Goal: Task Accomplishment & Management: Manage account settings

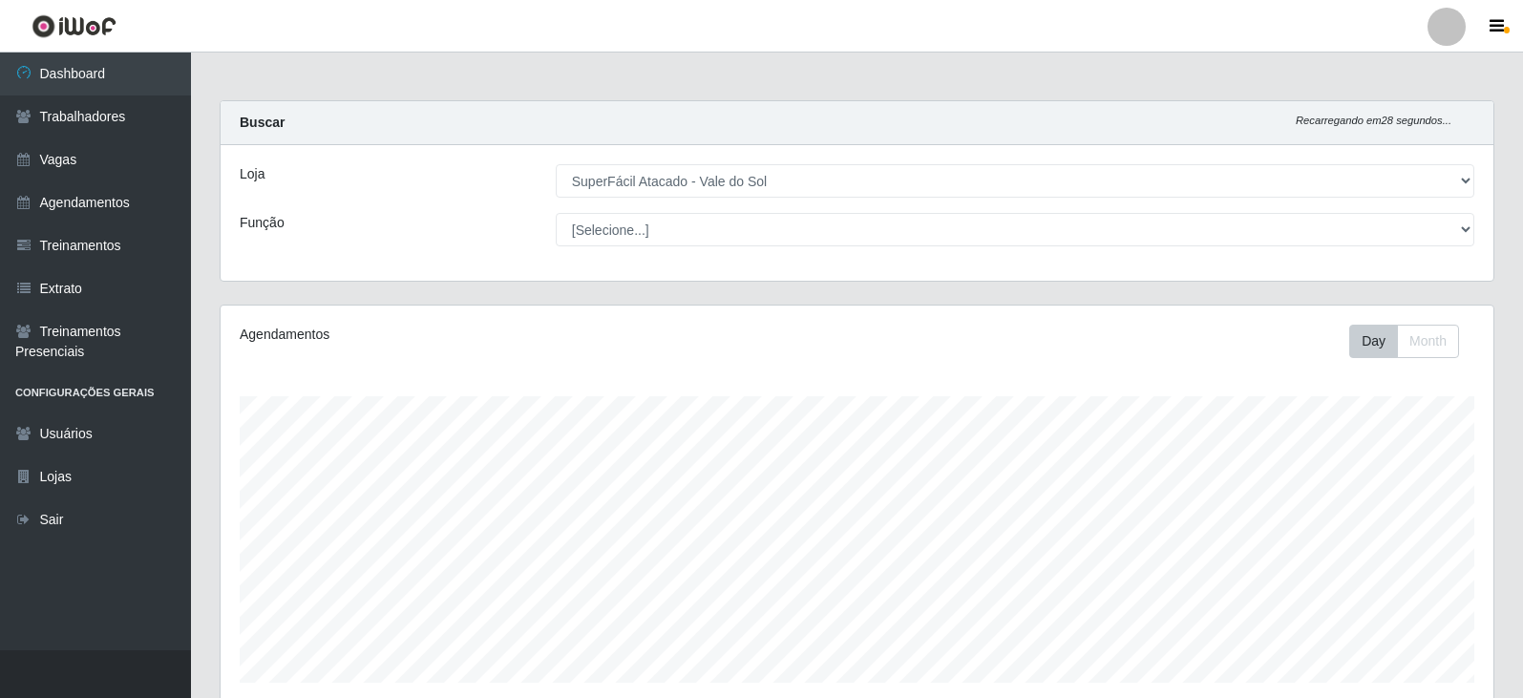
select select "502"
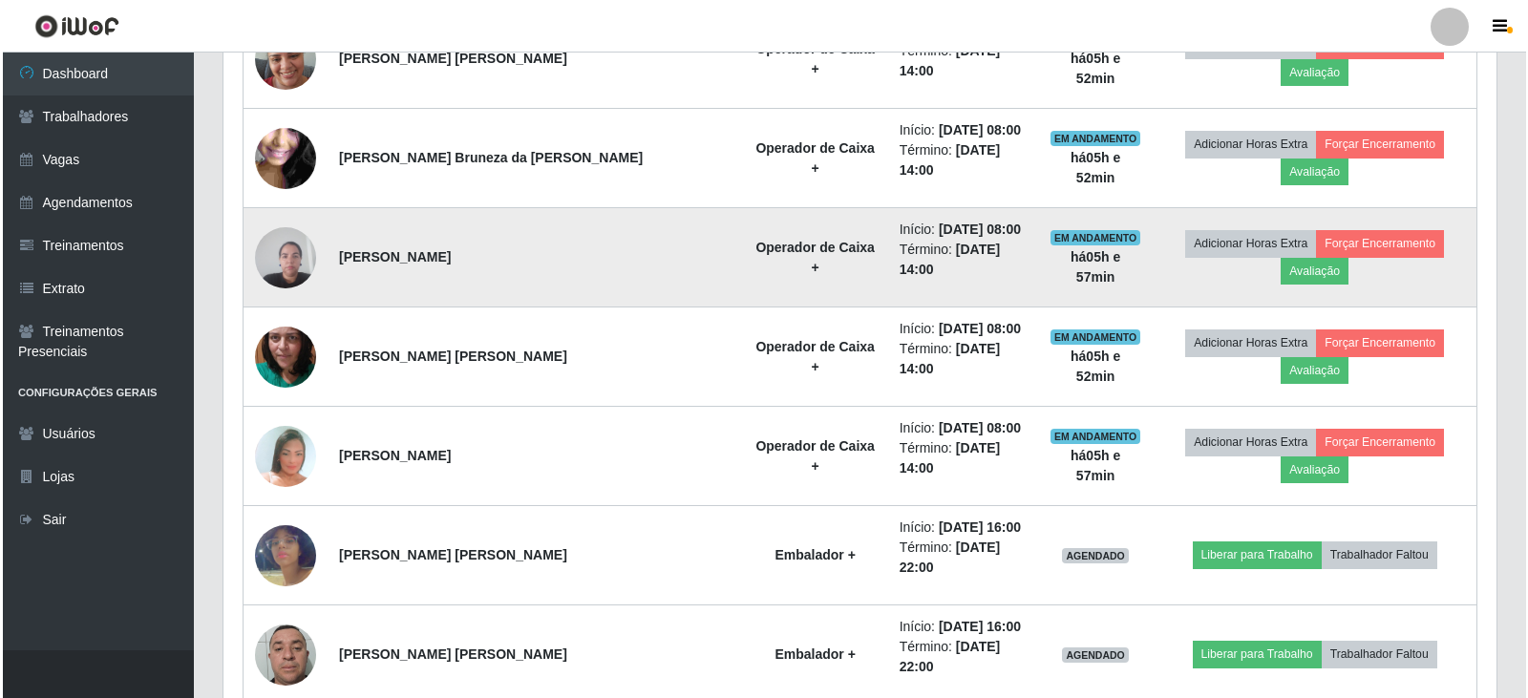
scroll to position [1528, 0]
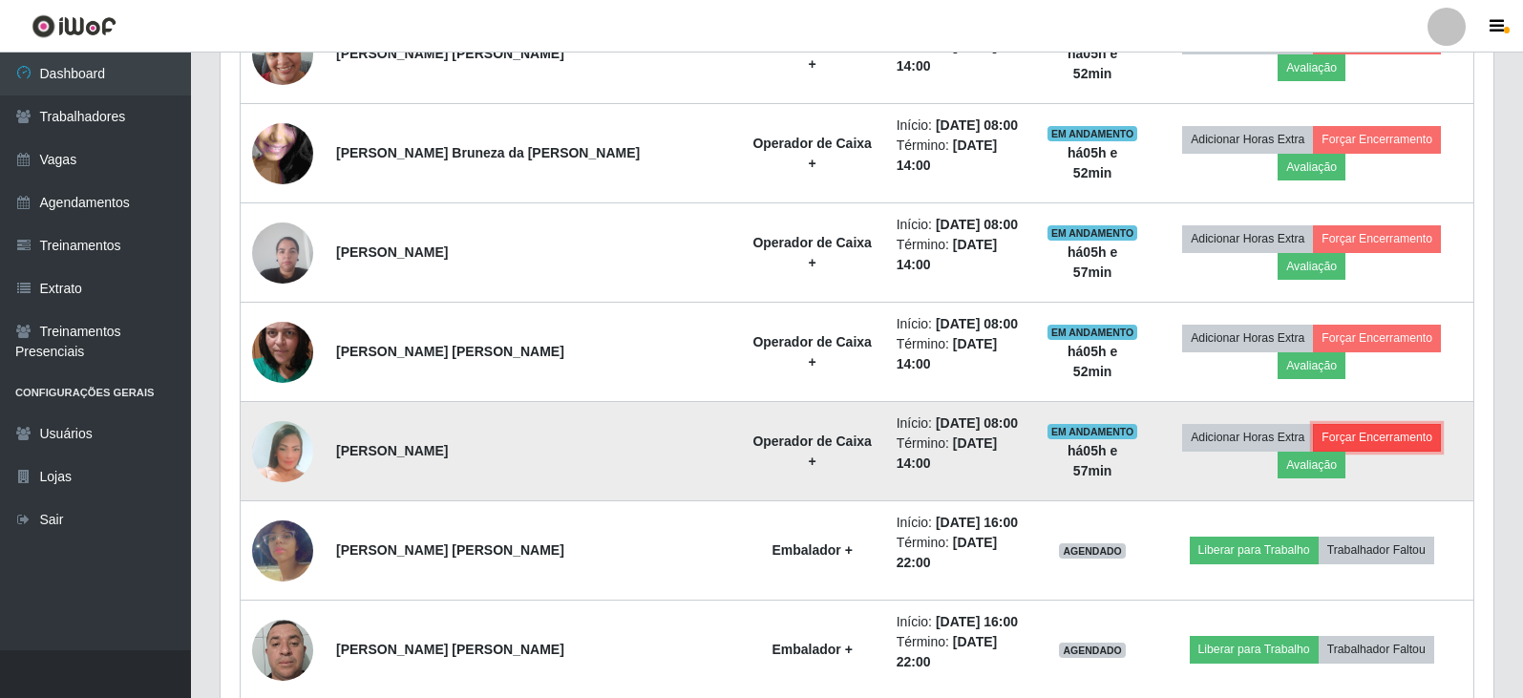
click at [1335, 424] on button "Forçar Encerramento" at bounding box center [1377, 437] width 128 height 27
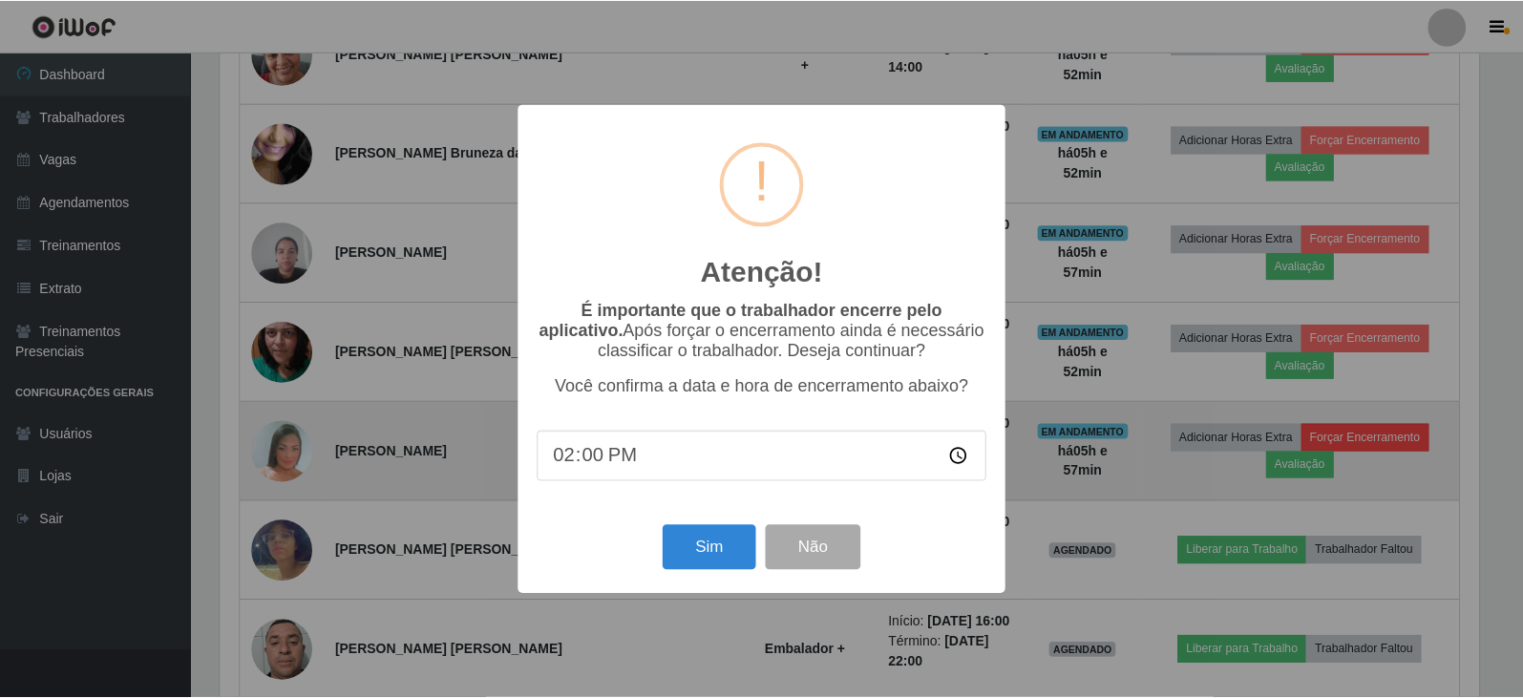
scroll to position [396, 1264]
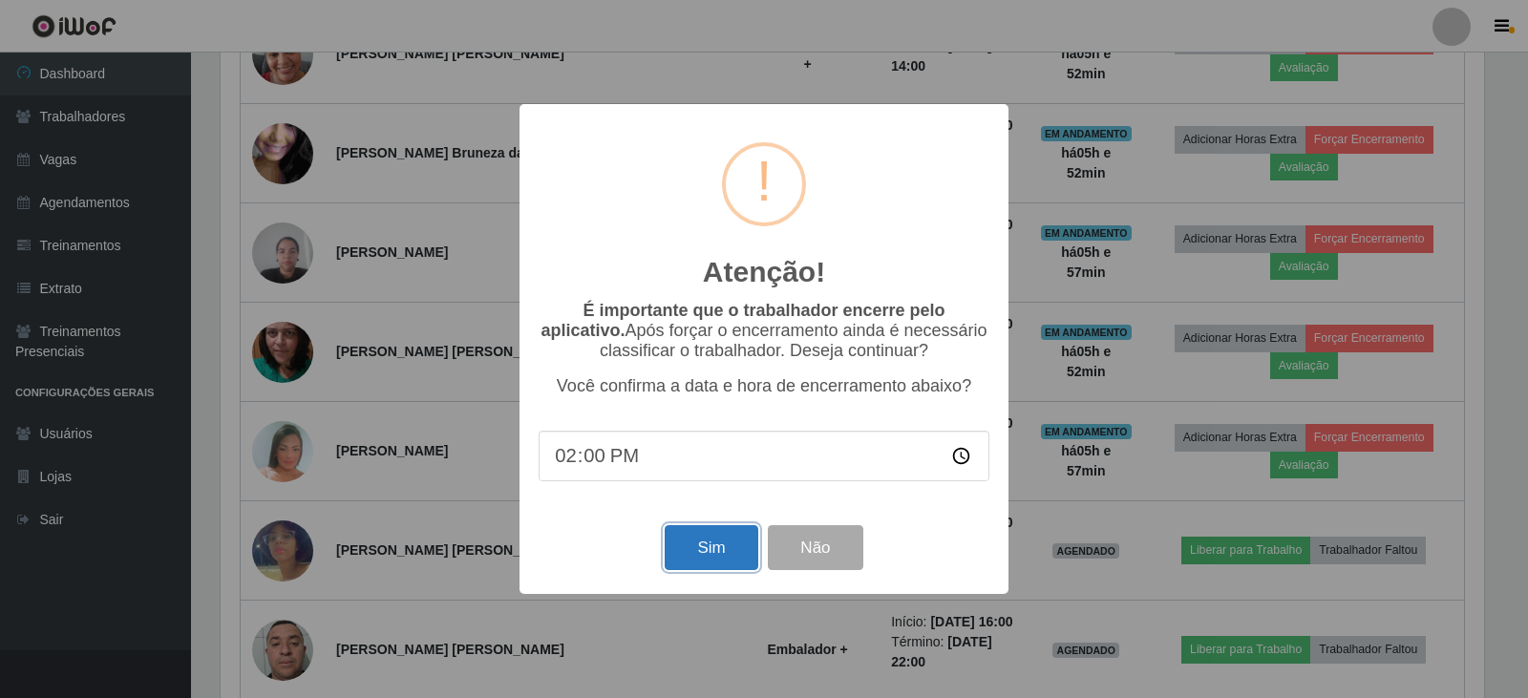
click at [725, 550] on button "Sim" at bounding box center [711, 547] width 93 height 45
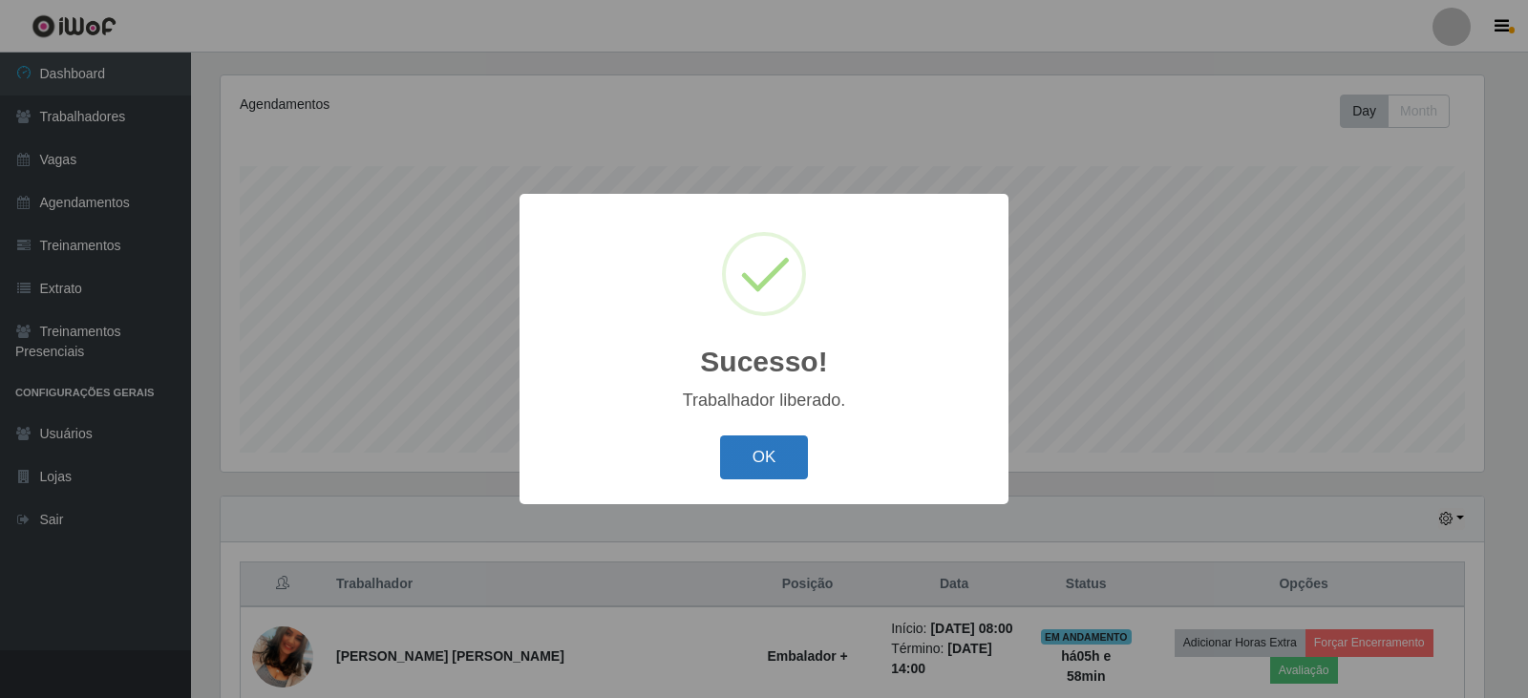
click at [751, 462] on button "OK" at bounding box center [764, 458] width 89 height 45
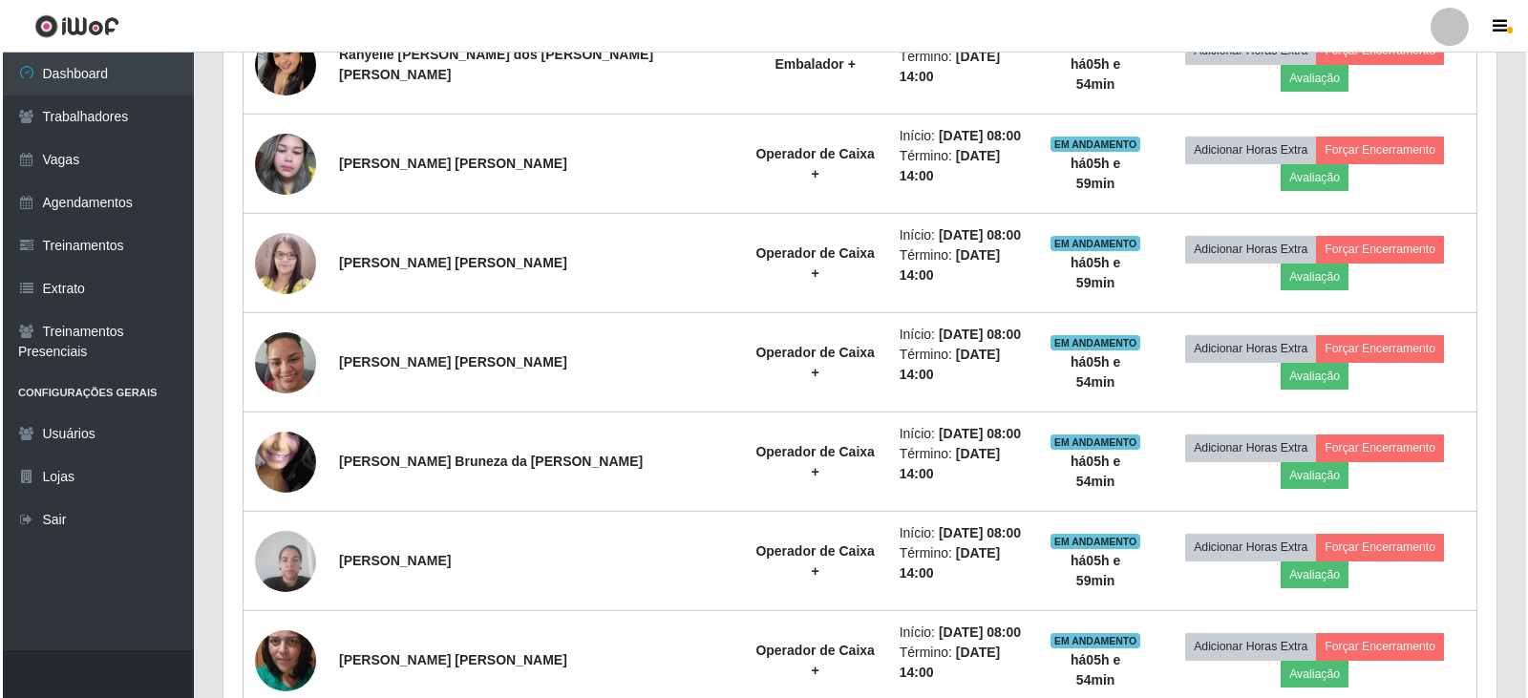
scroll to position [1185, 0]
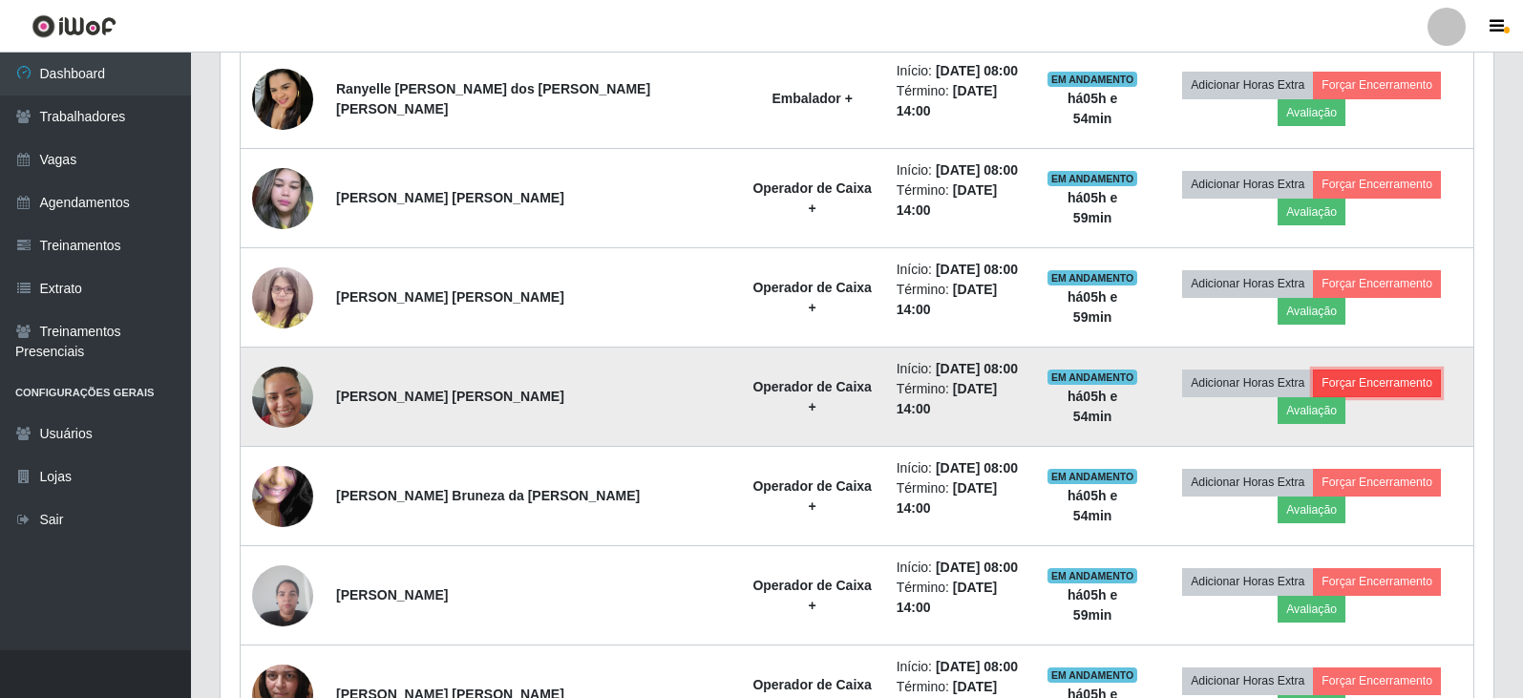
click at [1320, 370] on button "Forçar Encerramento" at bounding box center [1377, 383] width 128 height 27
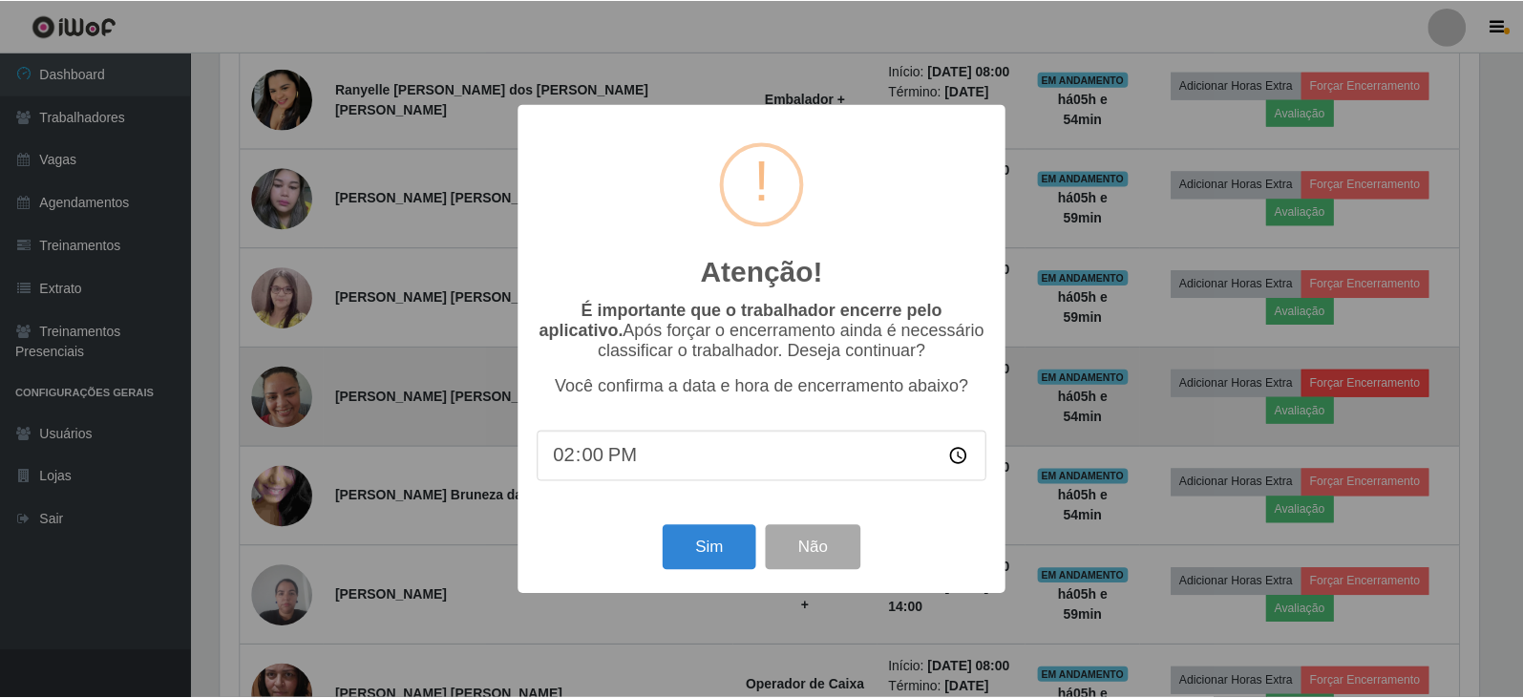
scroll to position [396, 1264]
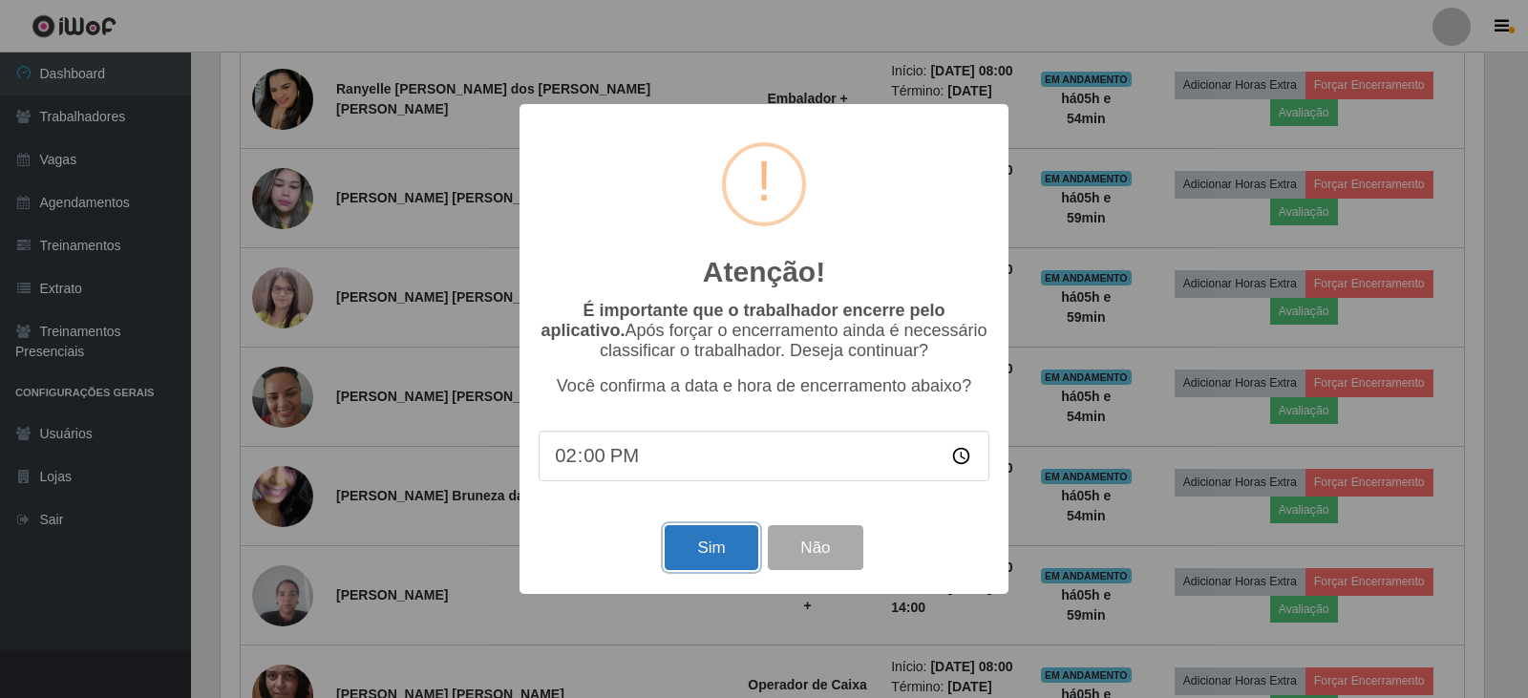
click at [731, 565] on button "Sim" at bounding box center [711, 547] width 93 height 45
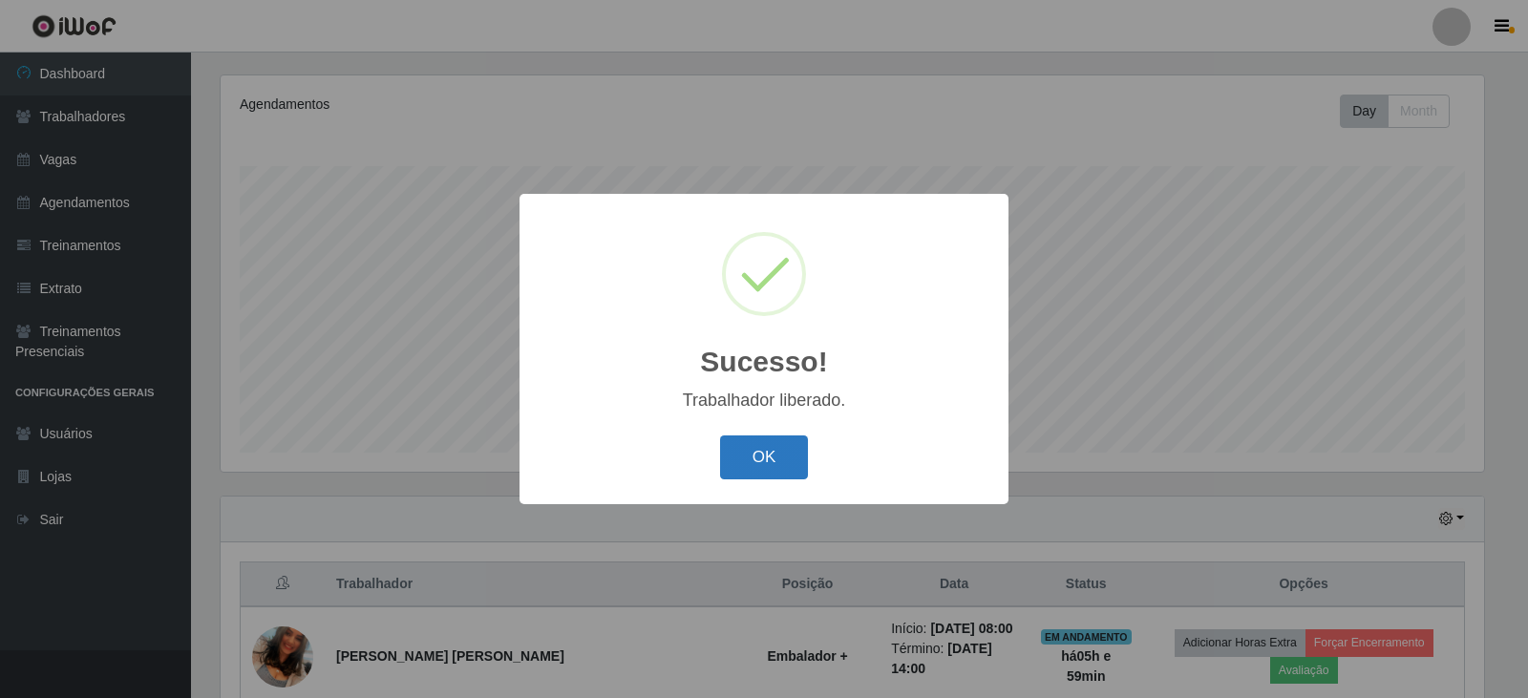
click at [758, 457] on button "OK" at bounding box center [764, 458] width 89 height 45
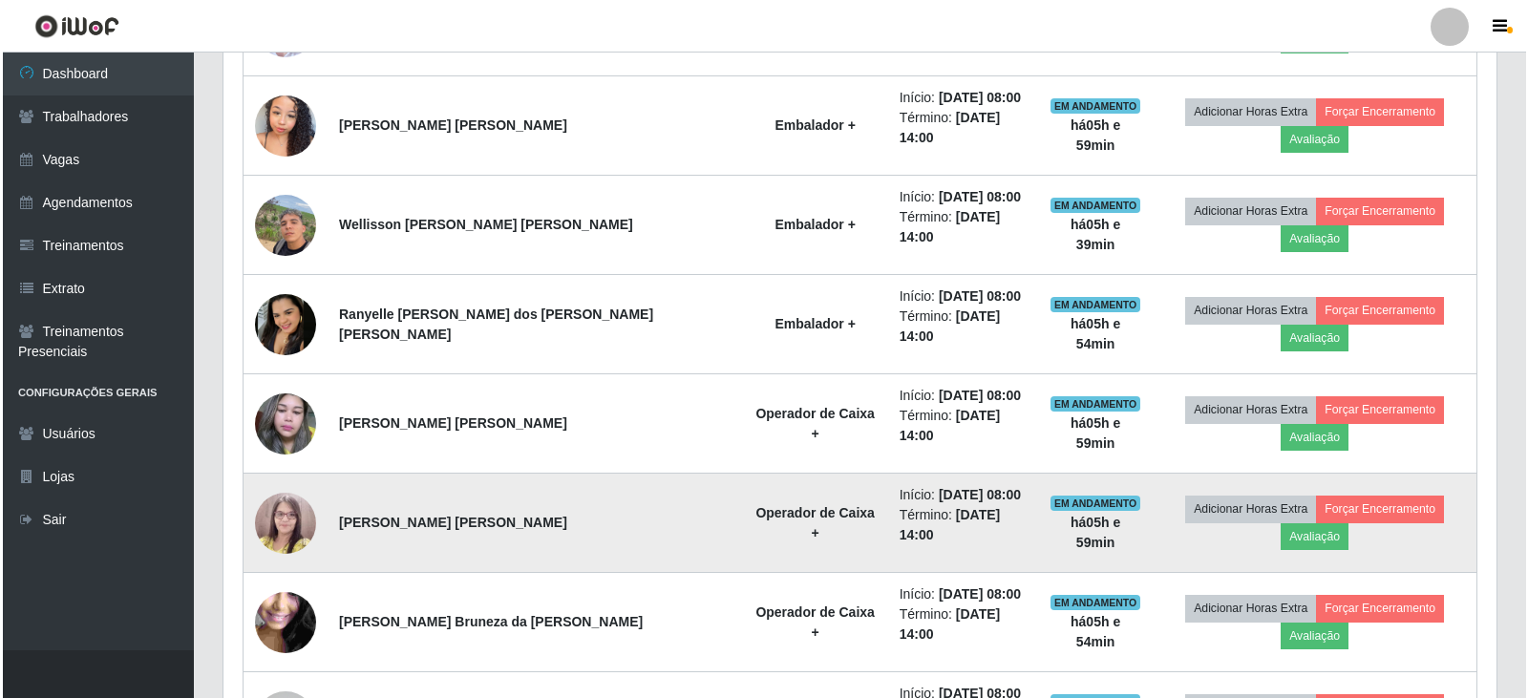
scroll to position [994, 0]
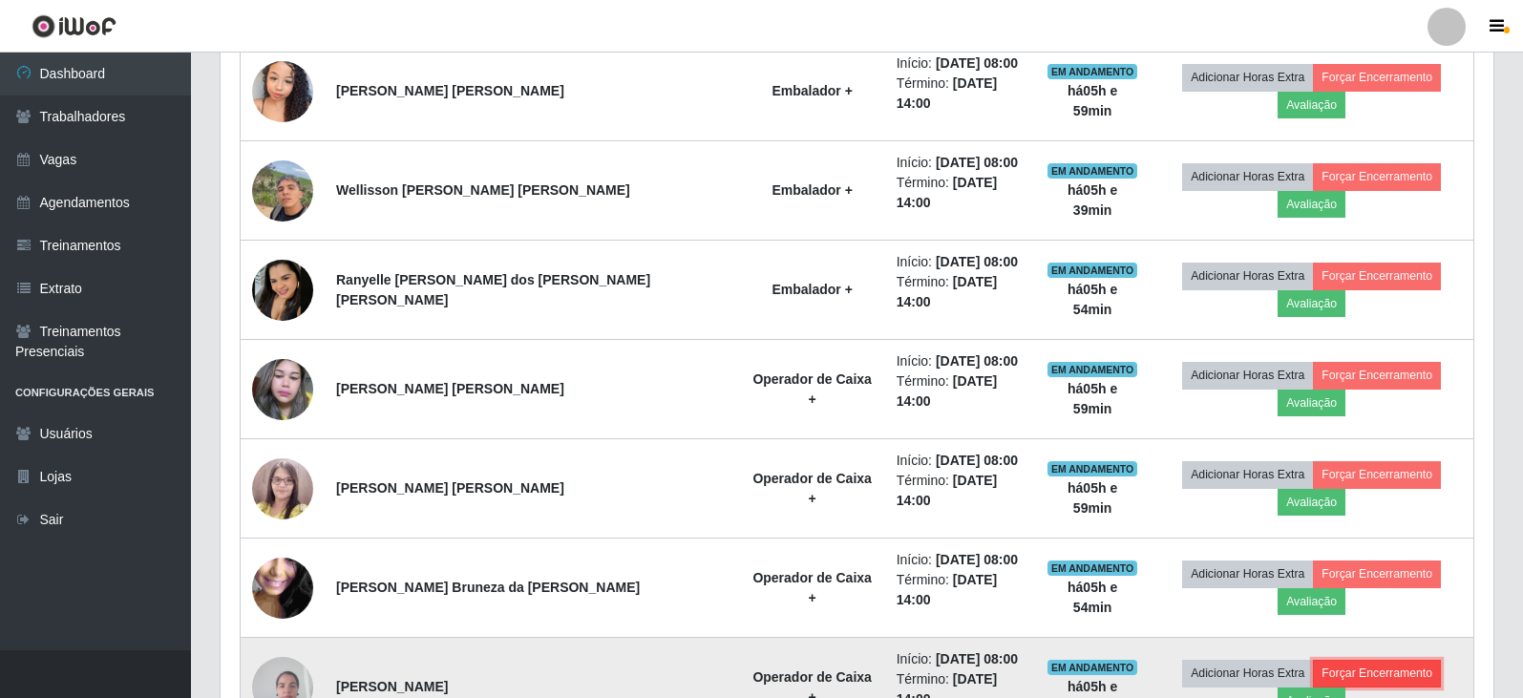
click at [1313, 660] on button "Forçar Encerramento" at bounding box center [1377, 673] width 128 height 27
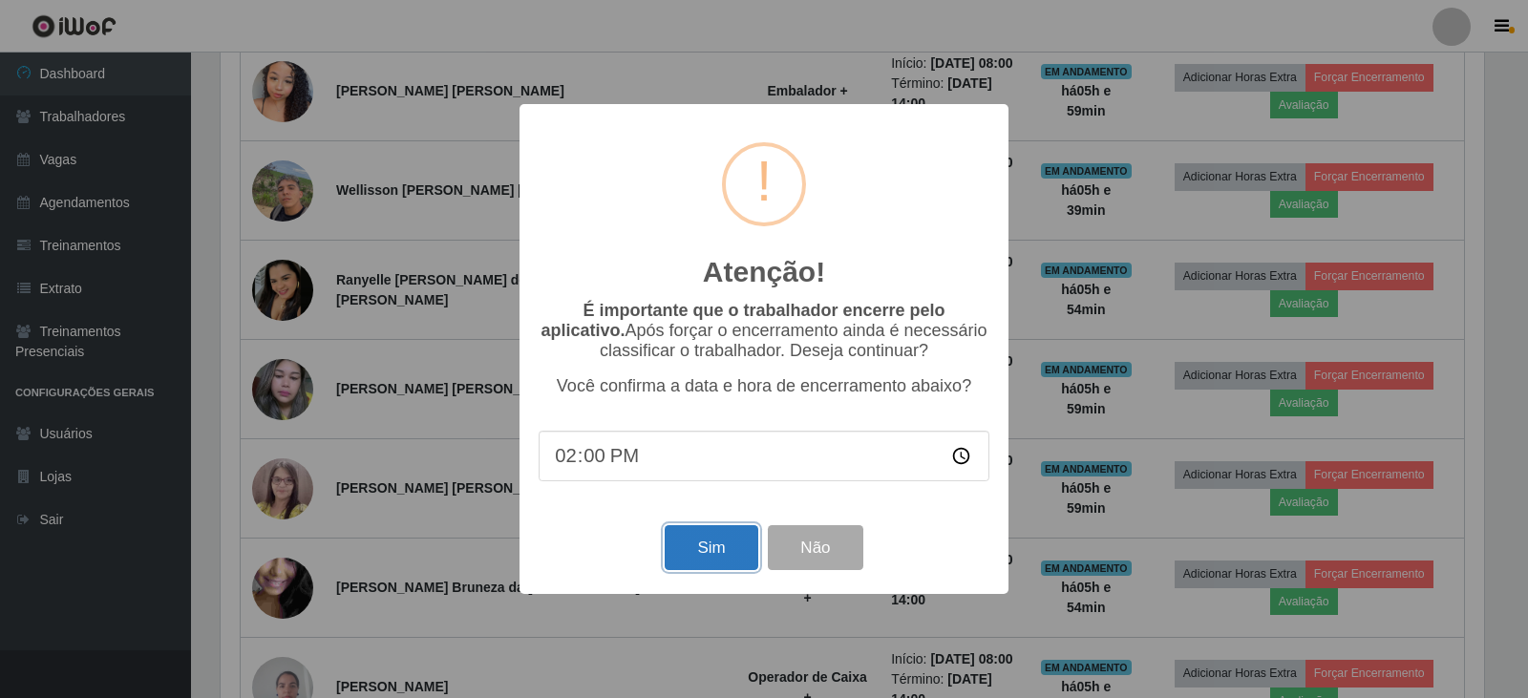
click at [684, 548] on button "Sim" at bounding box center [711, 547] width 93 height 45
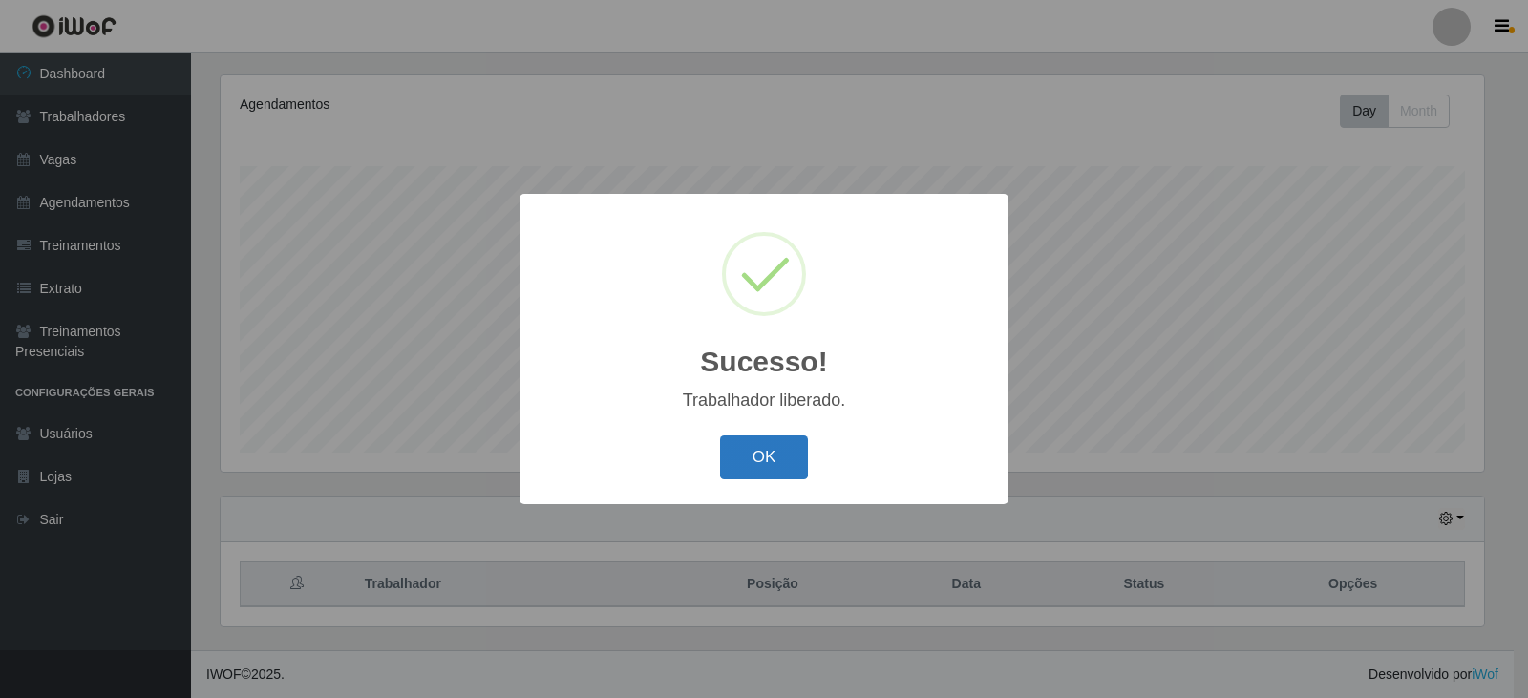
click at [787, 465] on button "OK" at bounding box center [764, 458] width 89 height 45
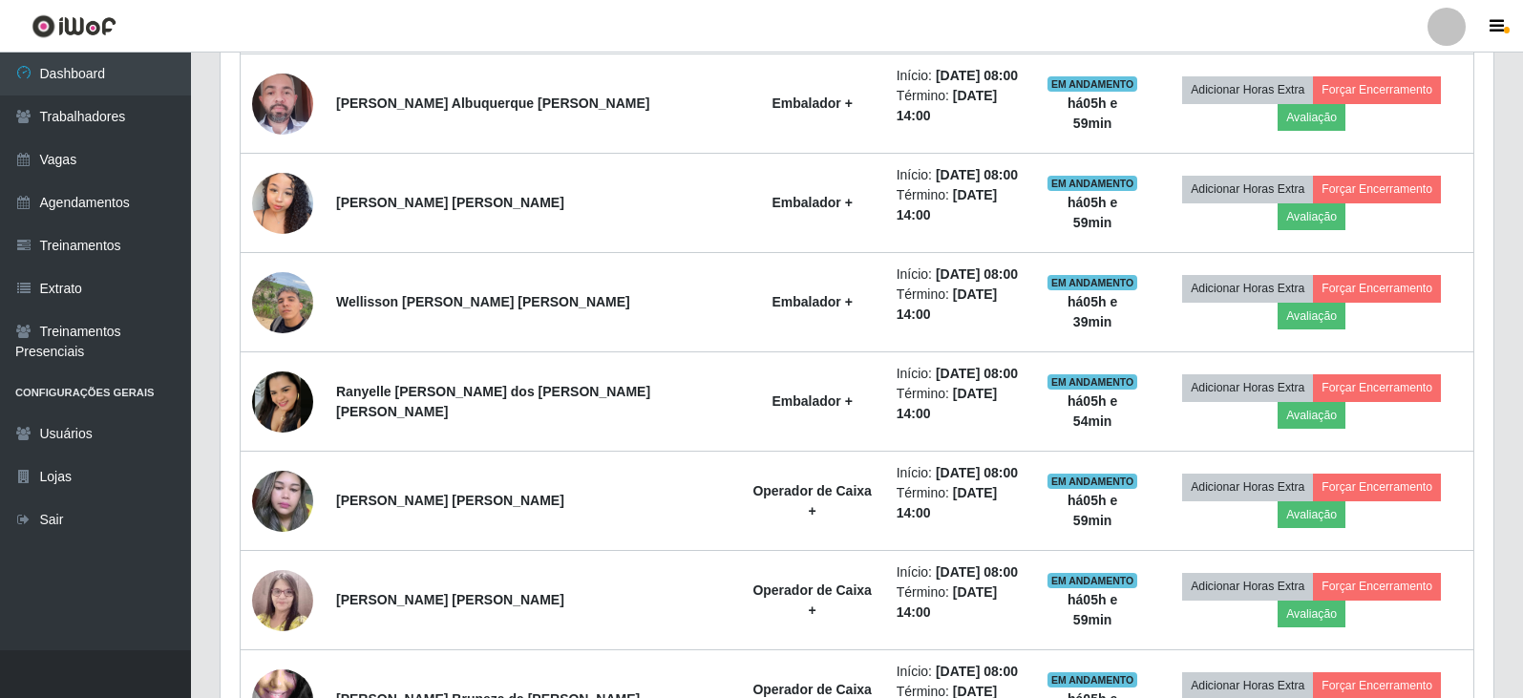
scroll to position [1090, 0]
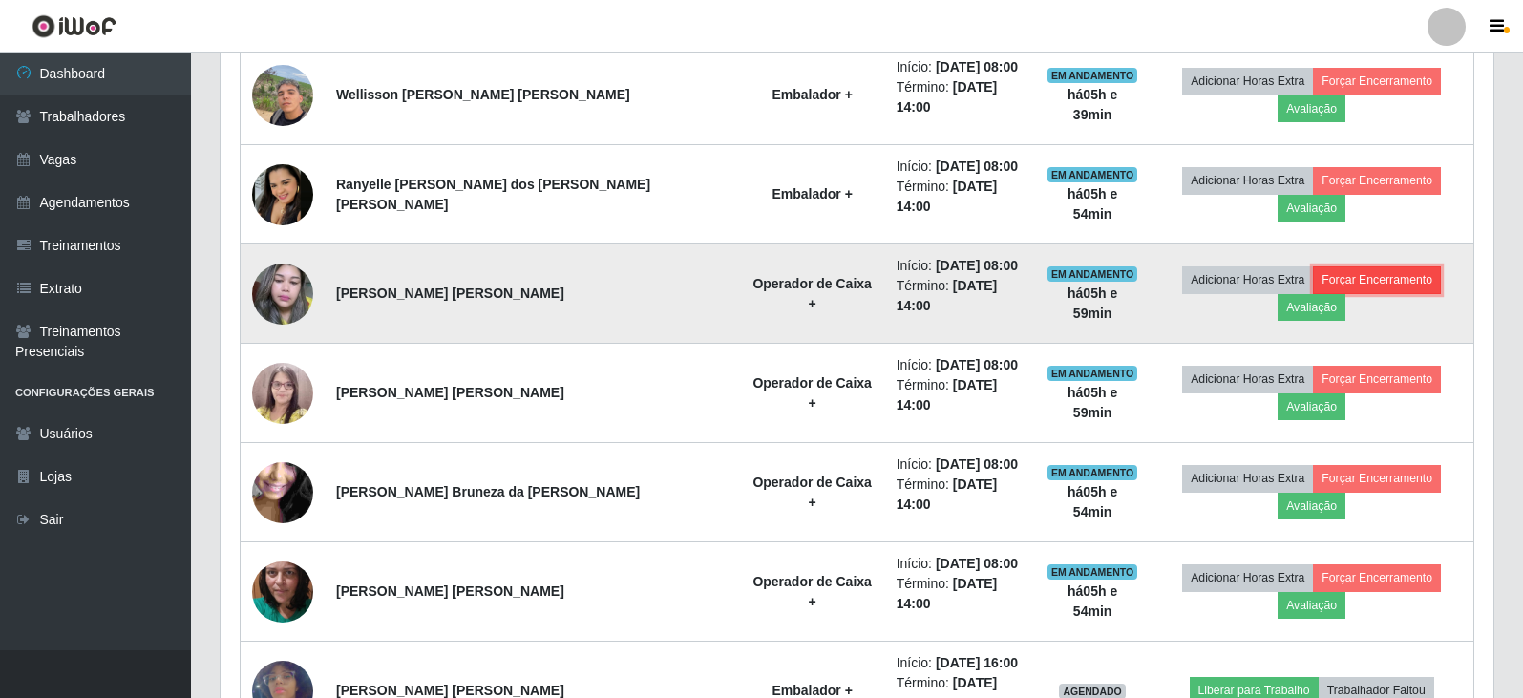
click at [1326, 266] on button "Forçar Encerramento" at bounding box center [1377, 279] width 128 height 27
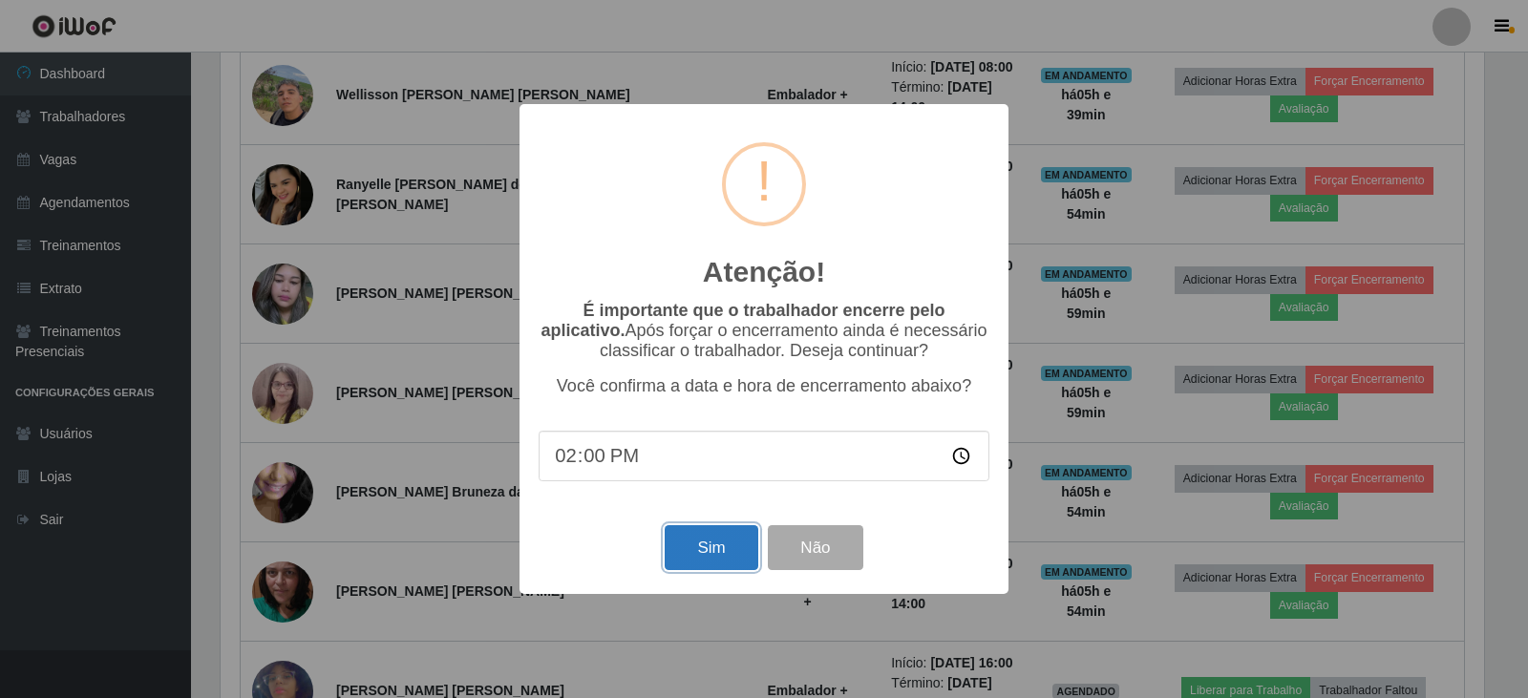
click at [714, 570] on button "Sim" at bounding box center [711, 547] width 93 height 45
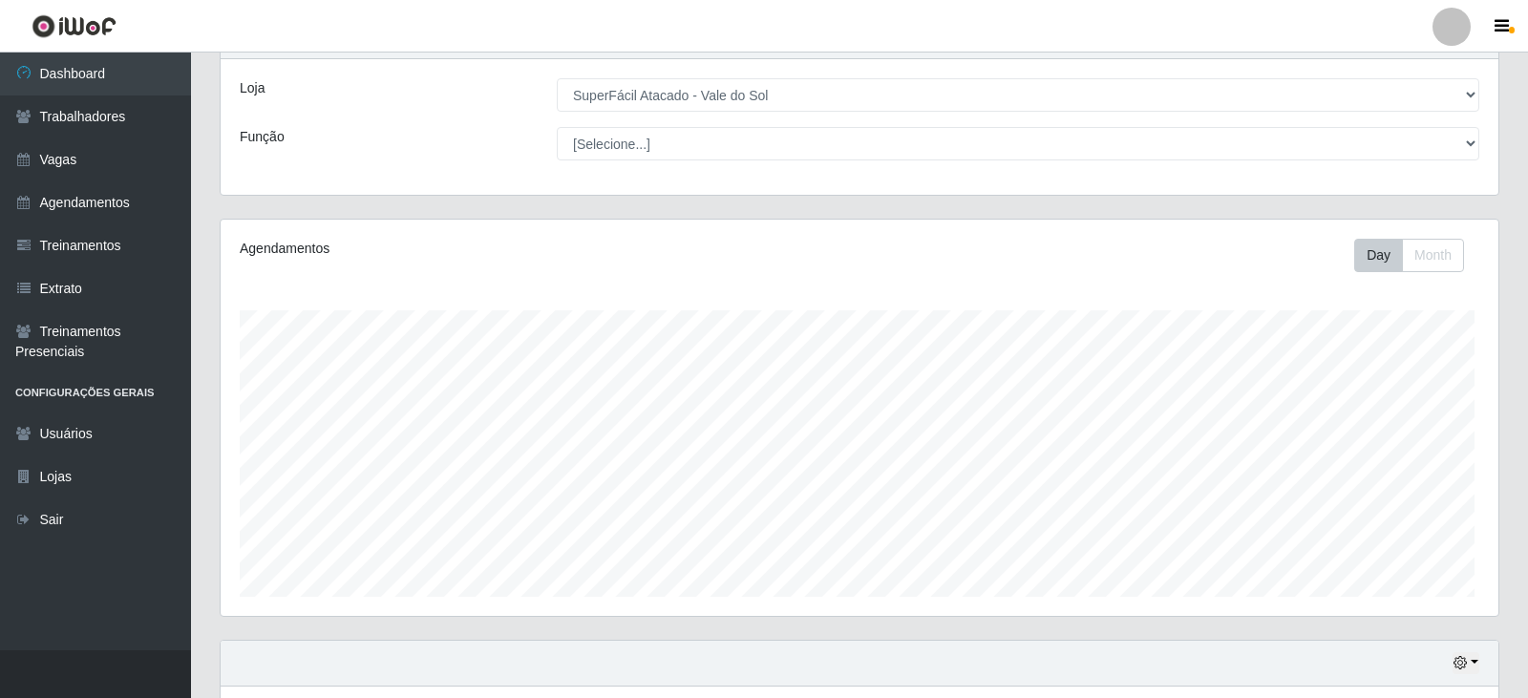
scroll to position [0, 0]
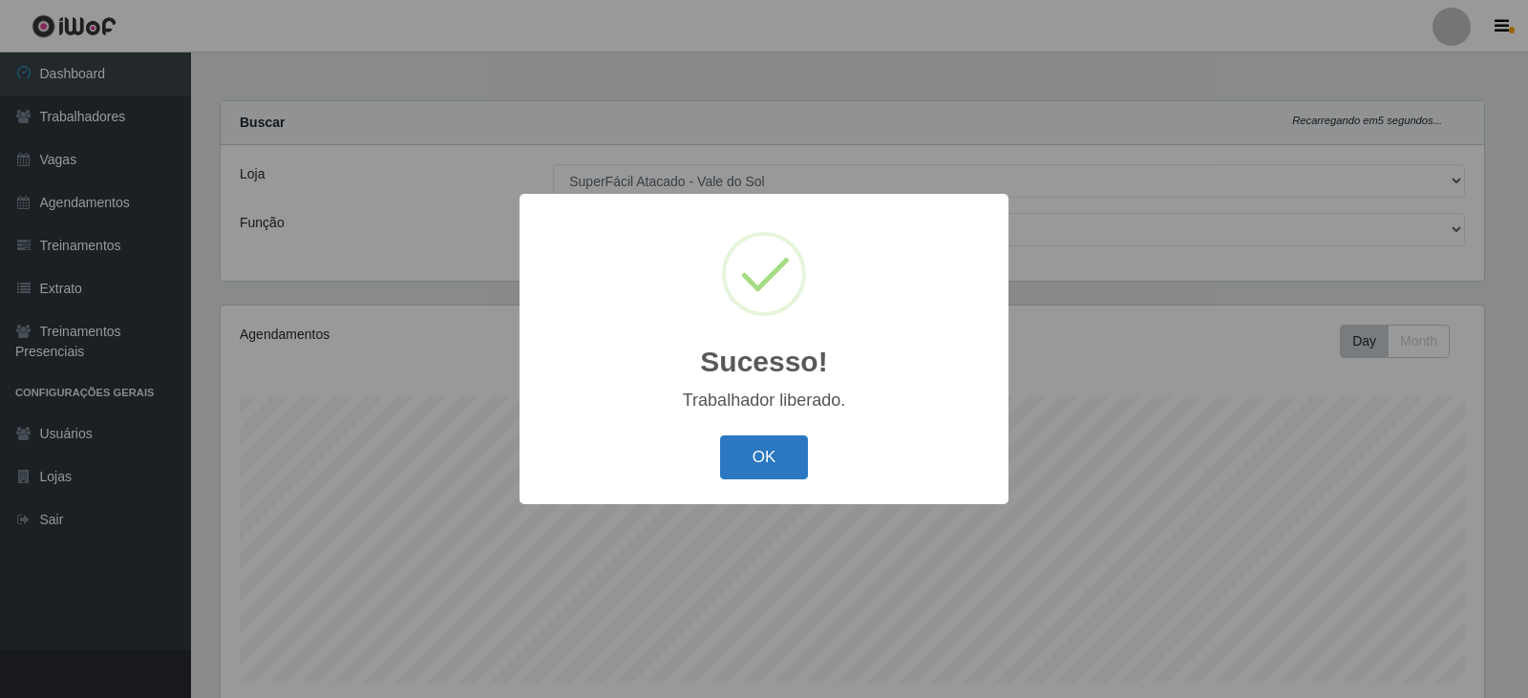
click at [744, 448] on button "OK" at bounding box center [764, 458] width 89 height 45
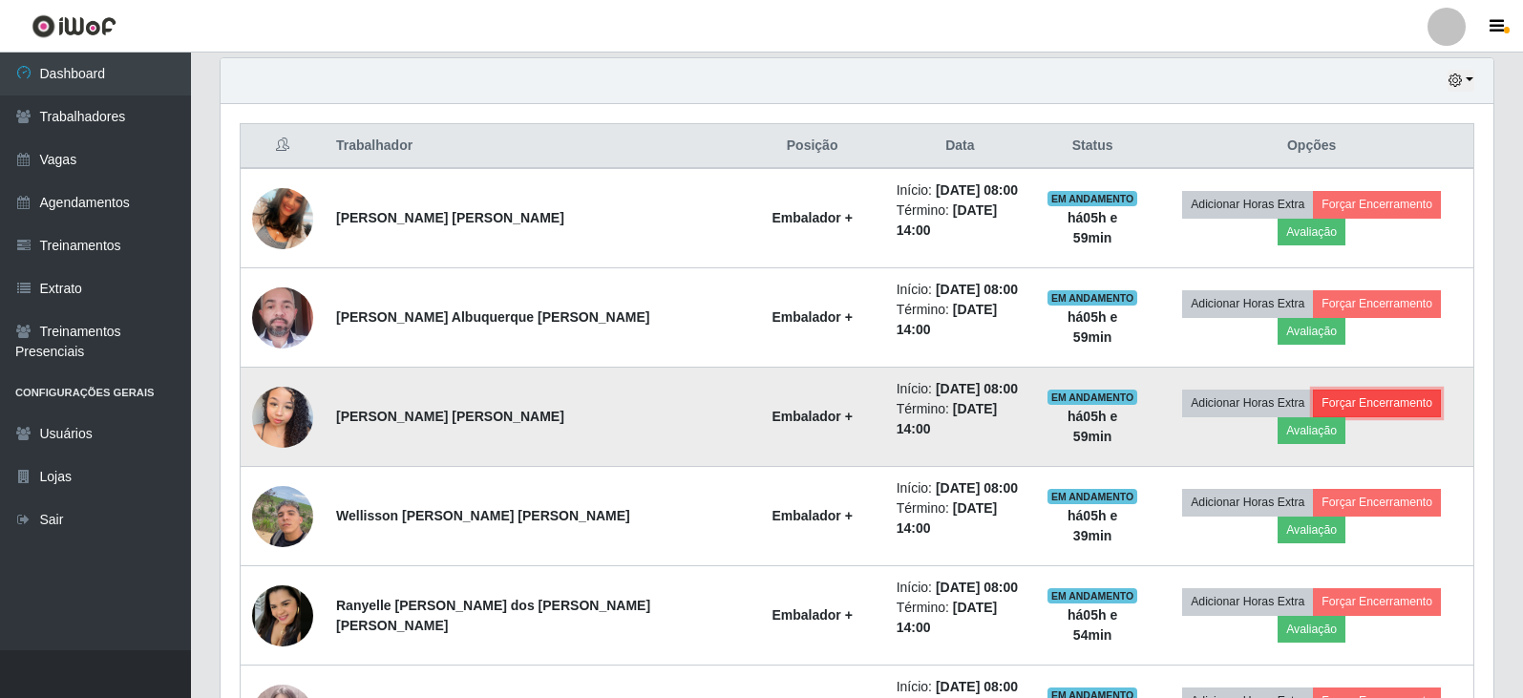
click at [1313, 390] on button "Forçar Encerramento" at bounding box center [1377, 403] width 128 height 27
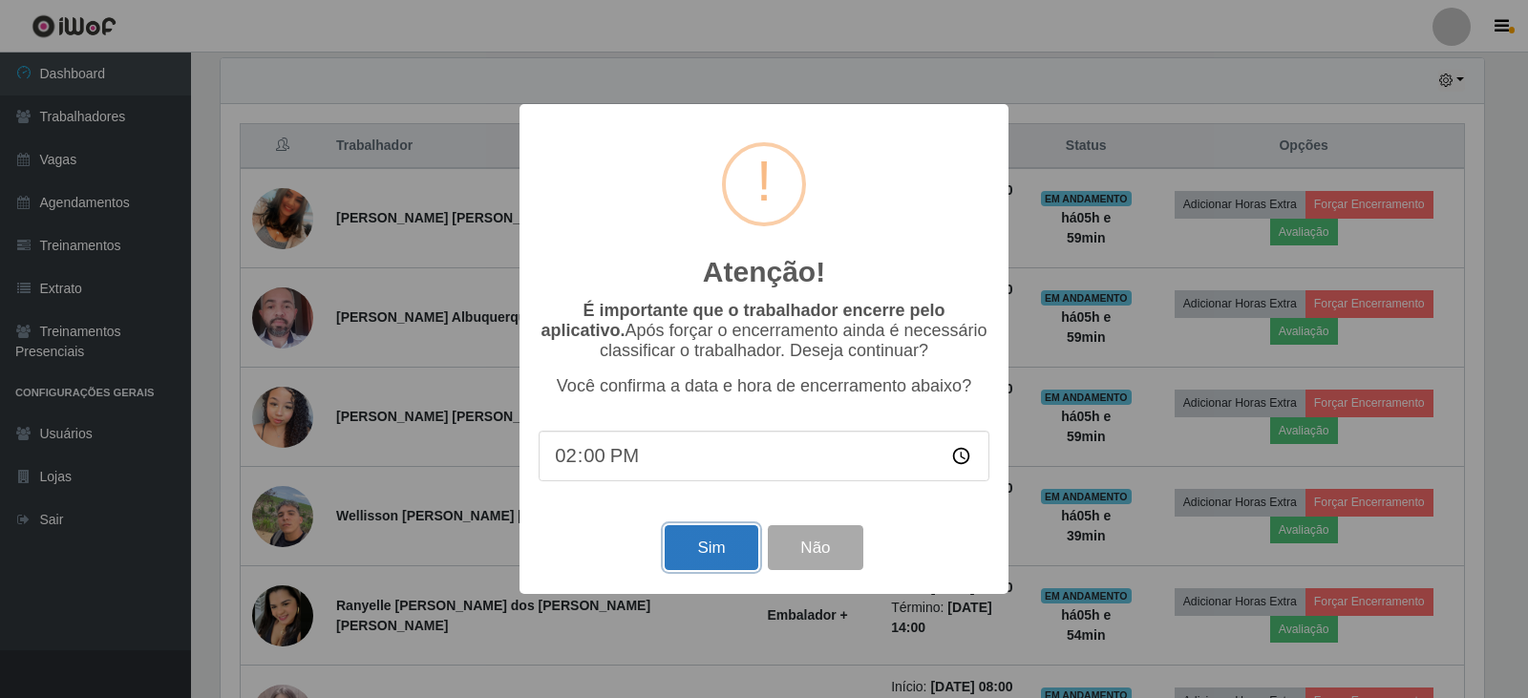
click at [726, 554] on button "Sim" at bounding box center [711, 547] width 93 height 45
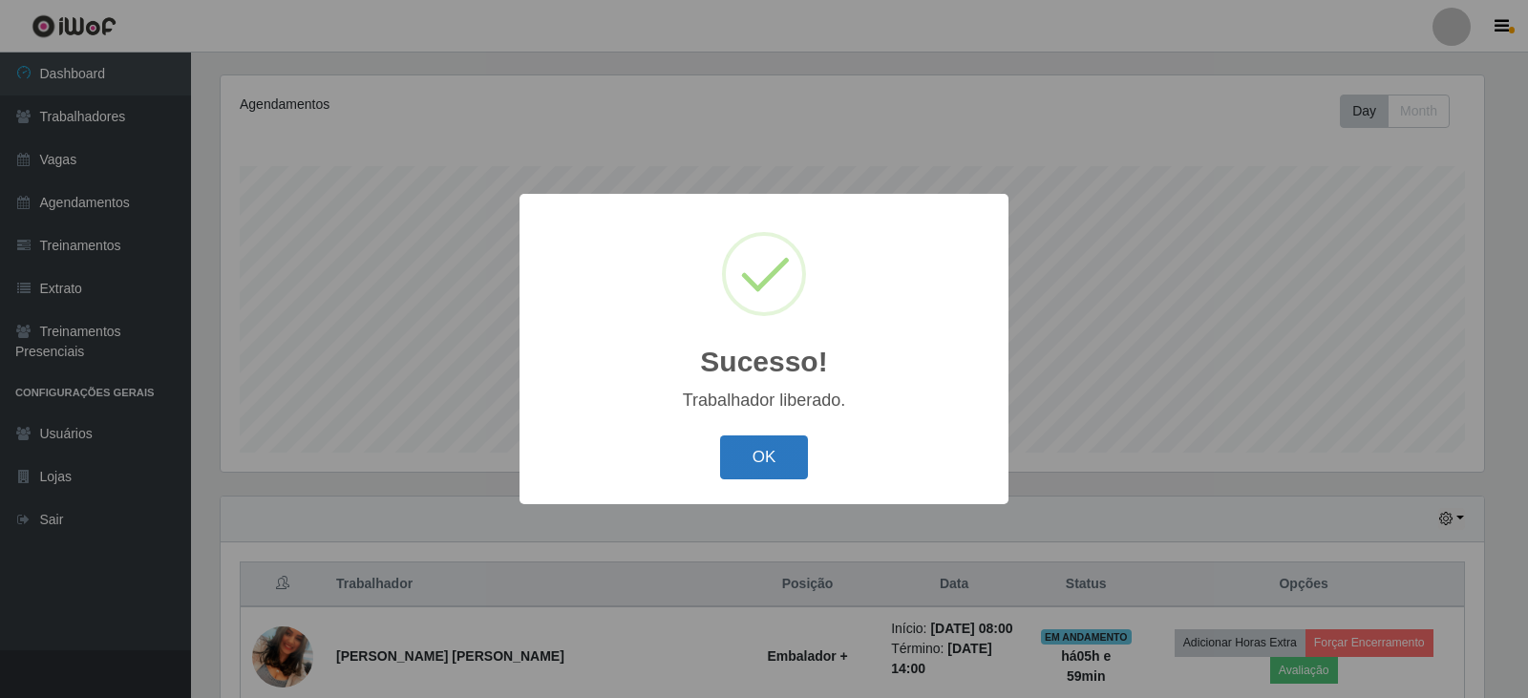
click at [756, 457] on button "OK" at bounding box center [764, 458] width 89 height 45
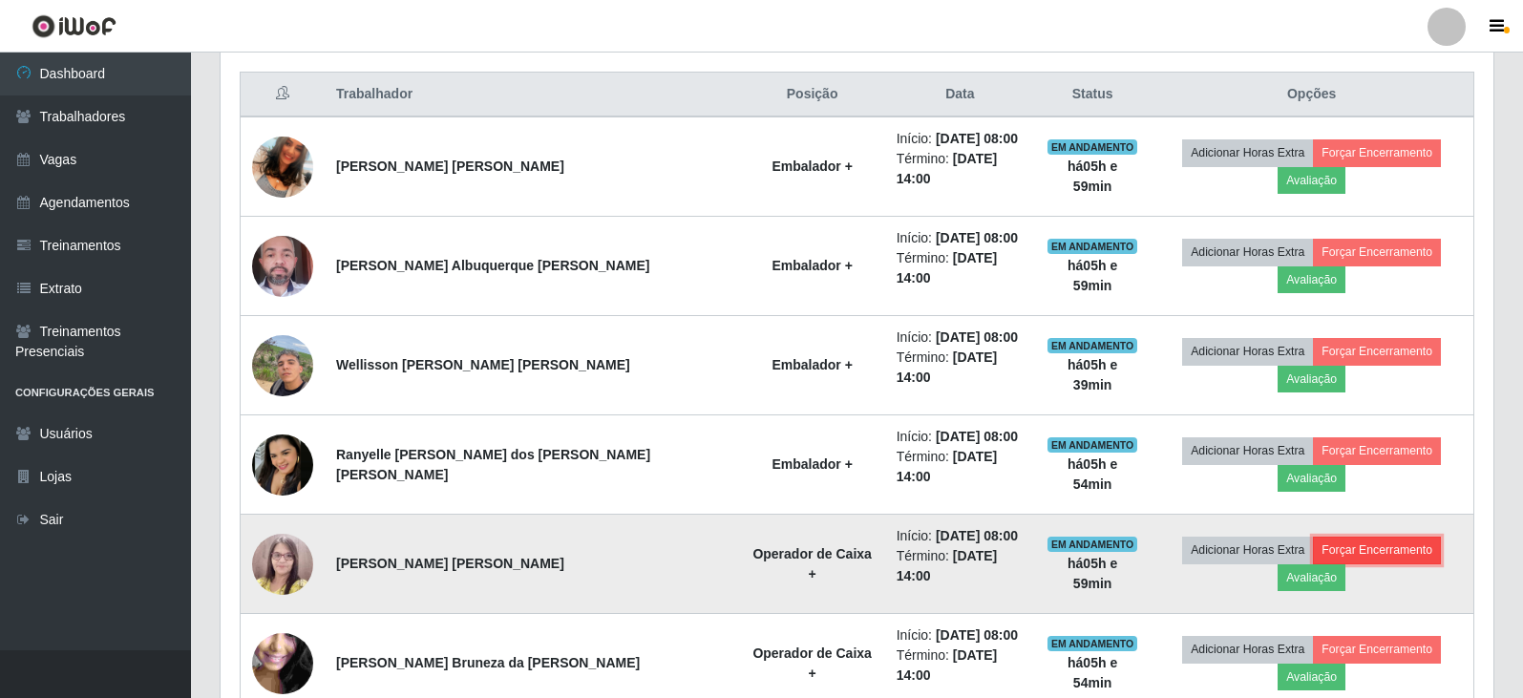
click at [1361, 537] on button "Forçar Encerramento" at bounding box center [1377, 550] width 128 height 27
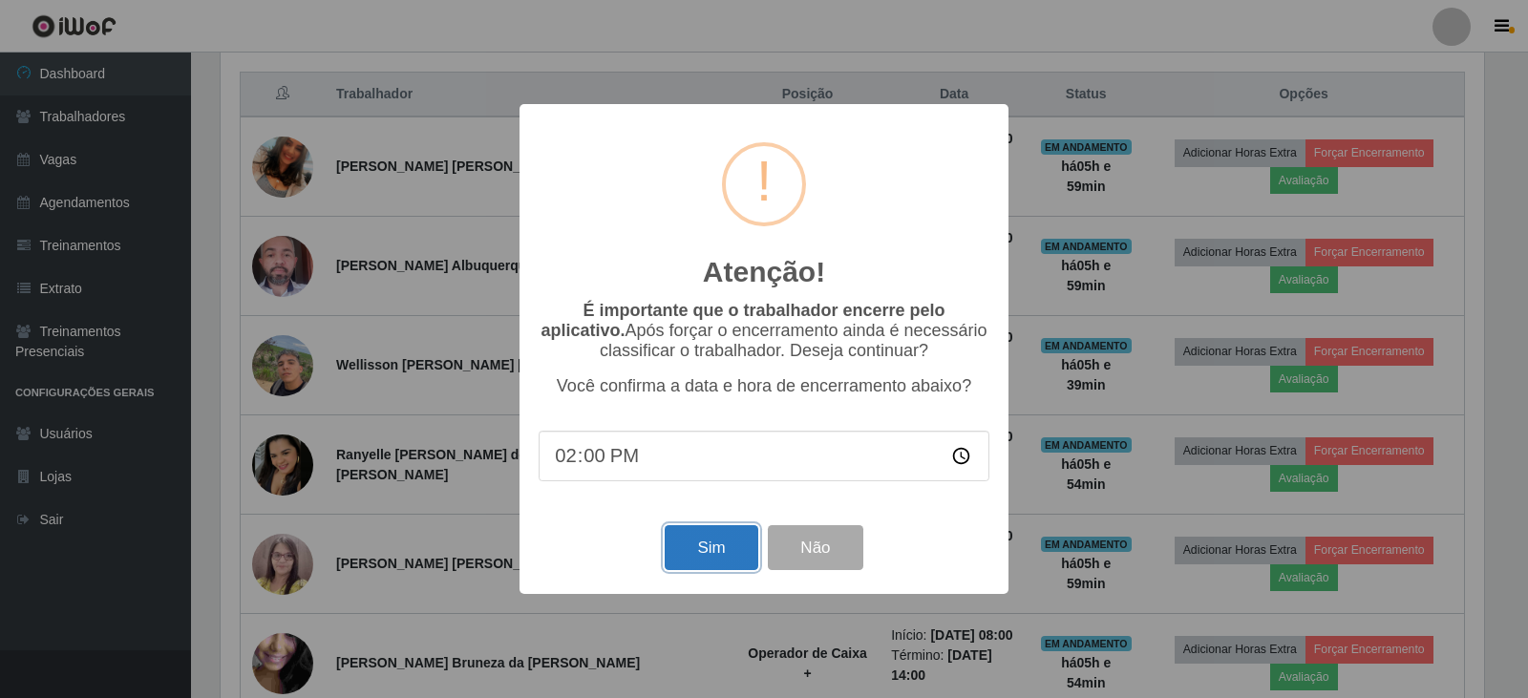
click at [685, 562] on button "Sim" at bounding box center [711, 547] width 93 height 45
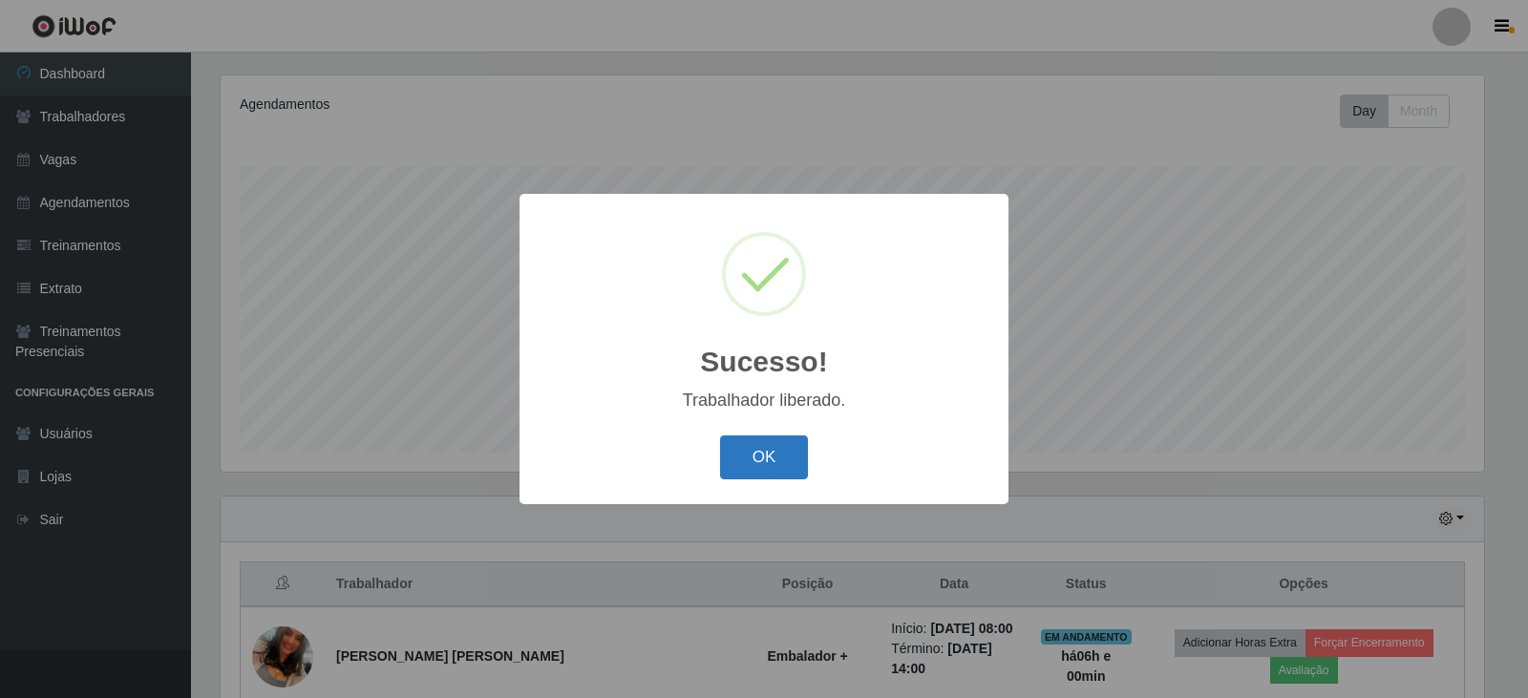
click at [795, 458] on button "OK" at bounding box center [764, 458] width 89 height 45
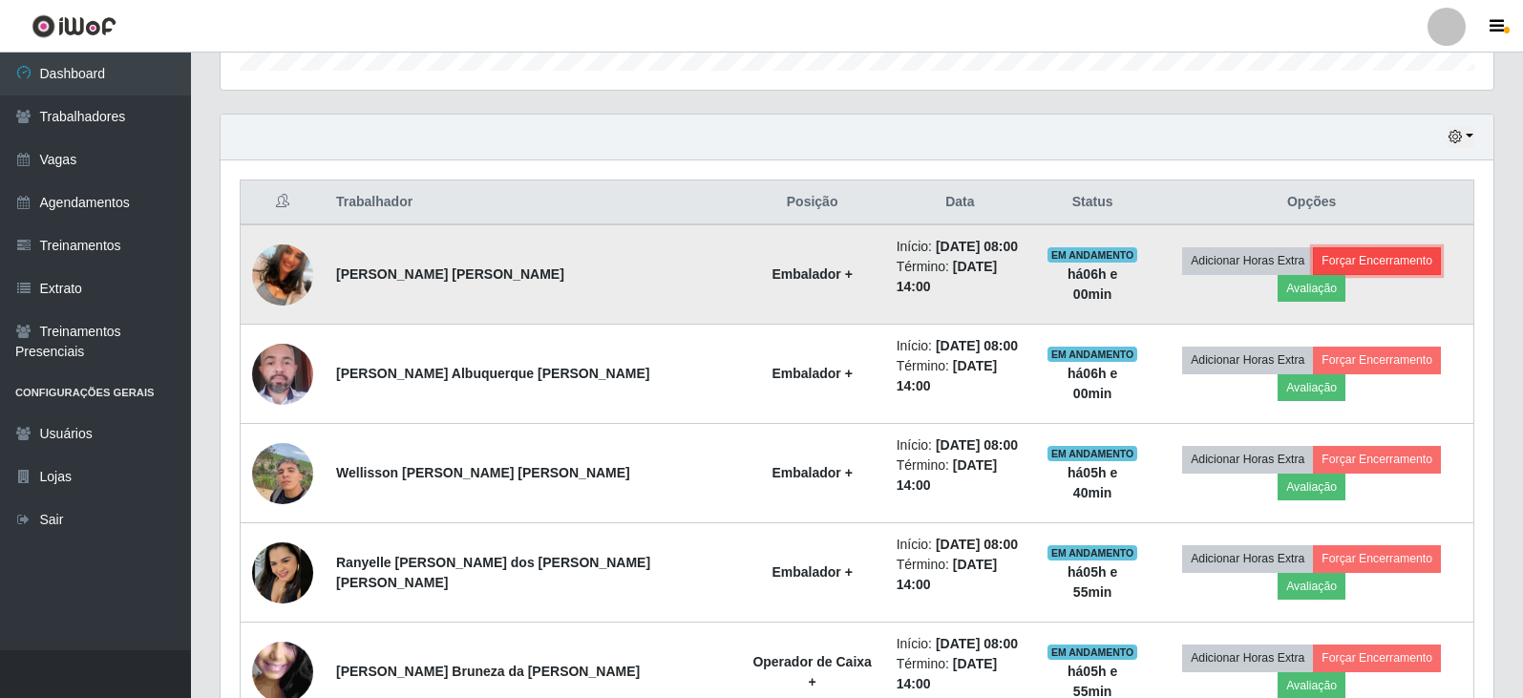
click at [1335, 274] on button "Forçar Encerramento" at bounding box center [1377, 260] width 128 height 27
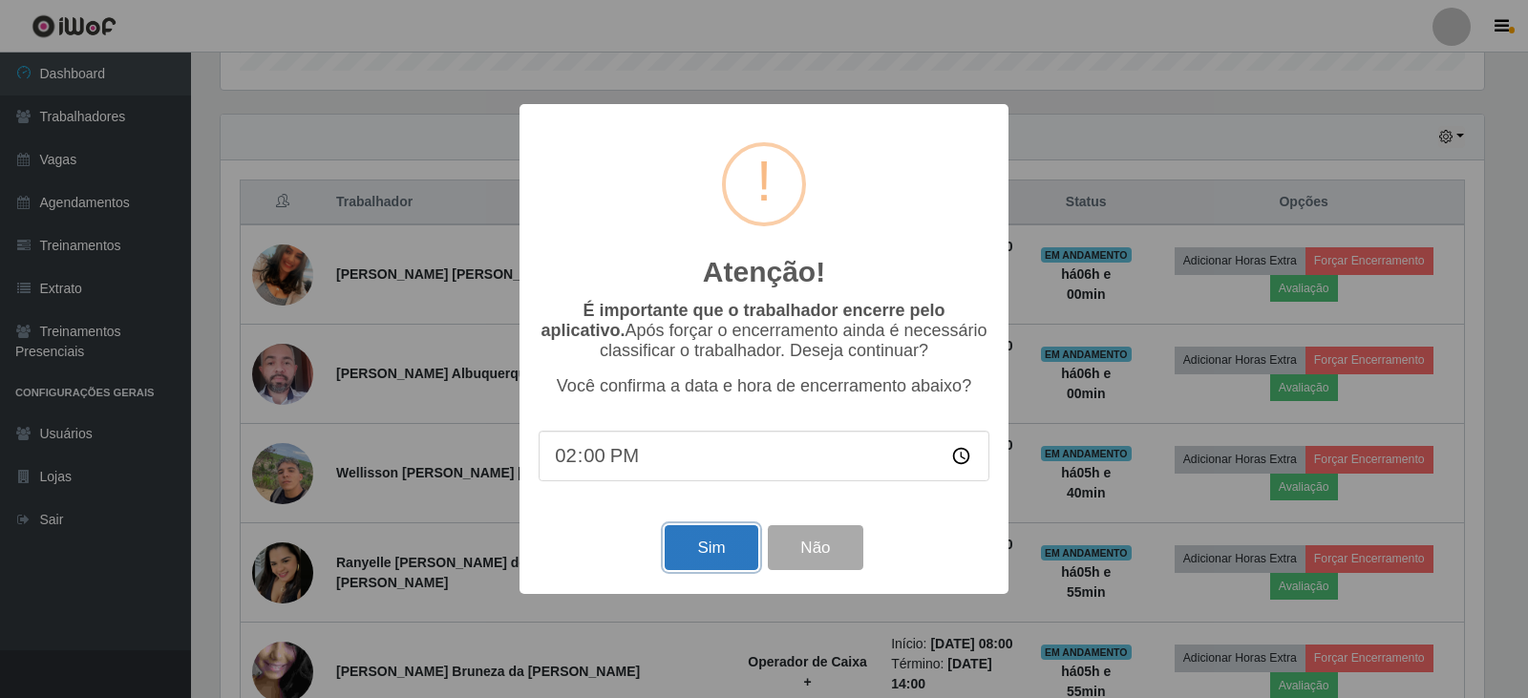
click at [703, 558] on button "Sim" at bounding box center [711, 547] width 93 height 45
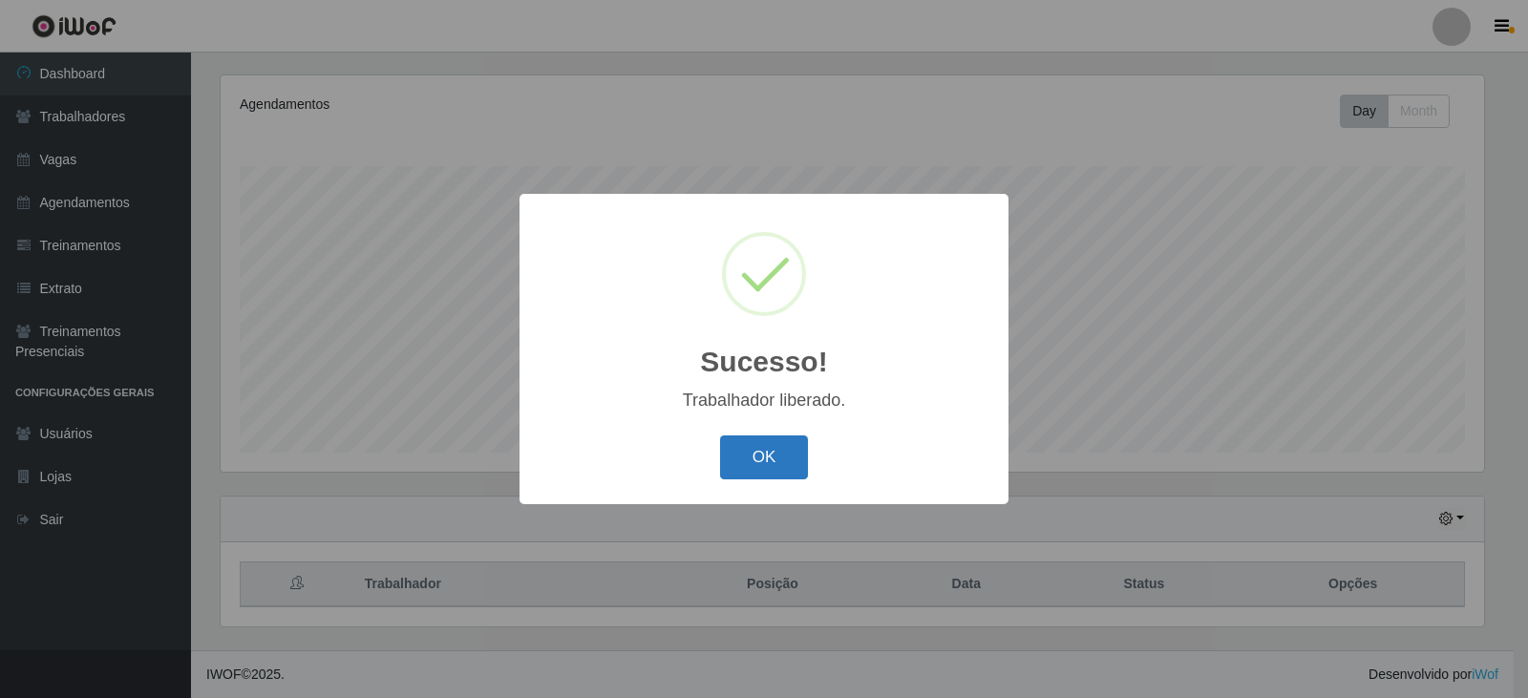
click at [789, 458] on button "OK" at bounding box center [764, 458] width 89 height 45
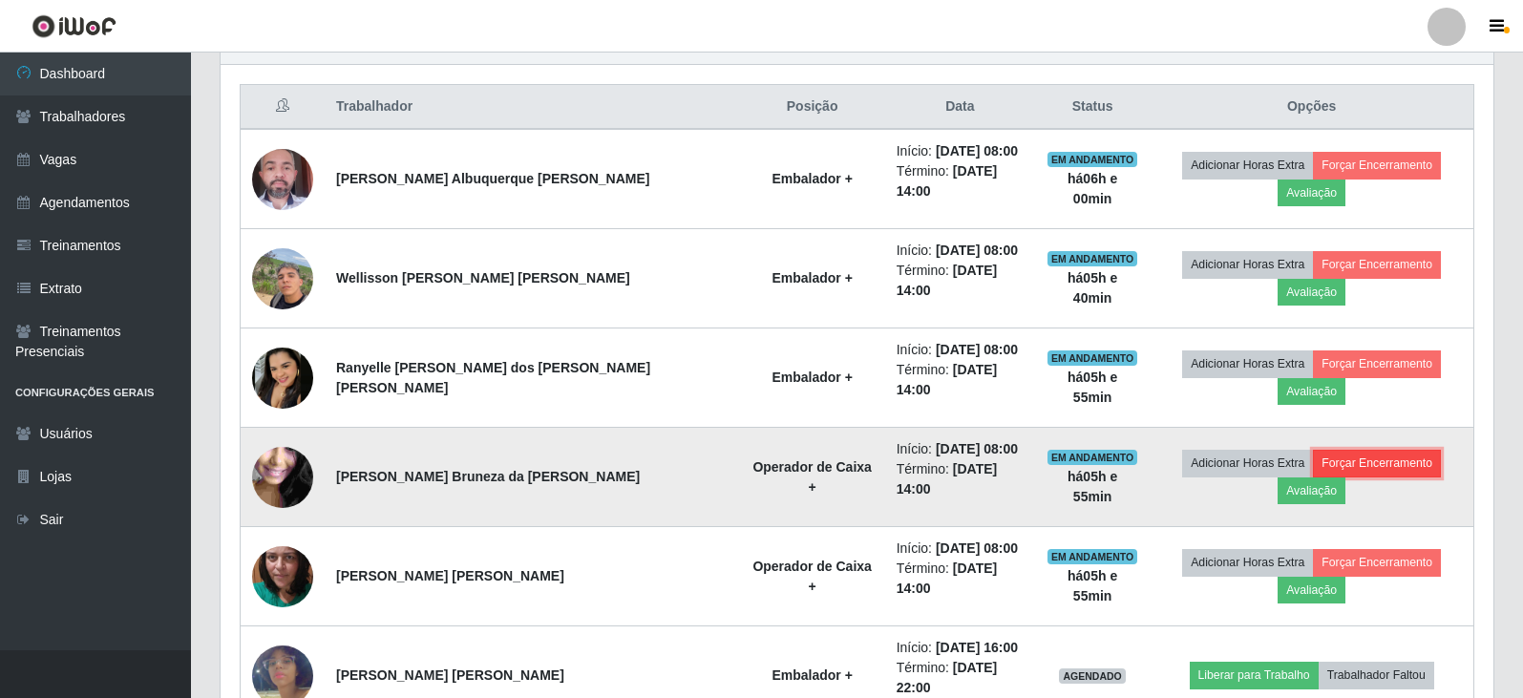
click at [1323, 450] on button "Forçar Encerramento" at bounding box center [1377, 463] width 128 height 27
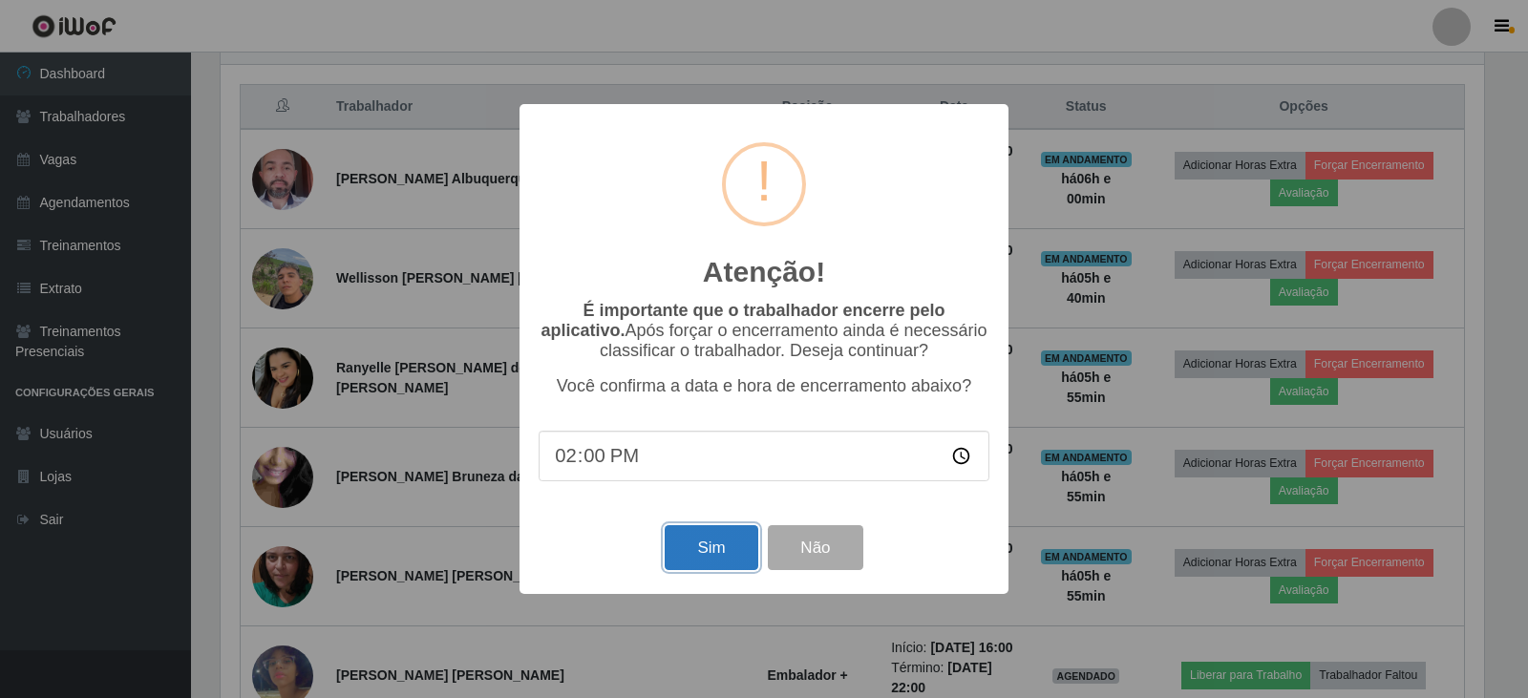
click at [693, 543] on button "Sim" at bounding box center [711, 547] width 93 height 45
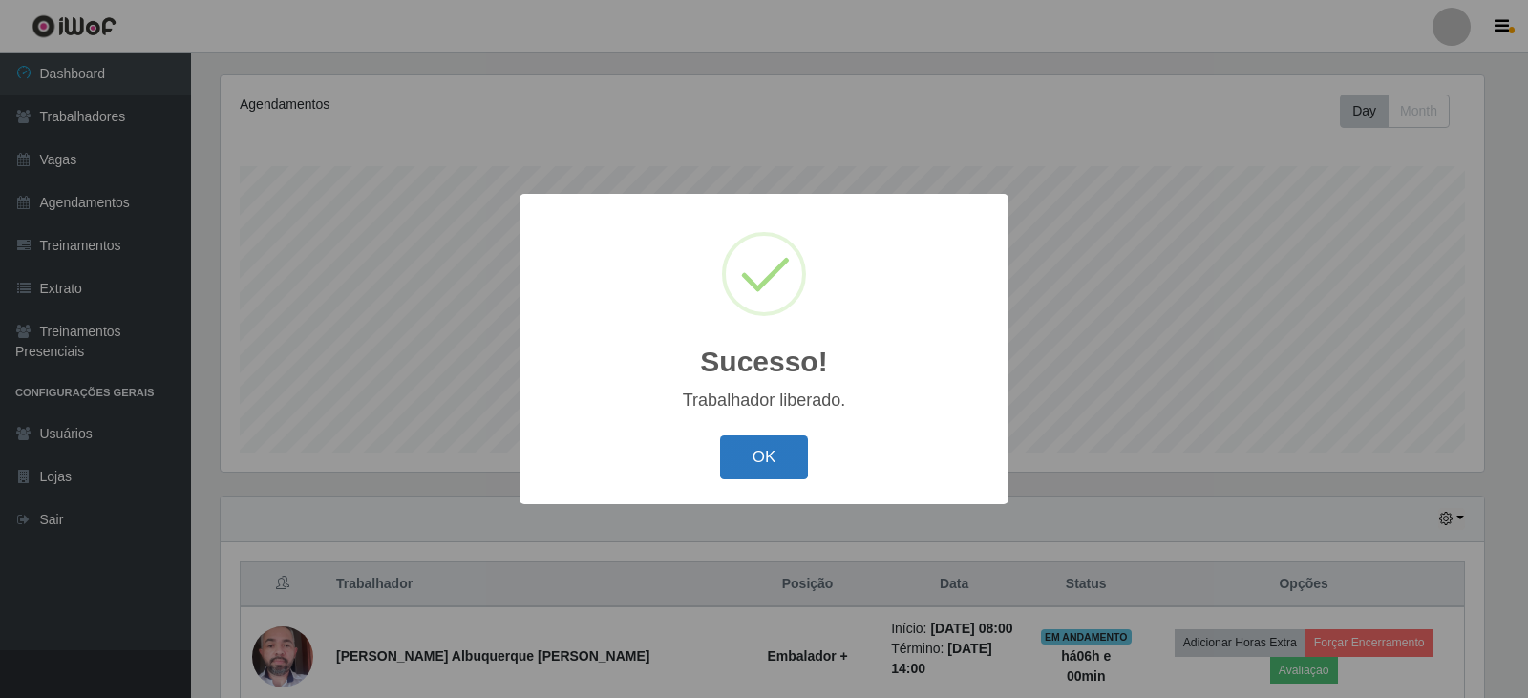
click at [781, 447] on button "OK" at bounding box center [764, 458] width 89 height 45
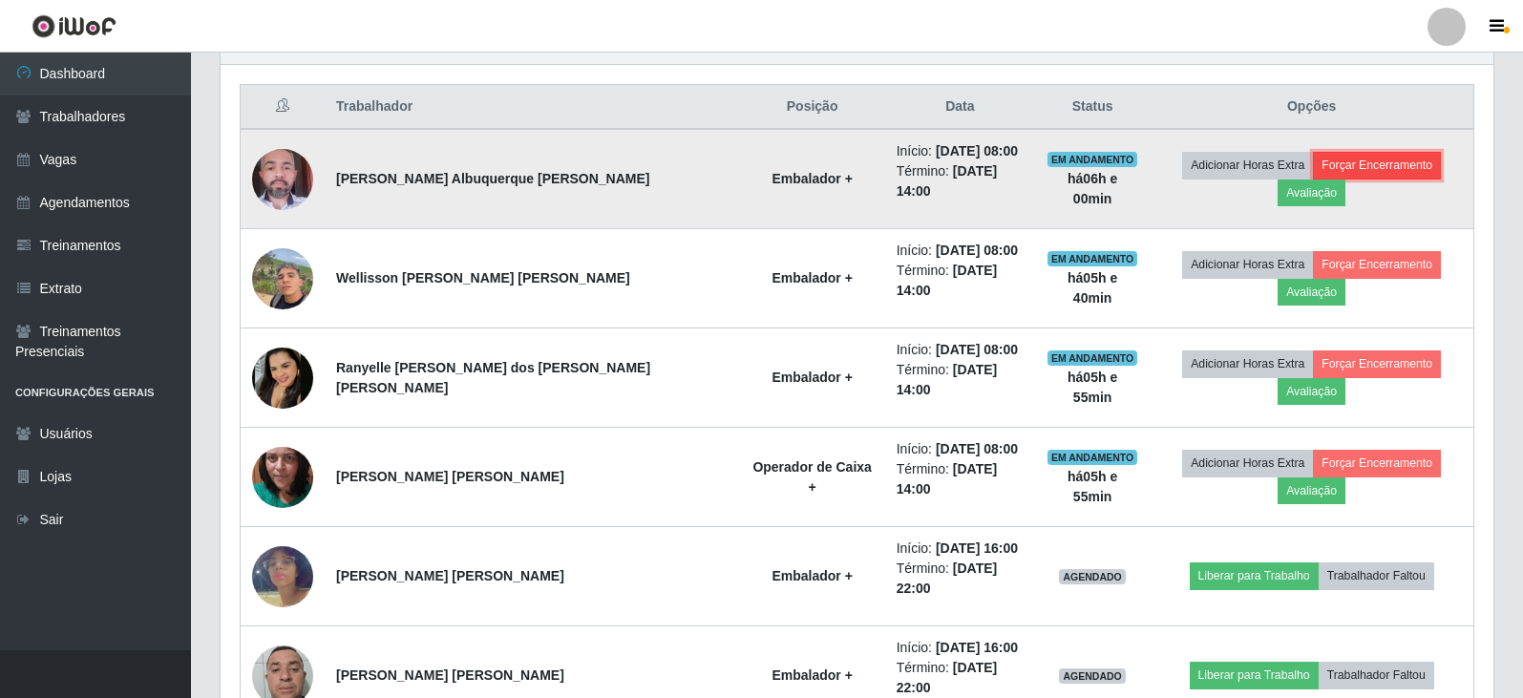
click at [1333, 173] on button "Forçar Encerramento" at bounding box center [1377, 165] width 128 height 27
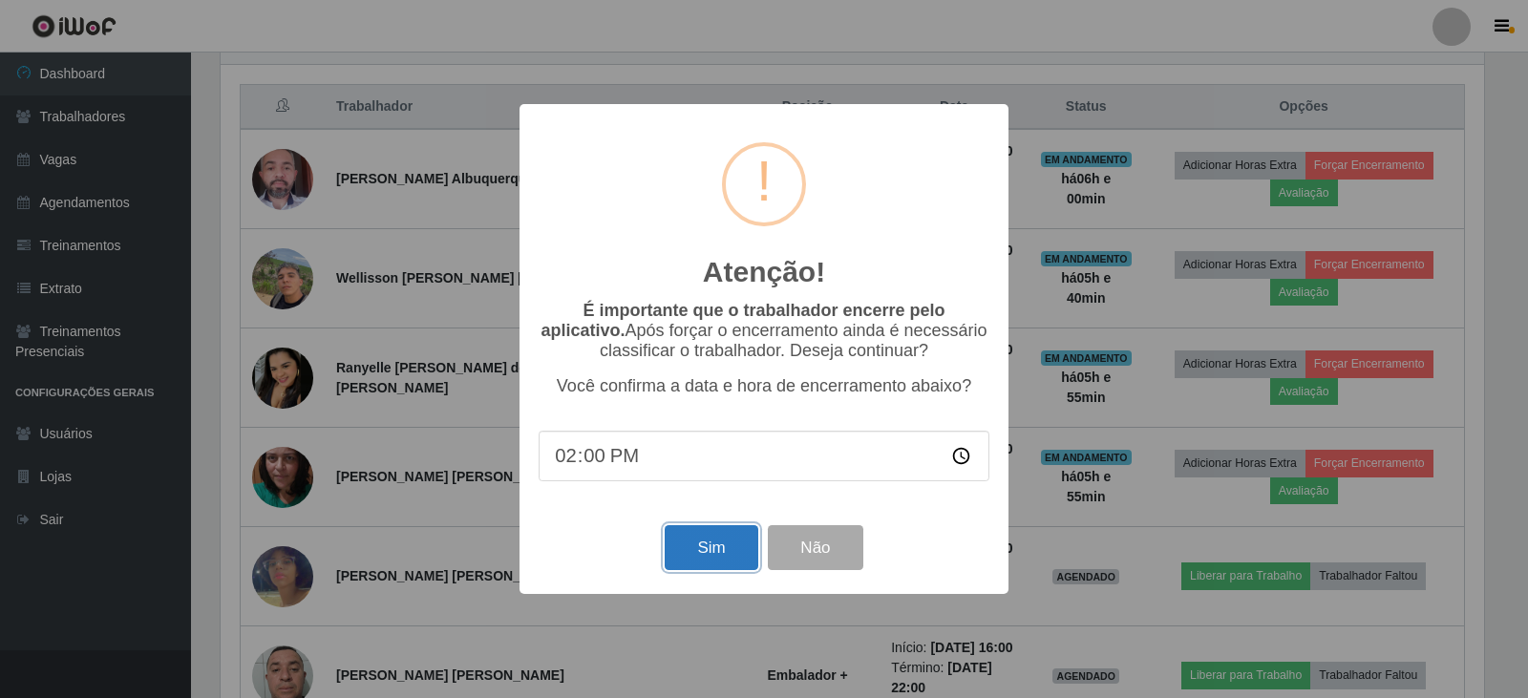
click at [711, 568] on button "Sim" at bounding box center [711, 547] width 93 height 45
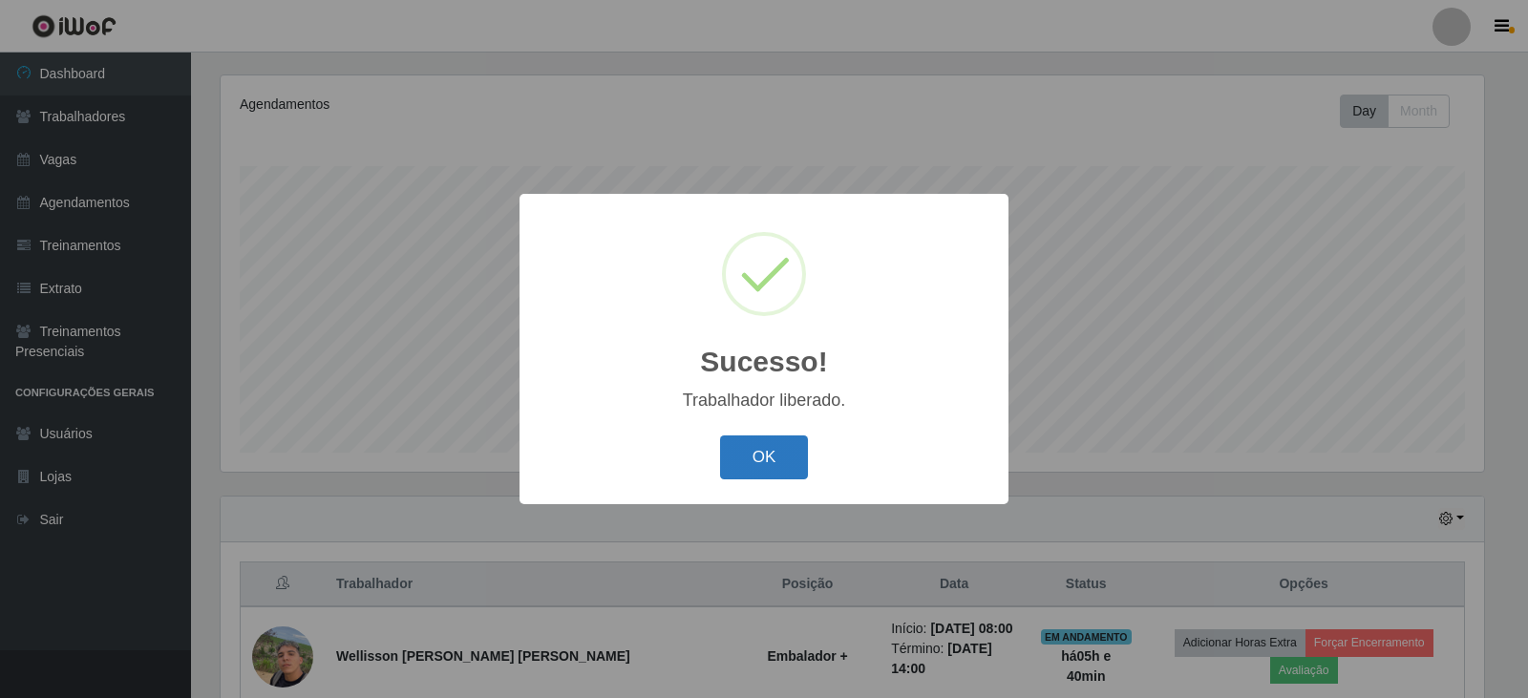
click at [748, 475] on button "OK" at bounding box center [764, 458] width 89 height 45
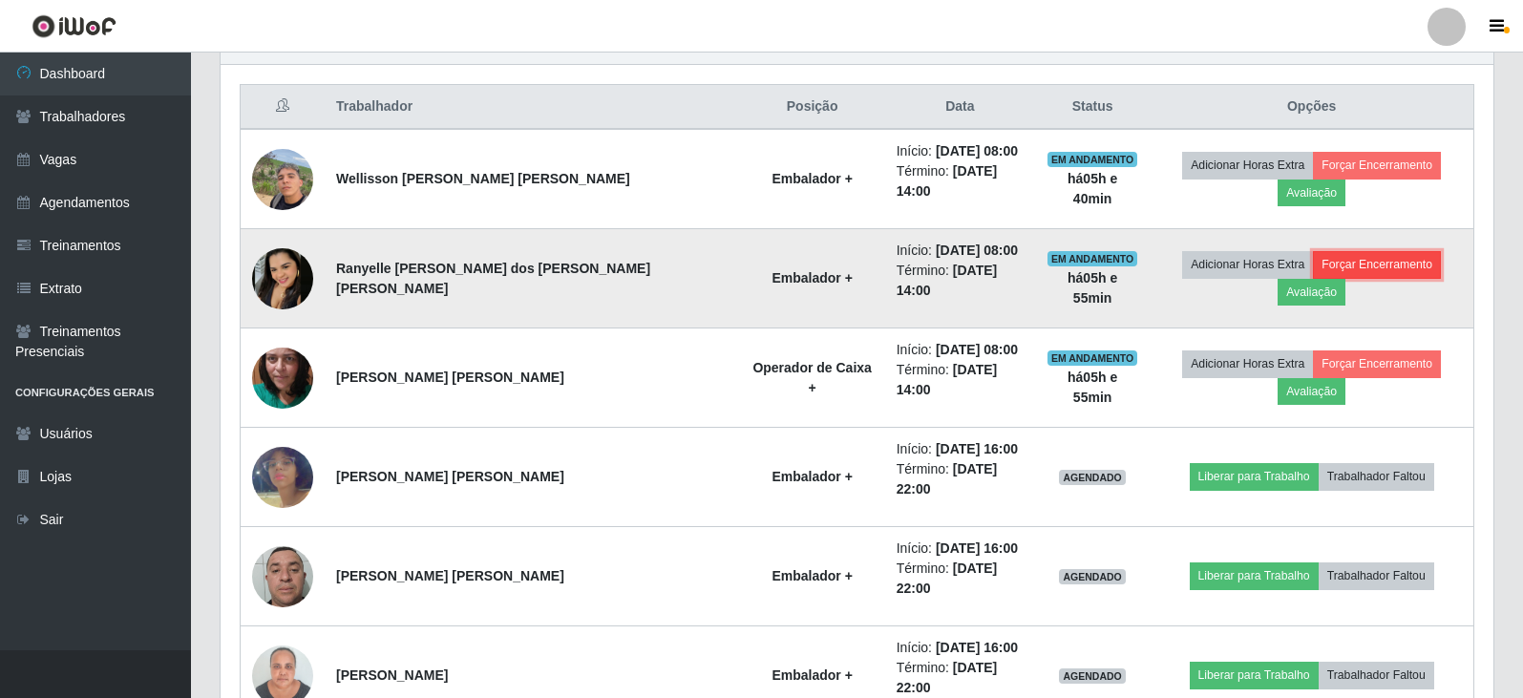
click at [1316, 256] on button "Forçar Encerramento" at bounding box center [1377, 264] width 128 height 27
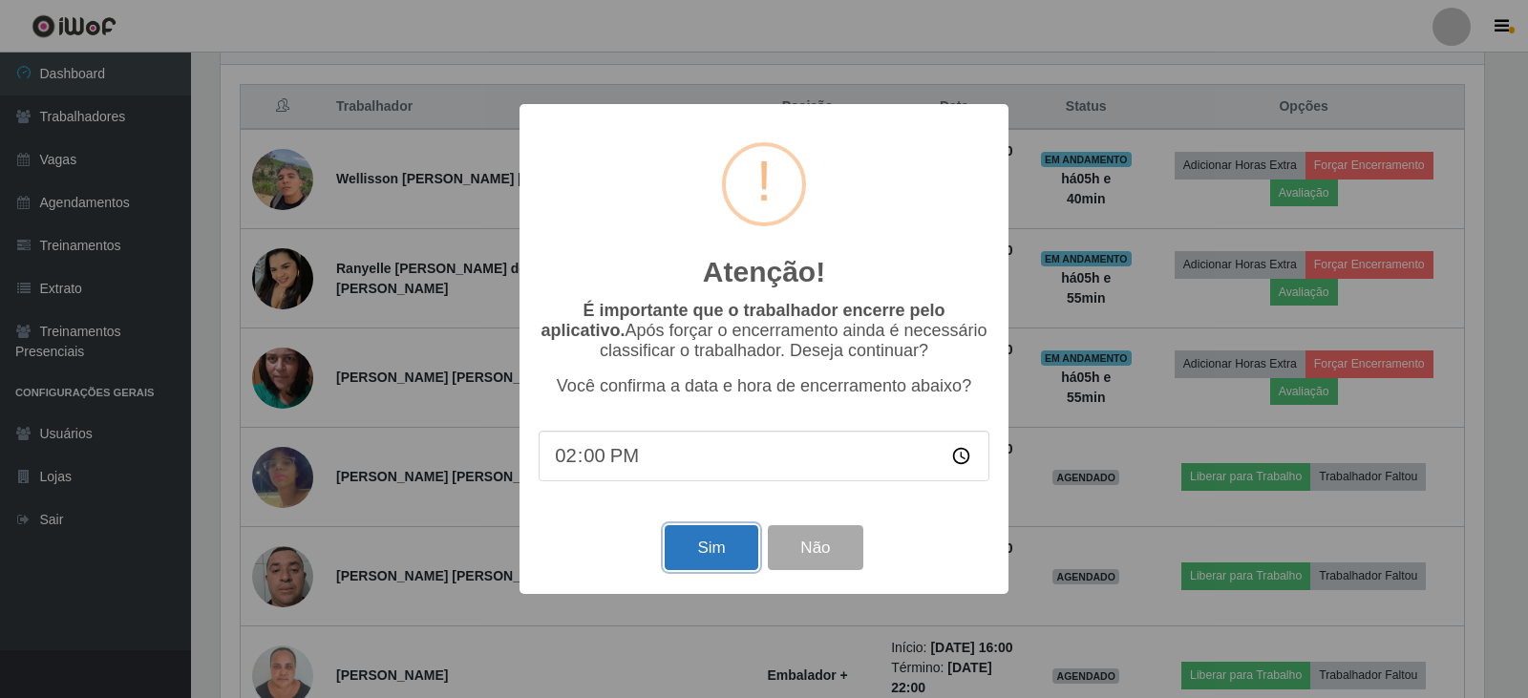
click at [704, 552] on button "Sim" at bounding box center [711, 547] width 93 height 45
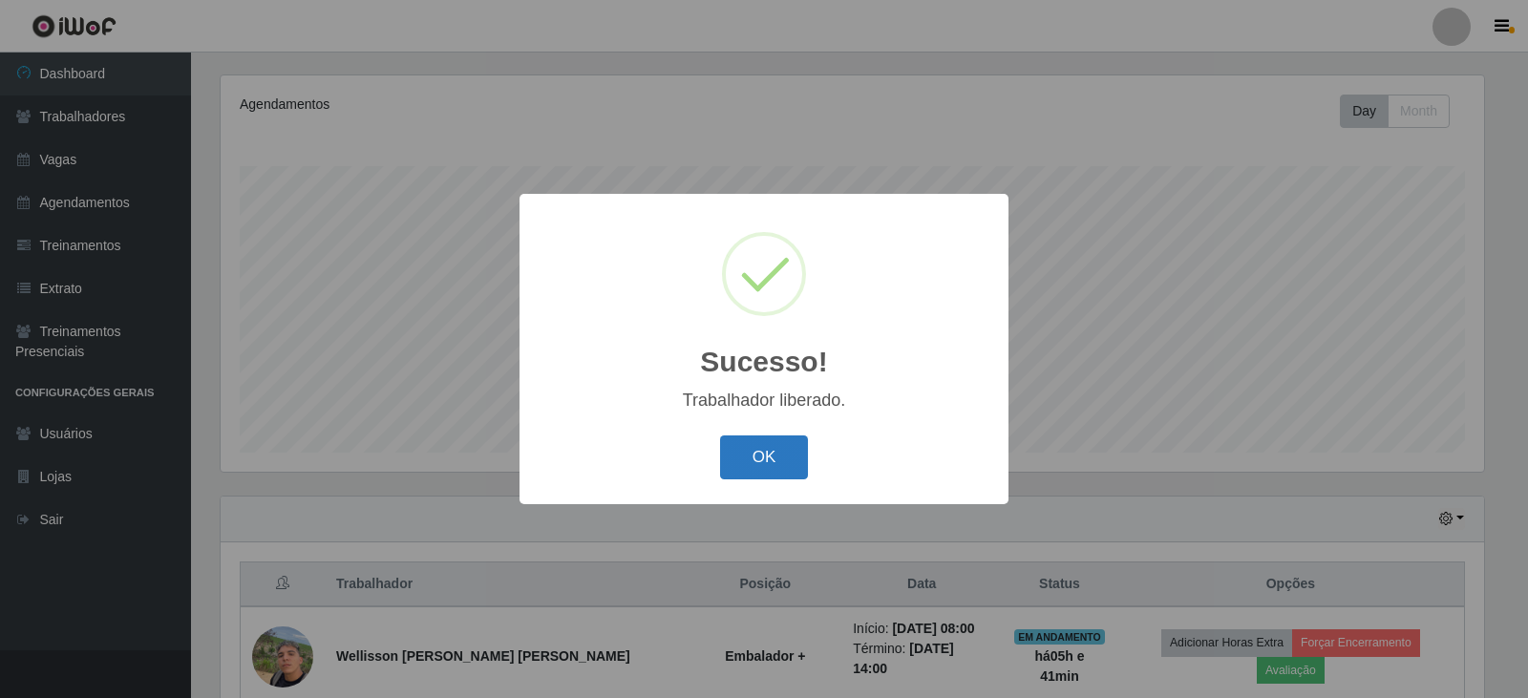
click at [778, 470] on button "OK" at bounding box center [764, 458] width 89 height 45
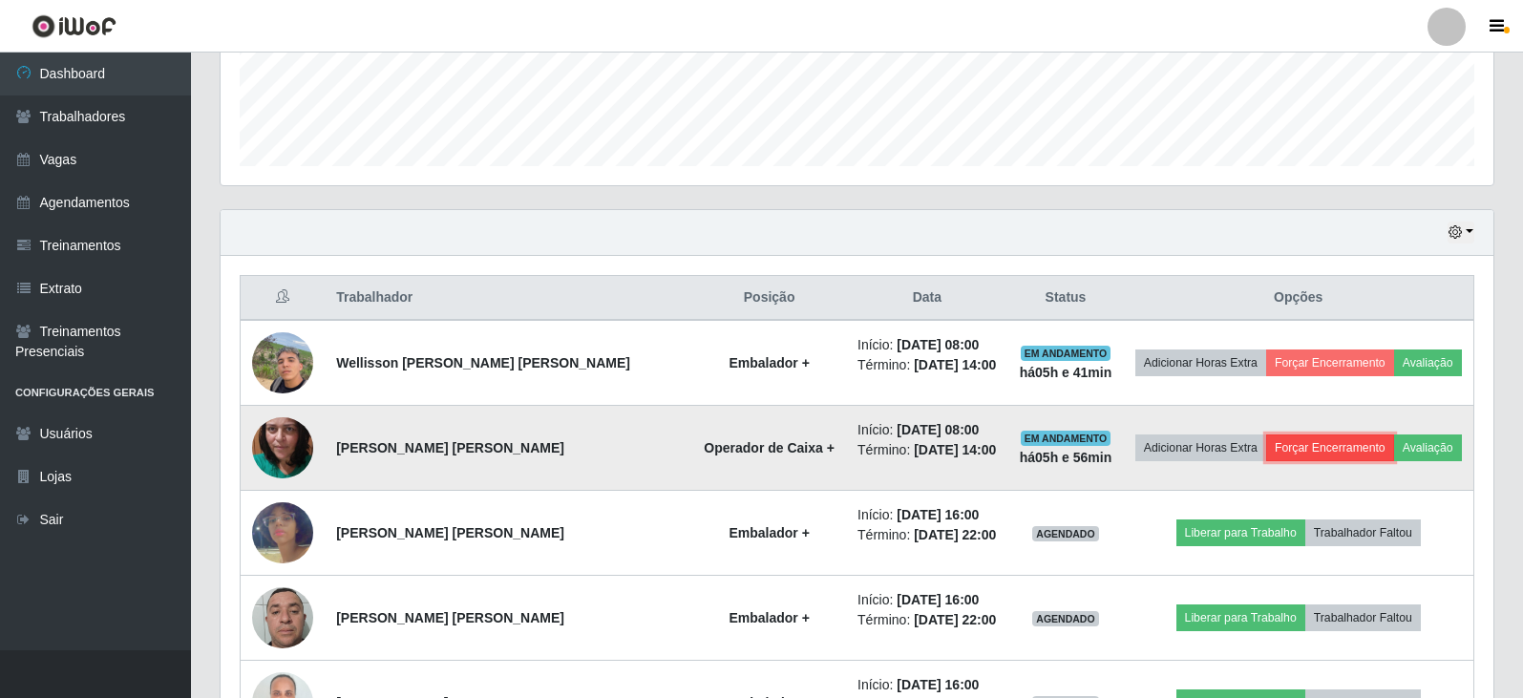
click at [1315, 454] on button "Forçar Encerramento" at bounding box center [1330, 448] width 128 height 27
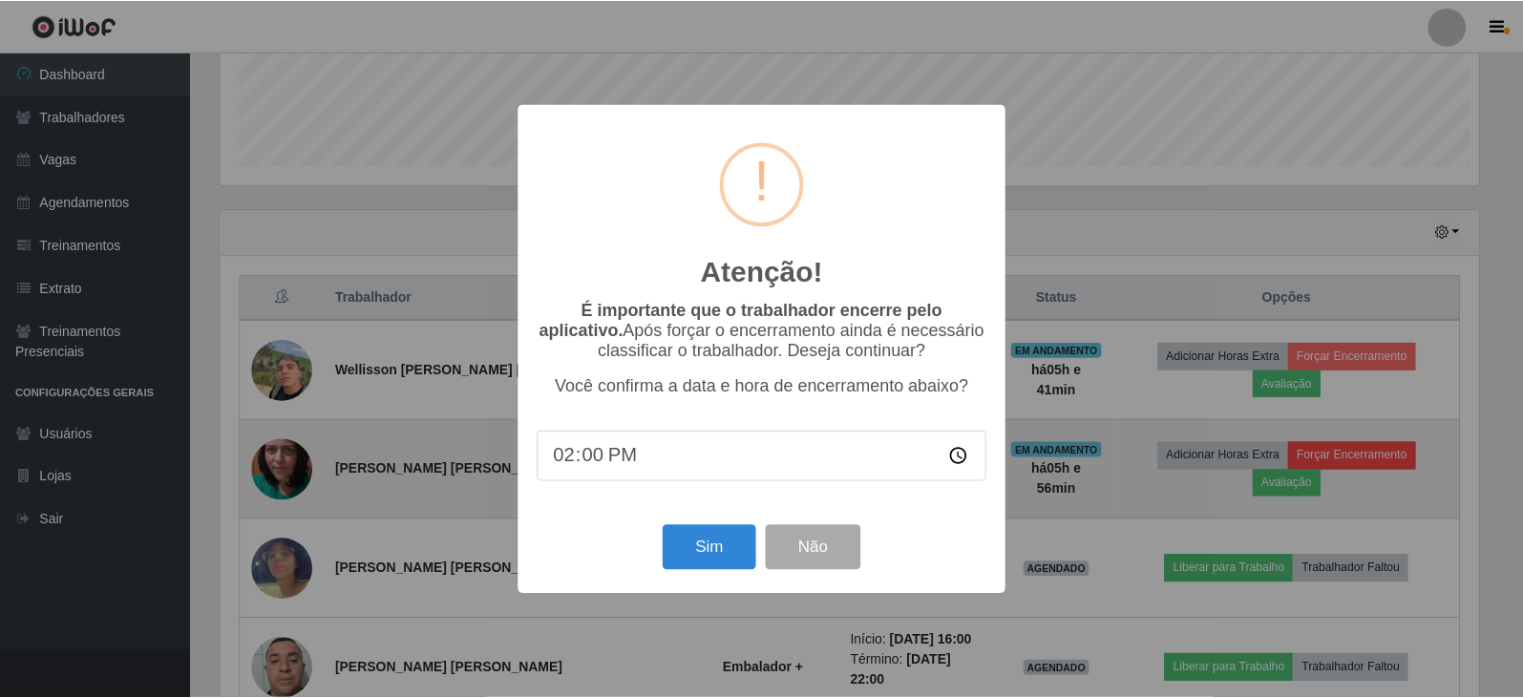
scroll to position [396, 1264]
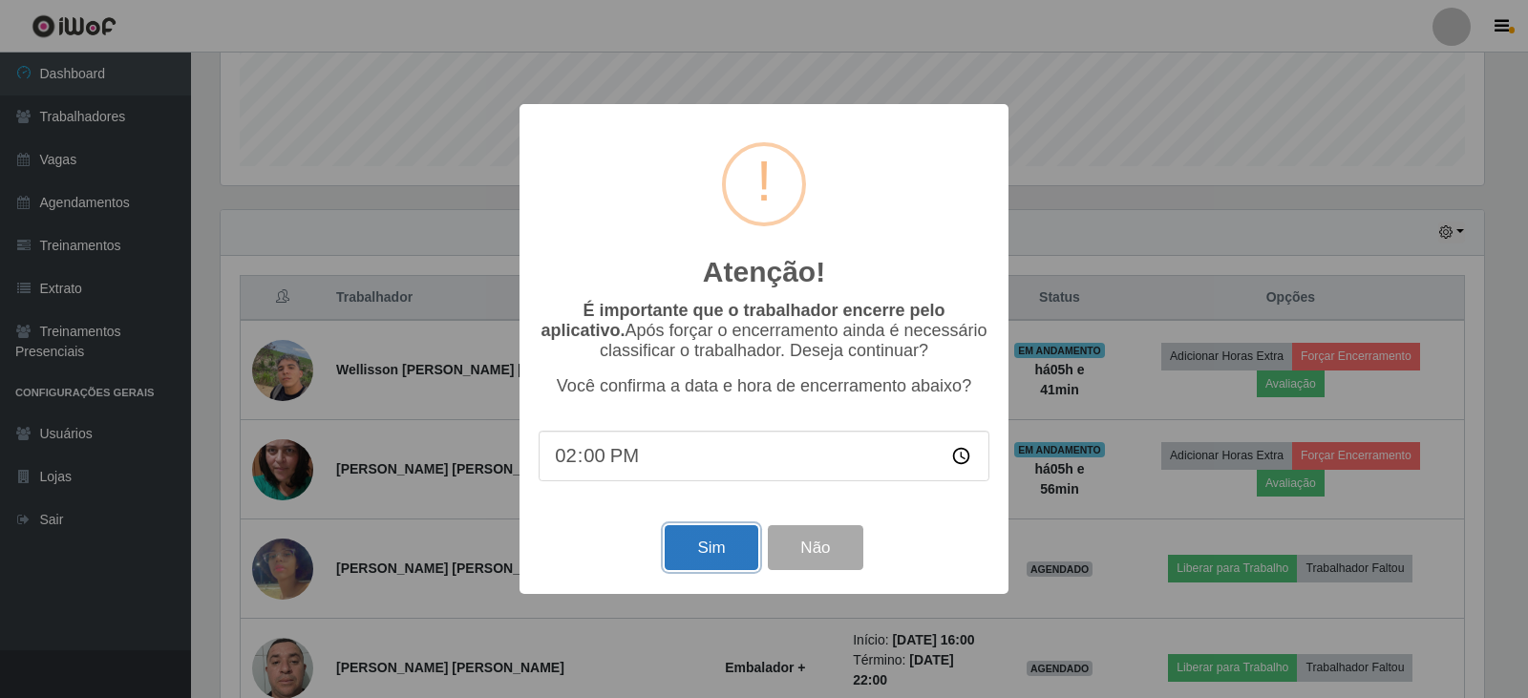
click at [698, 558] on button "Sim" at bounding box center [711, 547] width 93 height 45
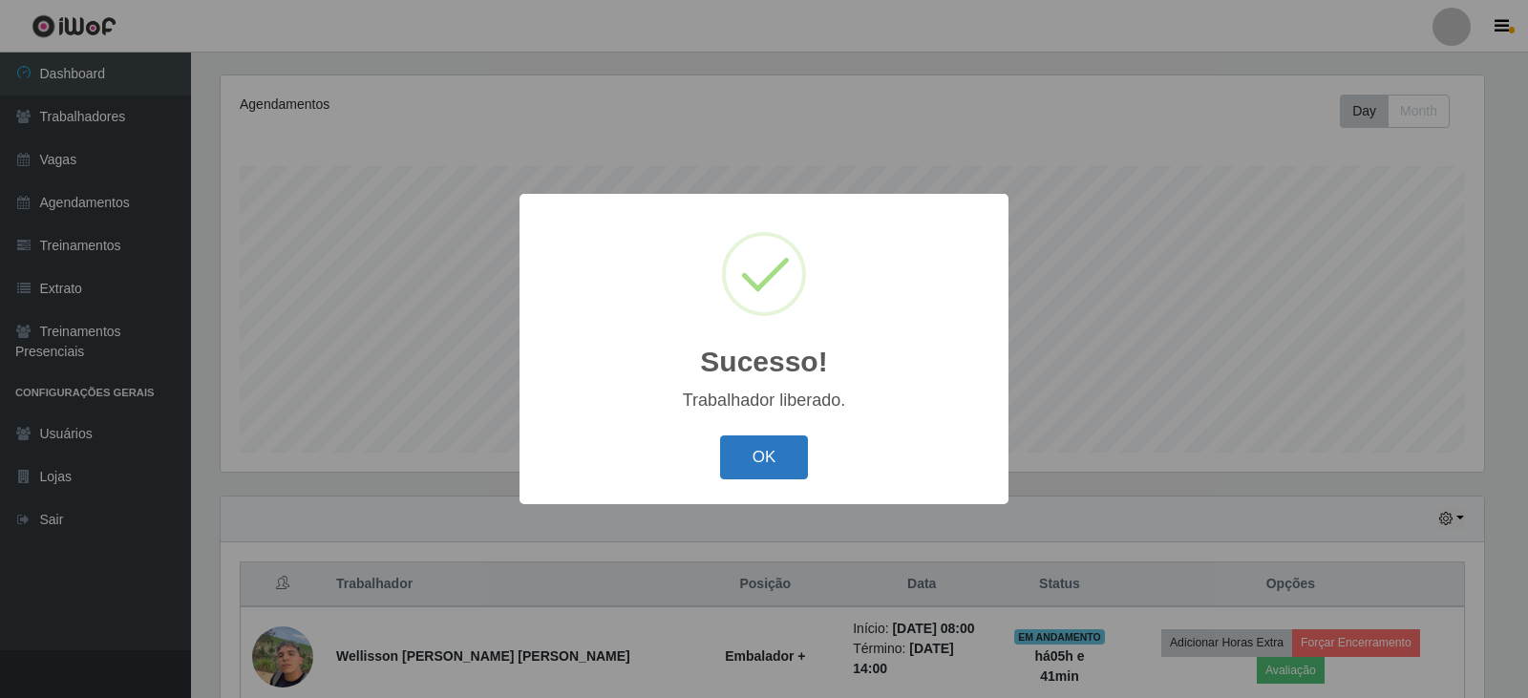
click at [787, 462] on button "OK" at bounding box center [764, 458] width 89 height 45
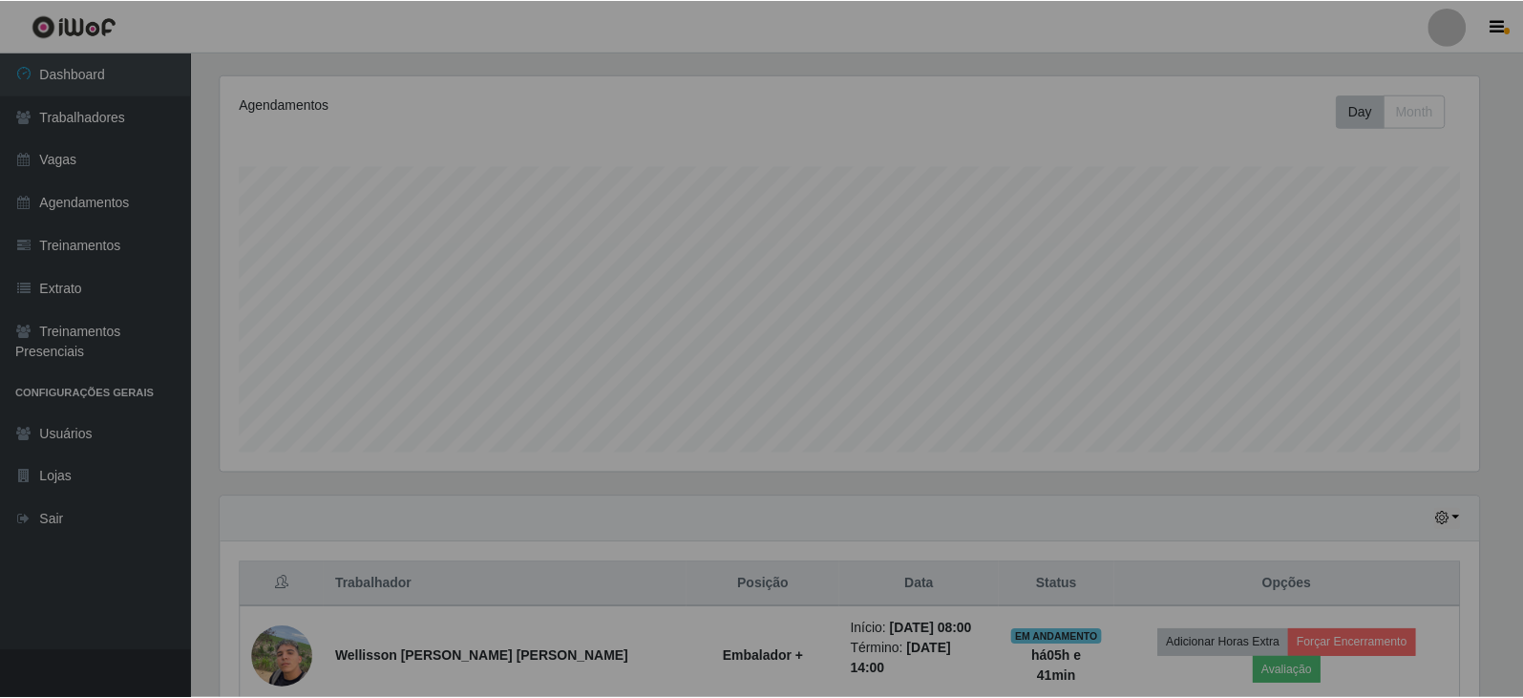
scroll to position [396, 1273]
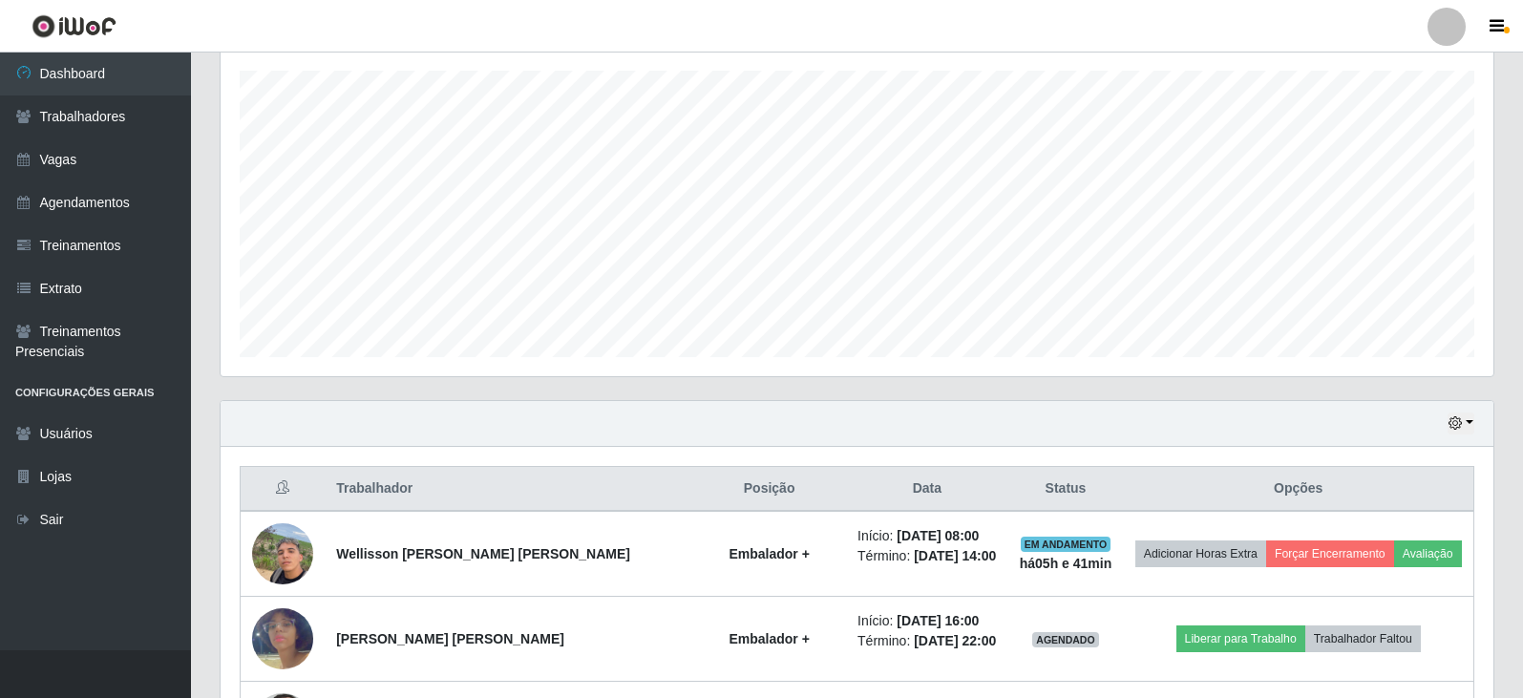
click at [624, 446] on div "Hoje 1 dia 3 dias 1 Semana Não encerrados" at bounding box center [857, 424] width 1273 height 46
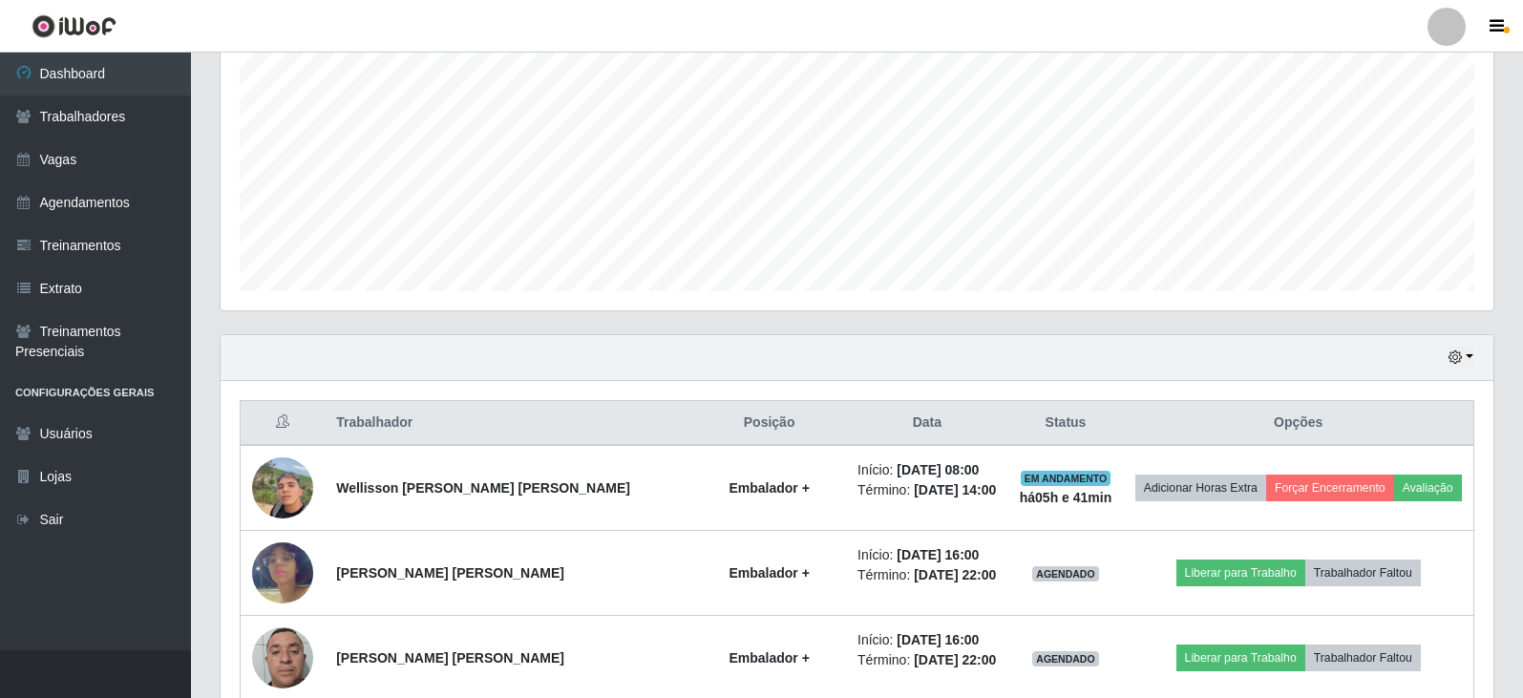
scroll to position [421, 0]
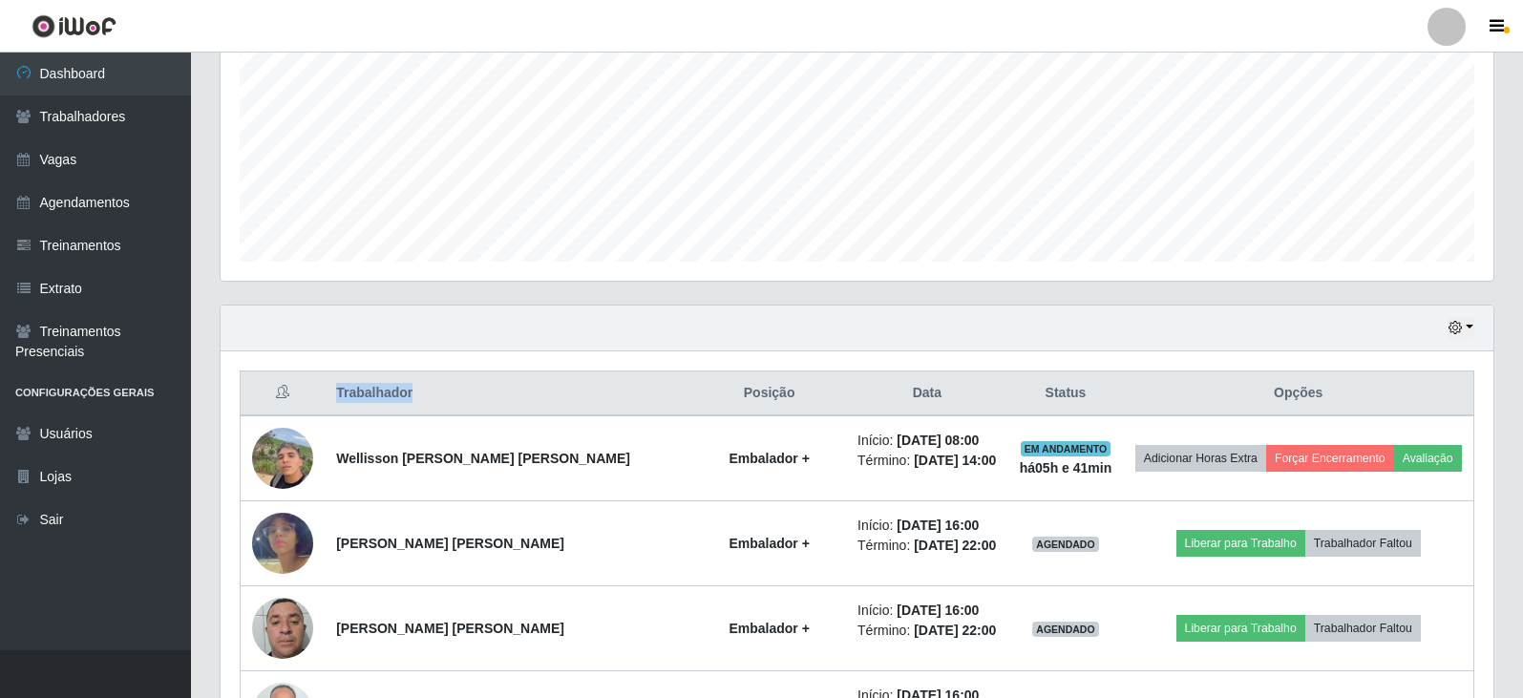
drag, startPoint x: 295, startPoint y: 289, endPoint x: 416, endPoint y: 378, distance: 150.3
click at [416, 378] on div "Carregando... Buscar Recarregando em 14 segundos... Loja [Selecione...] SuperFá…" at bounding box center [857, 536] width 1275 height 1715
click at [416, 378] on th "Trabalhador" at bounding box center [509, 394] width 368 height 45
drag, startPoint x: 317, startPoint y: 291, endPoint x: 414, endPoint y: 348, distance: 111.7
click at [414, 348] on div "Carregando... Buscar Recarregando em 13 segundos... Loja [Selecione...] SuperFá…" at bounding box center [857, 536] width 1275 height 1715
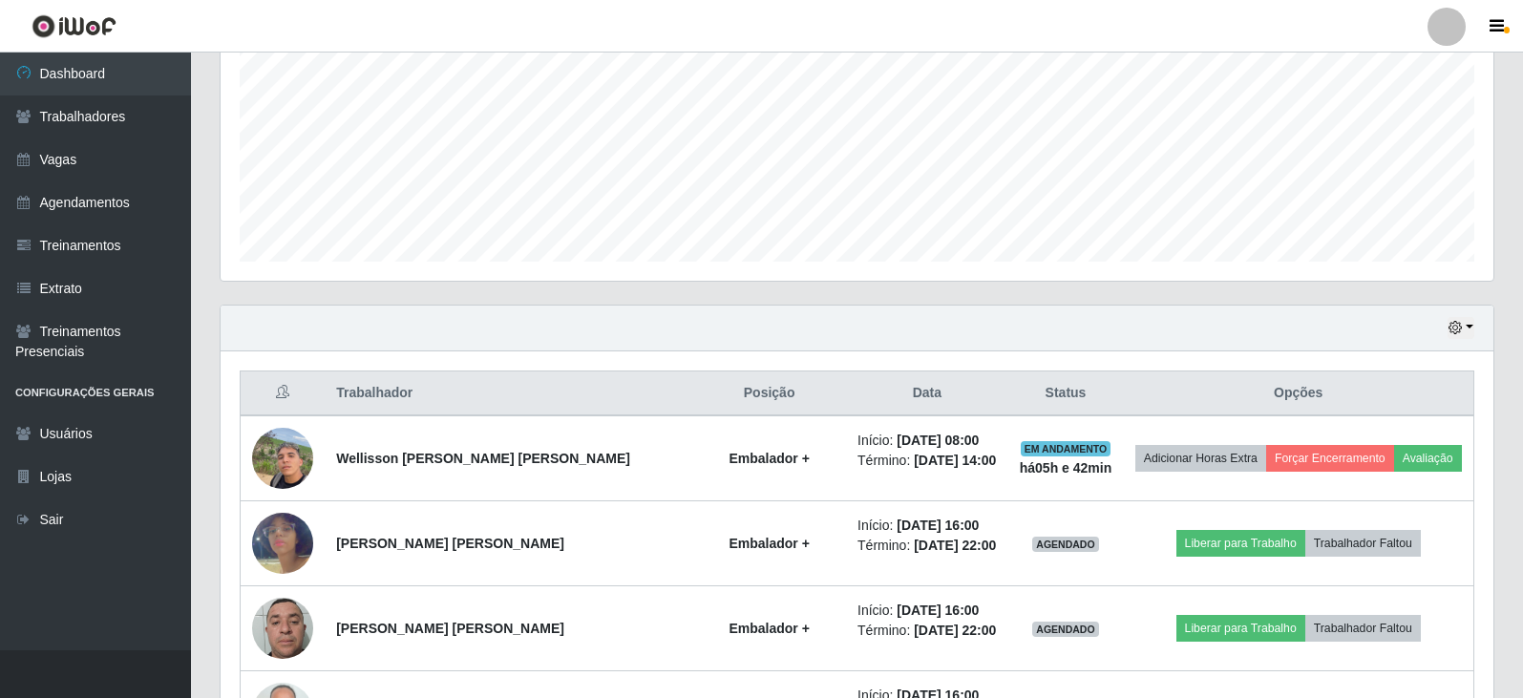
click at [335, 276] on div "Agendamentos Day Month" at bounding box center [857, 82] width 1273 height 396
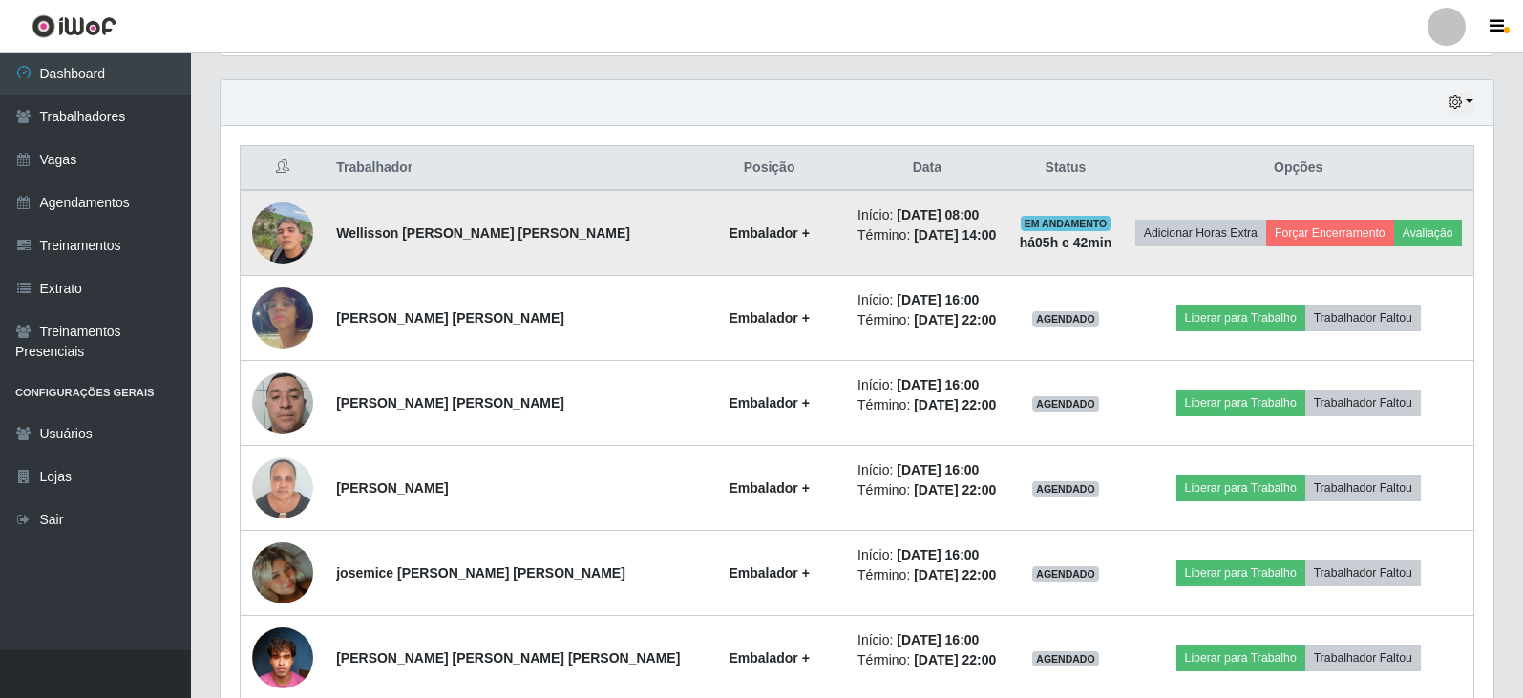
scroll to position [612, 0]
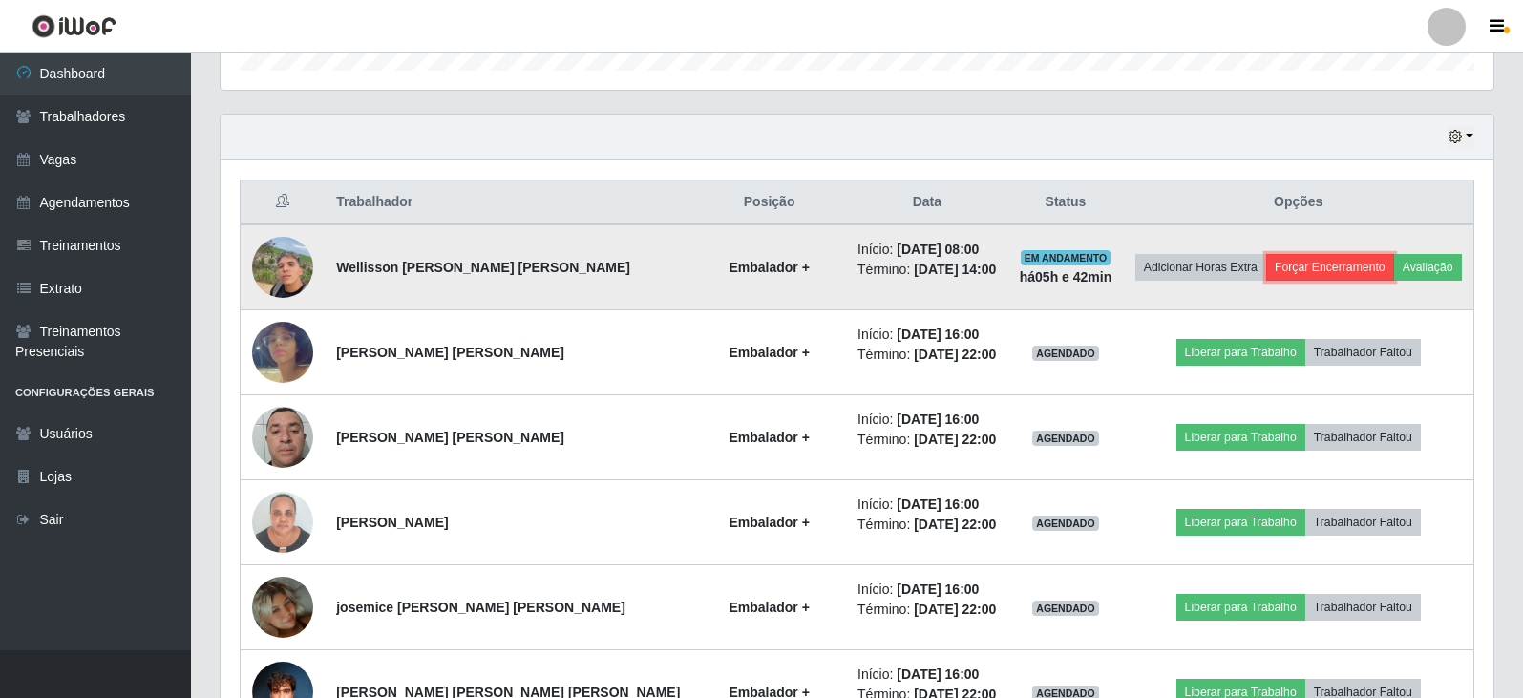
click at [1336, 268] on button "Forçar Encerramento" at bounding box center [1330, 267] width 128 height 27
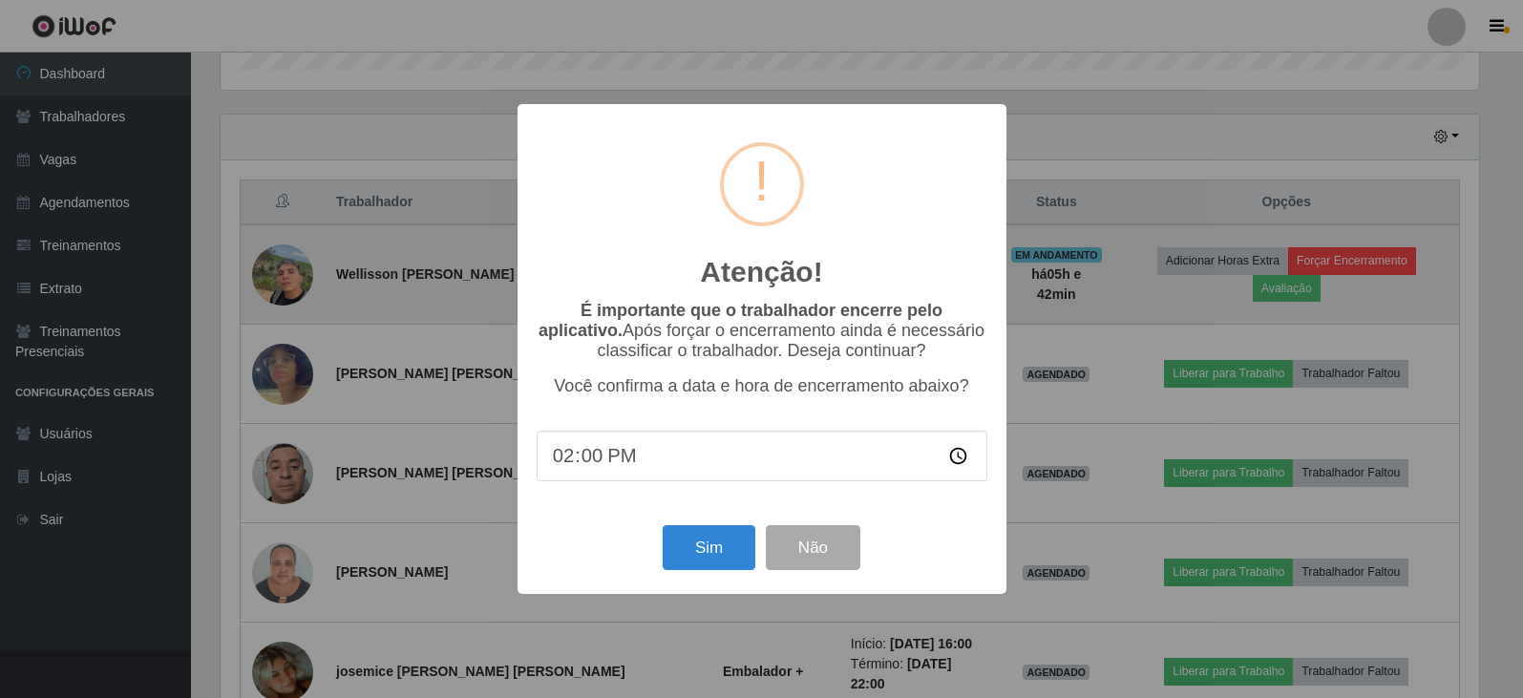
scroll to position [396, 1264]
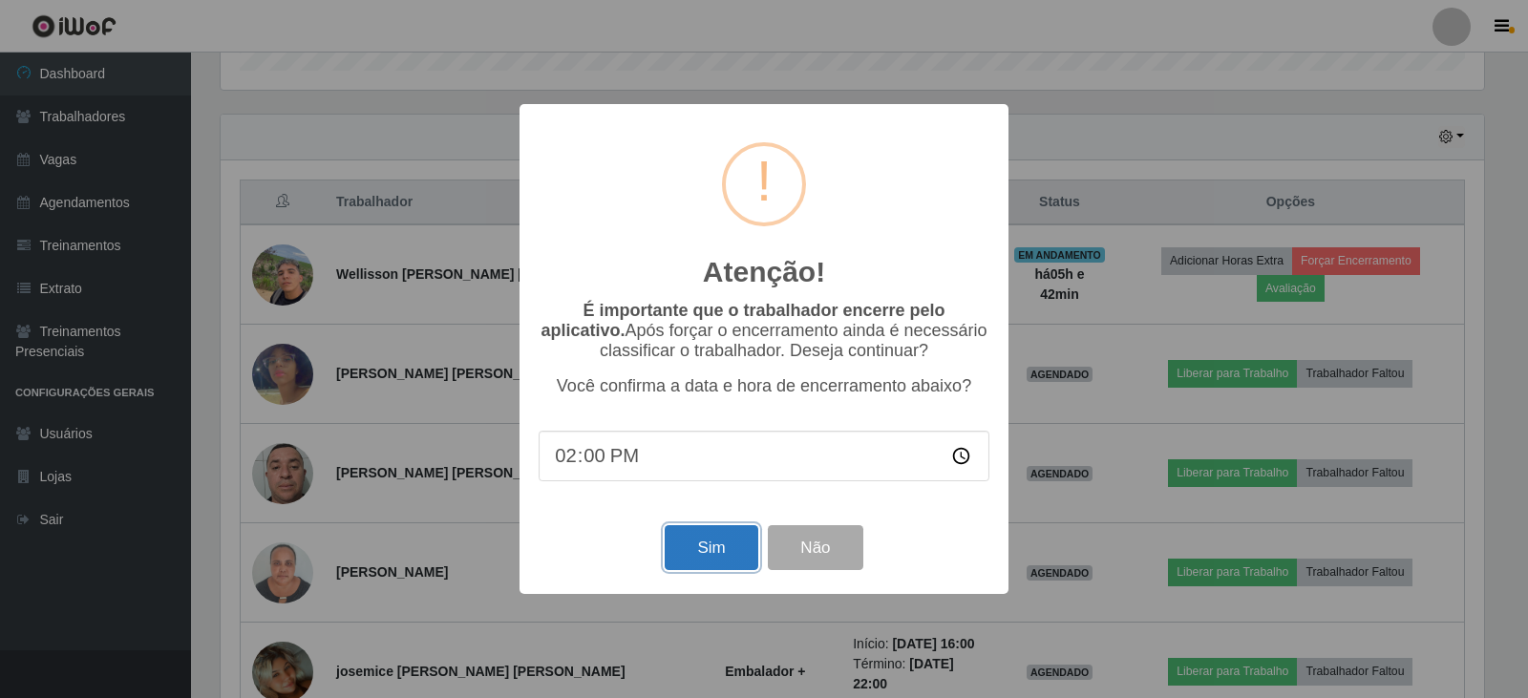
click at [709, 560] on button "Sim" at bounding box center [711, 547] width 93 height 45
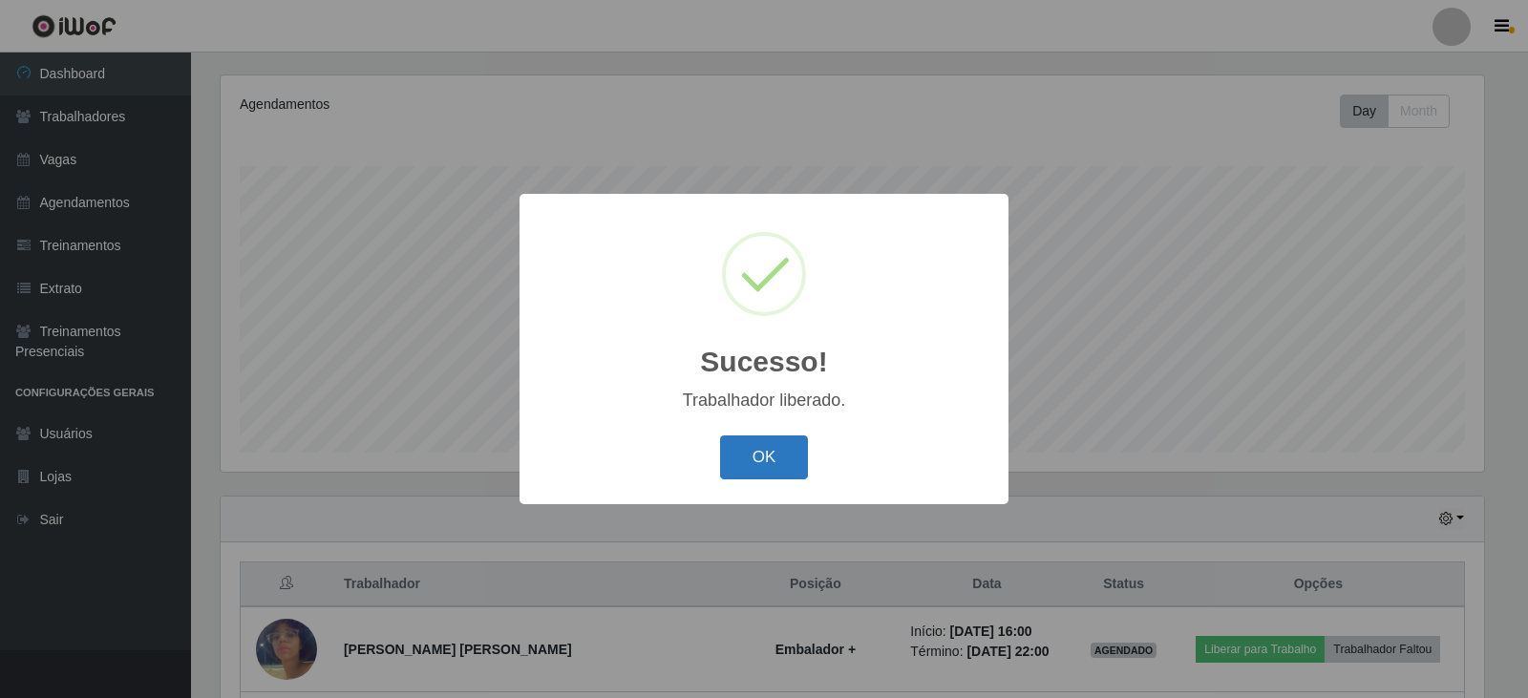
click at [756, 451] on button "OK" at bounding box center [764, 458] width 89 height 45
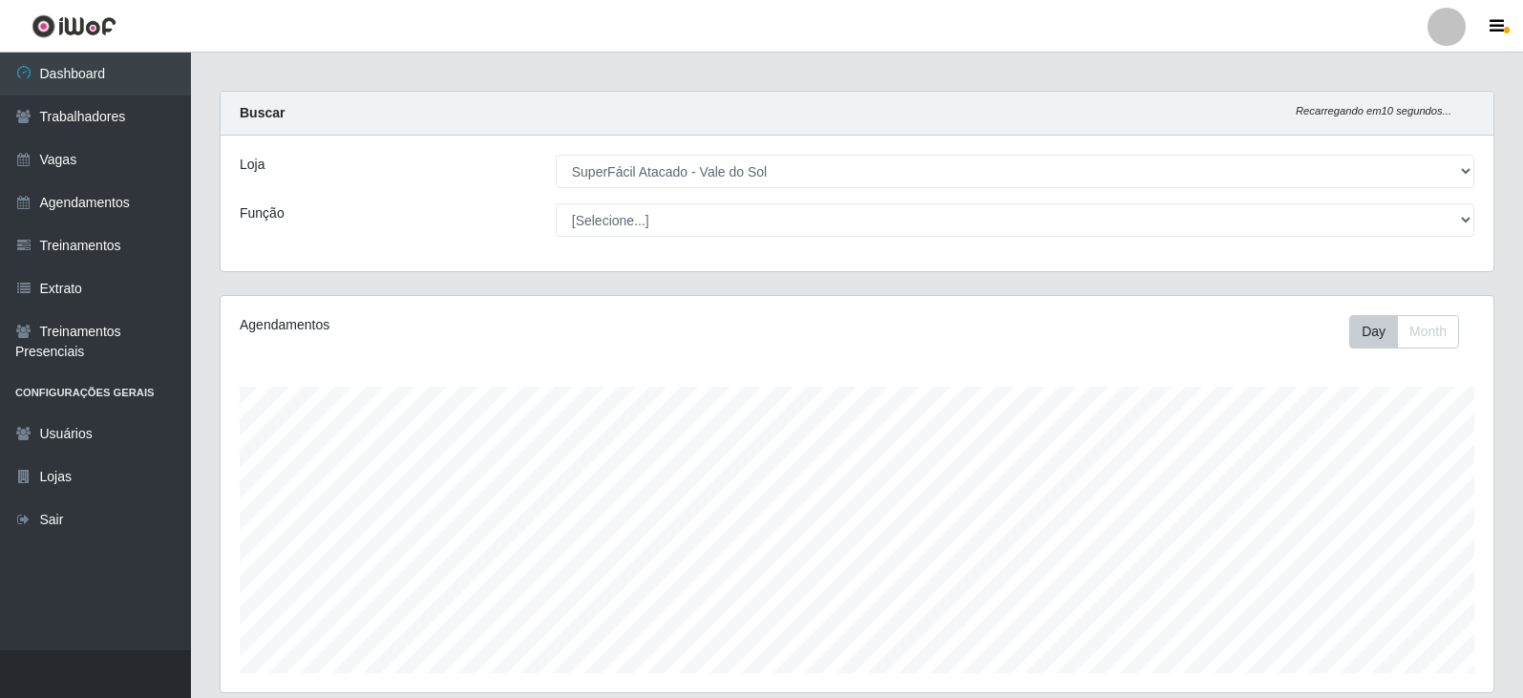
scroll to position [0, 0]
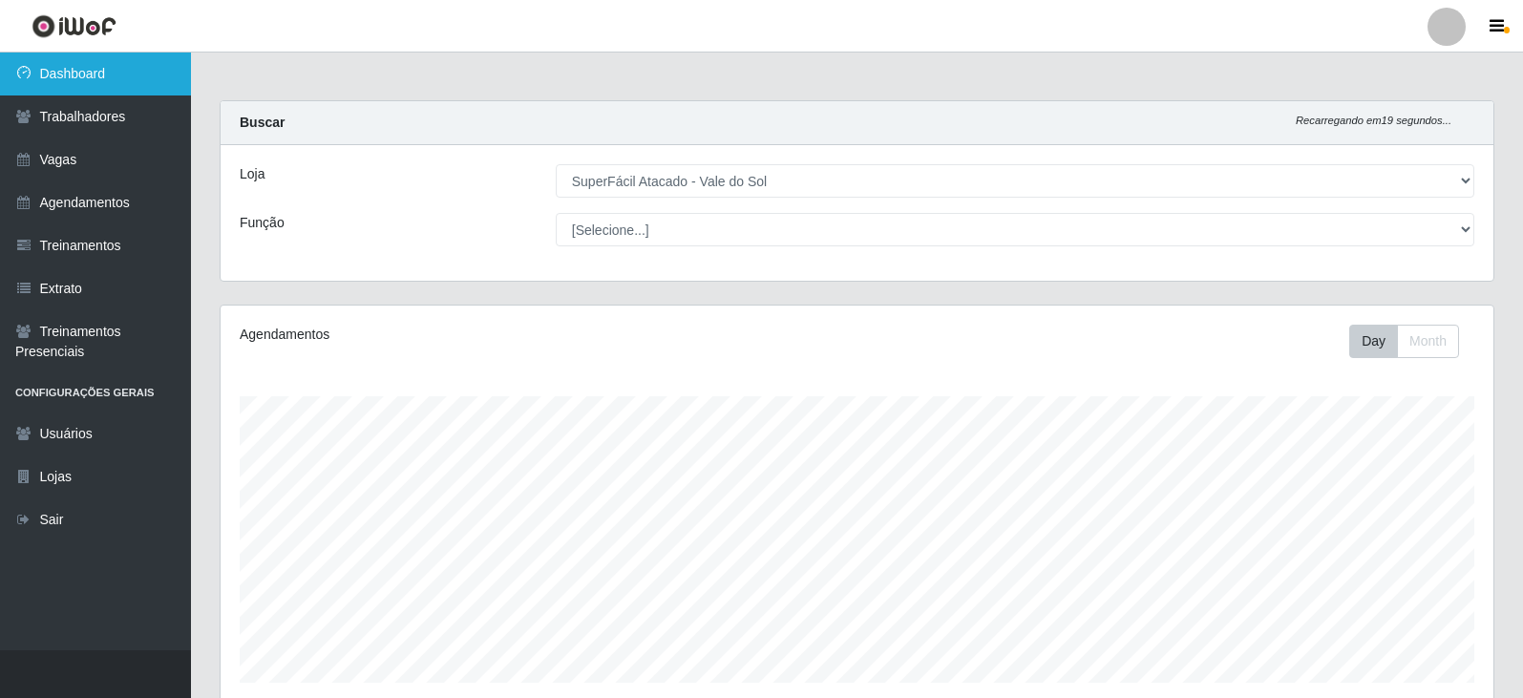
click at [81, 78] on link "Dashboard" at bounding box center [95, 74] width 191 height 43
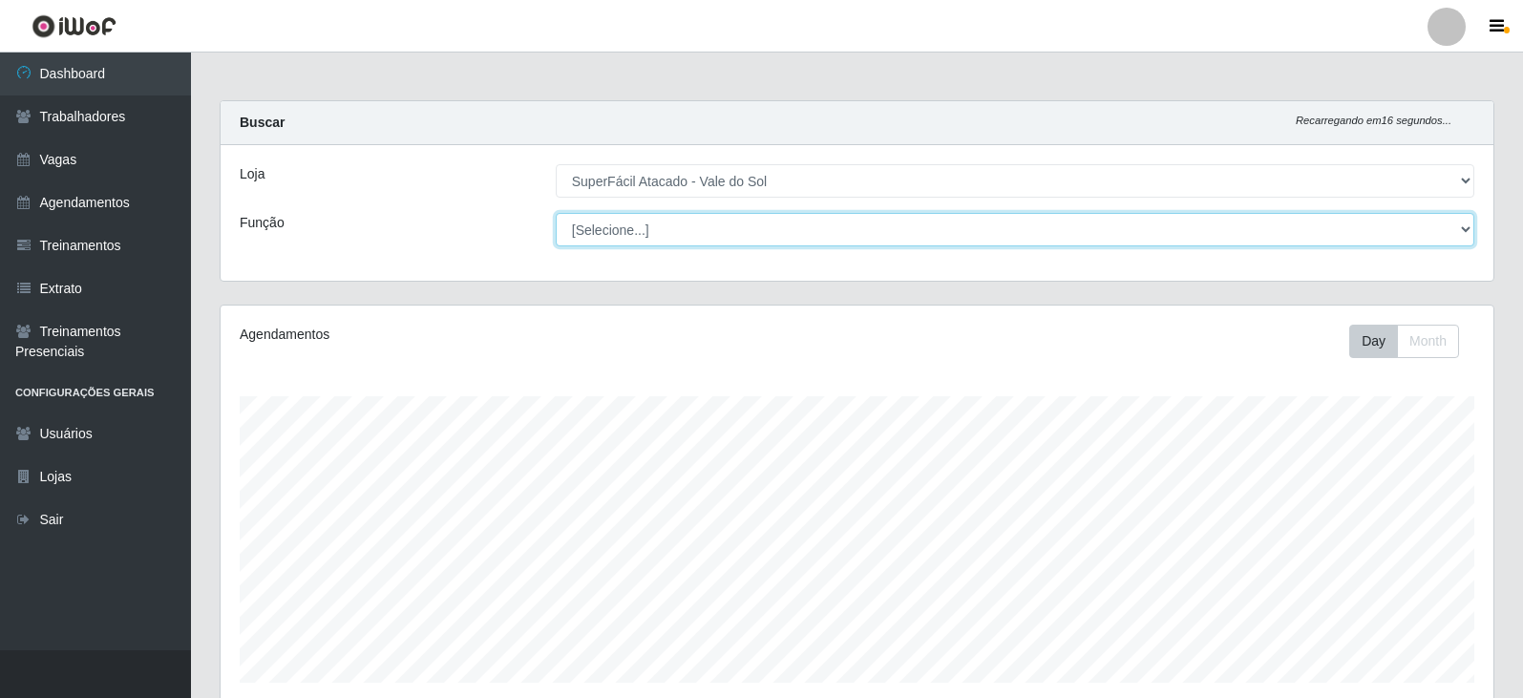
click at [649, 237] on select "[Selecione...] Embalador Embalador + Embalador ++ Operador de Caixa Operador de…" at bounding box center [1015, 229] width 919 height 33
click at [649, 238] on select "[Selecione...] Embalador Embalador + Embalador ++ Operador de Caixa Operador de…" at bounding box center [1015, 229] width 919 height 33
click at [706, 245] on select "[Selecione...] Embalador Embalador + Embalador ++ Operador de Caixa Operador de…" at bounding box center [1015, 229] width 919 height 33
click at [709, 242] on select "[Selecione...] Embalador Embalador + Embalador ++ Operador de Caixa Operador de…" at bounding box center [1015, 229] width 919 height 33
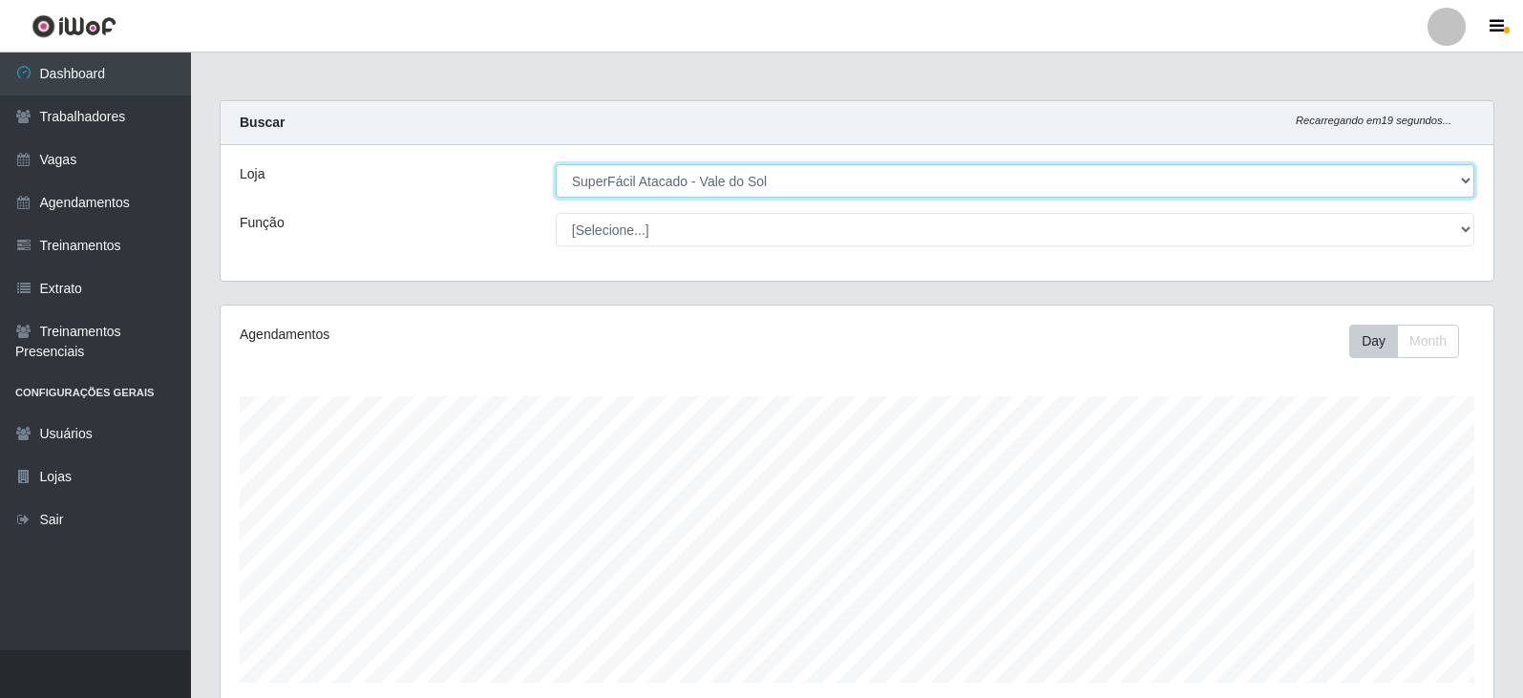
click at [770, 192] on select "[Selecione...] SuperFácil Atacado - Vale do Sol" at bounding box center [1015, 180] width 919 height 33
click at [780, 177] on select "[Selecione...] SuperFácil Atacado - Vale do Sol" at bounding box center [1015, 180] width 919 height 33
click at [556, 164] on select "[Selecione...] SuperFácil Atacado - Vale do Sol" at bounding box center [1015, 180] width 919 height 33
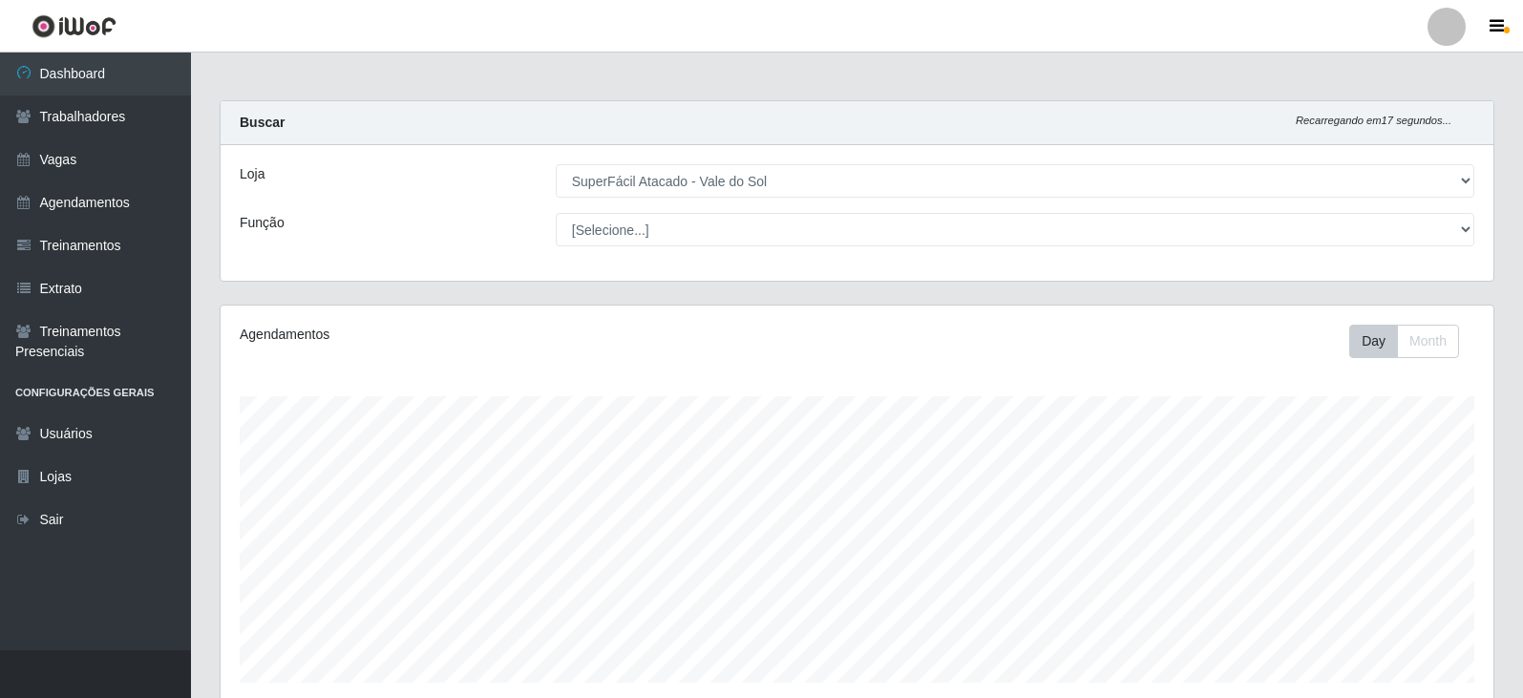
click at [713, 254] on div "Loja [Selecione...] SuperFácil Atacado - Vale do Sol Função [Selecione...] Emba…" at bounding box center [857, 213] width 1273 height 136
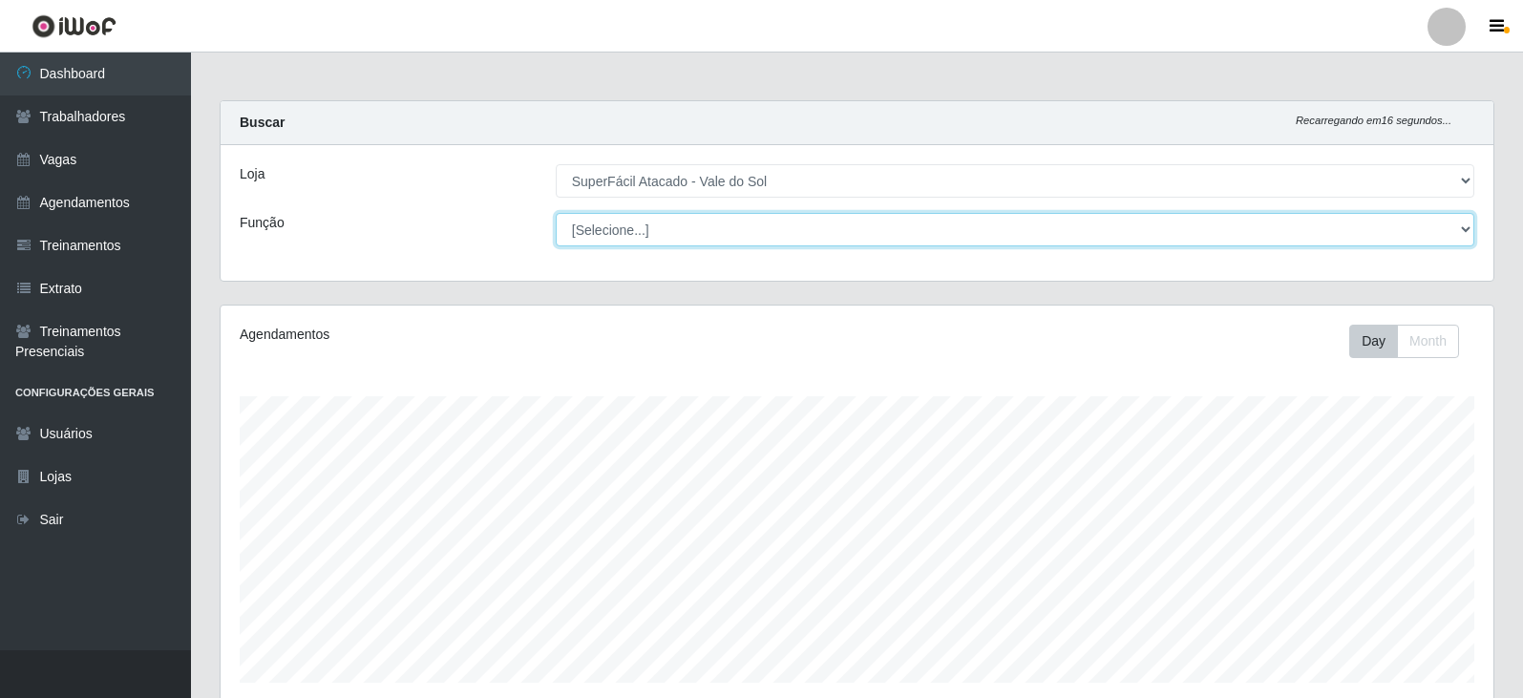
click at [711, 240] on select "[Selecione...] Embalador Embalador + Embalador ++ Operador de Caixa Operador de…" at bounding box center [1015, 229] width 919 height 33
click at [708, 223] on select "[Selecione...] Embalador Embalador + Embalador ++ Operador de Caixa Operador de…" at bounding box center [1015, 229] width 919 height 33
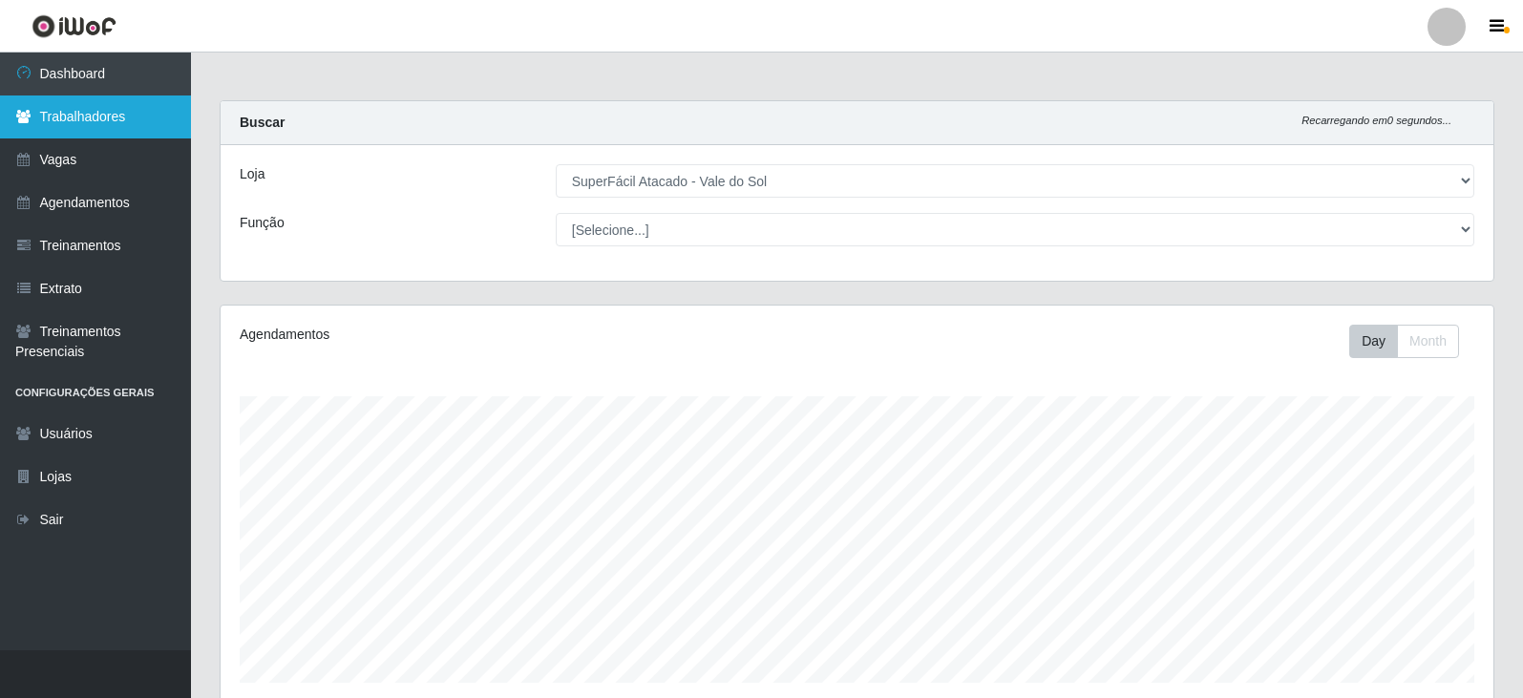
click at [118, 124] on link "Trabalhadores" at bounding box center [95, 117] width 191 height 43
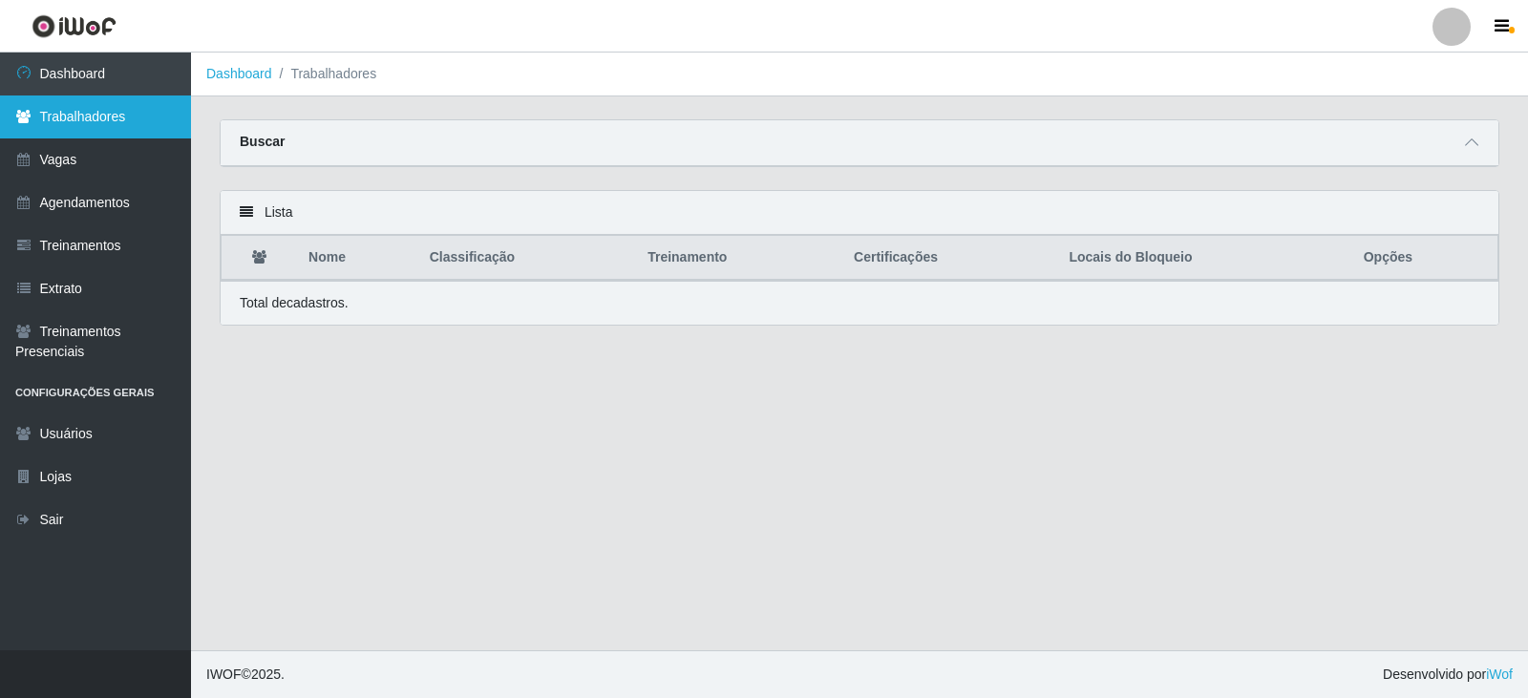
click at [90, 124] on link "Trabalhadores" at bounding box center [95, 117] width 191 height 43
click at [117, 128] on link "Trabalhadores" at bounding box center [95, 117] width 191 height 43
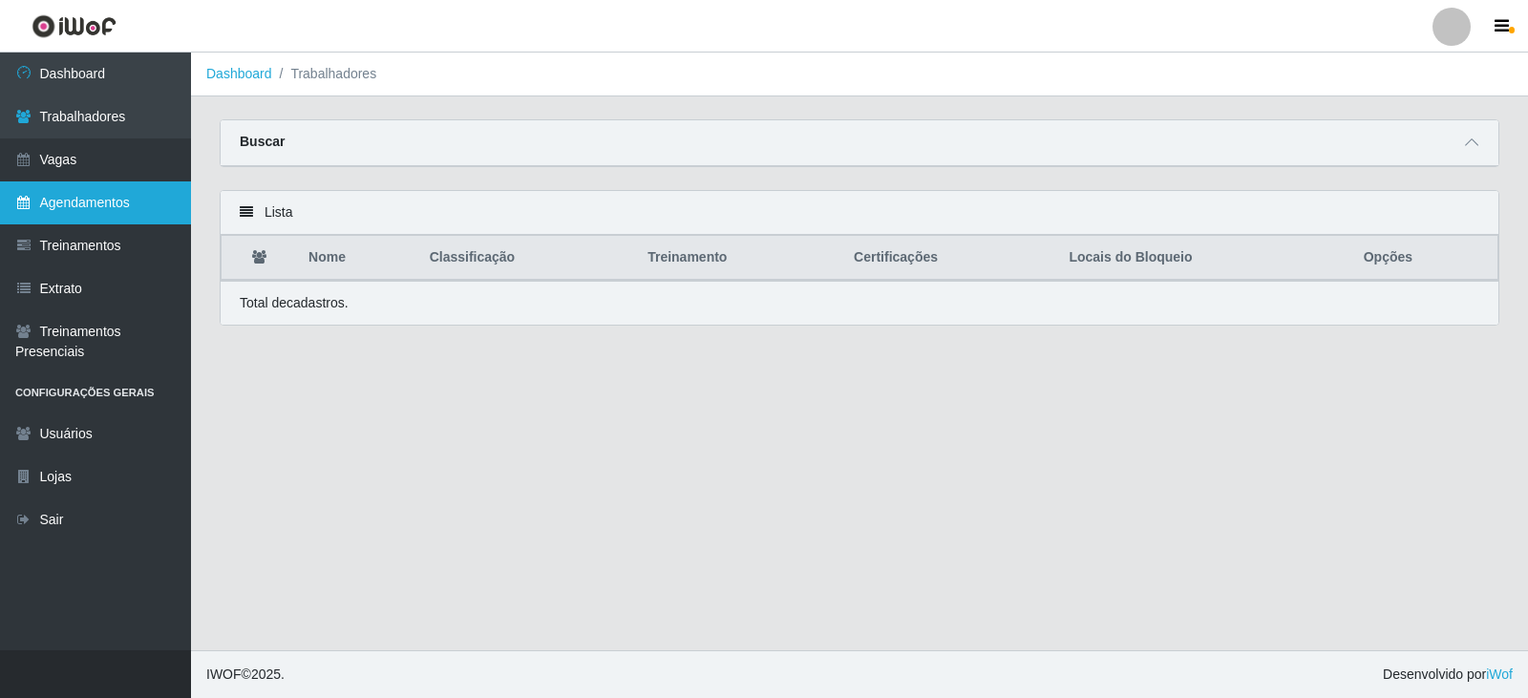
click at [80, 203] on link "Agendamentos" at bounding box center [95, 202] width 191 height 43
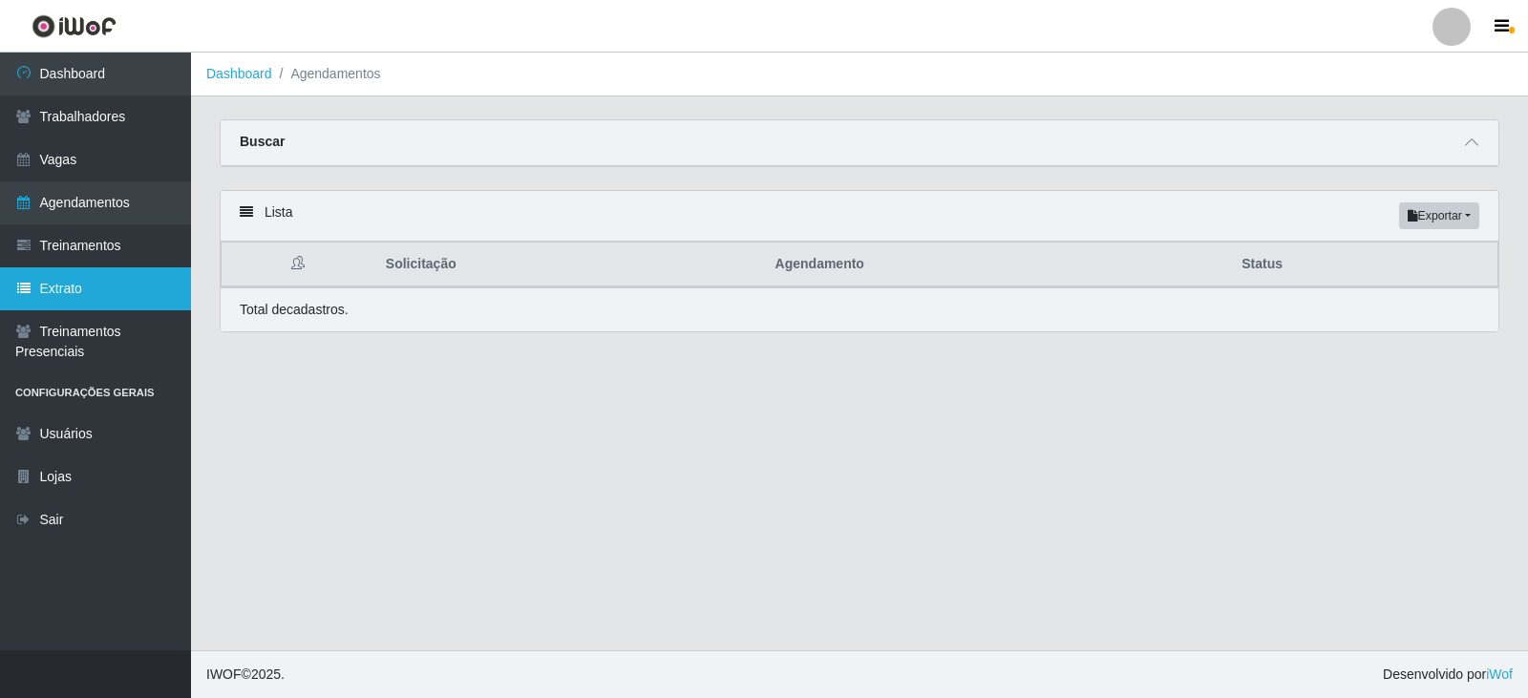
click at [140, 281] on link "Extrato" at bounding box center [95, 288] width 191 height 43
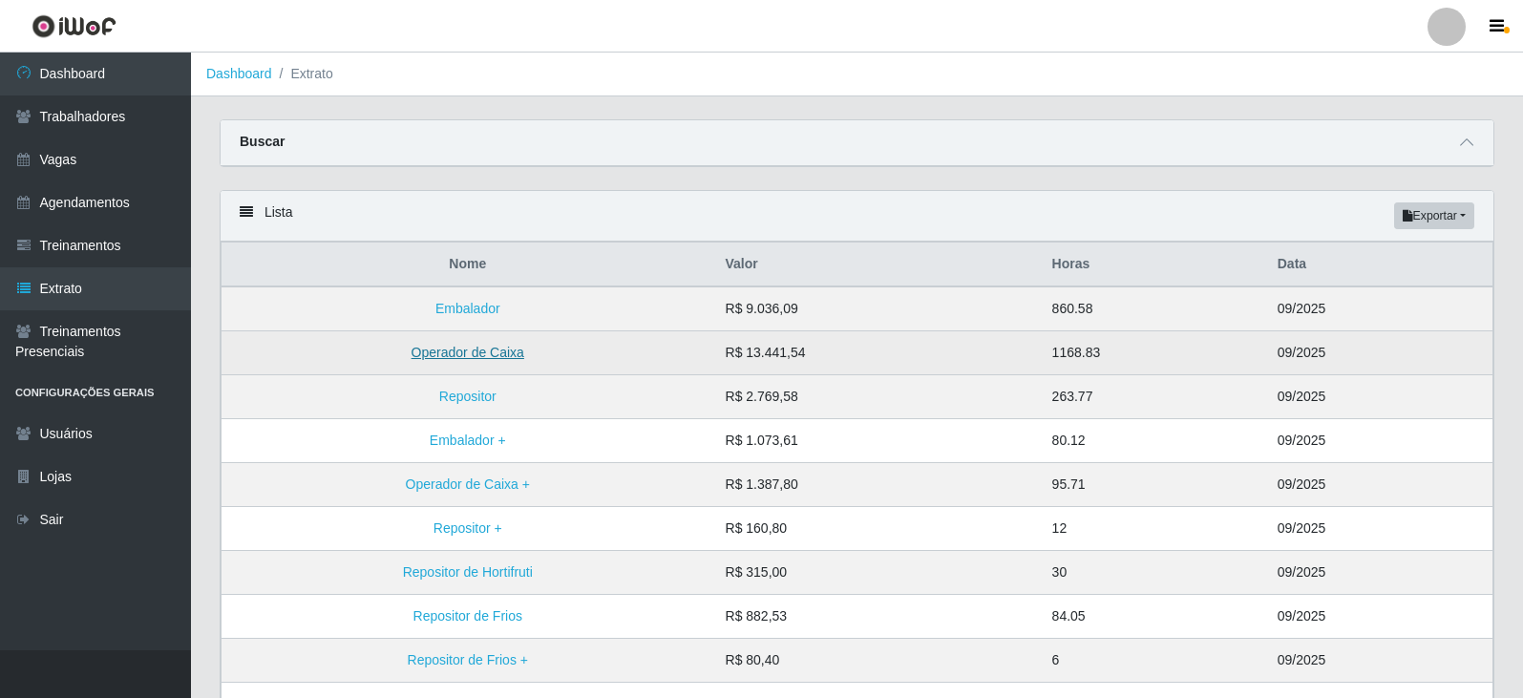
click at [488, 358] on link "Operador de Caixa" at bounding box center [468, 352] width 113 height 15
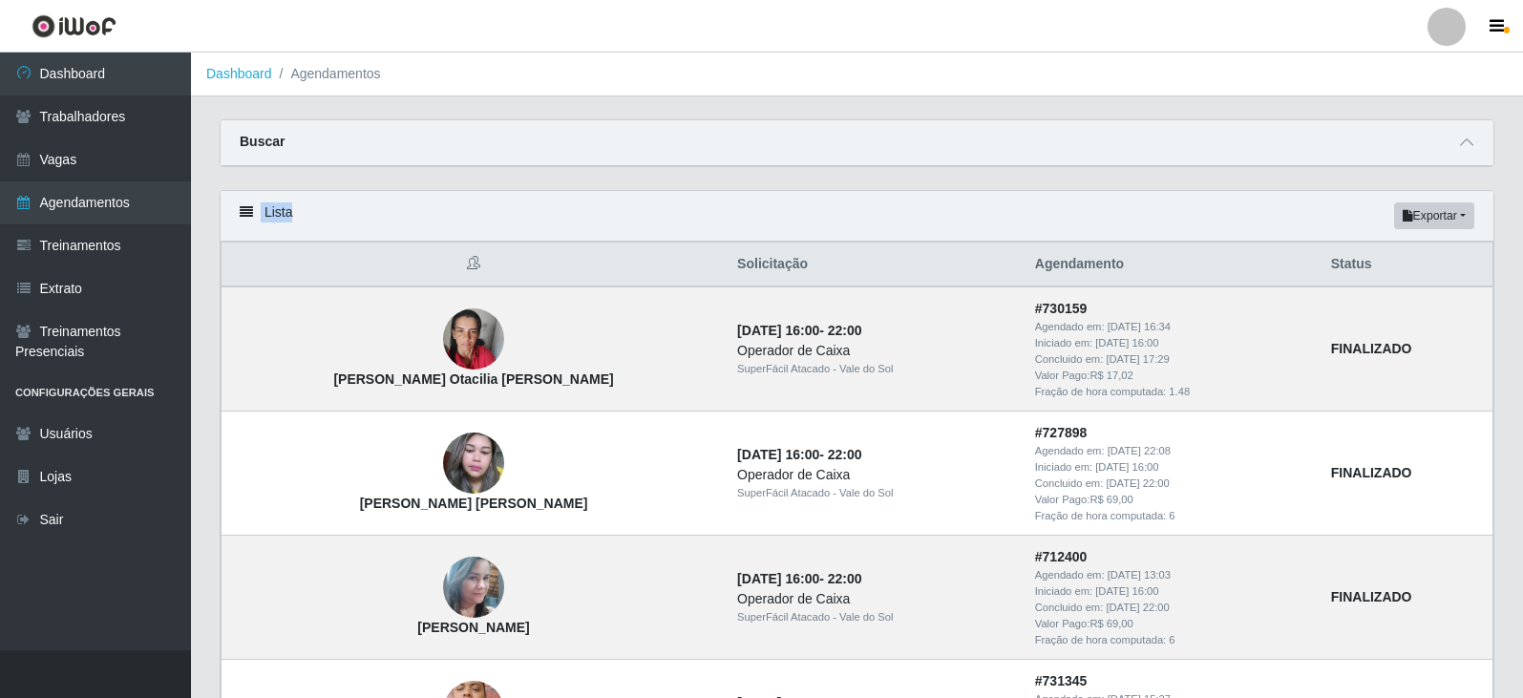
drag, startPoint x: 422, startPoint y: 162, endPoint x: 501, endPoint y: 240, distance: 110.8
click at [501, 200] on div "Lista Exportar PDF Excel" at bounding box center [857, 216] width 1273 height 51
drag, startPoint x: 380, startPoint y: 168, endPoint x: 531, endPoint y: 217, distance: 158.6
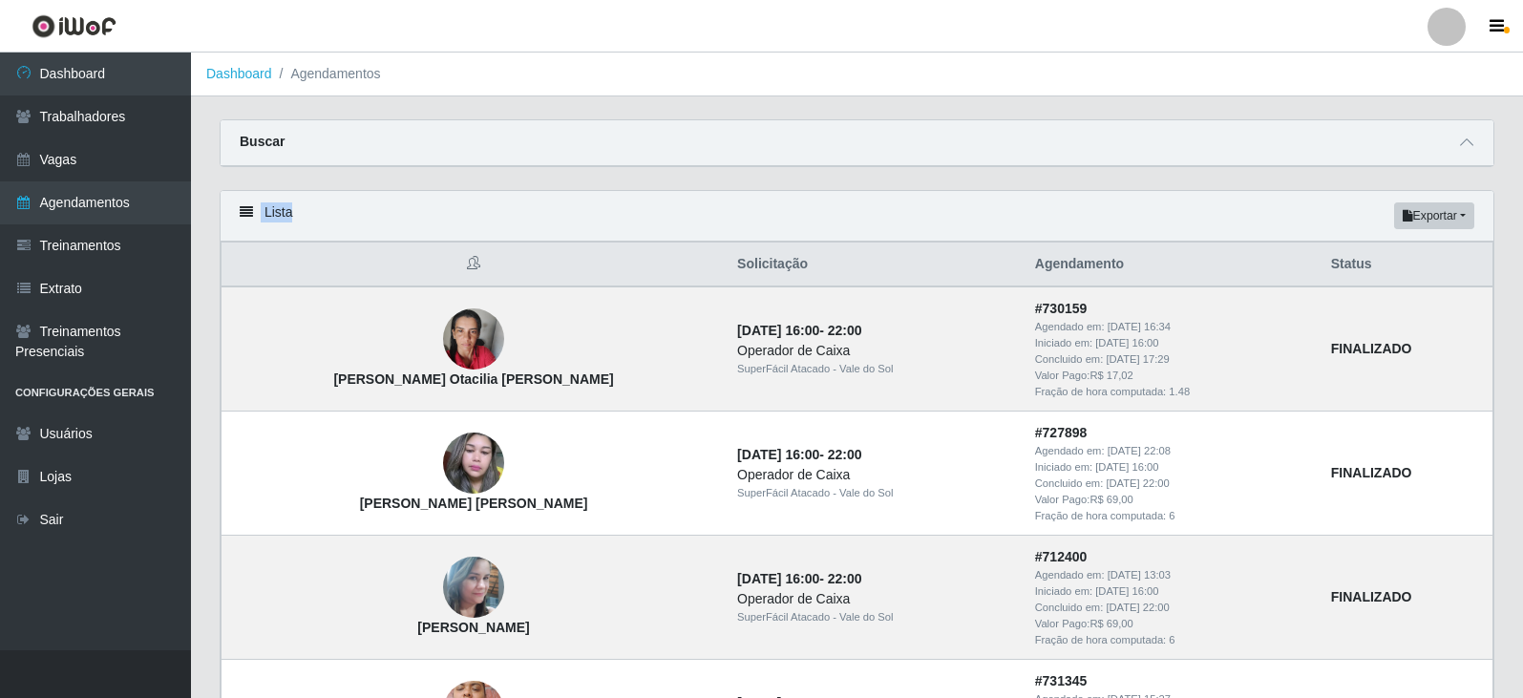
click at [528, 234] on div "Lista Exportar PDF Excel" at bounding box center [857, 216] width 1273 height 51
drag, startPoint x: 422, startPoint y: 245, endPoint x: 455, endPoint y: 266, distance: 39.2
click at [455, 266] on th at bounding box center [474, 265] width 505 height 45
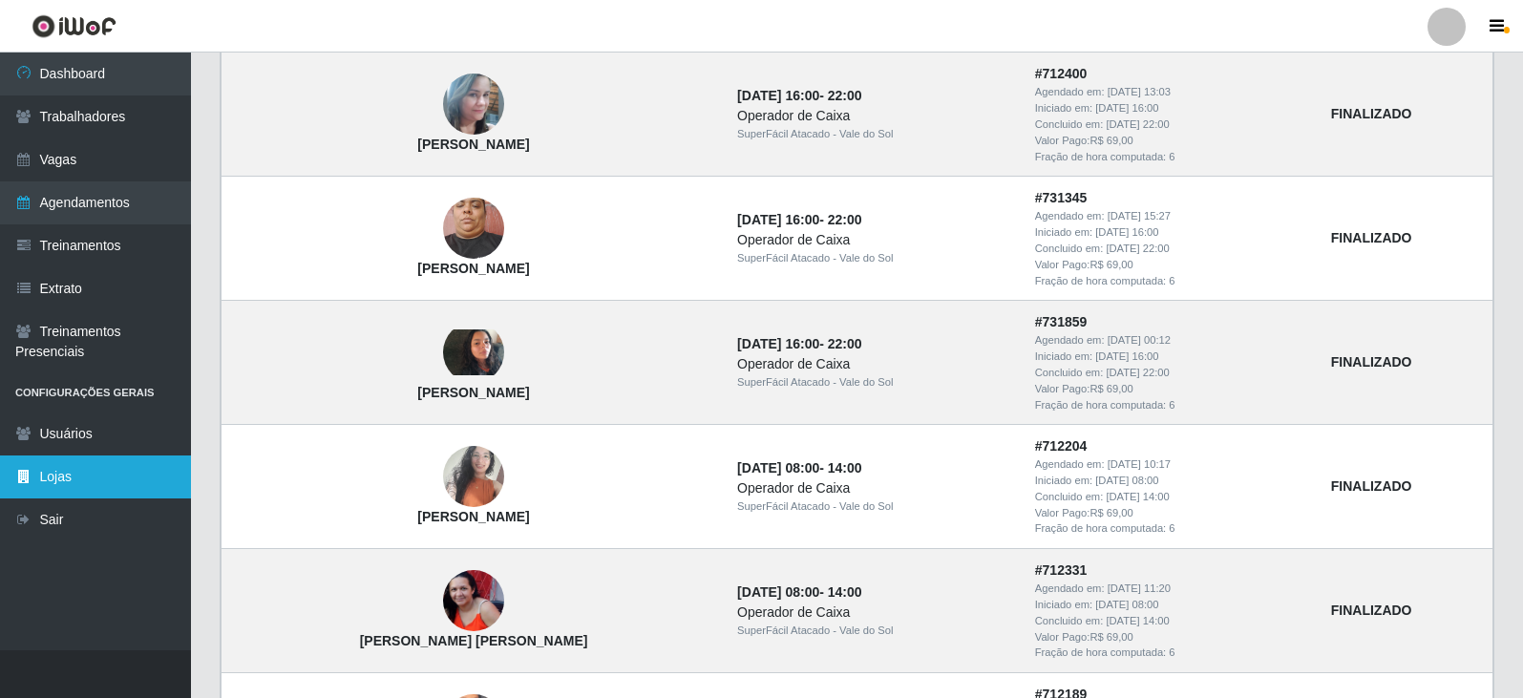
scroll to position [341, 0]
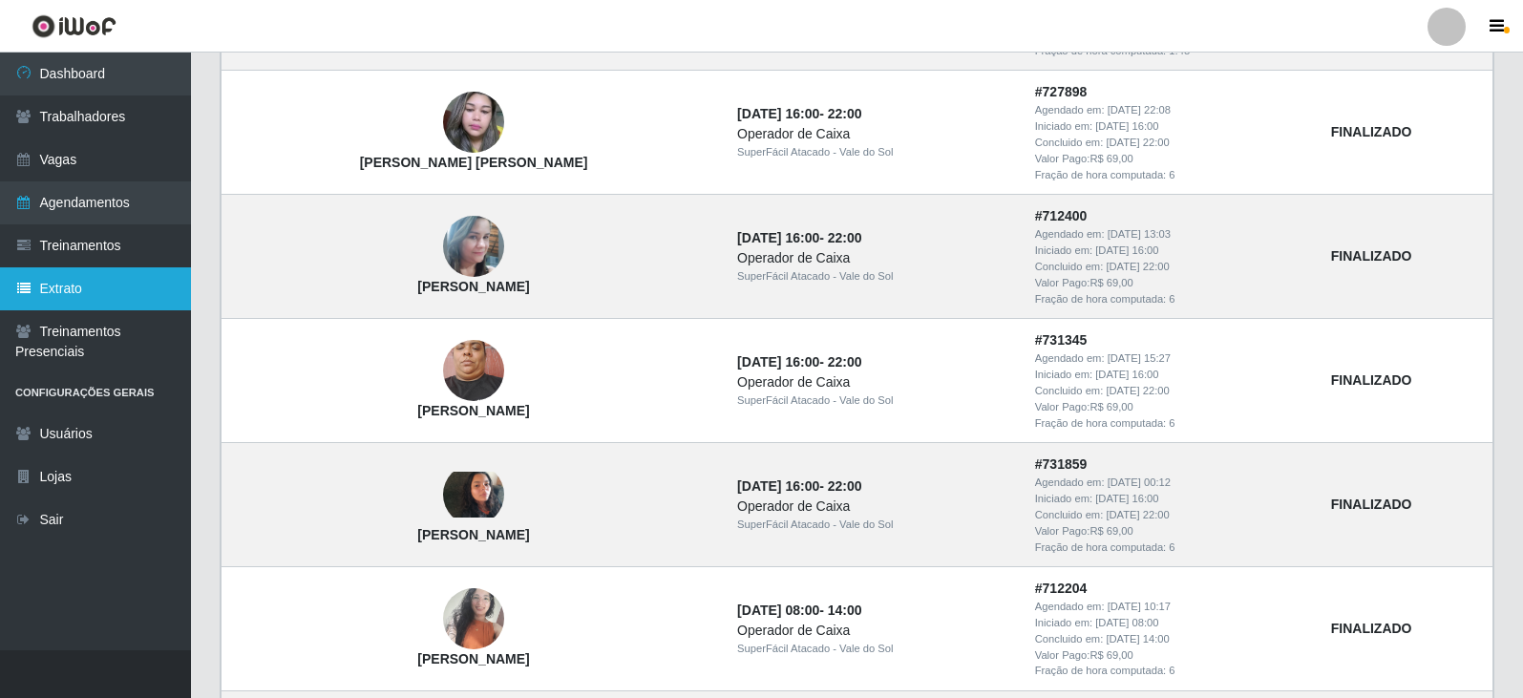
click at [87, 304] on link "Extrato" at bounding box center [95, 288] width 191 height 43
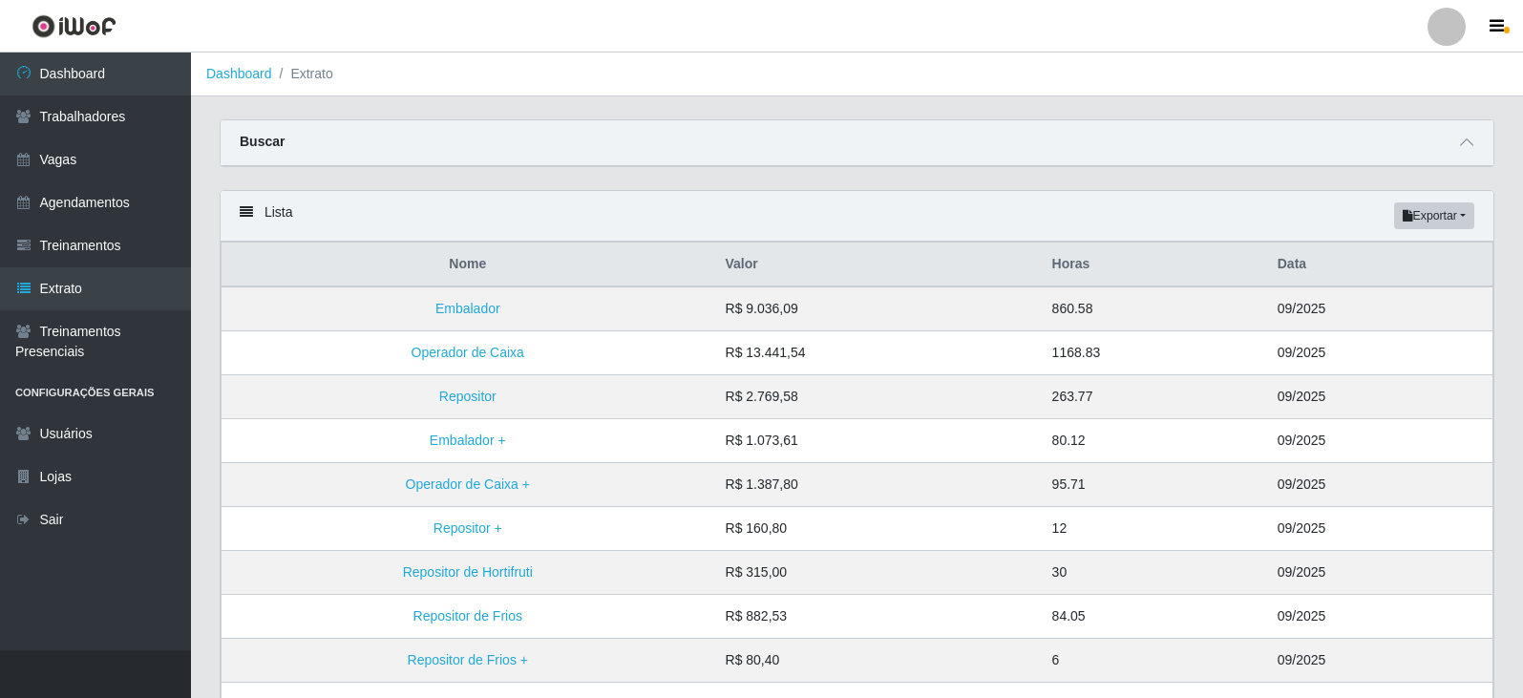
click at [366, 18] on header "Perfil Alterar Senha Sair" at bounding box center [761, 26] width 1523 height 53
click at [73, 67] on link "Dashboard" at bounding box center [95, 74] width 191 height 43
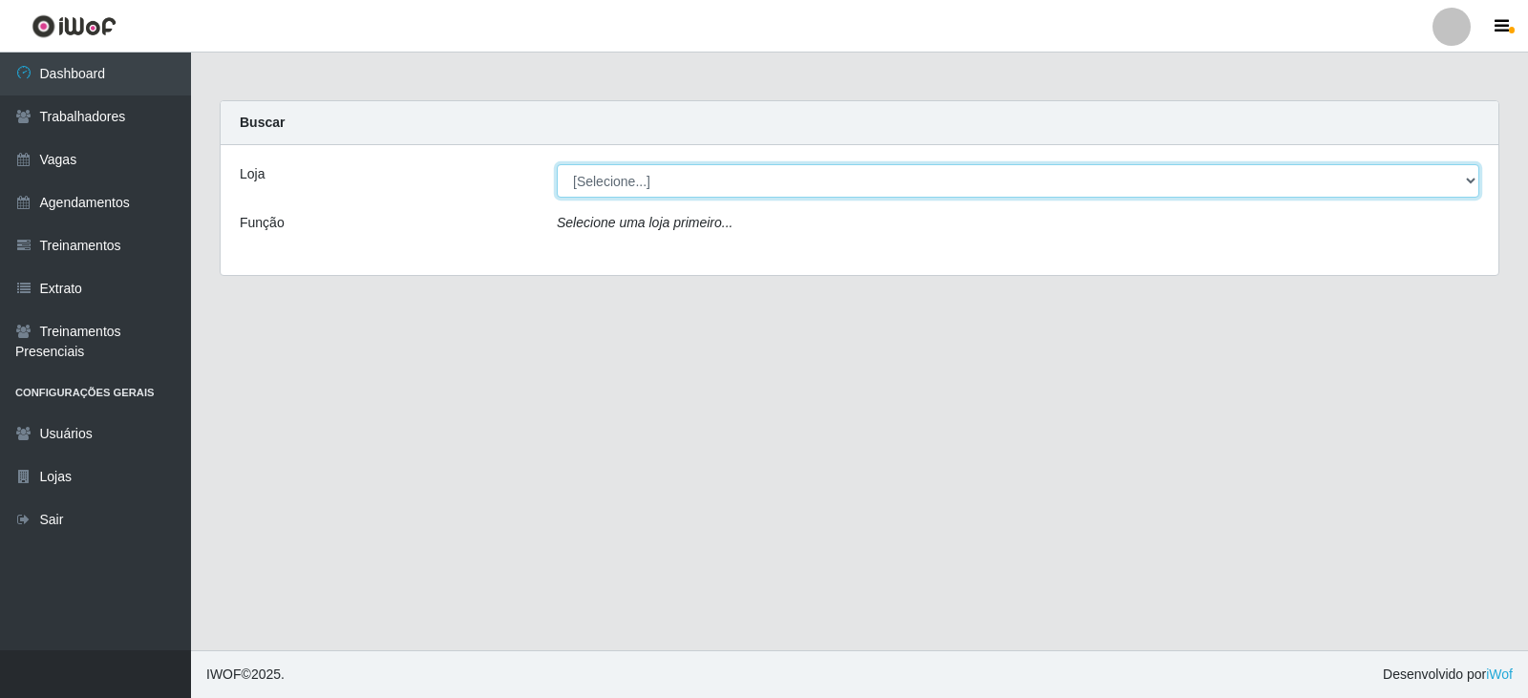
click at [700, 176] on select "[Selecione...] SuperFácil Atacado - Vale do Sol" at bounding box center [1018, 180] width 923 height 33
select select "502"
click at [557, 164] on select "[Selecione...] SuperFácil Atacado - Vale do Sol" at bounding box center [1018, 180] width 923 height 33
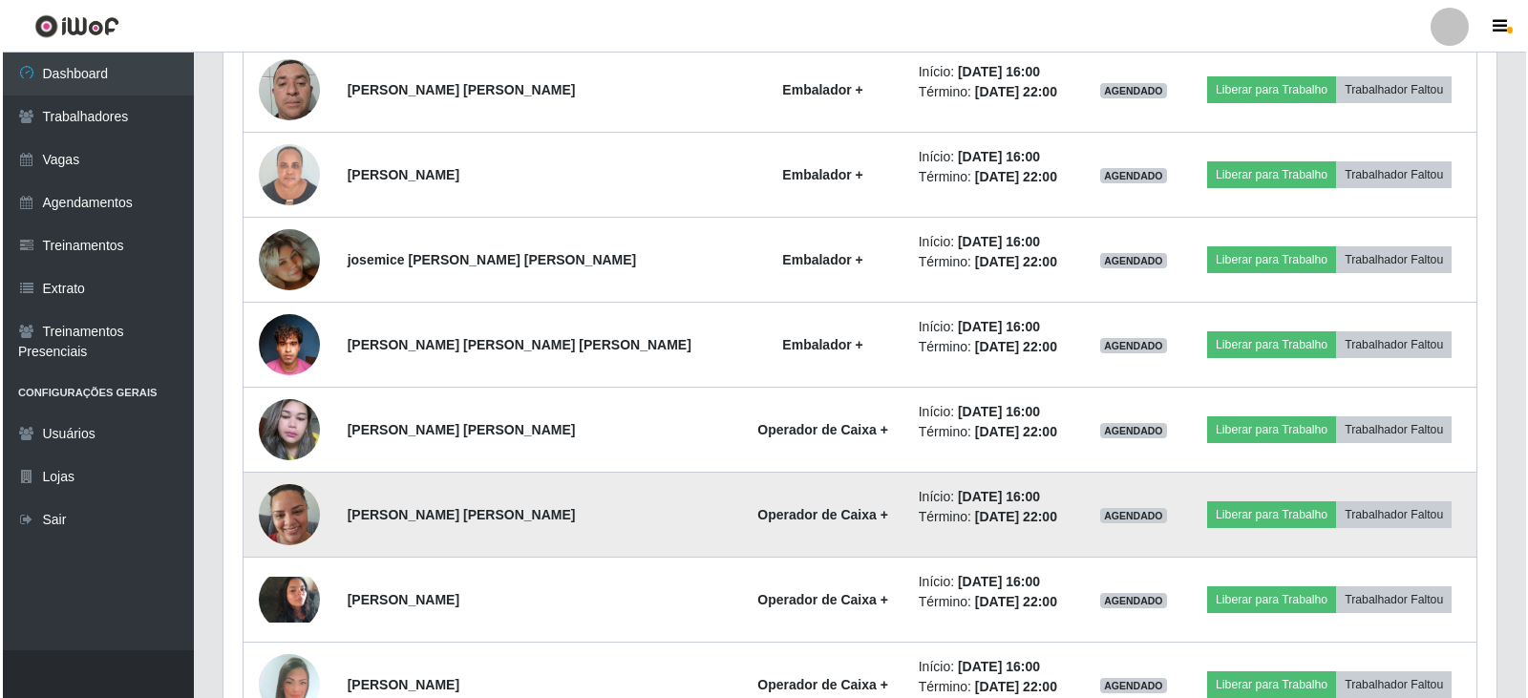
scroll to position [1080, 0]
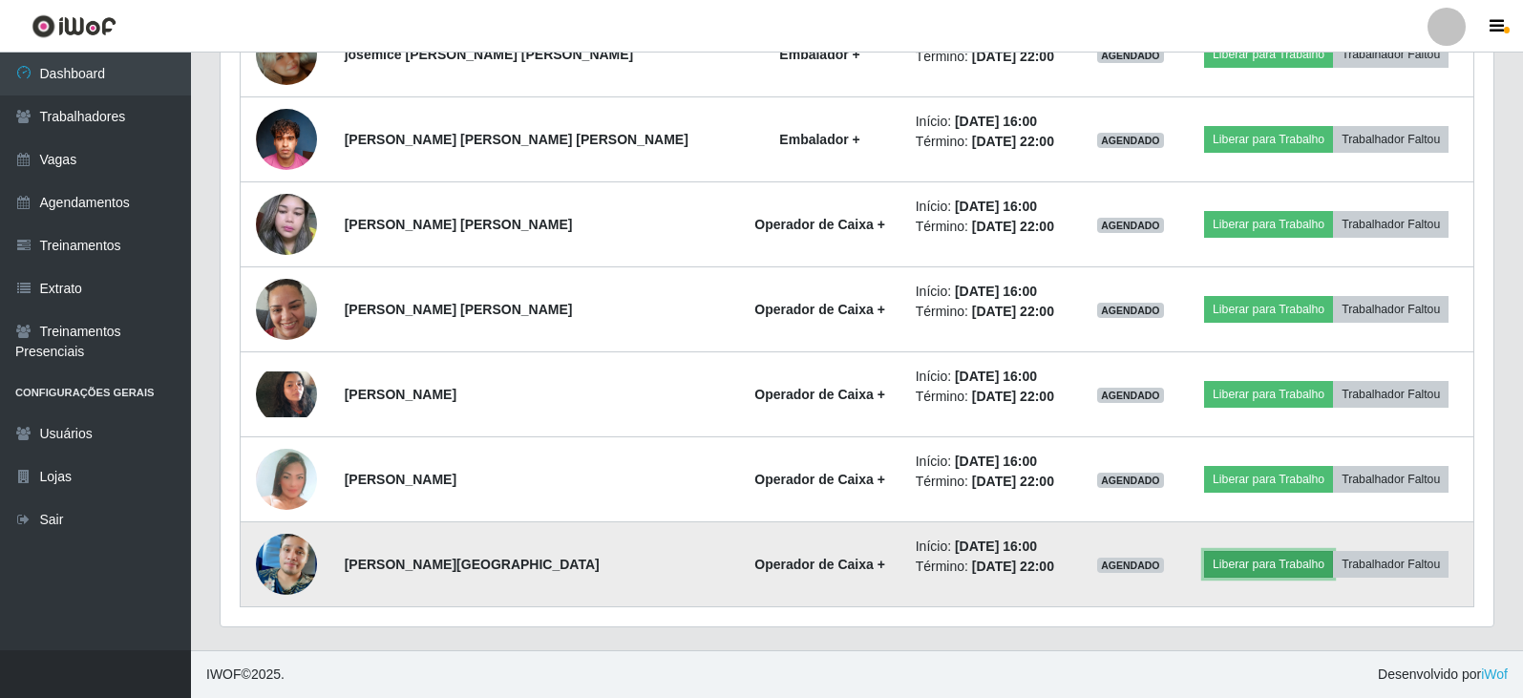
click at [1307, 574] on button "Liberar para Trabalho" at bounding box center [1268, 564] width 129 height 27
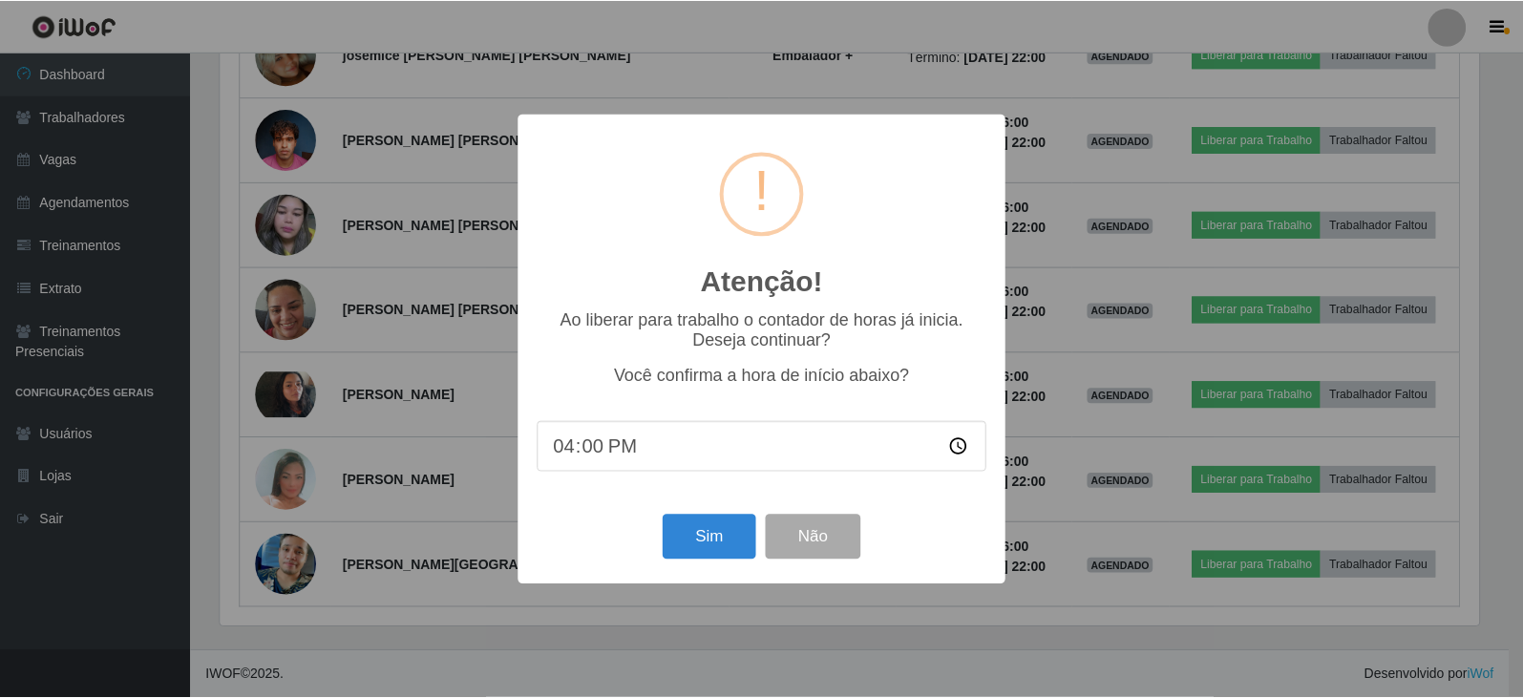
scroll to position [396, 1264]
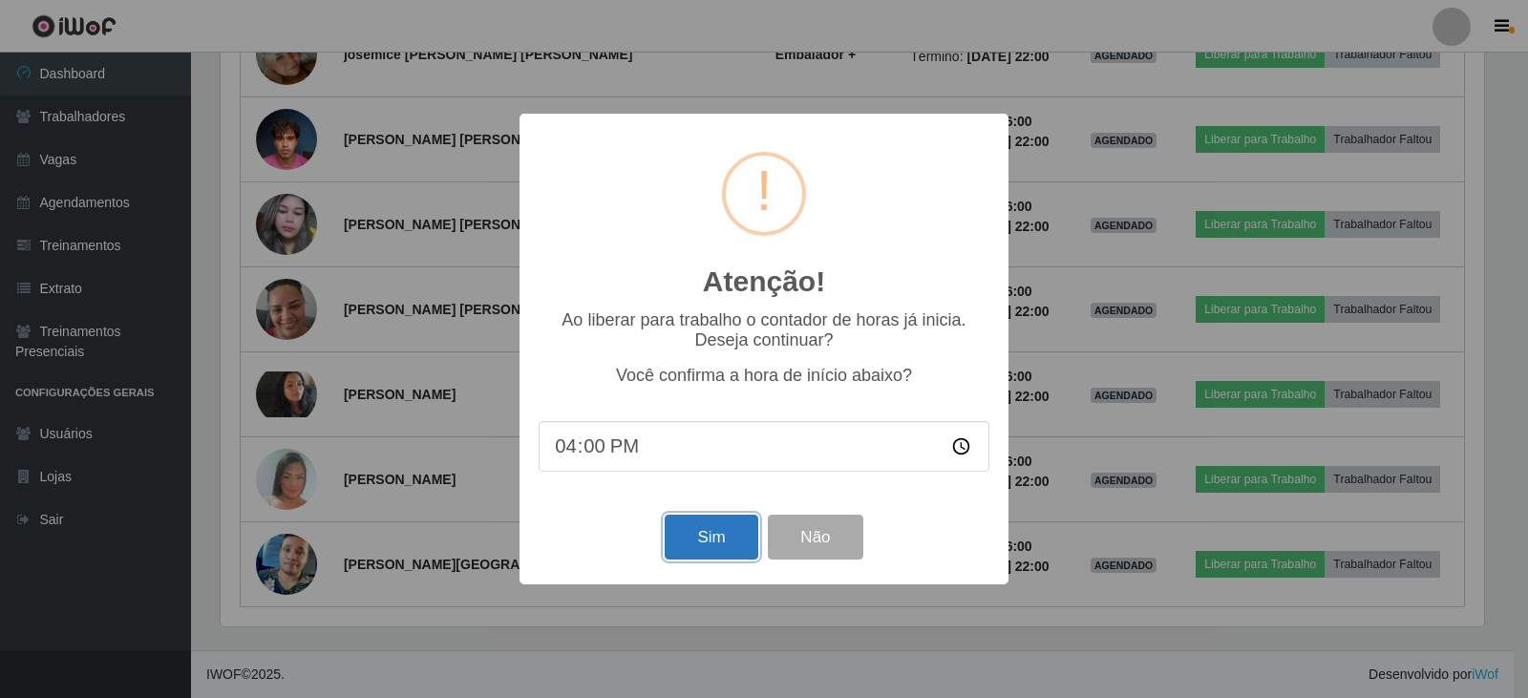
click at [726, 537] on button "Sim" at bounding box center [711, 537] width 93 height 45
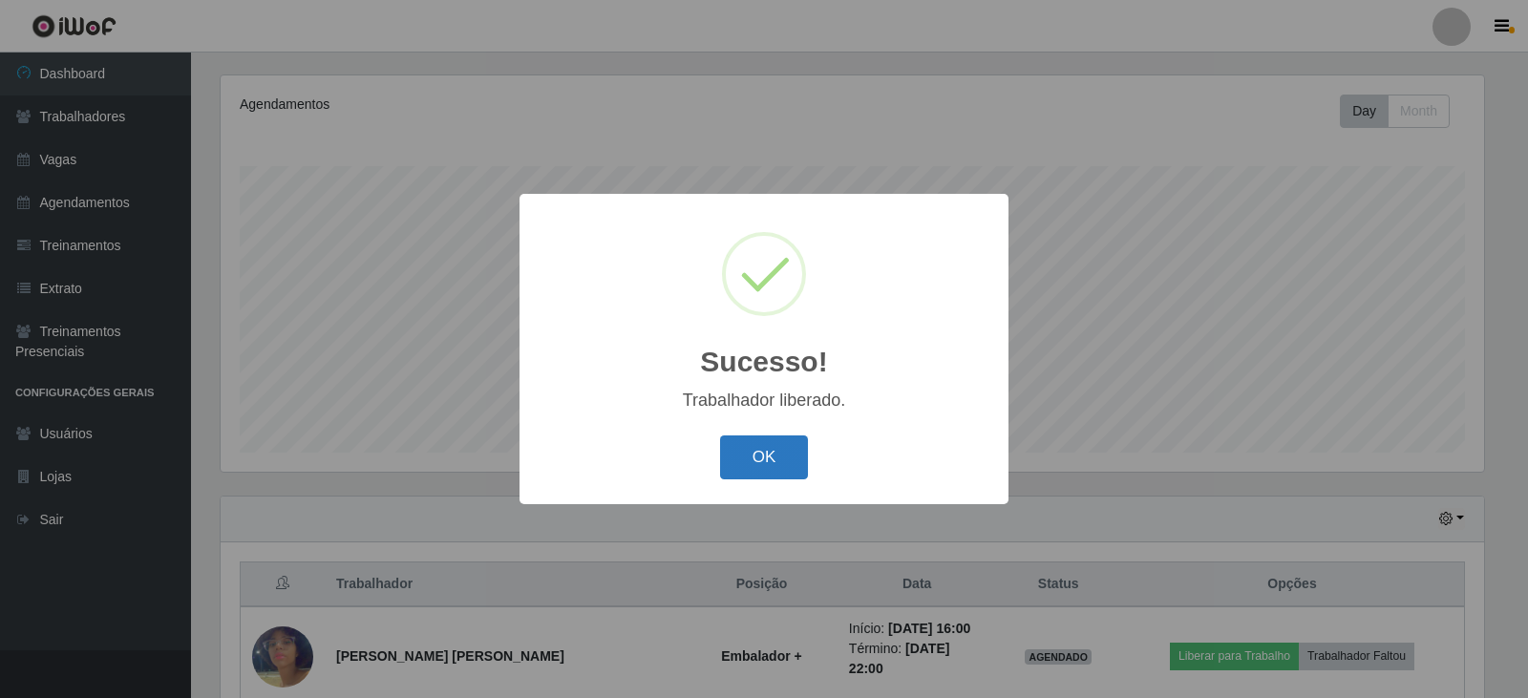
click at [778, 470] on button "OK" at bounding box center [764, 458] width 89 height 45
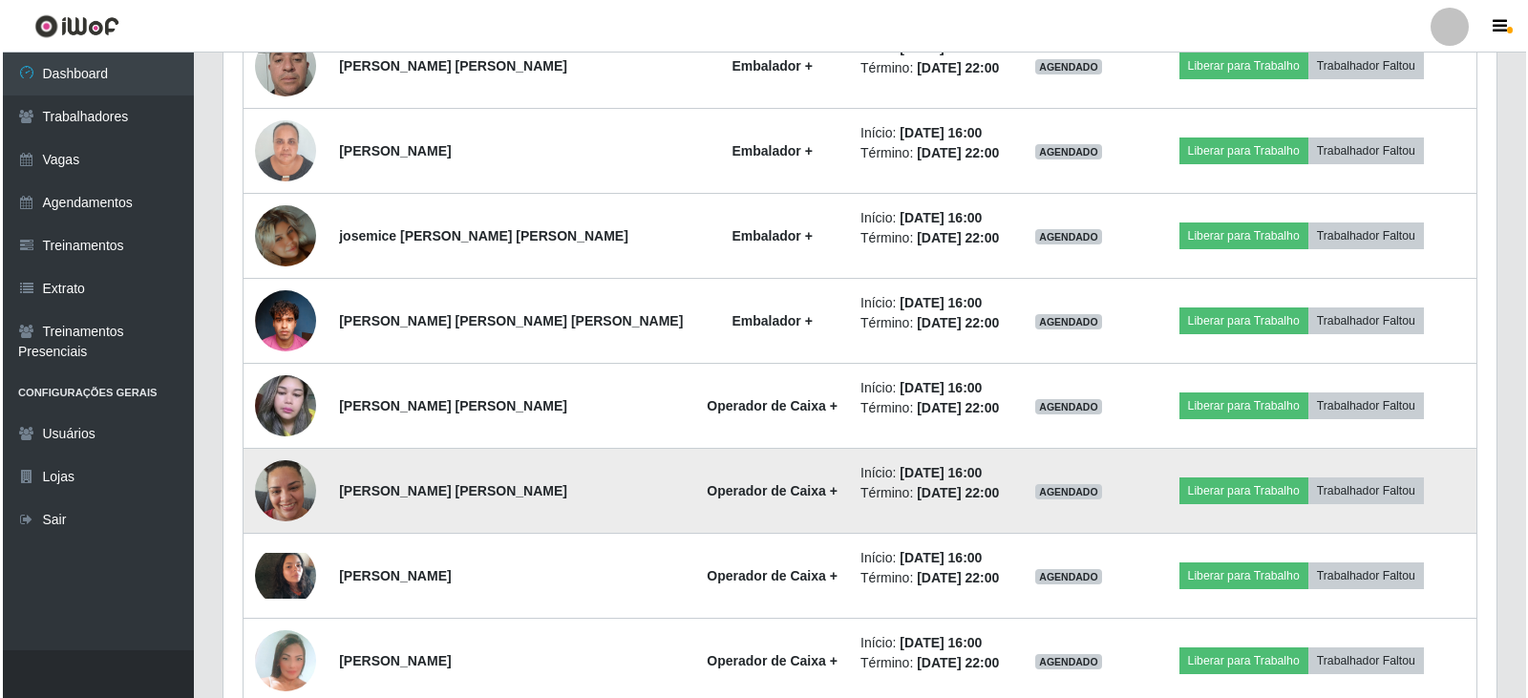
scroll to position [1080, 0]
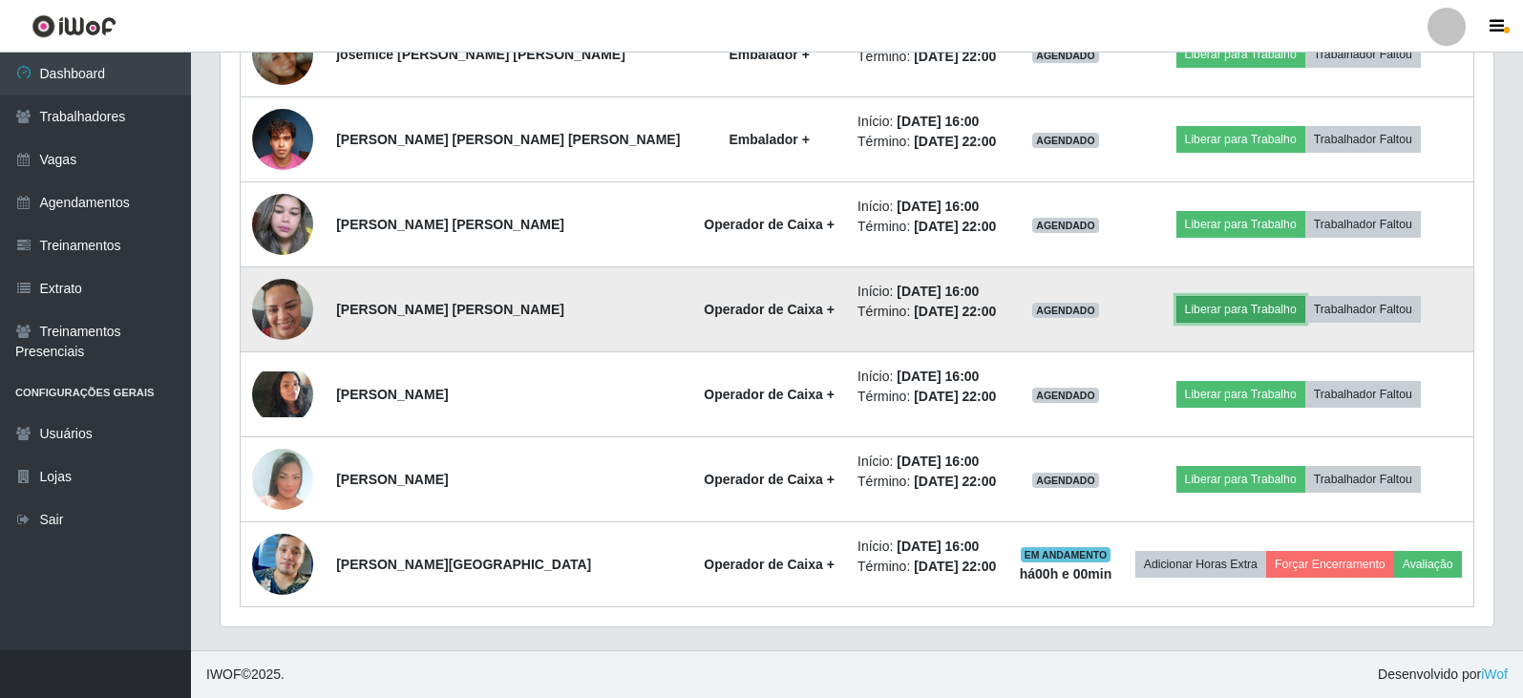
click at [1278, 318] on button "Liberar para Trabalho" at bounding box center [1241, 309] width 129 height 27
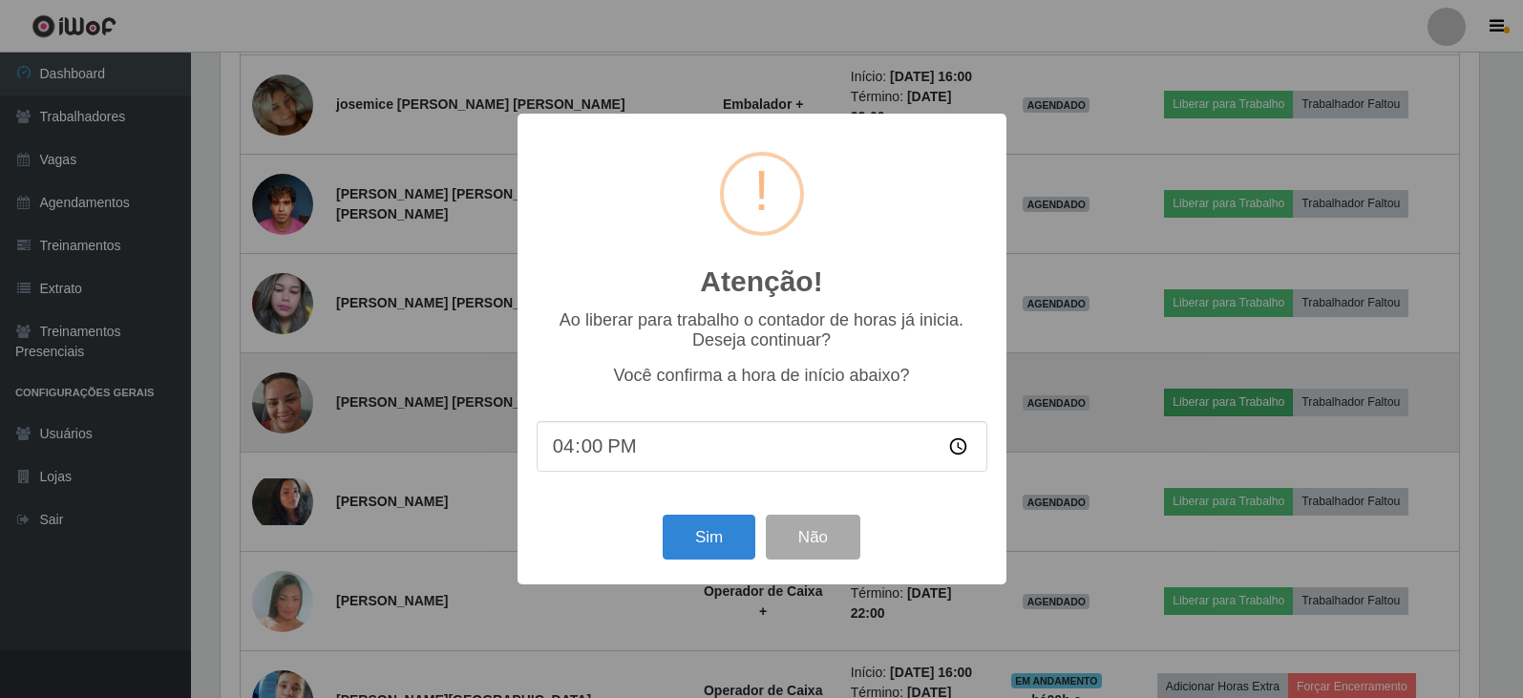
scroll to position [396, 1264]
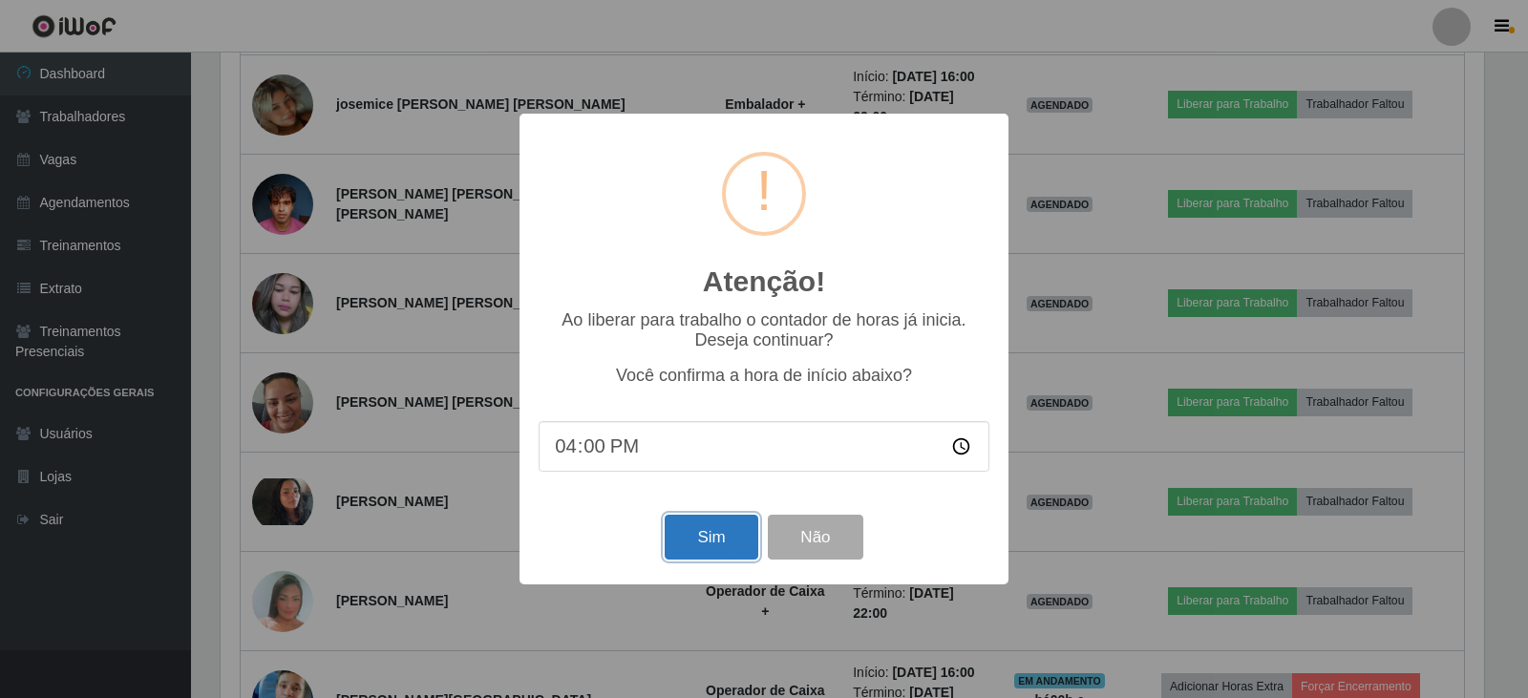
click at [713, 552] on button "Sim" at bounding box center [711, 537] width 93 height 45
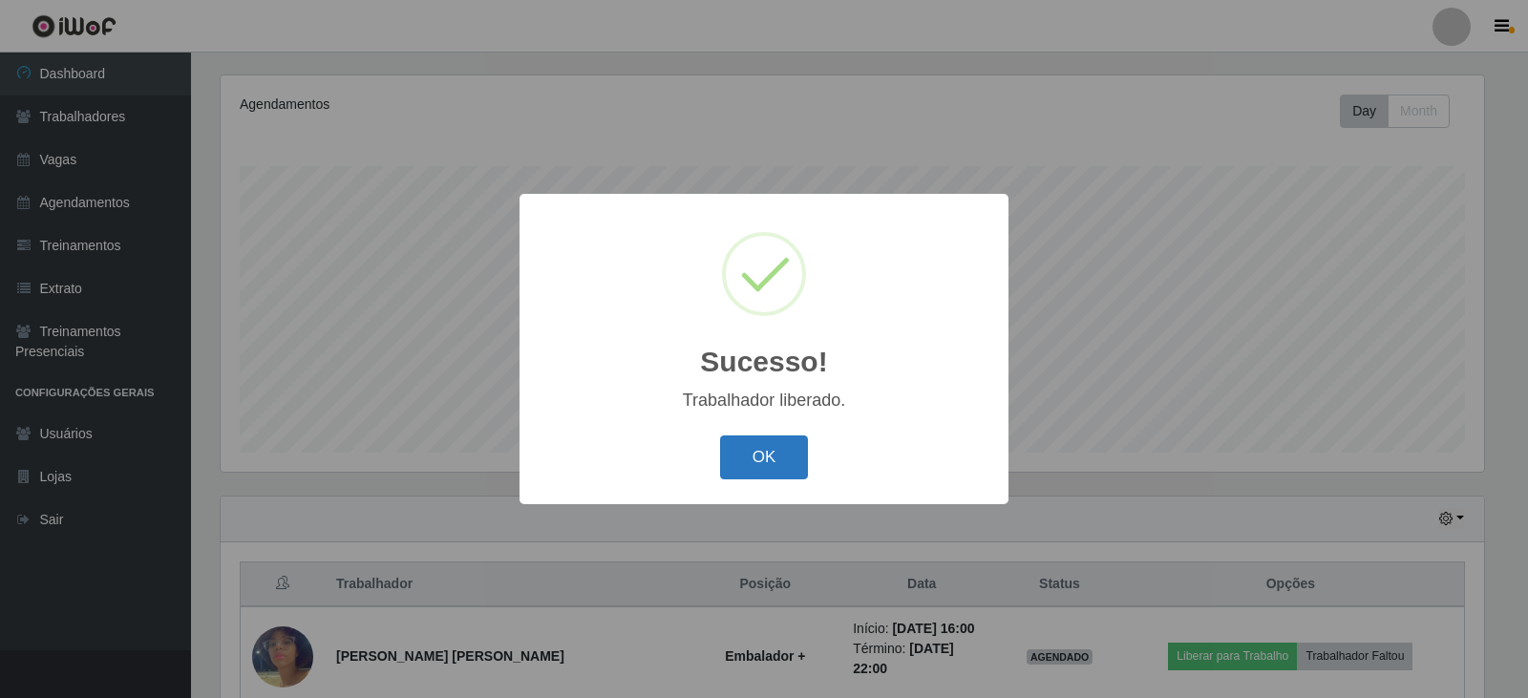
click at [758, 475] on button "OK" at bounding box center [764, 458] width 89 height 45
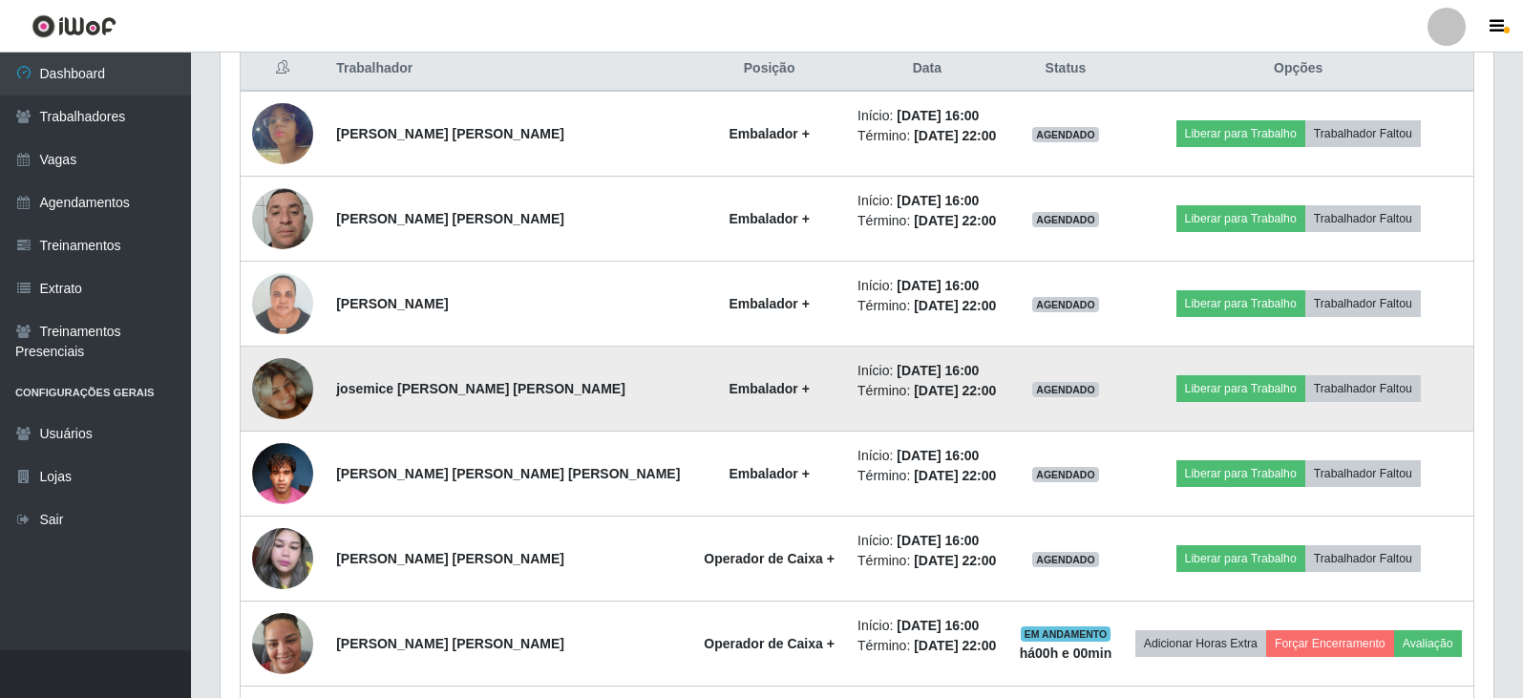
scroll to position [794, 0]
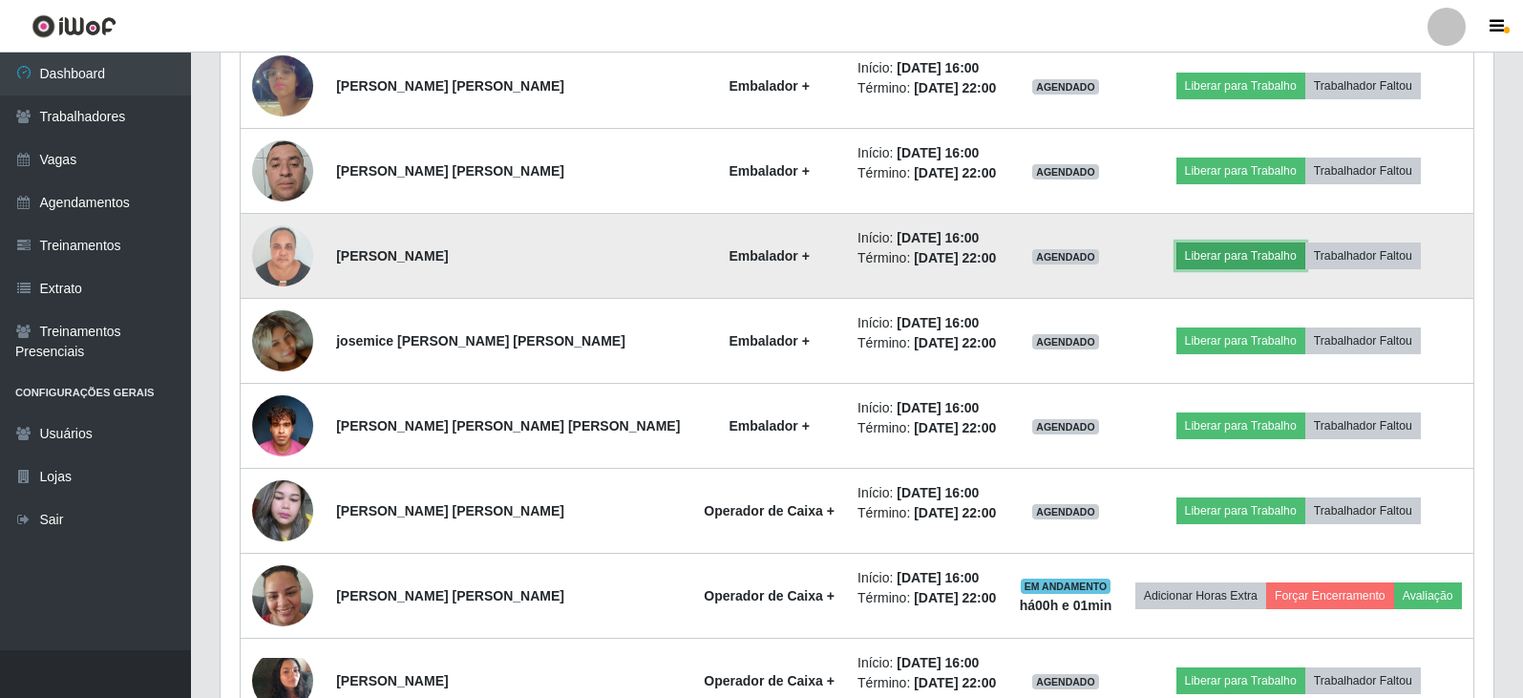
click at [1223, 265] on button "Liberar para Trabalho" at bounding box center [1241, 256] width 129 height 27
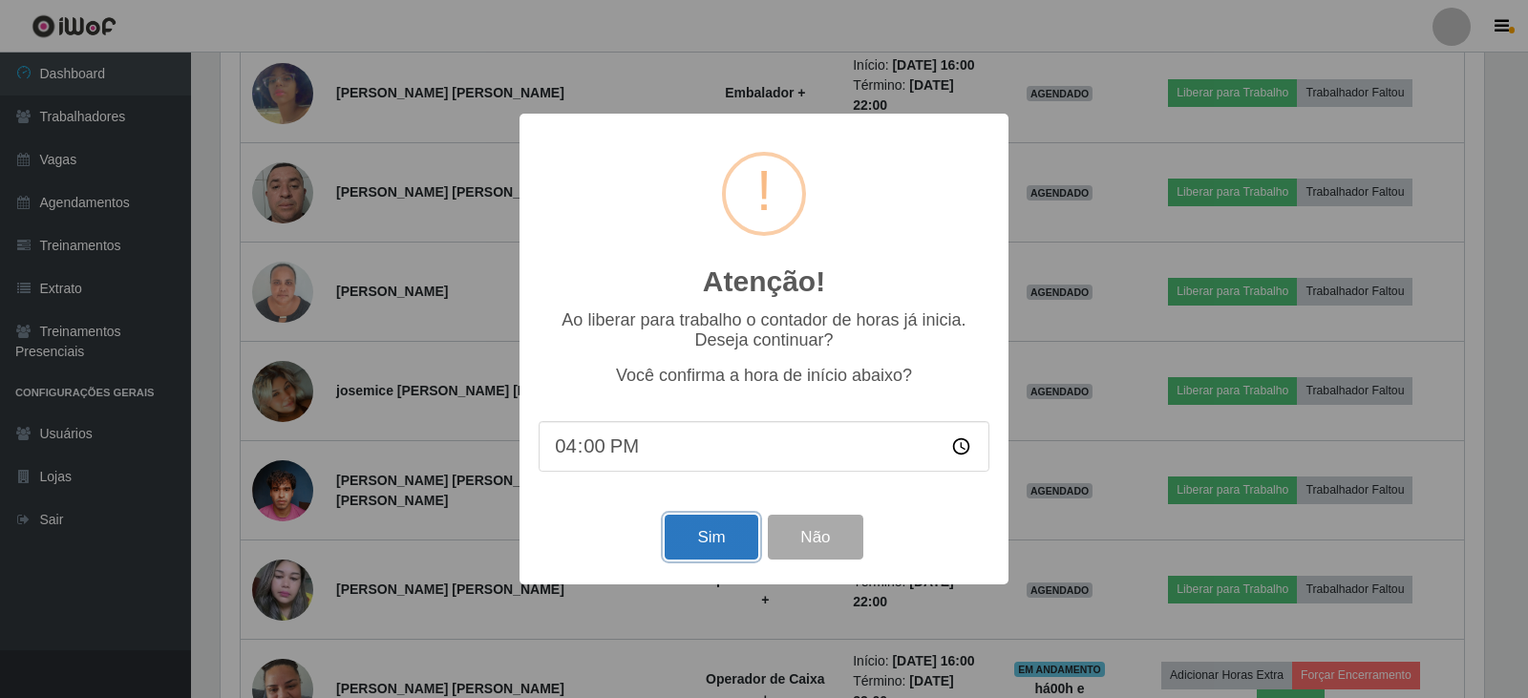
click at [731, 544] on button "Sim" at bounding box center [711, 537] width 93 height 45
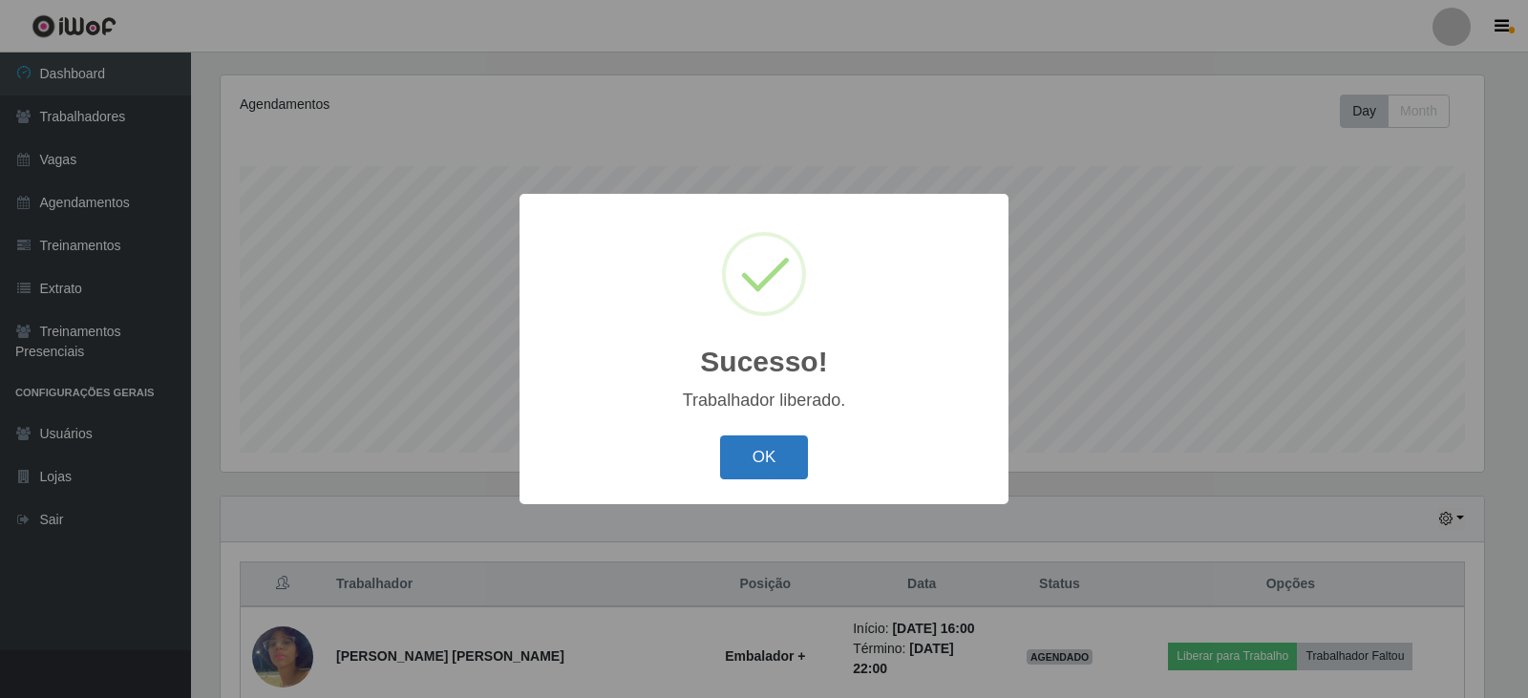
click at [778, 452] on button "OK" at bounding box center [764, 458] width 89 height 45
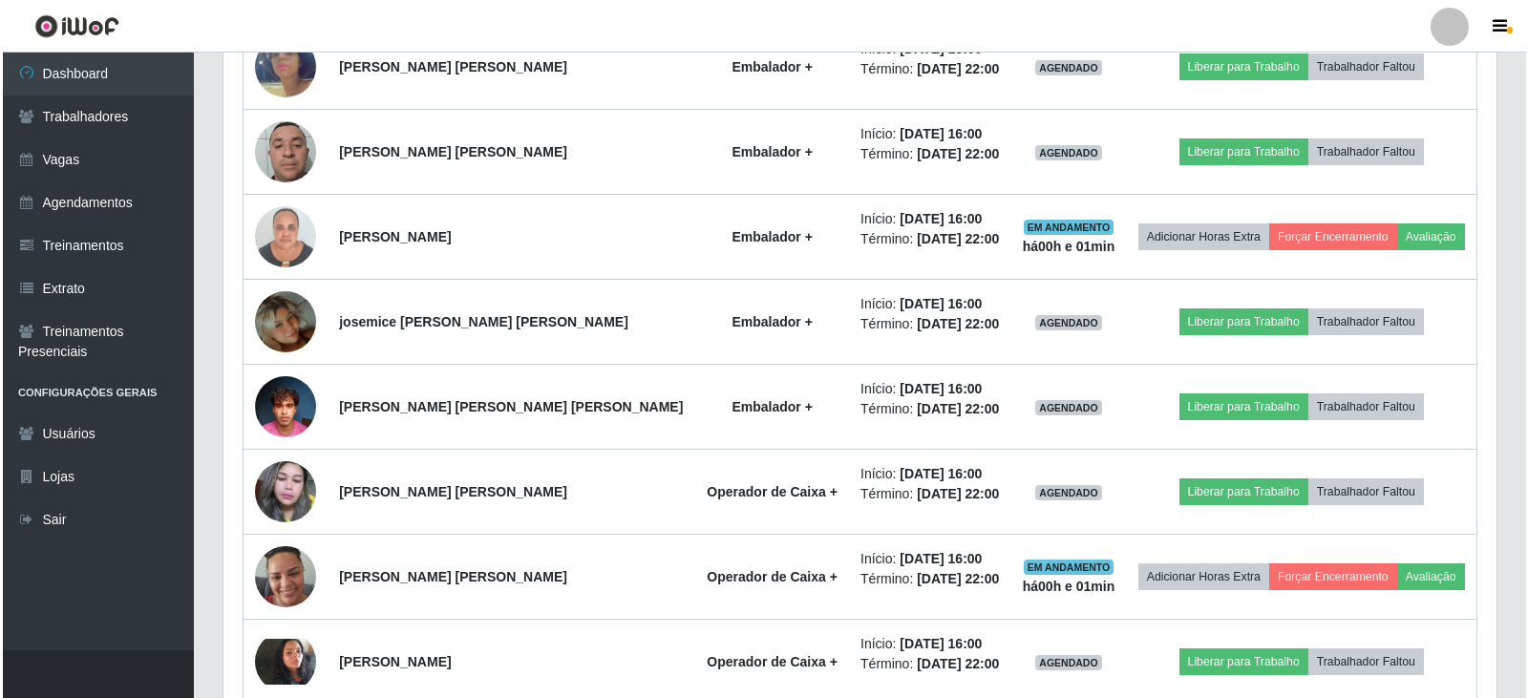
scroll to position [994, 0]
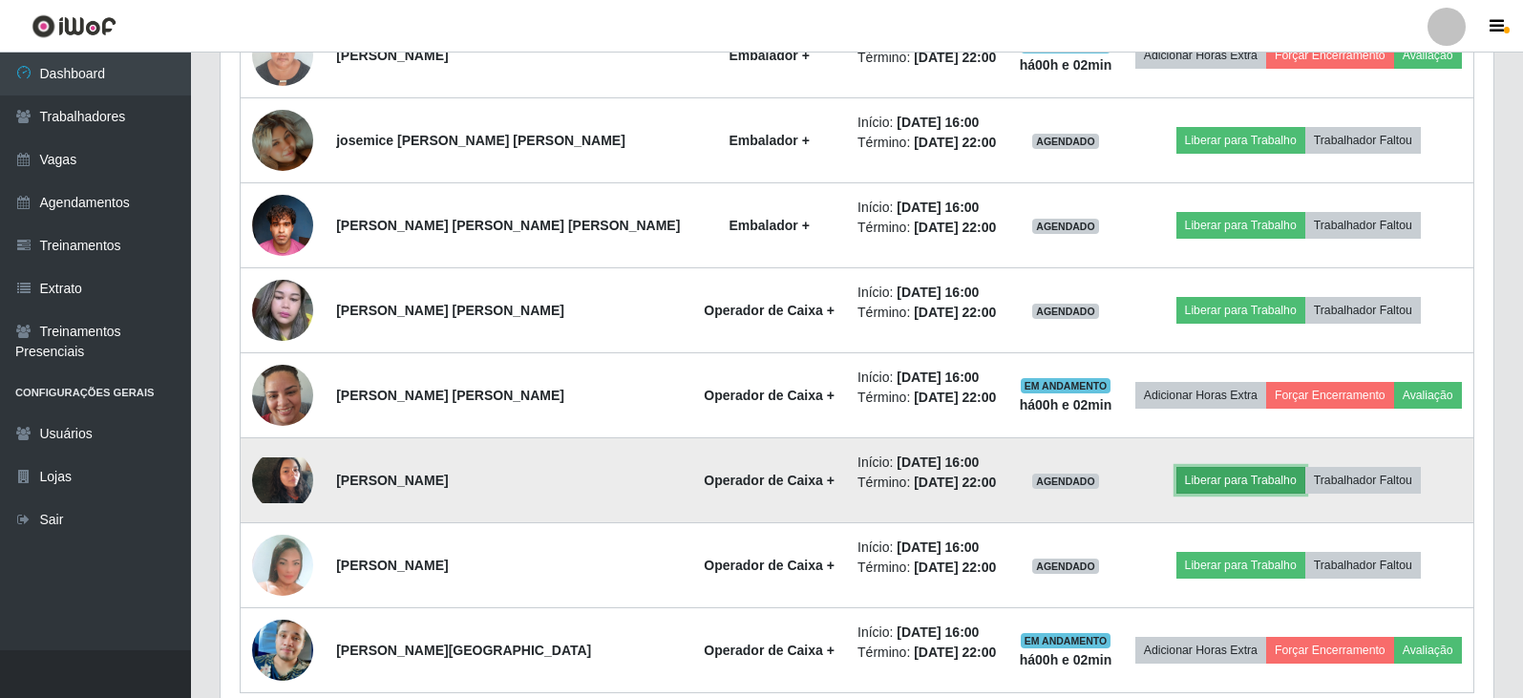
click at [1215, 493] on button "Liberar para Trabalho" at bounding box center [1241, 480] width 129 height 27
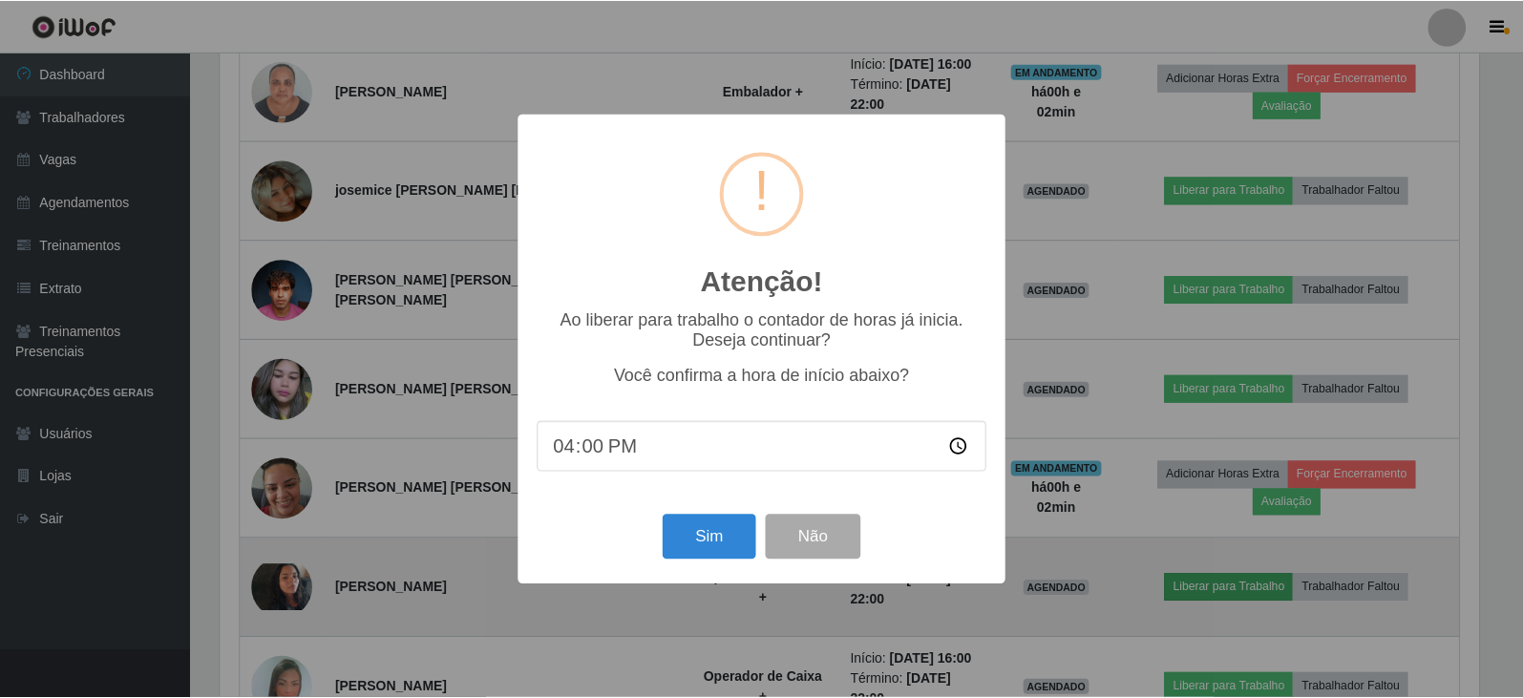
scroll to position [396, 1264]
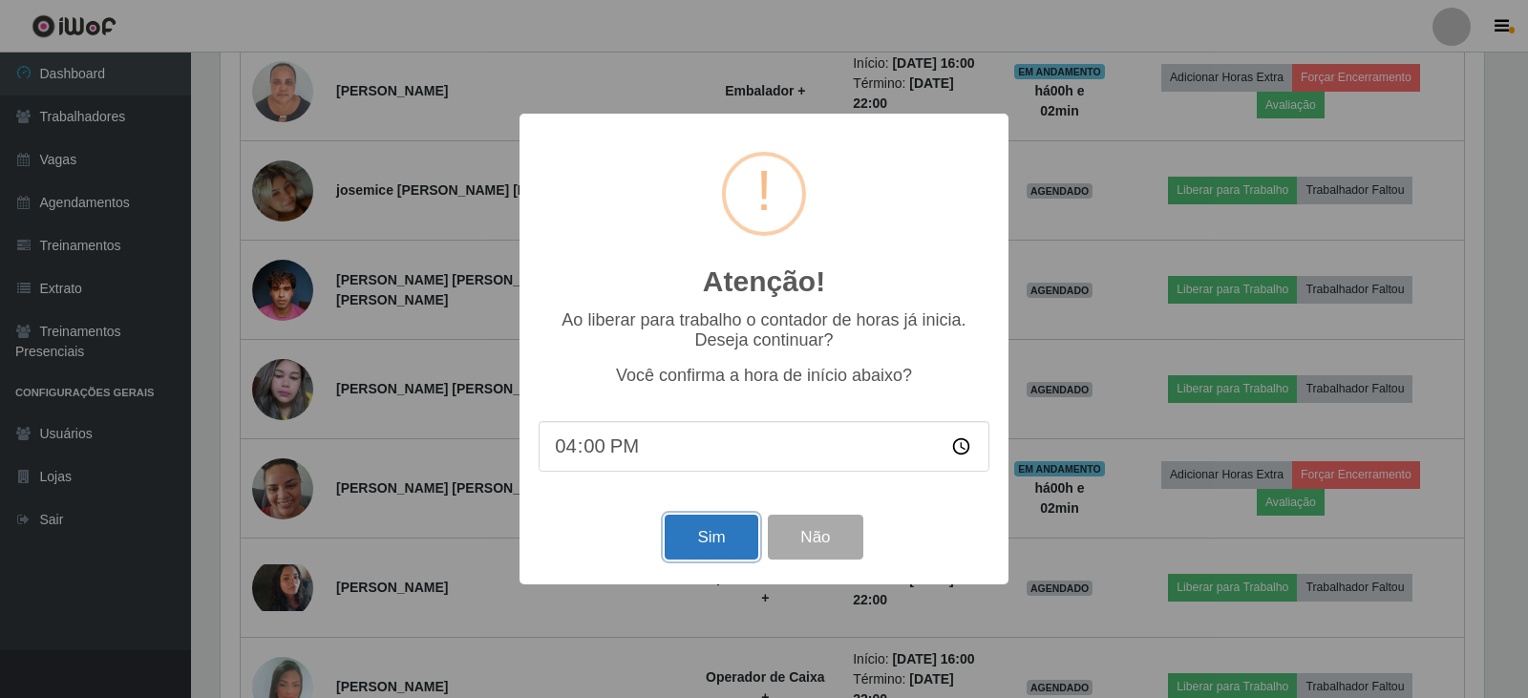
click at [703, 531] on button "Sim" at bounding box center [711, 537] width 93 height 45
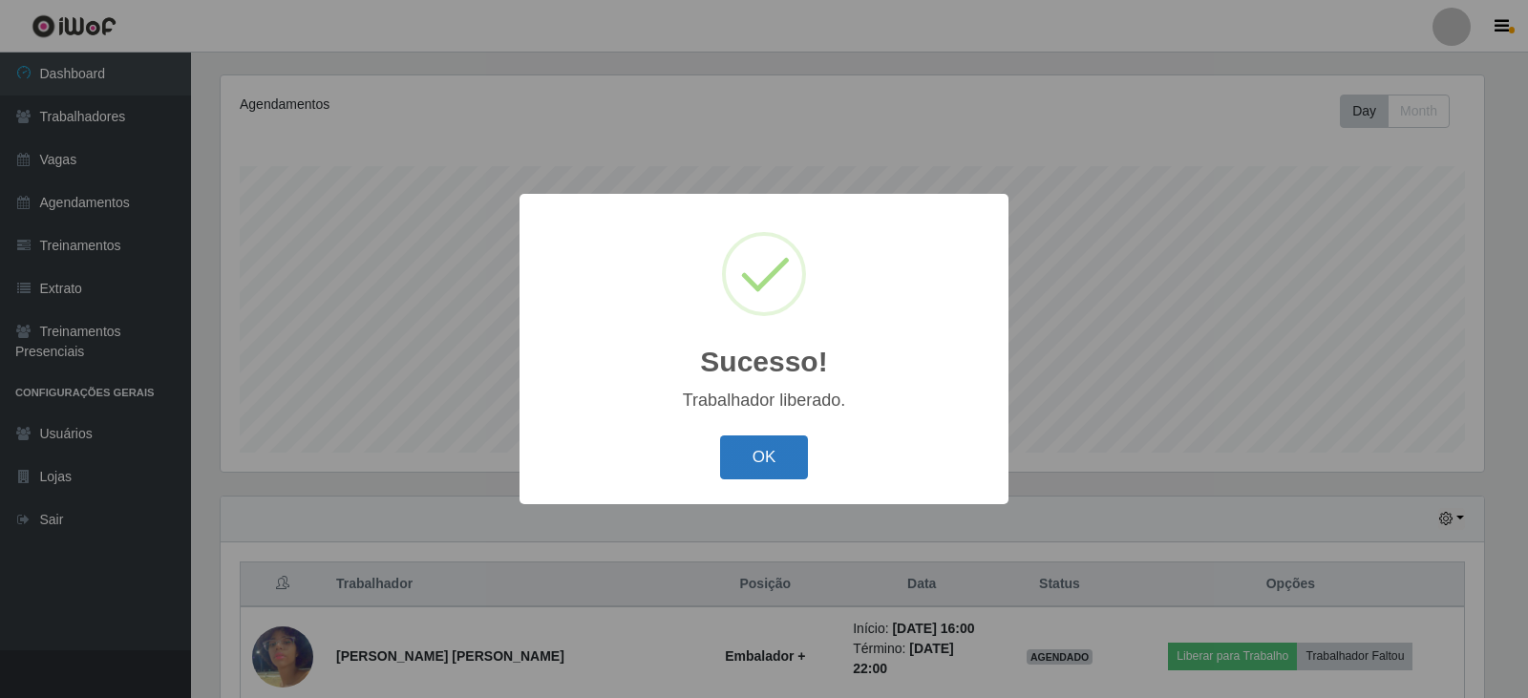
click at [734, 460] on button "OK" at bounding box center [764, 458] width 89 height 45
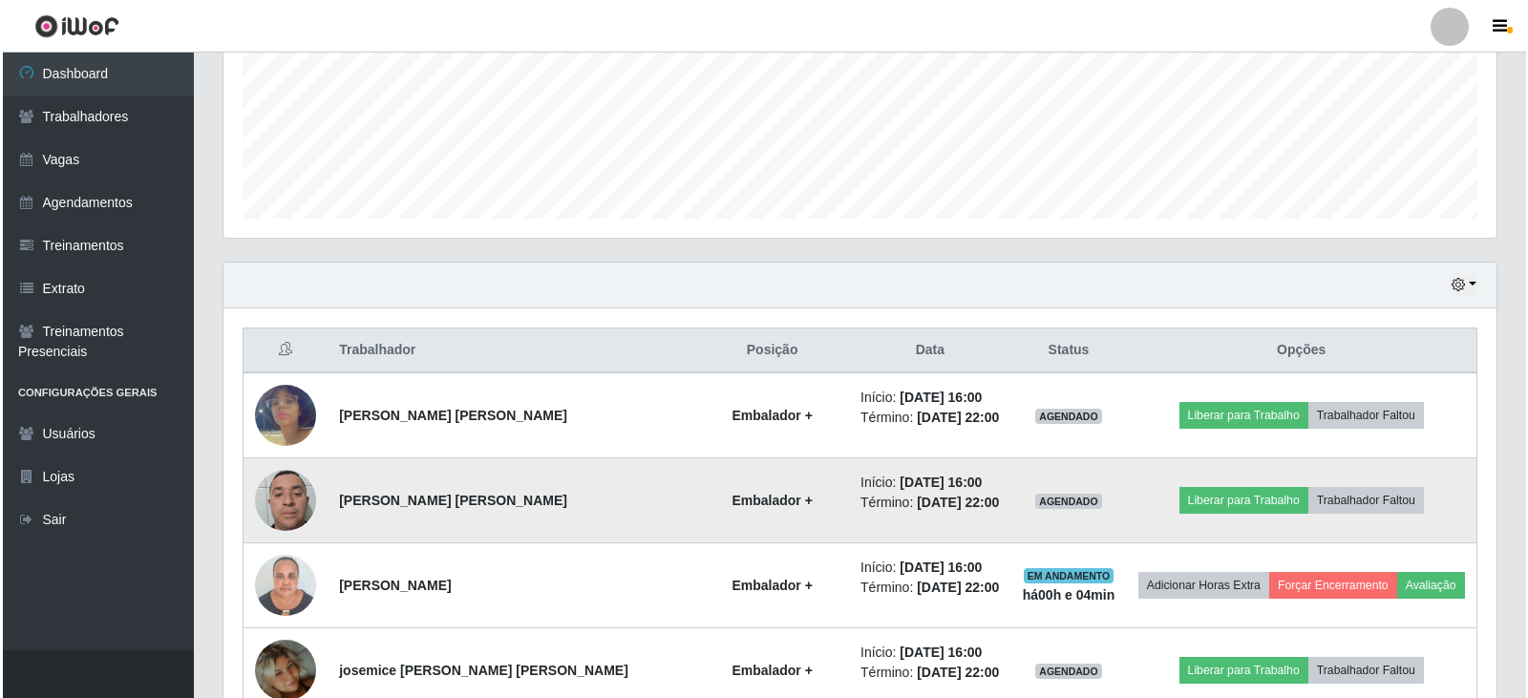
scroll to position [421, 0]
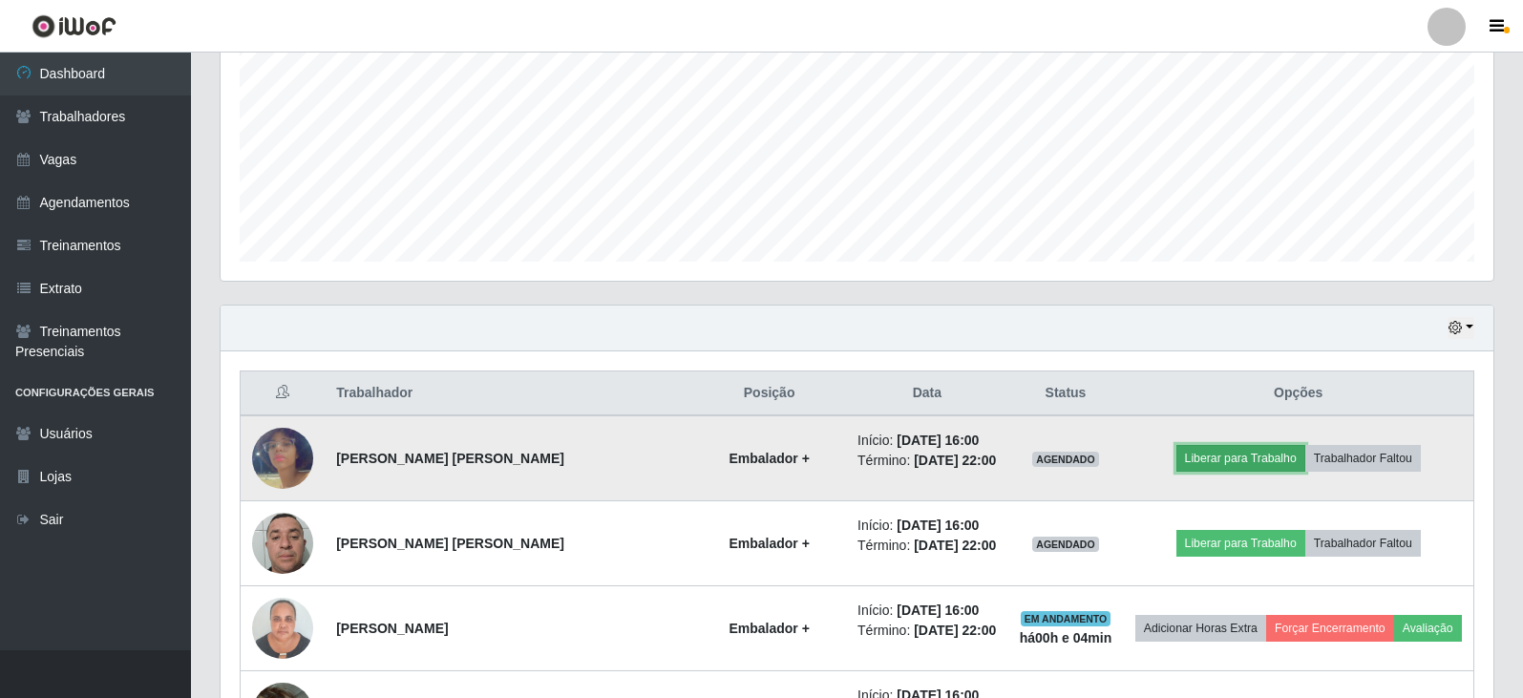
click at [1260, 456] on button "Liberar para Trabalho" at bounding box center [1241, 458] width 129 height 27
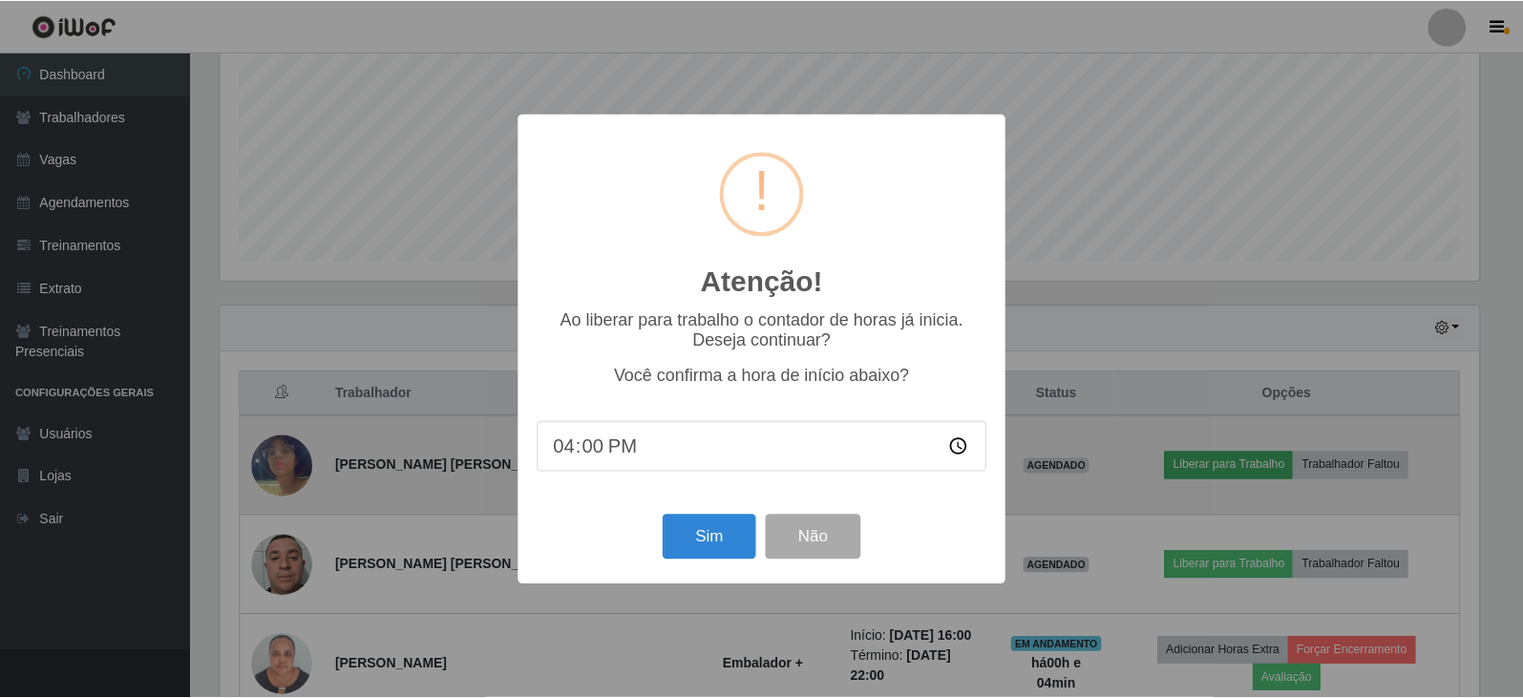
scroll to position [396, 1264]
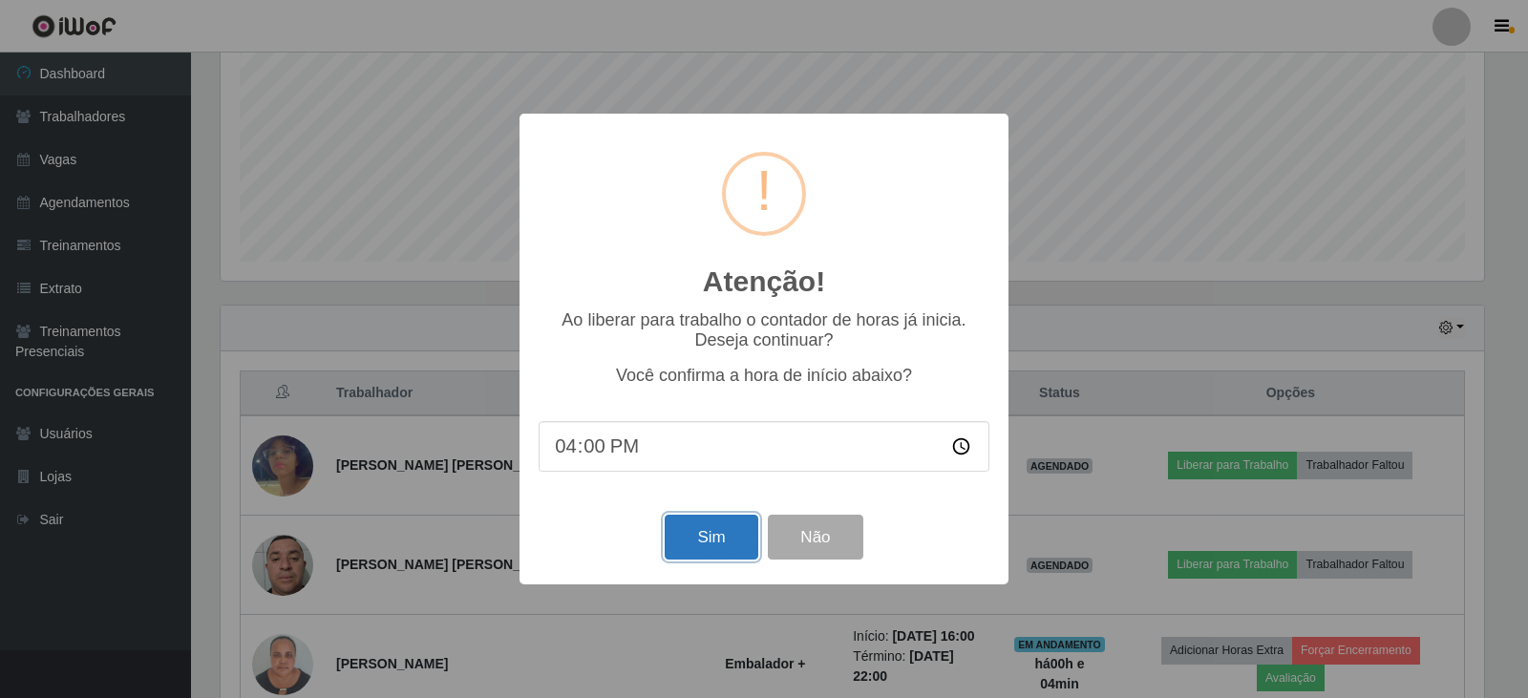
click at [713, 540] on button "Sim" at bounding box center [711, 537] width 93 height 45
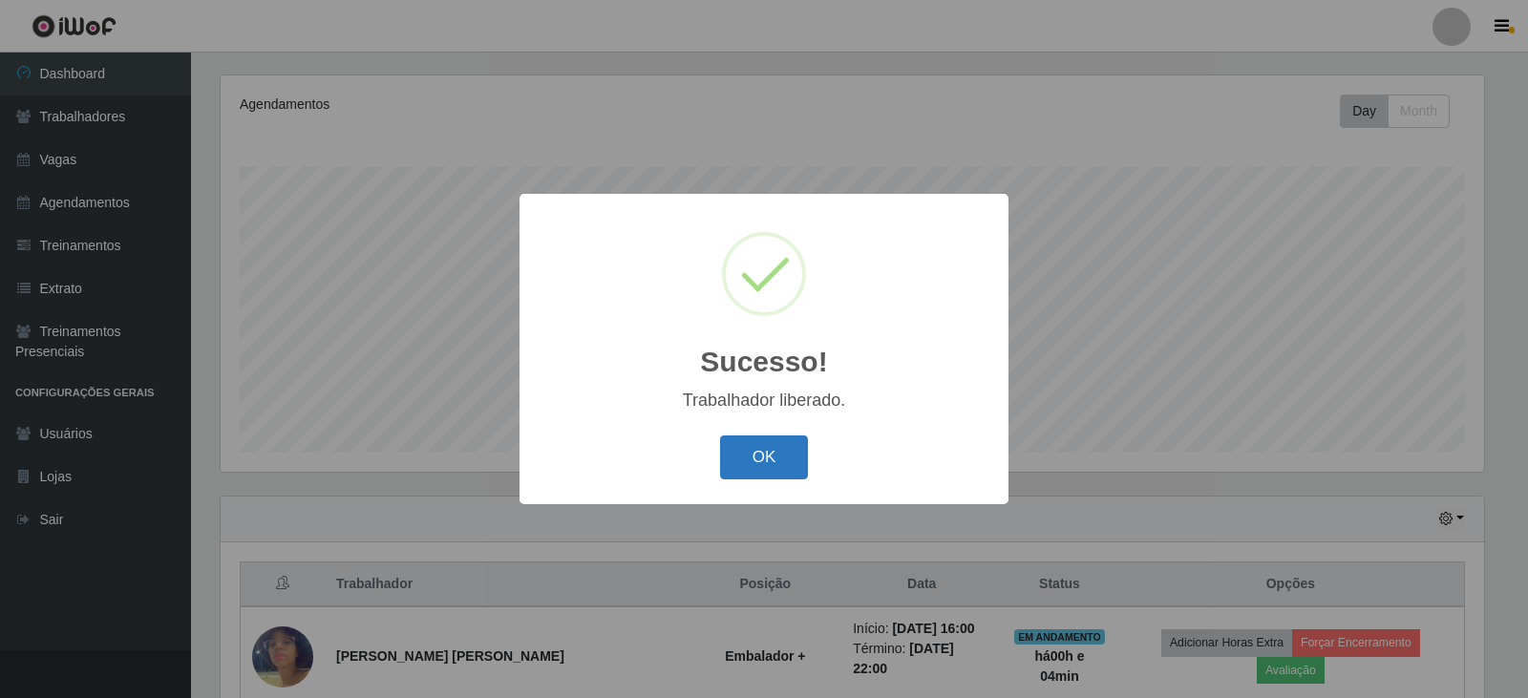
click at [793, 439] on button "OK" at bounding box center [764, 458] width 89 height 45
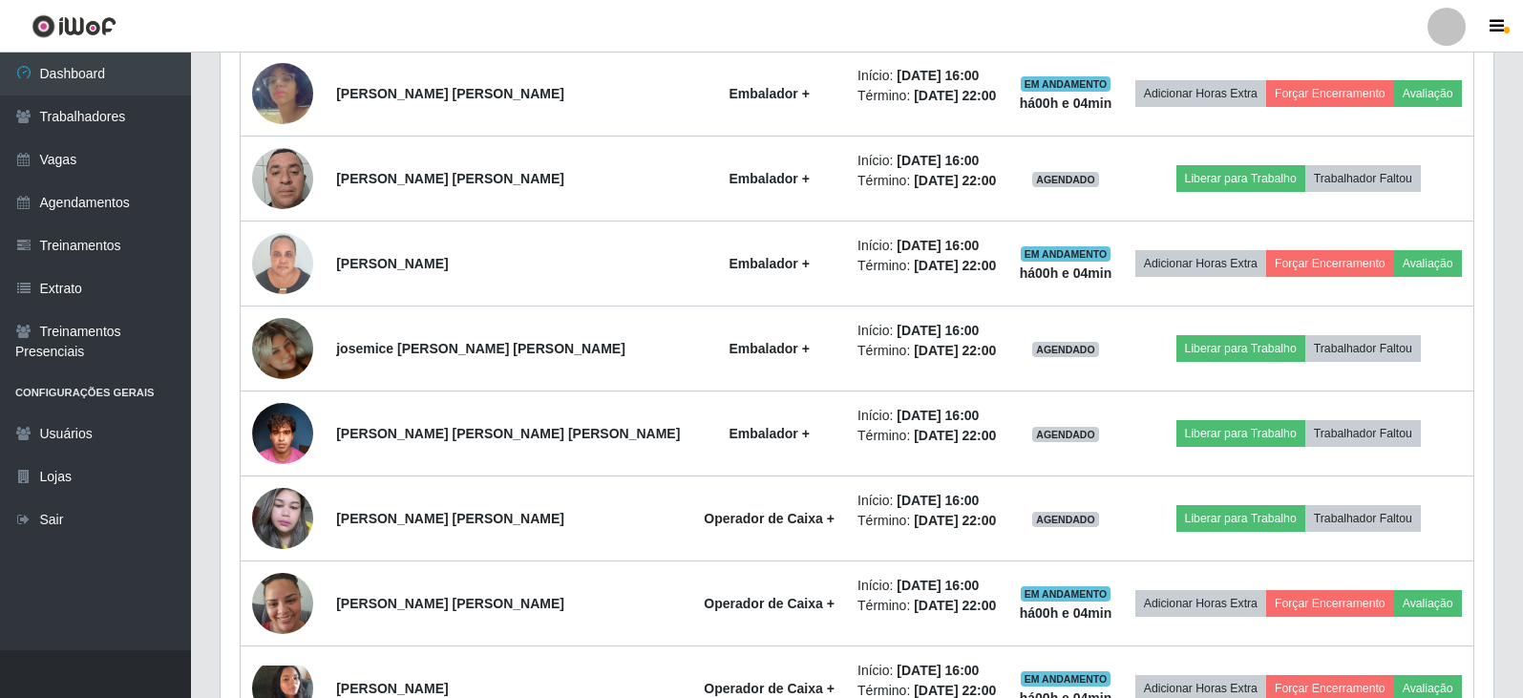
scroll to position [803, 0]
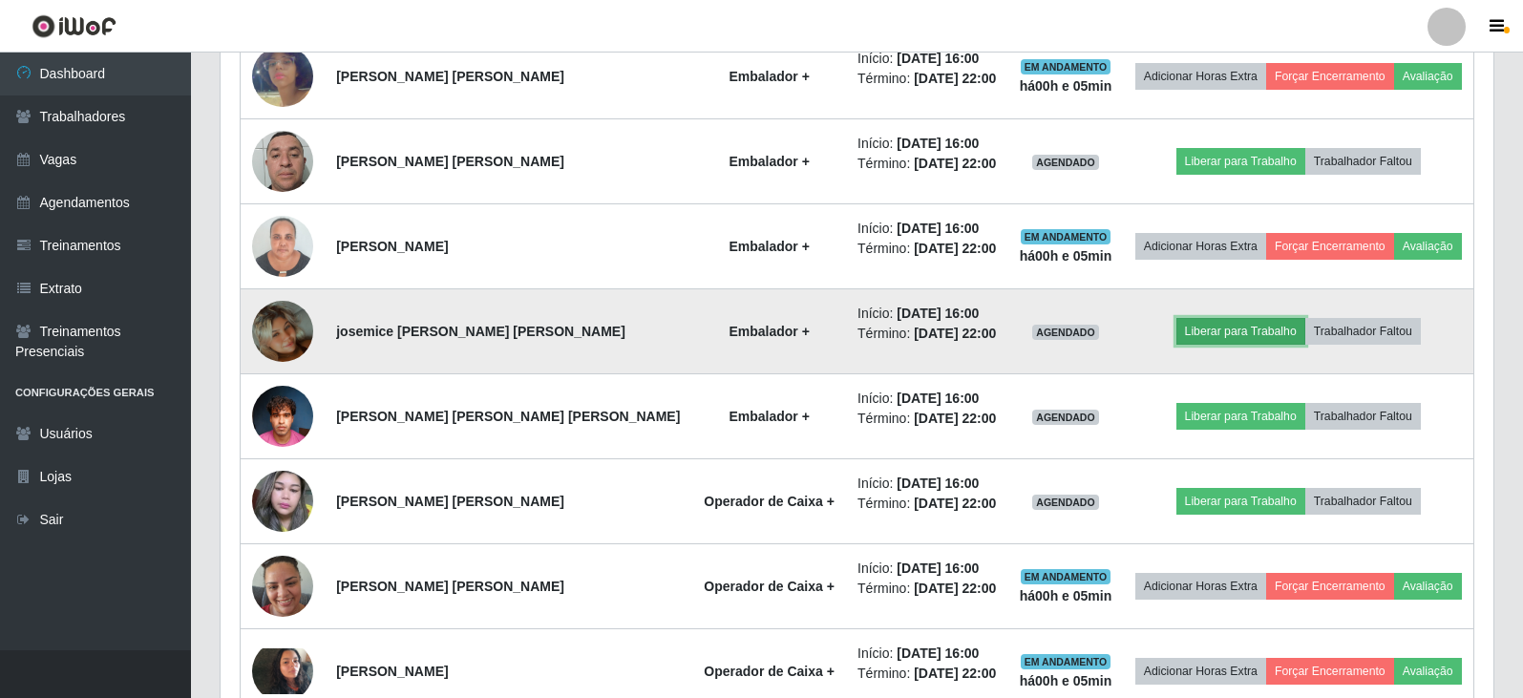
click at [1259, 340] on button "Liberar para Trabalho" at bounding box center [1241, 331] width 129 height 27
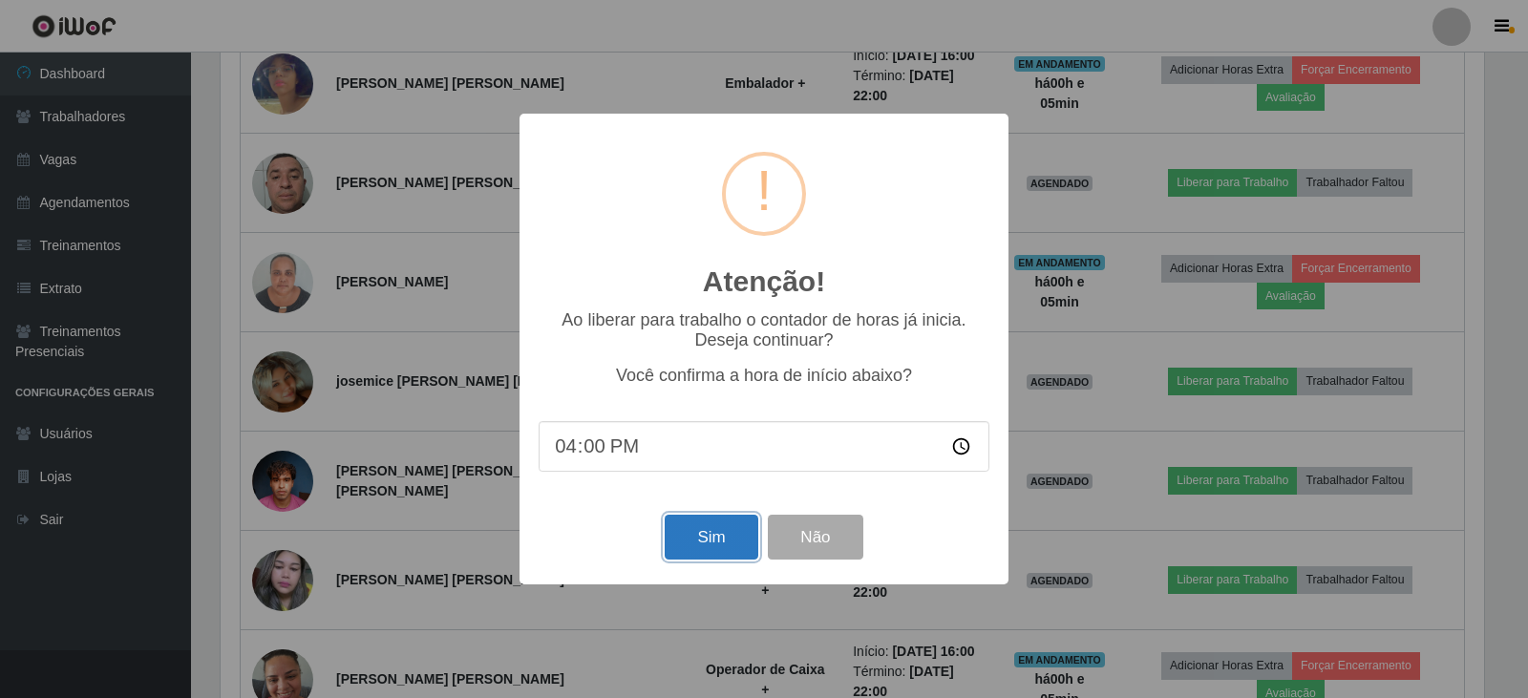
click at [728, 543] on button "Sim" at bounding box center [711, 537] width 93 height 45
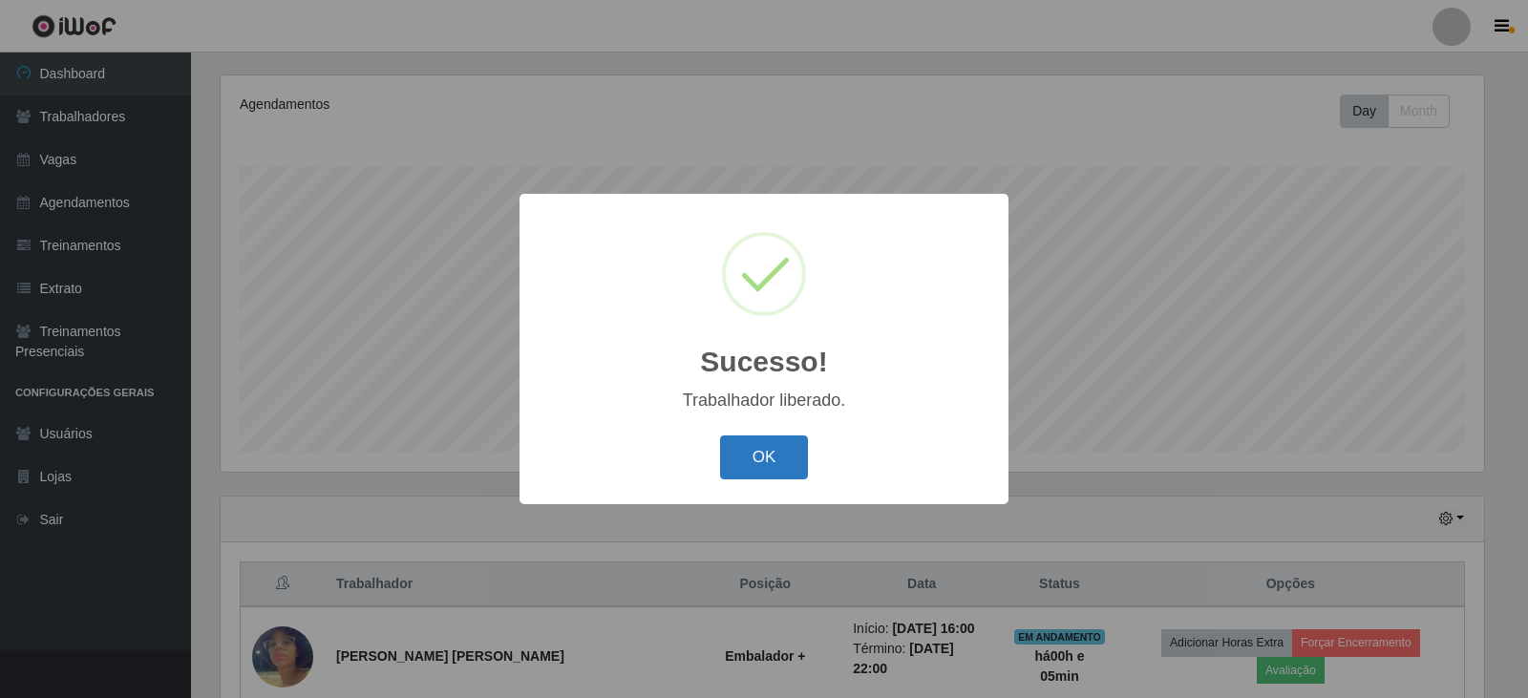
click at [756, 475] on button "OK" at bounding box center [764, 458] width 89 height 45
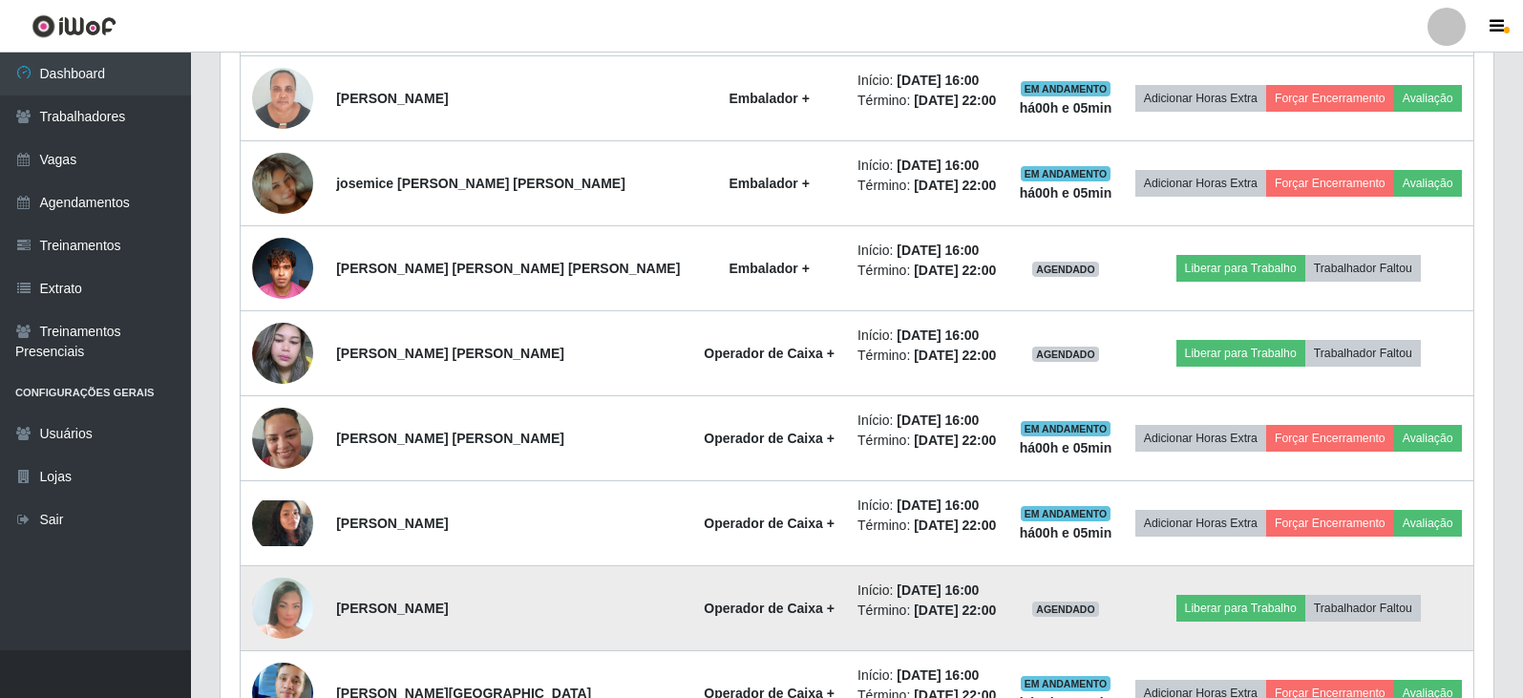
scroll to position [985, 0]
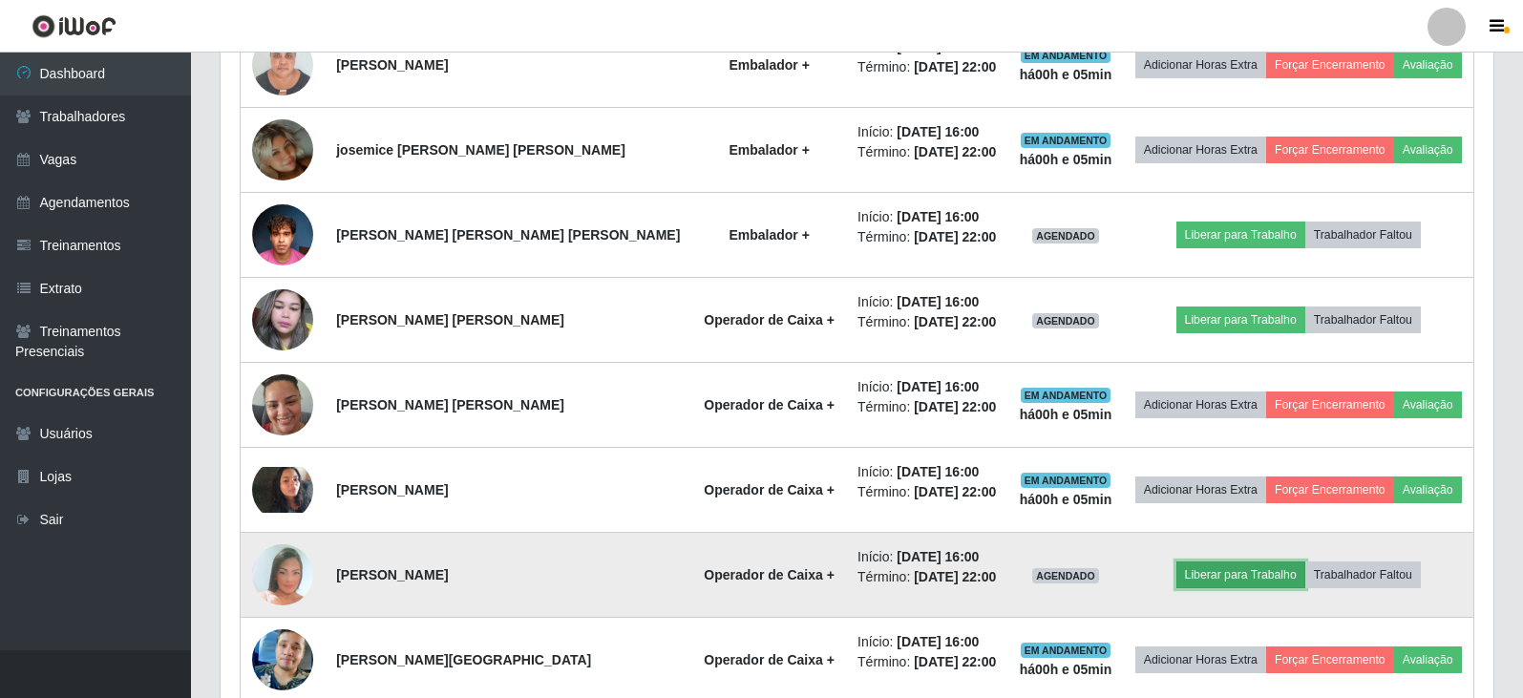
click at [1240, 580] on button "Liberar para Trabalho" at bounding box center [1241, 575] width 129 height 27
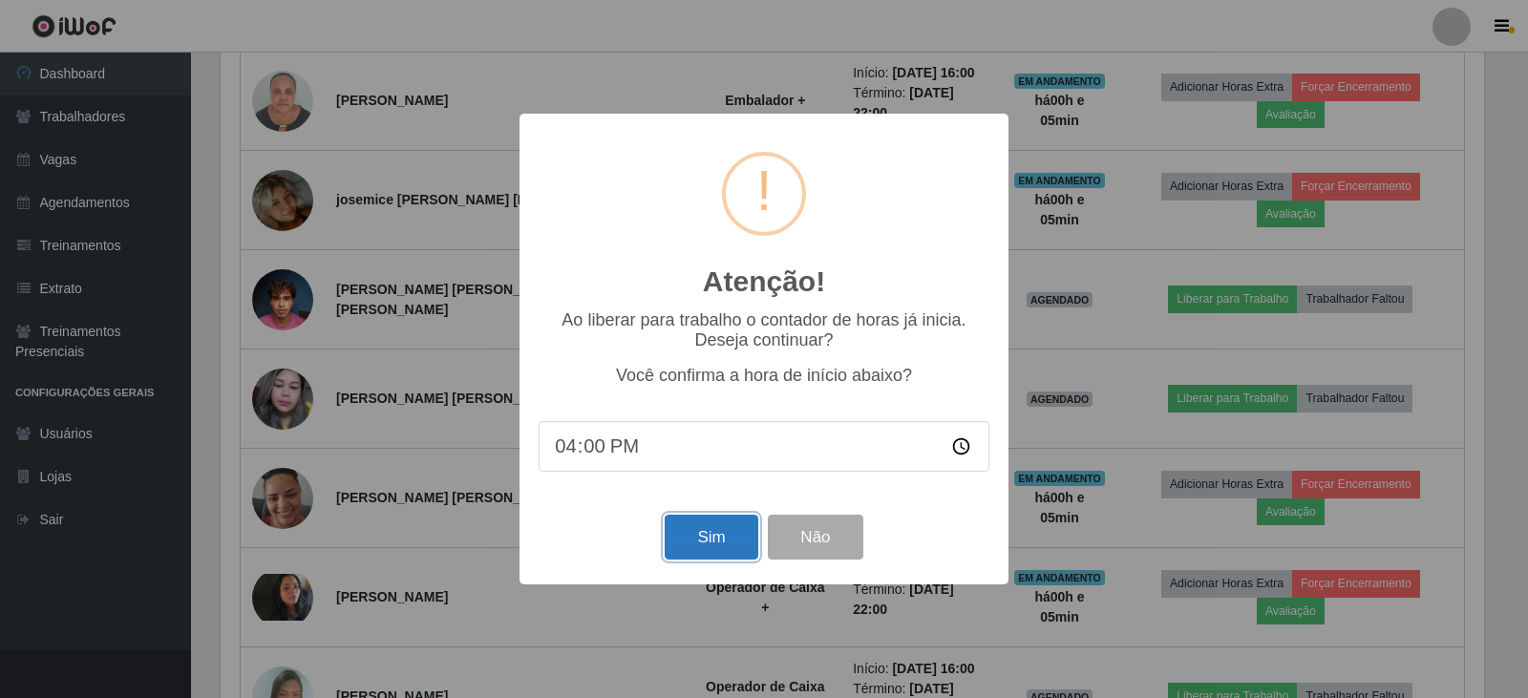
click at [739, 543] on button "Sim" at bounding box center [711, 537] width 93 height 45
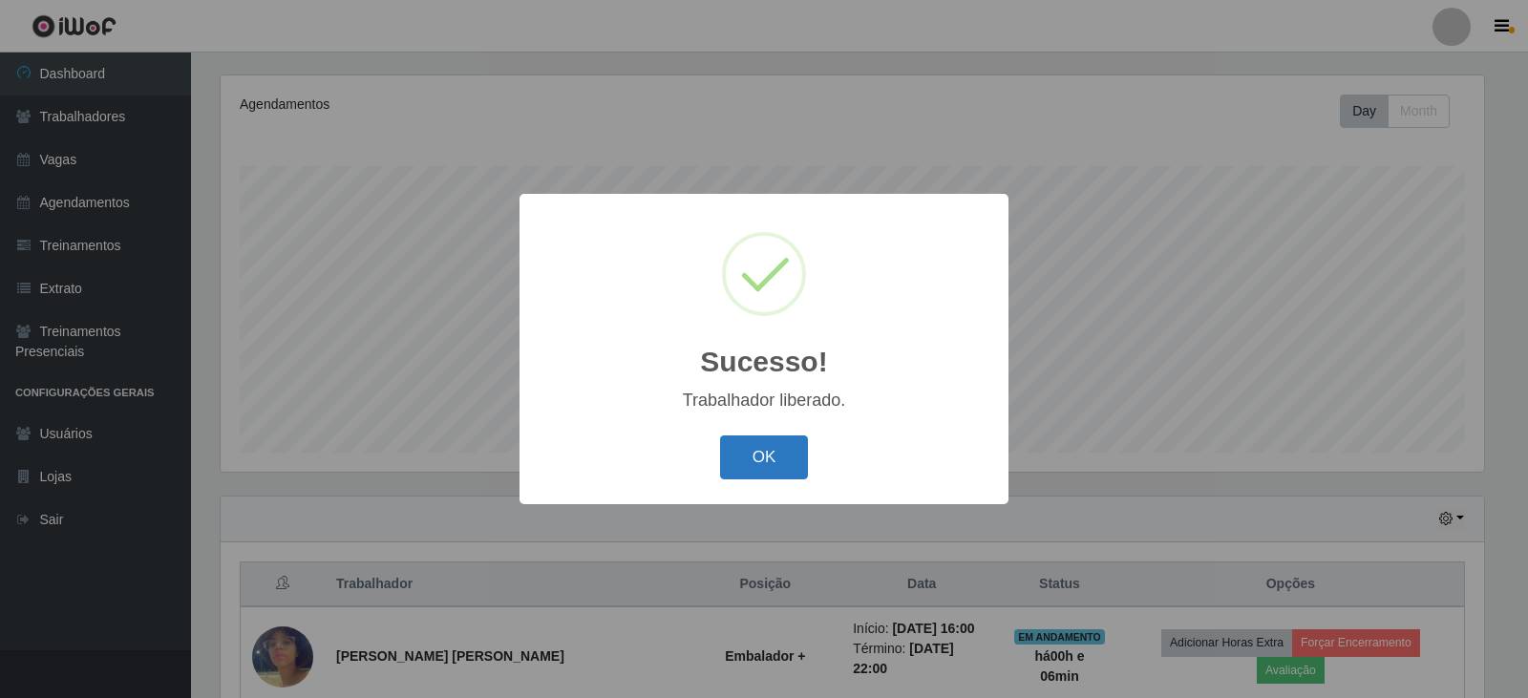
click at [772, 472] on button "OK" at bounding box center [764, 458] width 89 height 45
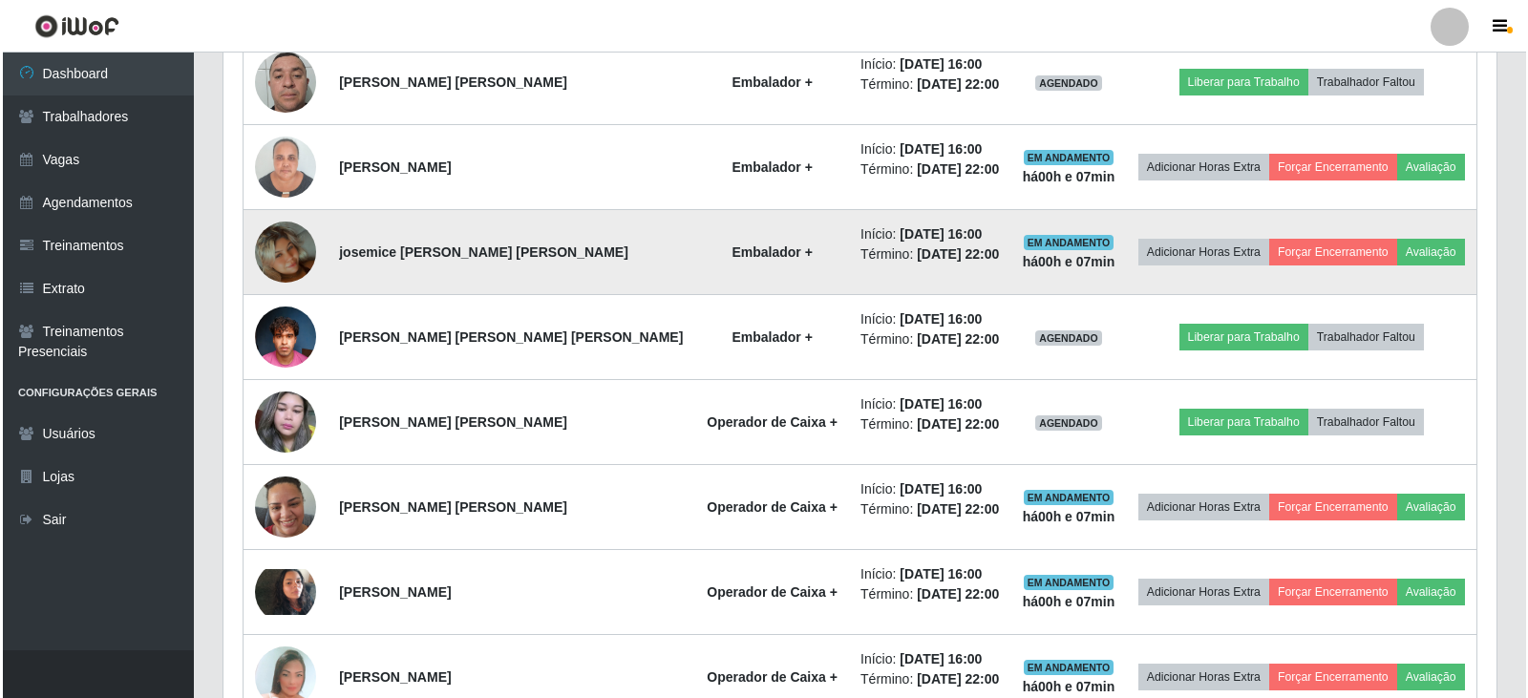
scroll to position [899, 0]
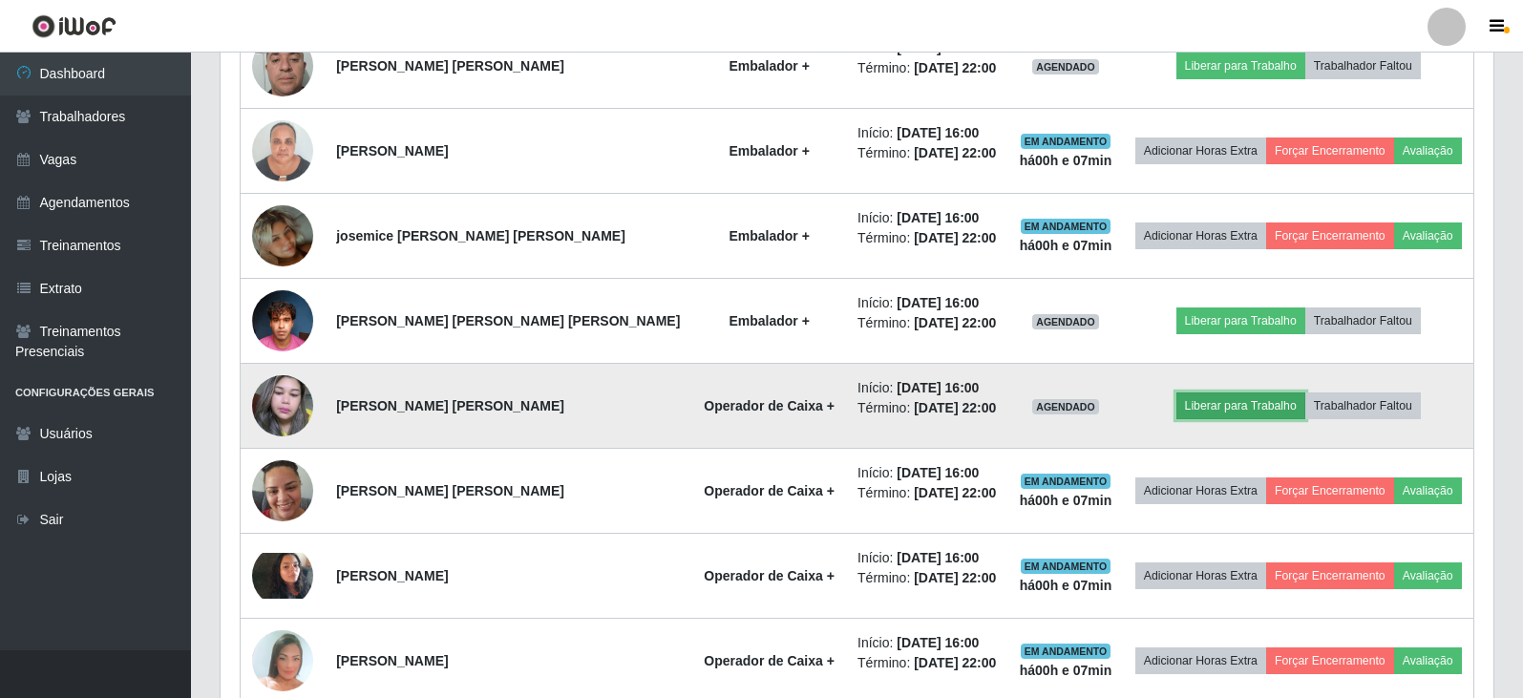
click at [1232, 398] on button "Liberar para Trabalho" at bounding box center [1241, 406] width 129 height 27
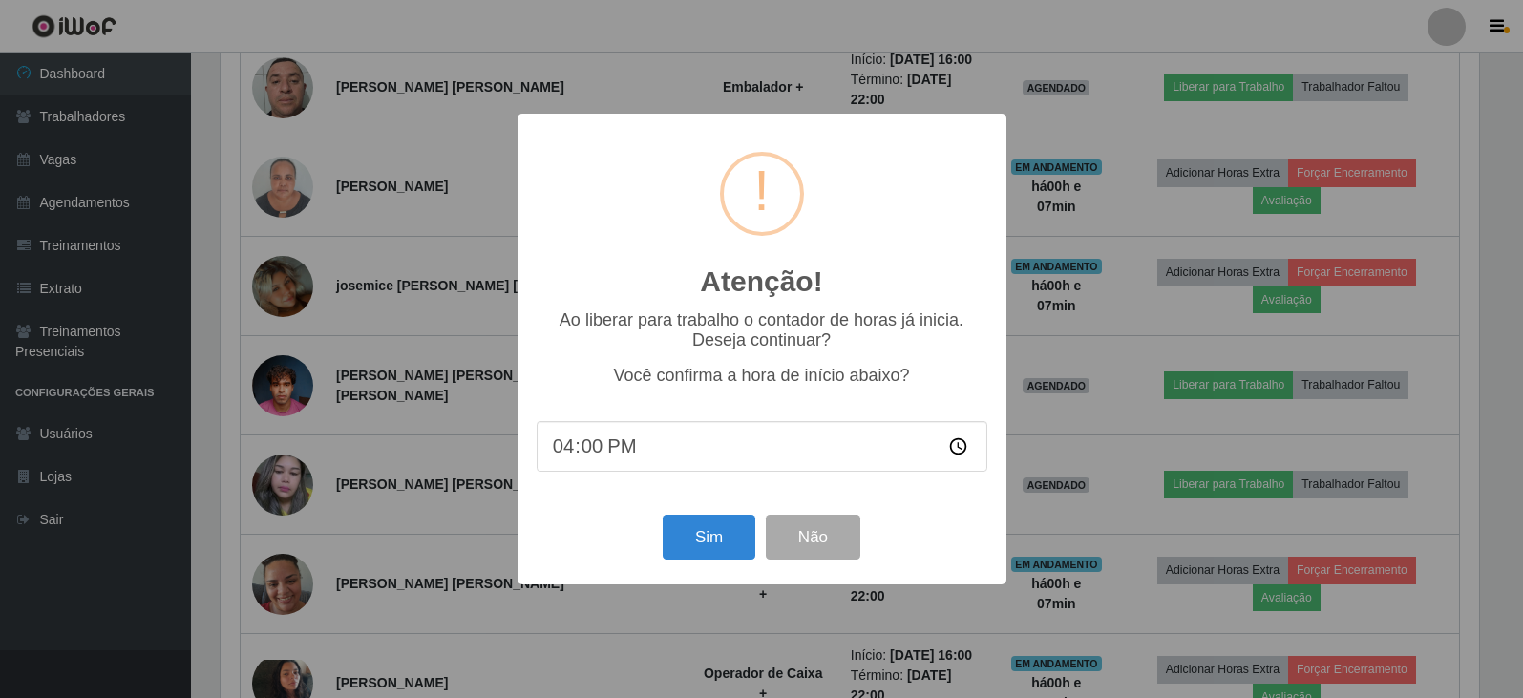
scroll to position [396, 1264]
click at [594, 452] on input "16:00" at bounding box center [764, 446] width 451 height 51
type input "16:05"
click at [692, 534] on button "Sim" at bounding box center [711, 537] width 93 height 45
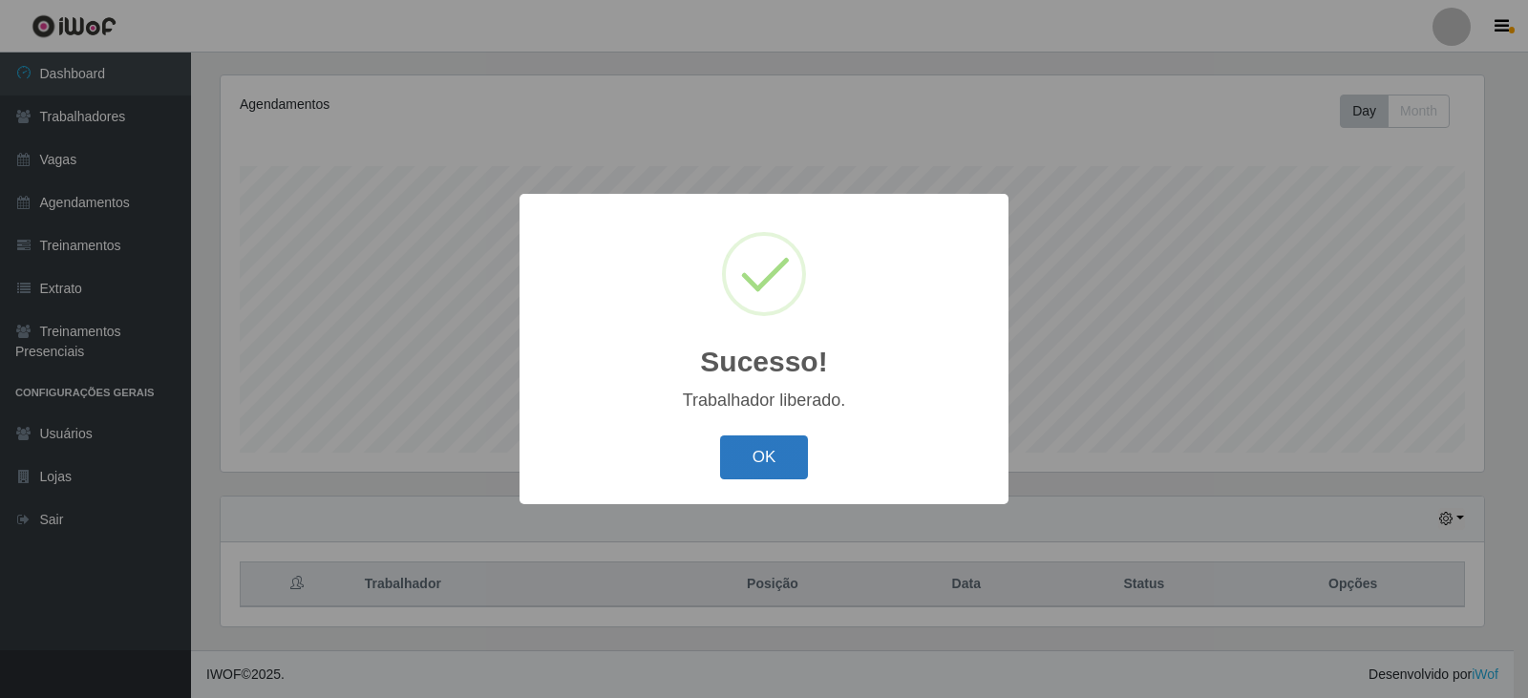
click at [752, 452] on button "OK" at bounding box center [764, 458] width 89 height 45
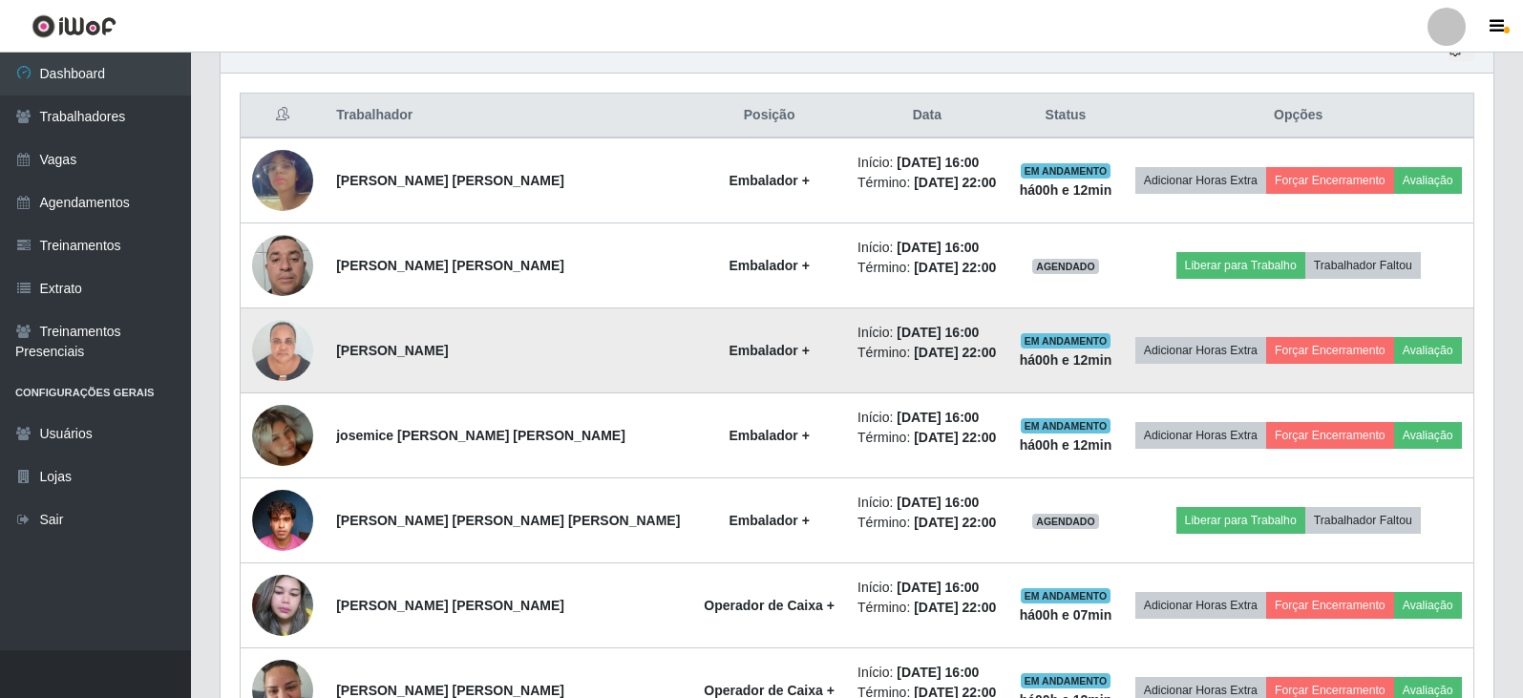
scroll to position [698, 0]
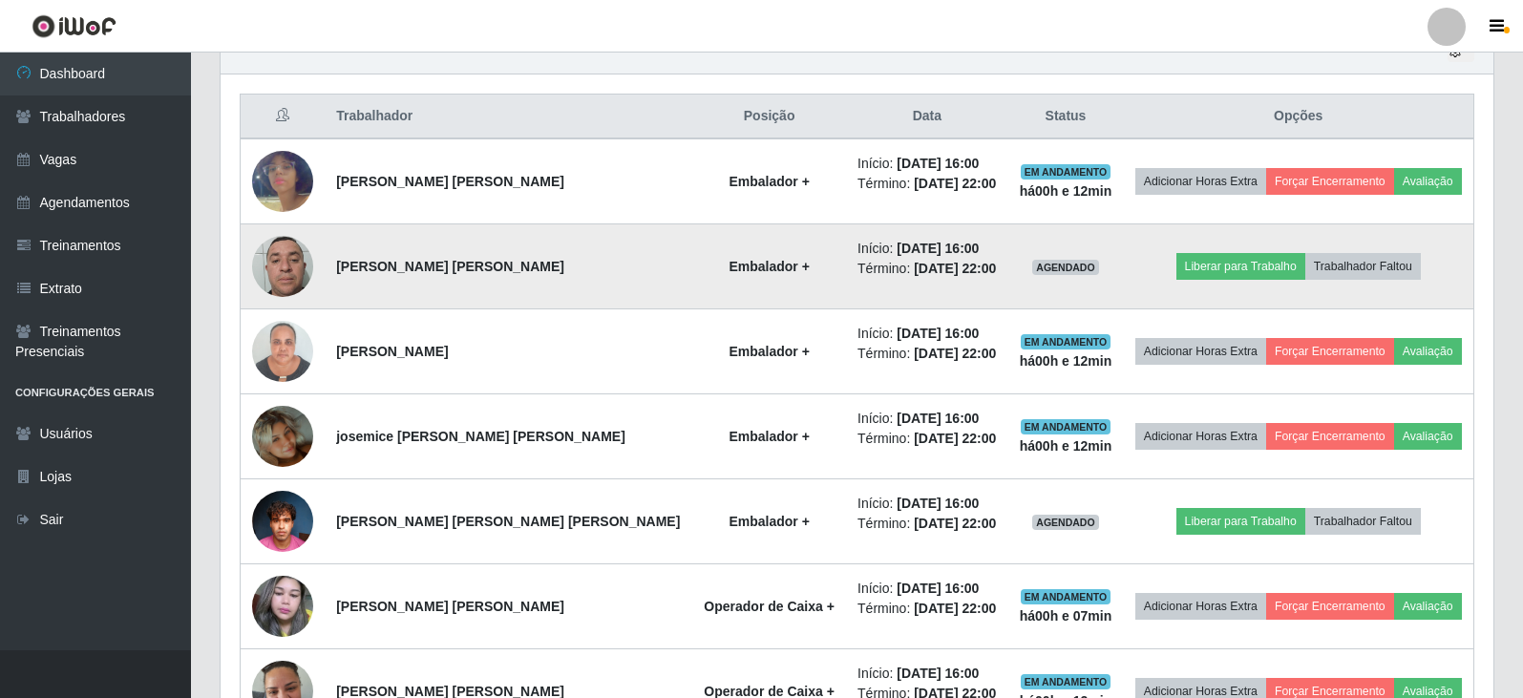
click at [1097, 261] on td "AGENDADO" at bounding box center [1067, 266] width 116 height 85
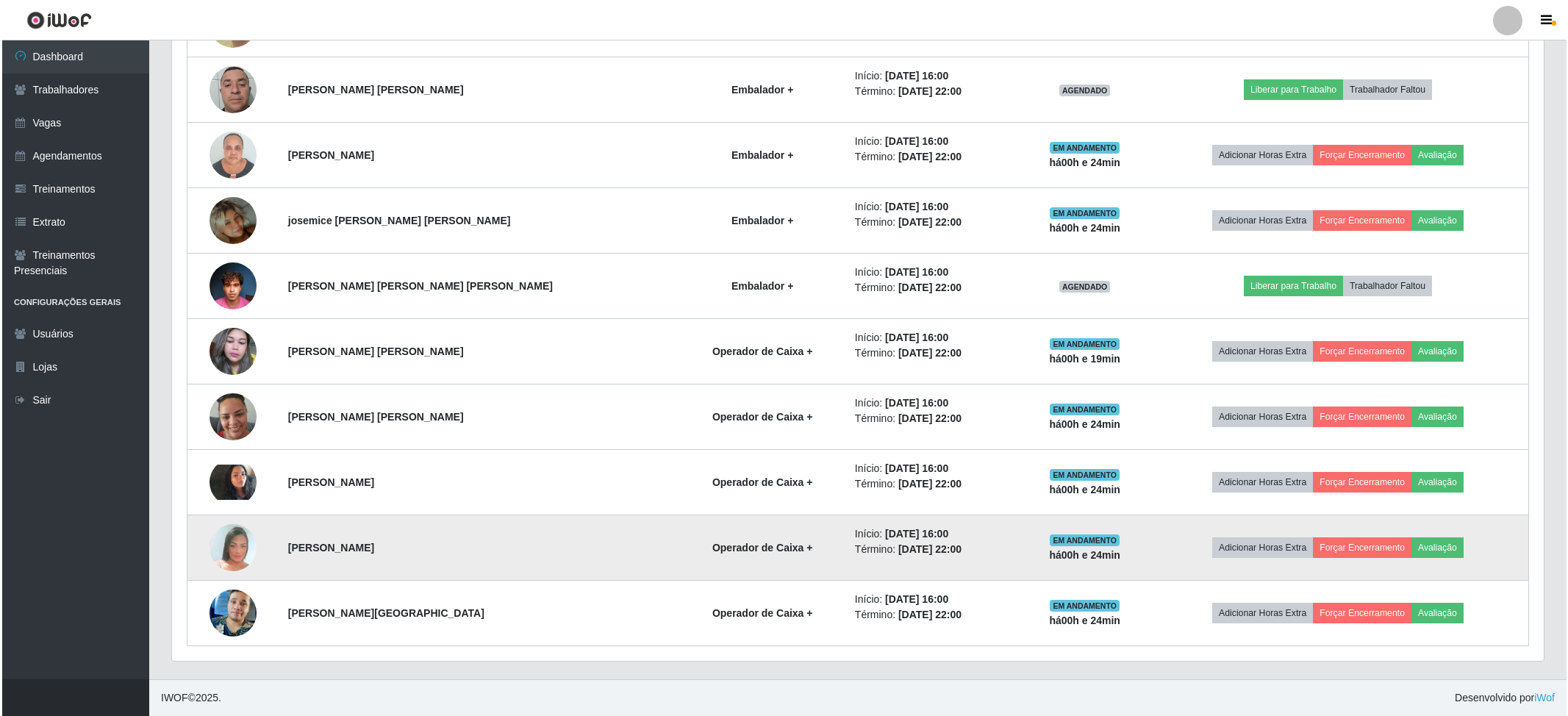
scroll to position [560, 0]
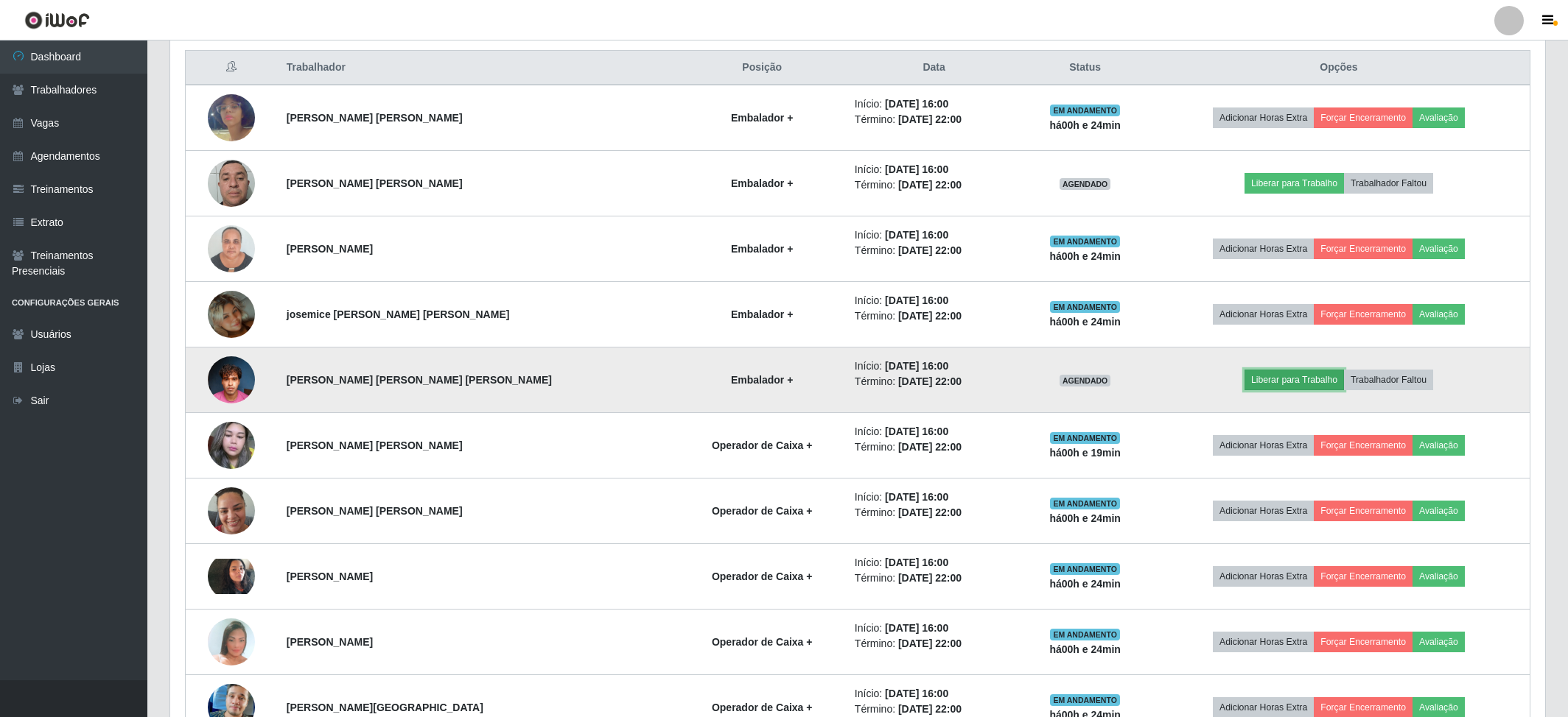
click at [1174, 389] on button "Liberar para Trabalho" at bounding box center [1293, 379] width 99 height 21
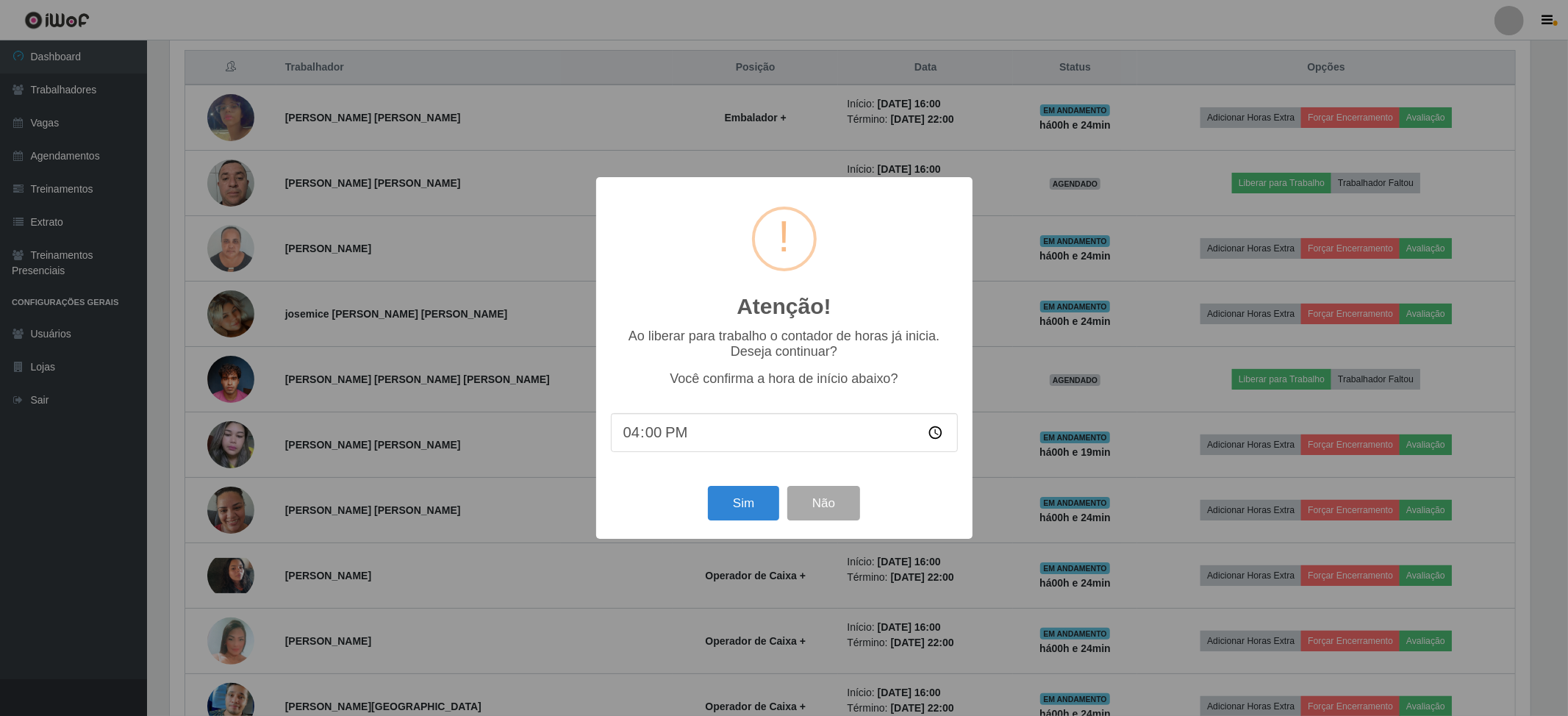
click at [647, 438] on input "16:00" at bounding box center [784, 433] width 347 height 39
type input "16:23"
click at [759, 509] on button "Sim" at bounding box center [744, 503] width 72 height 35
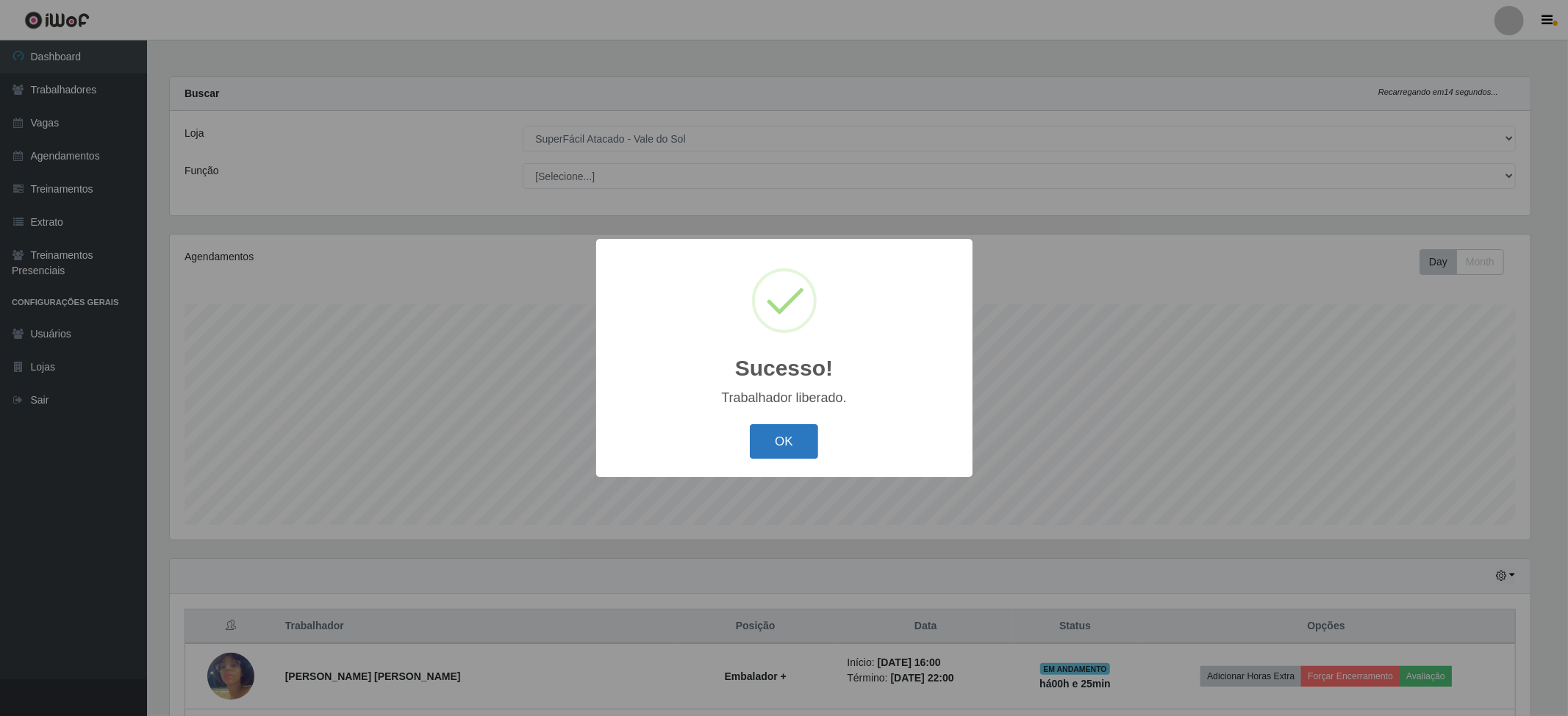
click at [803, 448] on button "OK" at bounding box center [784, 441] width 69 height 35
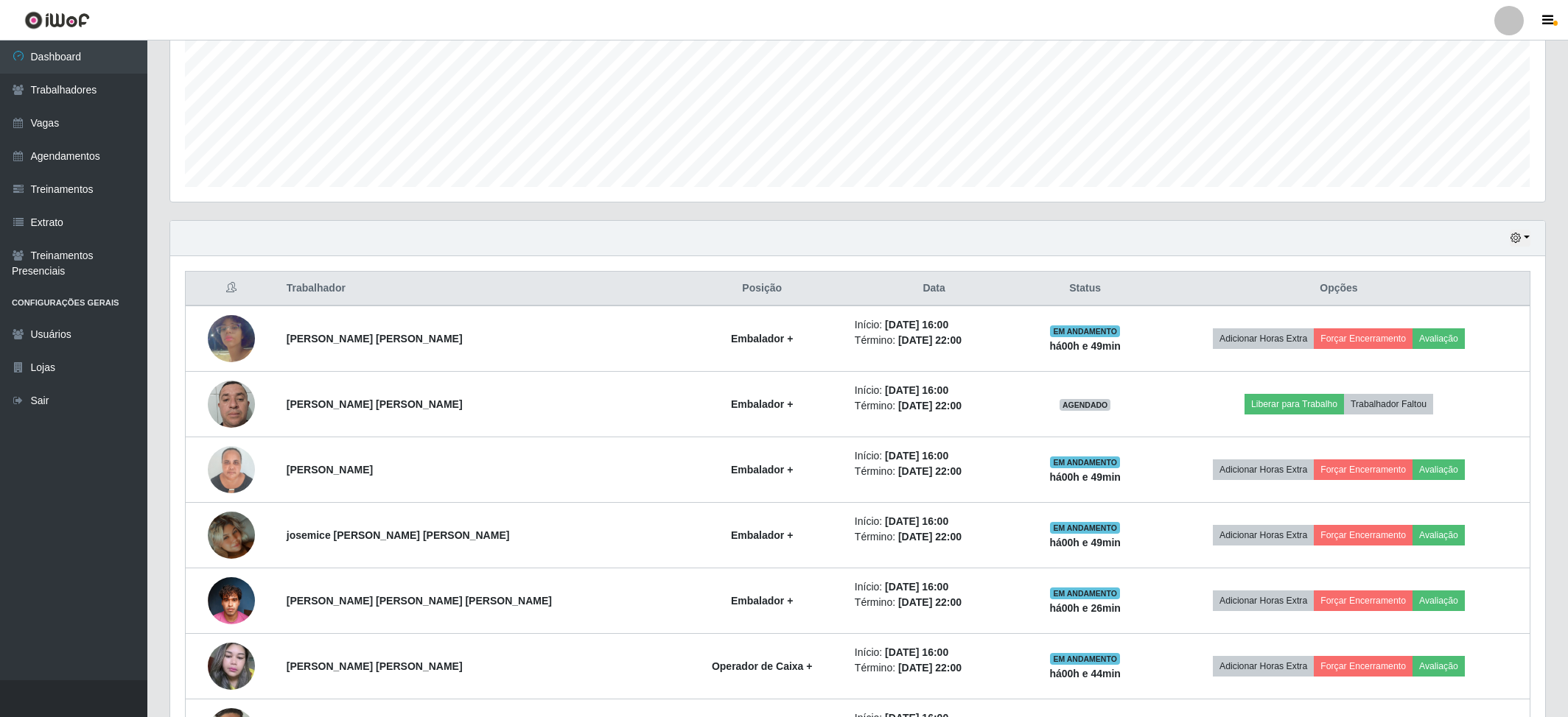
scroll to position [0, 0]
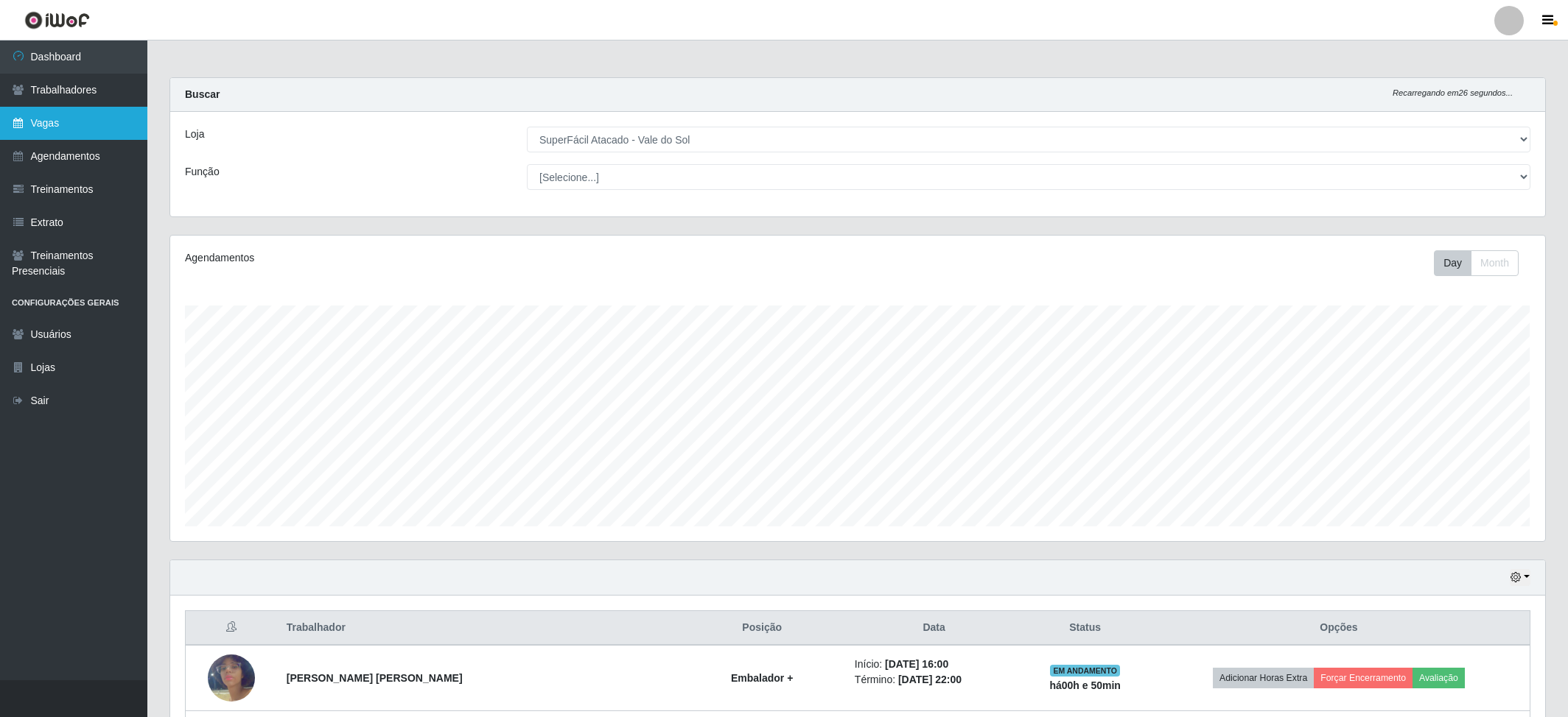
click at [74, 116] on link "Vagas" at bounding box center [73, 123] width 147 height 33
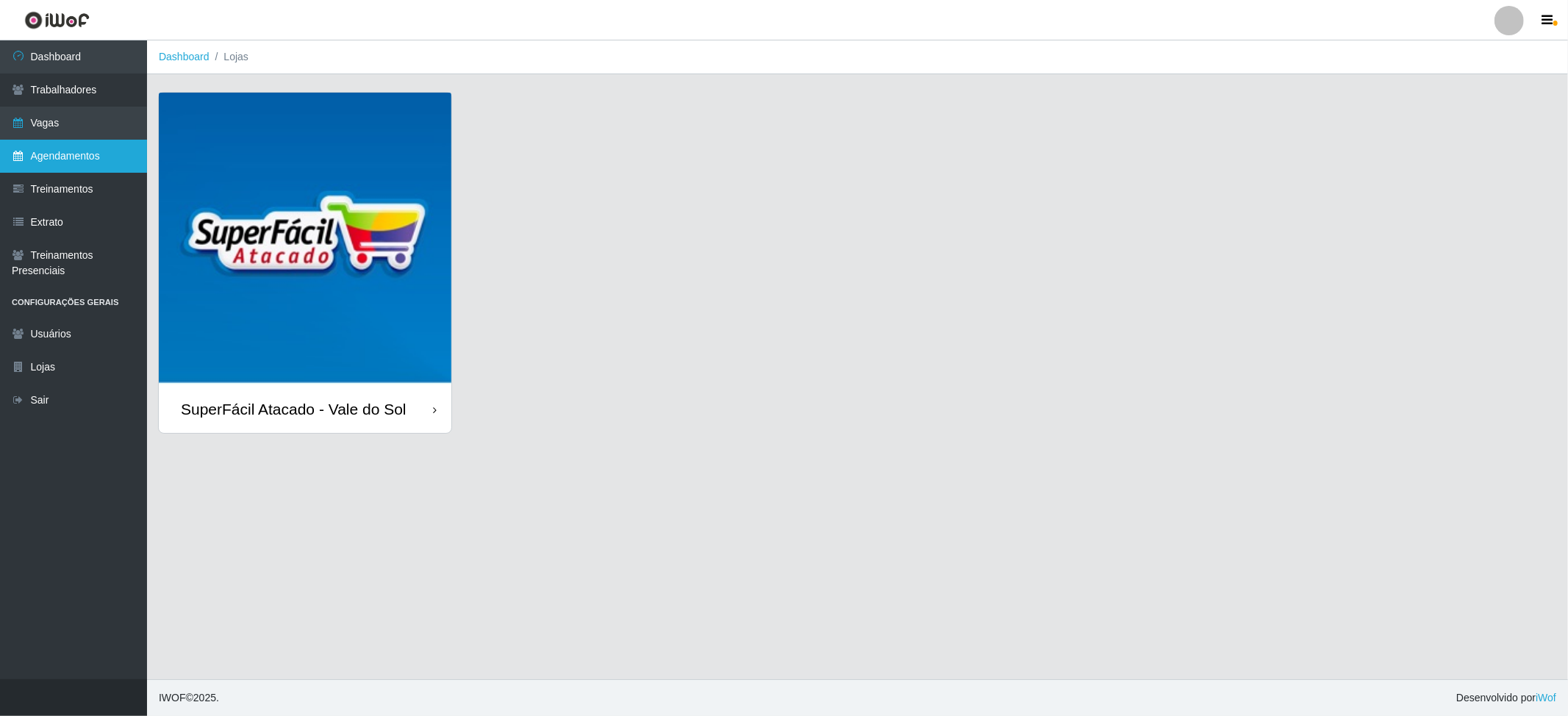
click at [77, 146] on link "Agendamentos" at bounding box center [73, 156] width 147 height 33
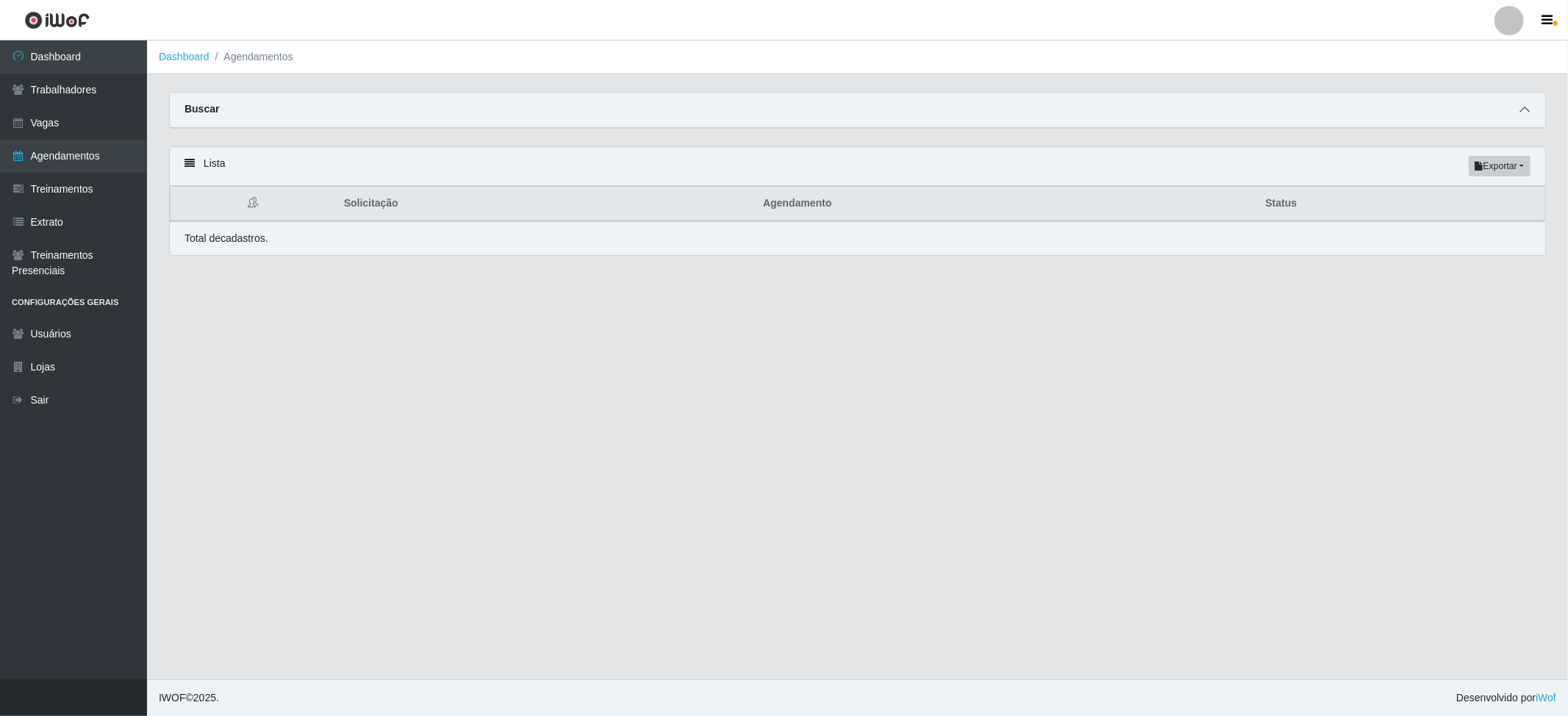
click at [1172, 109] on span at bounding box center [1524, 110] width 18 height 17
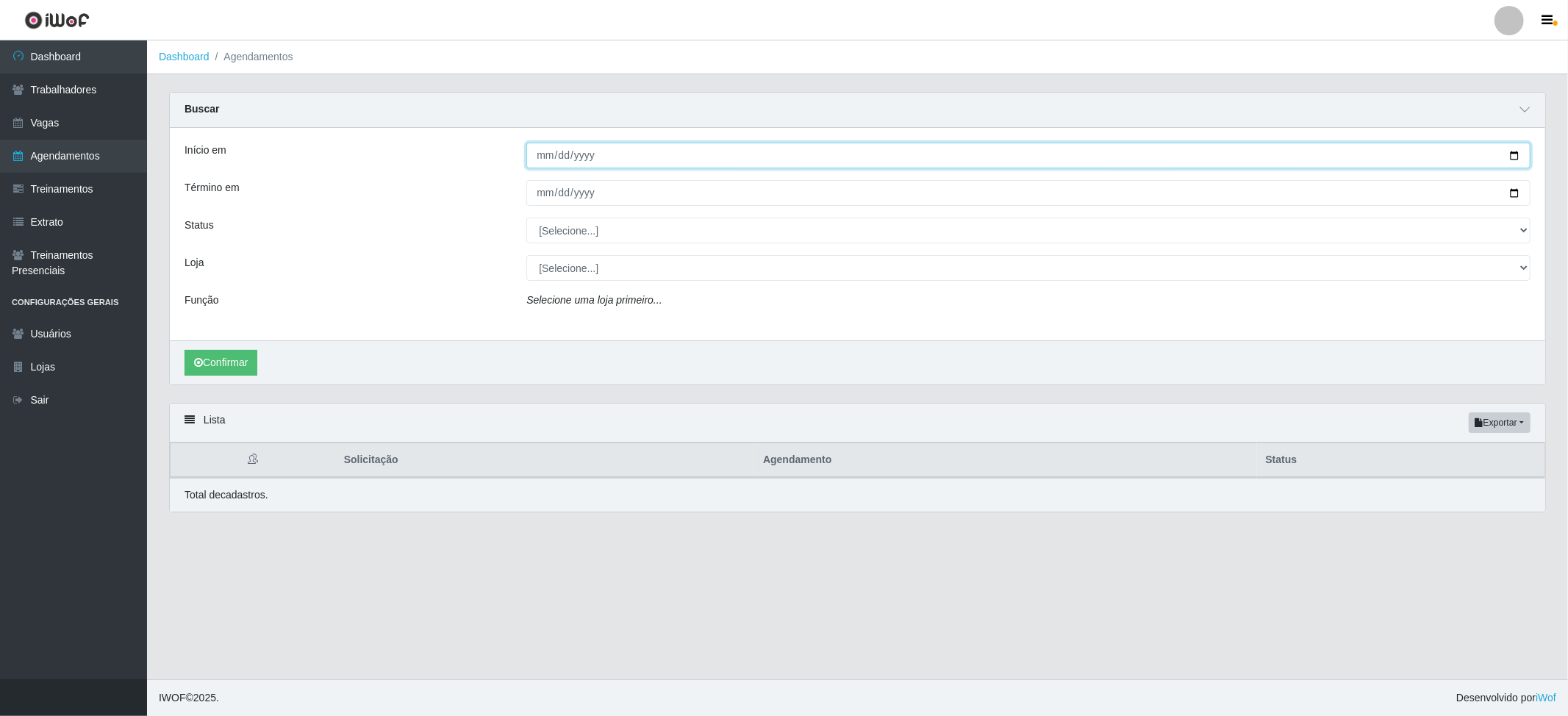
click at [544, 157] on input "Início em" at bounding box center [1028, 155] width 1005 height 25
type input "2025-09-07"
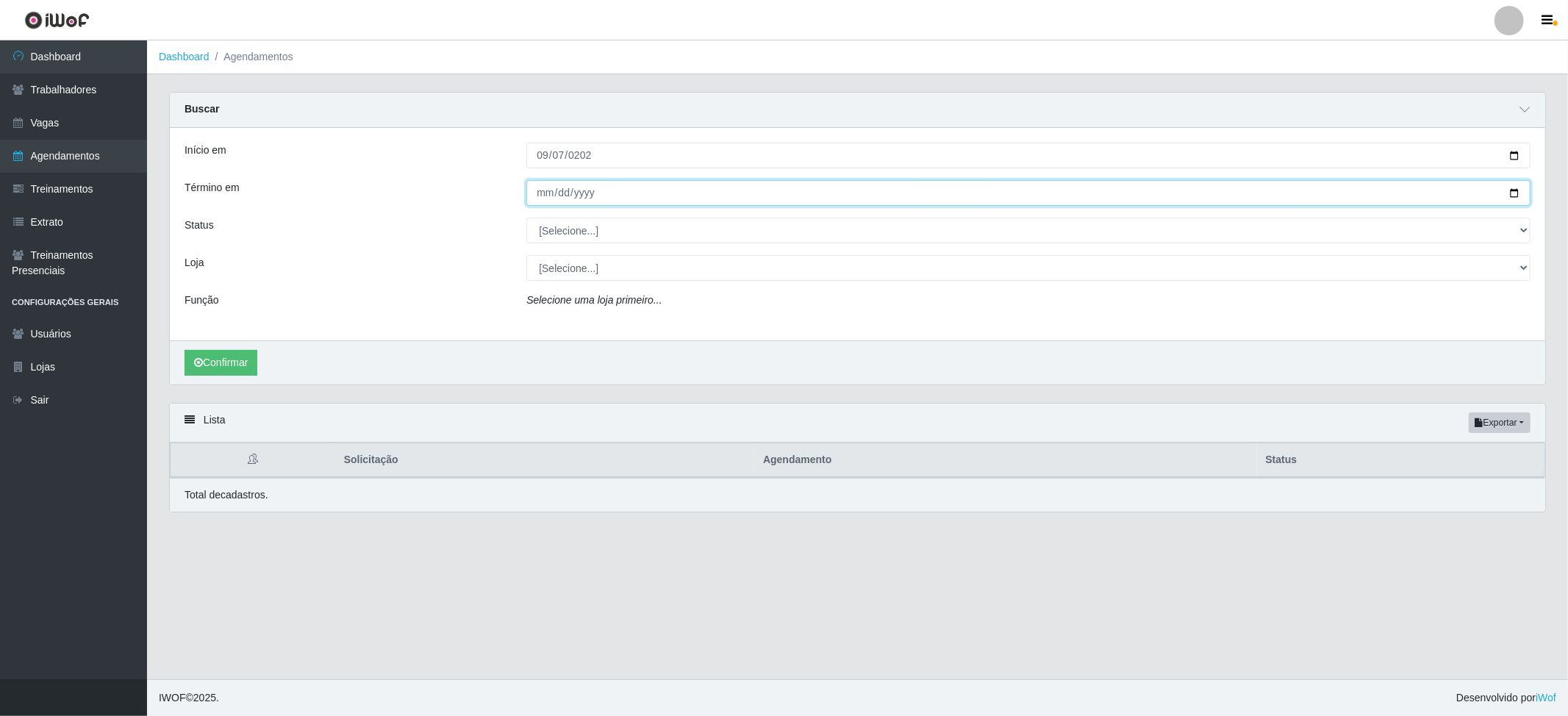
click at [540, 192] on input "Término em" at bounding box center [1028, 192] width 1005 height 25
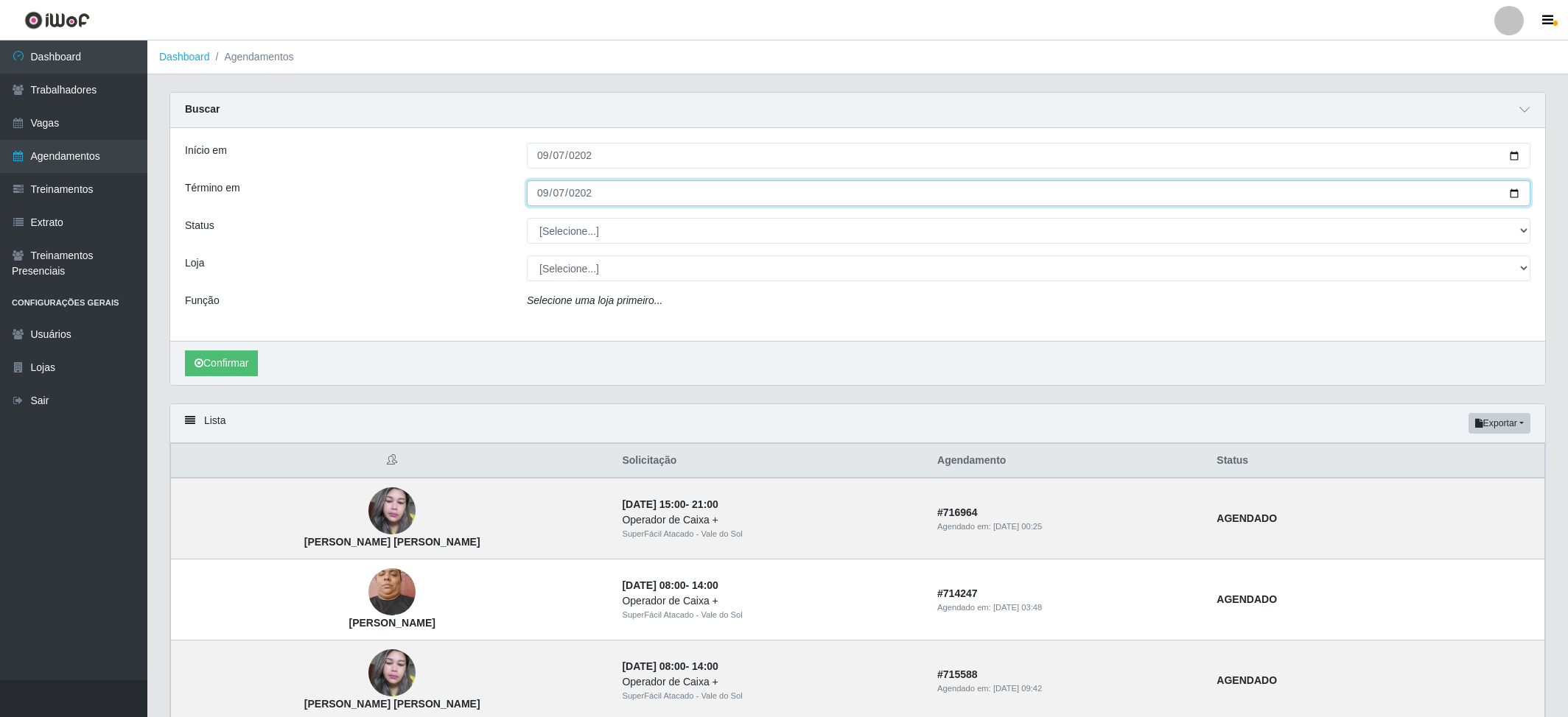
type input "2025-09-07"
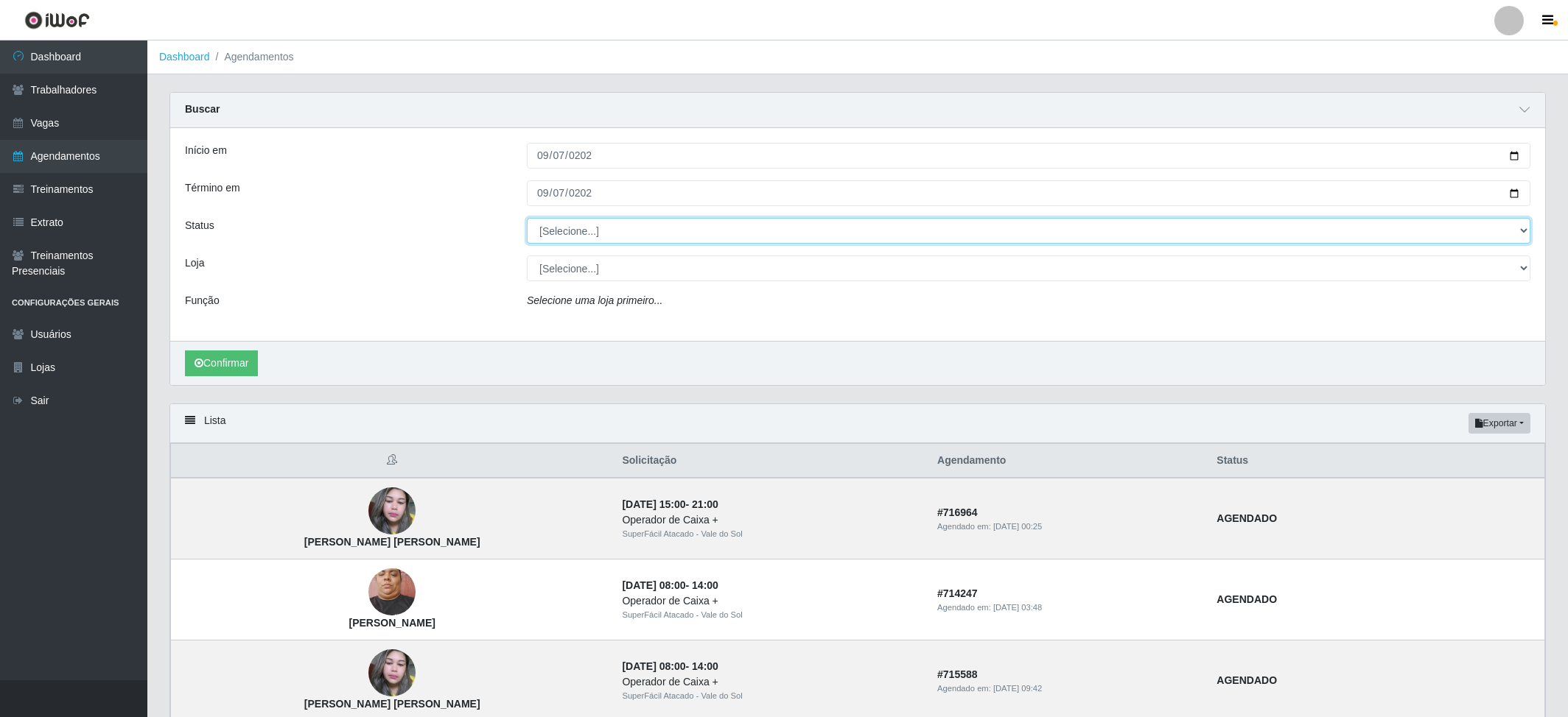
click at [566, 221] on select "[Selecione...] AGENDADO AGUARDANDO LIBERAR EM ANDAMENTO EM REVISÃO FINALIZADO C…" at bounding box center [1028, 231] width 1003 height 25
select select "AGENDADO"
click at [527, 219] on select "[Selecione...] AGENDADO AGUARDANDO LIBERAR EM ANDAMENTO EM REVISÃO FINALIZADO C…" at bounding box center [1028, 231] width 1003 height 25
click at [568, 272] on select "[Selecione...] SuperFácil Atacado - Vale do Sol" at bounding box center [1028, 268] width 1003 height 25
select select "502"
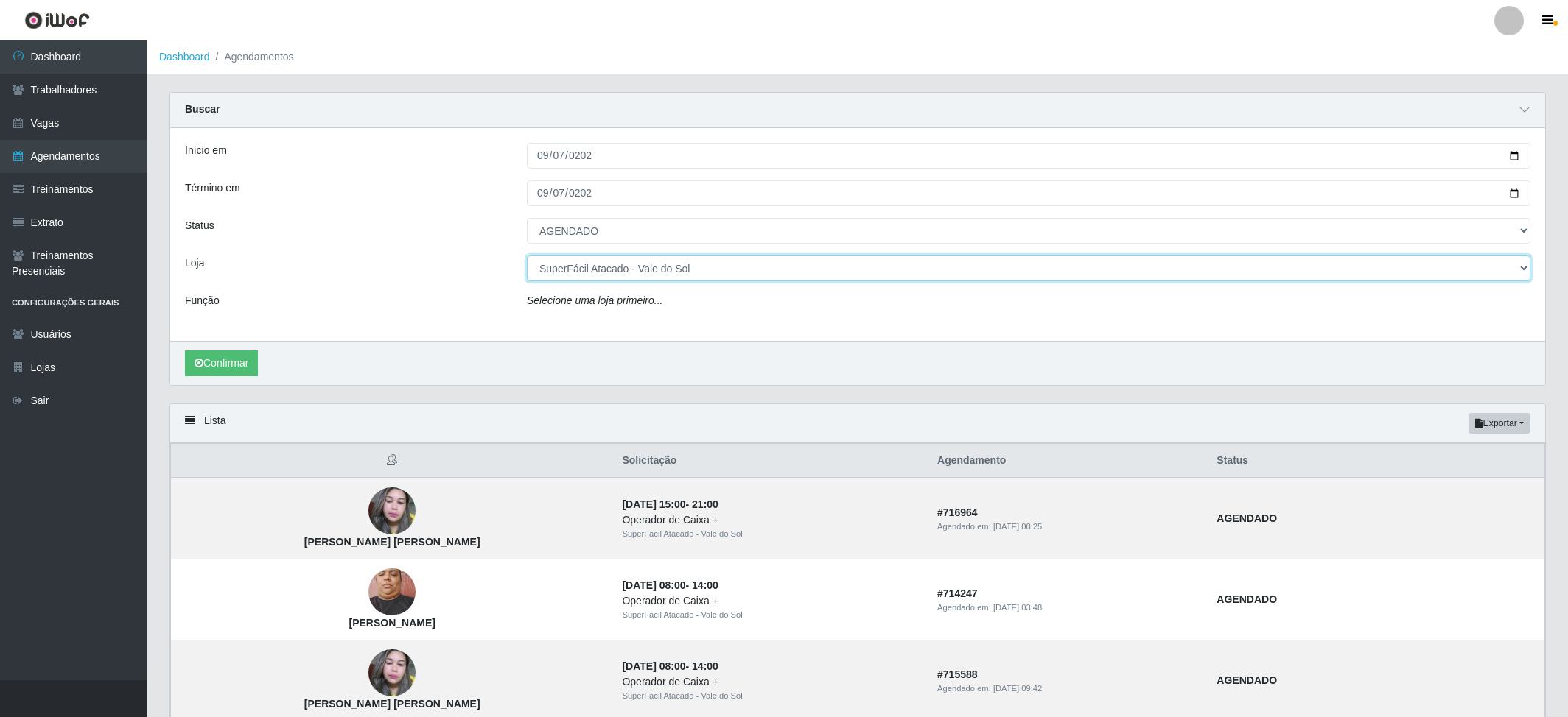
click at [527, 256] on select "[Selecione...] SuperFácil Atacado - Vale do Sol" at bounding box center [1028, 268] width 1003 height 25
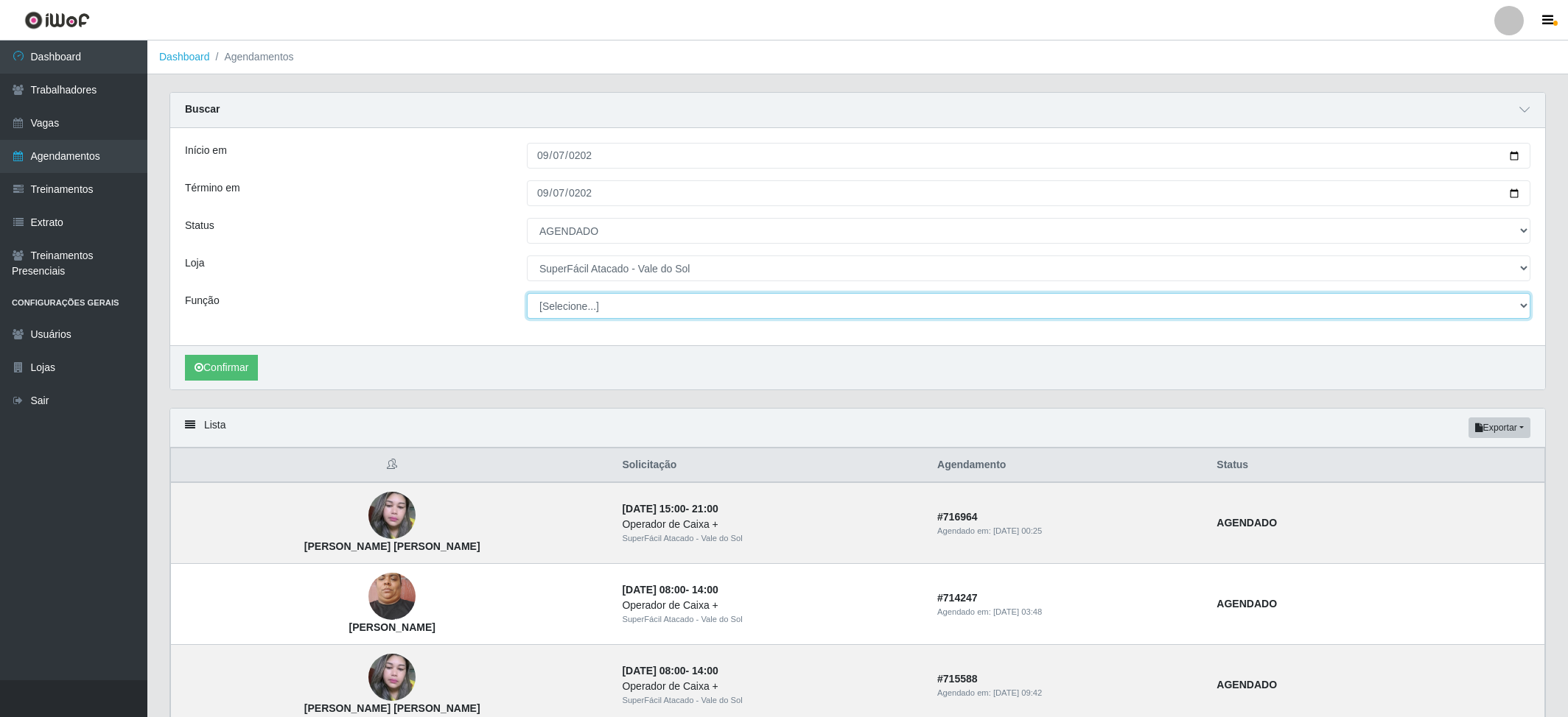
click at [568, 308] on select "[Selecione...] Embalador Embalador + Embalador ++ Operador de Caixa Operador de…" at bounding box center [1028, 305] width 1003 height 25
click at [527, 294] on select "[Selecione...] Embalador Embalador + Embalador ++ Operador de Caixa Operador de…" at bounding box center [1028, 305] width 1003 height 25
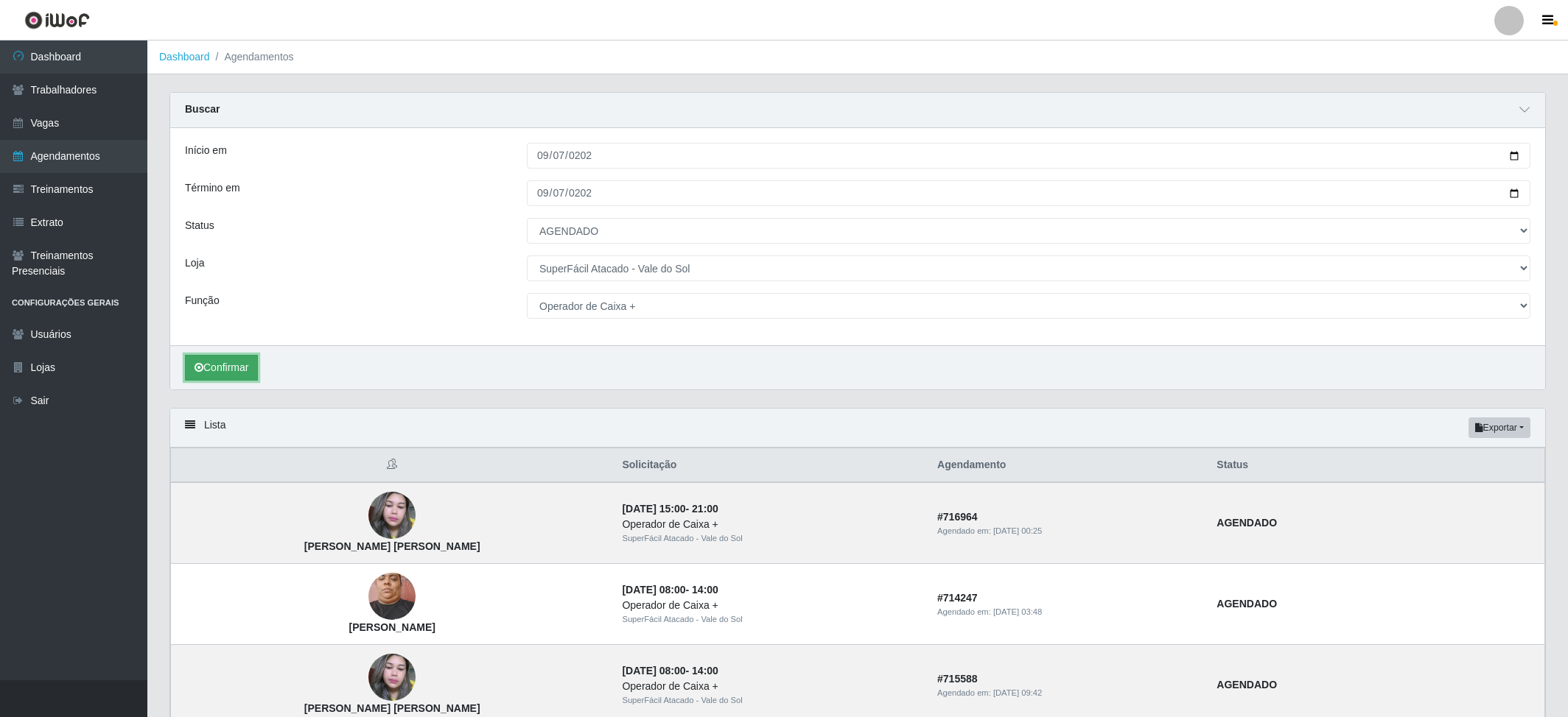
click at [240, 377] on button "Confirmar" at bounding box center [221, 367] width 73 height 25
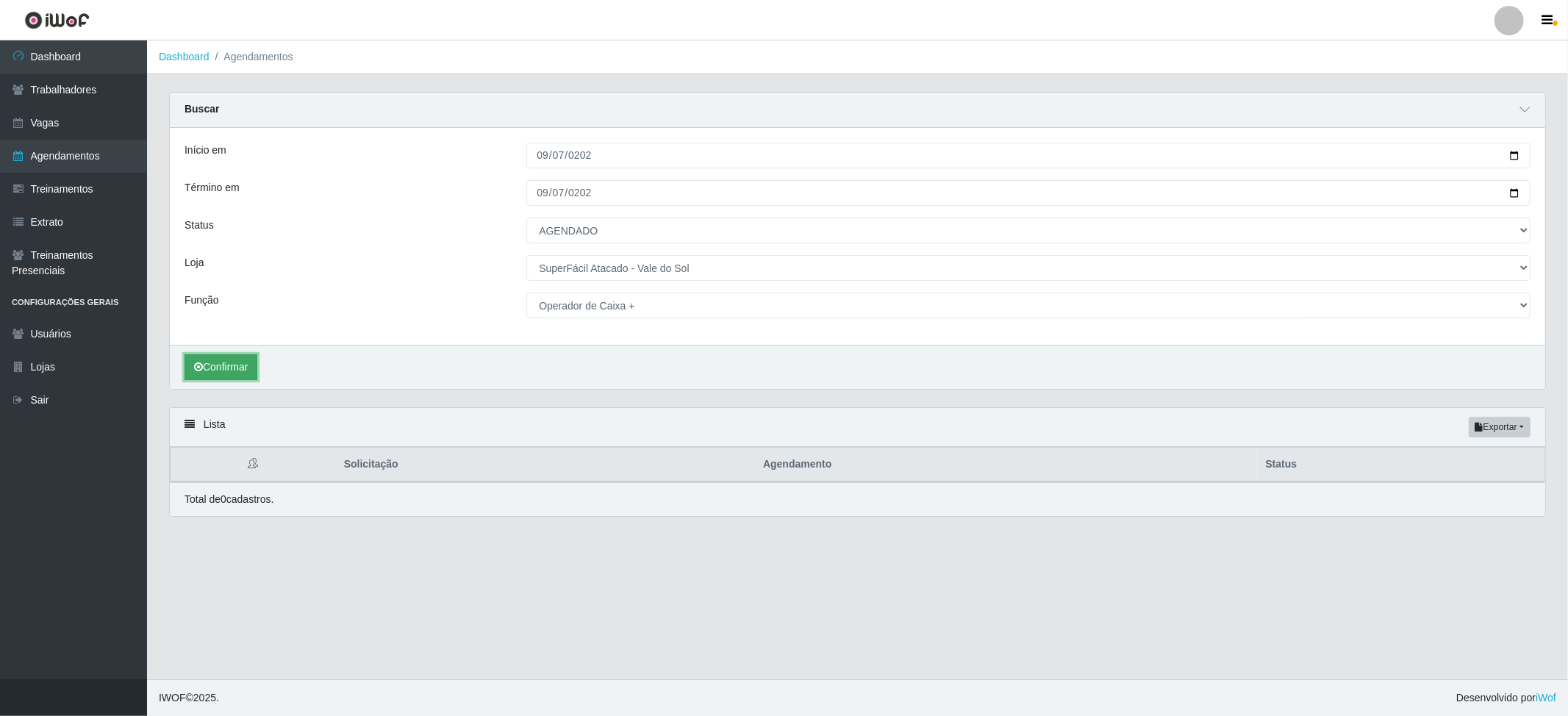
click at [213, 377] on button "Confirmar" at bounding box center [221, 366] width 73 height 25
click at [218, 375] on button "Confirmar" at bounding box center [221, 366] width 73 height 25
click at [219, 363] on button "Confirmar" at bounding box center [221, 366] width 73 height 25
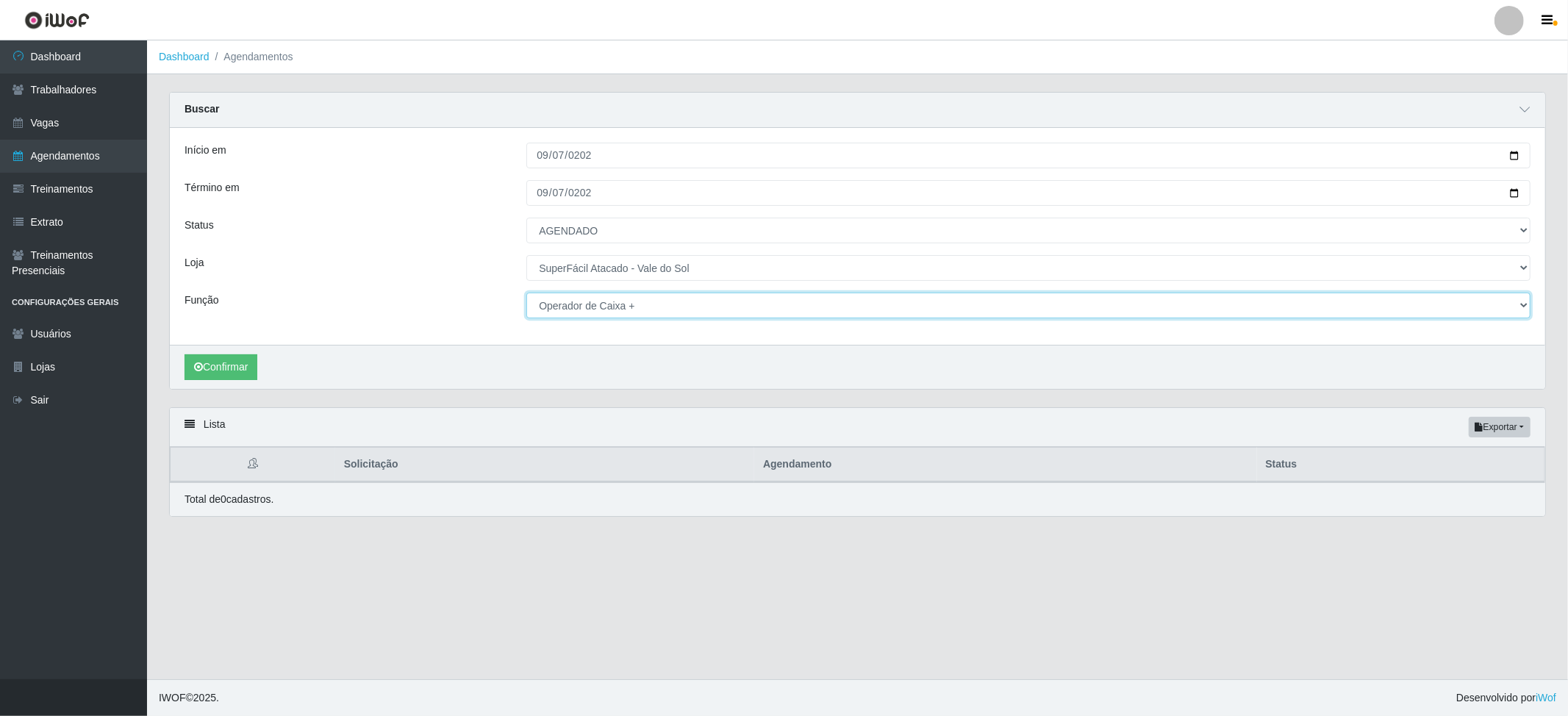
click at [559, 302] on select "[Selecione...] Embalador Embalador + Embalador ++ Operador de Caixa Operador de…" at bounding box center [1028, 305] width 1005 height 25
click at [527, 293] on select "[Selecione...] Embalador Embalador + Embalador ++ Operador de Caixa Operador de…" at bounding box center [1028, 305] width 1005 height 25
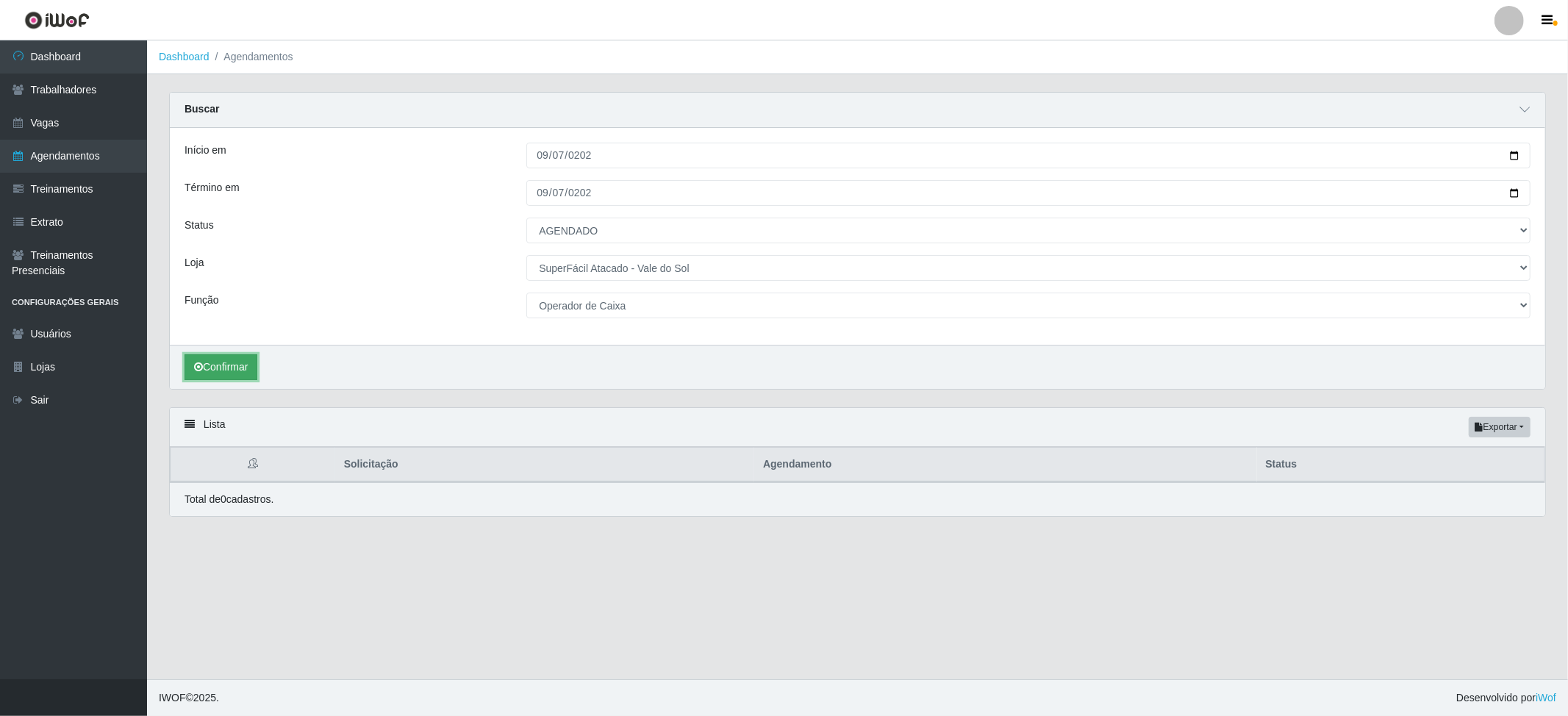
click at [251, 369] on button "Confirmar" at bounding box center [221, 366] width 73 height 25
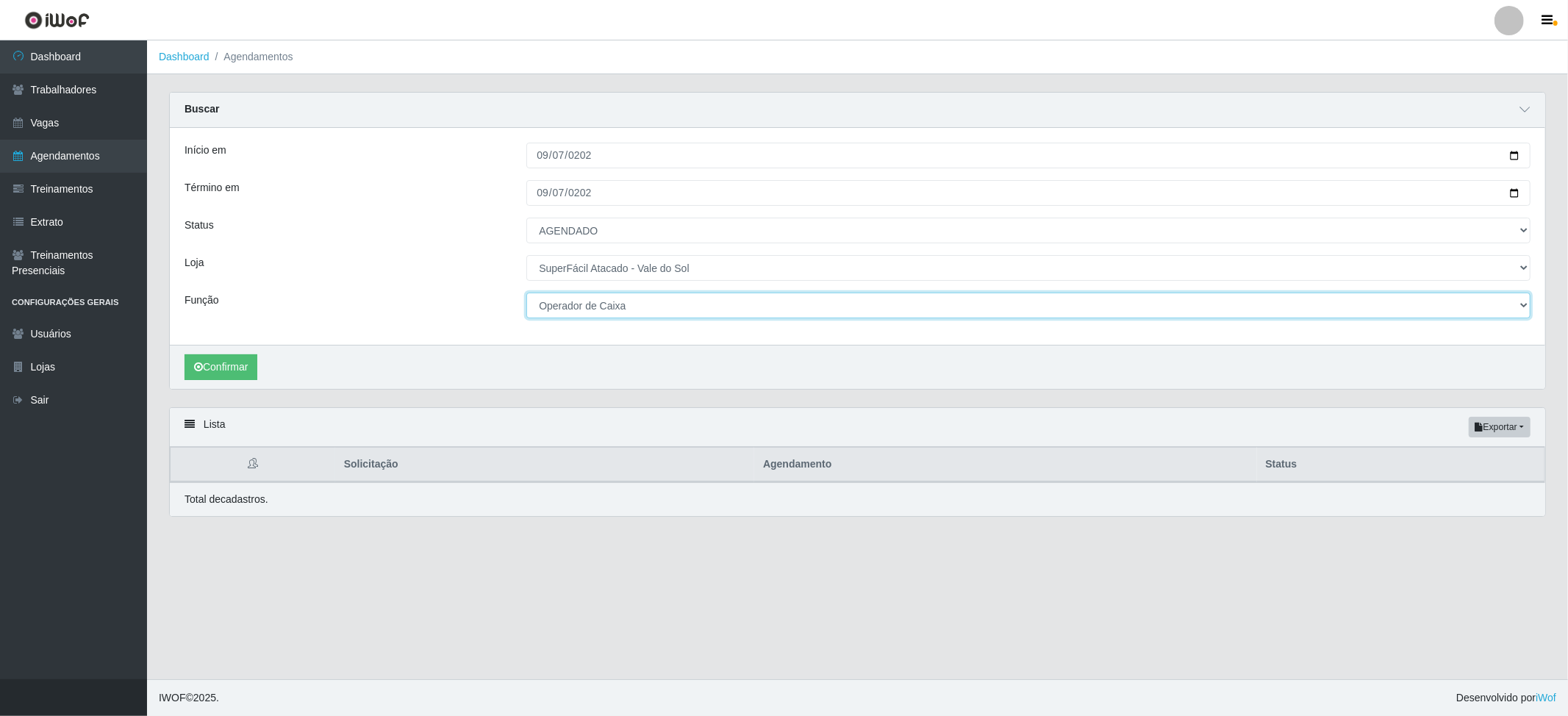
click at [567, 306] on select "[Selecione...] Embalador Embalador + Embalador ++ Operador de Caixa Operador de…" at bounding box center [1028, 305] width 1005 height 25
select select "73"
click at [527, 293] on select "[Selecione...] Embalador Embalador + Embalador ++ Operador de Caixa Operador de…" at bounding box center [1028, 305] width 1005 height 25
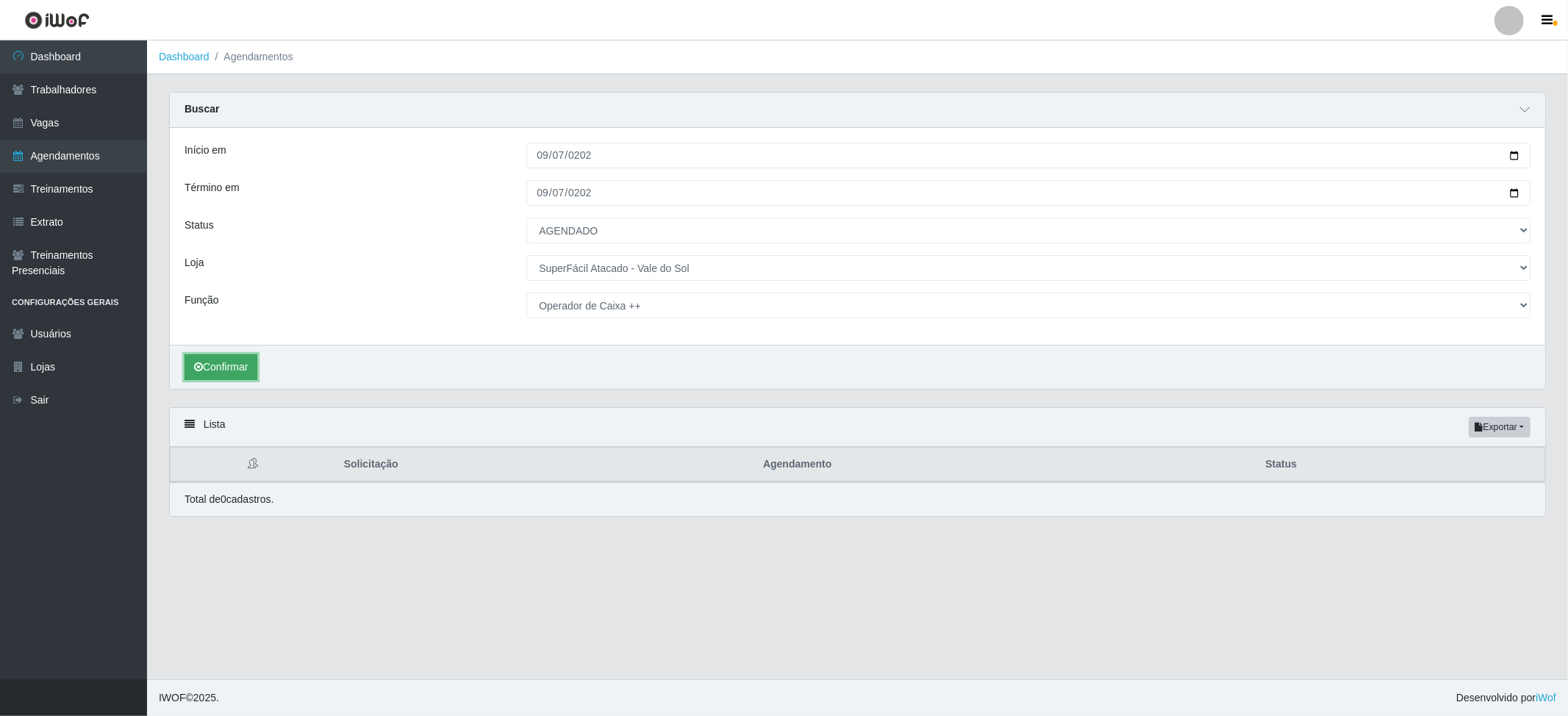
click at [238, 369] on button "Confirmar" at bounding box center [221, 366] width 73 height 25
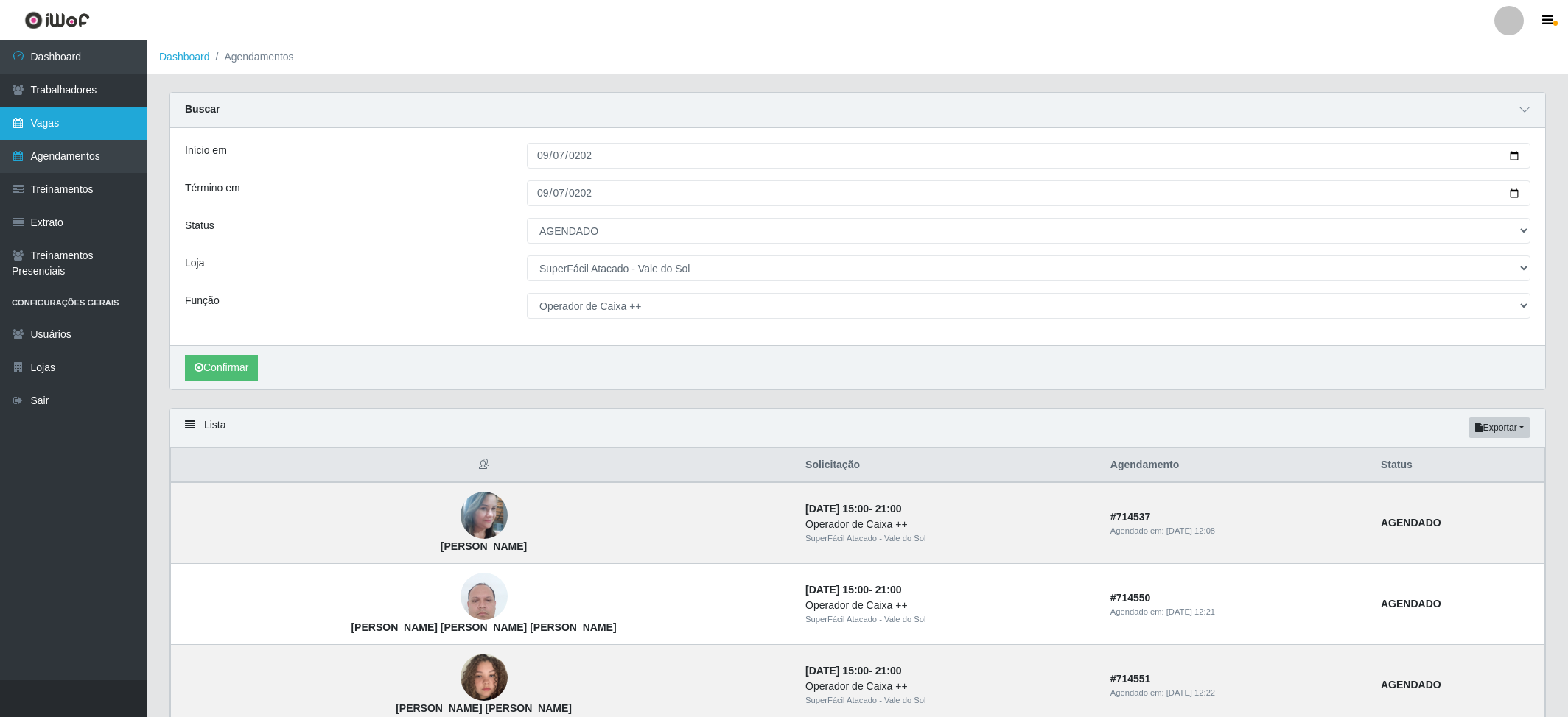
click at [74, 122] on link "Vagas" at bounding box center [73, 123] width 147 height 33
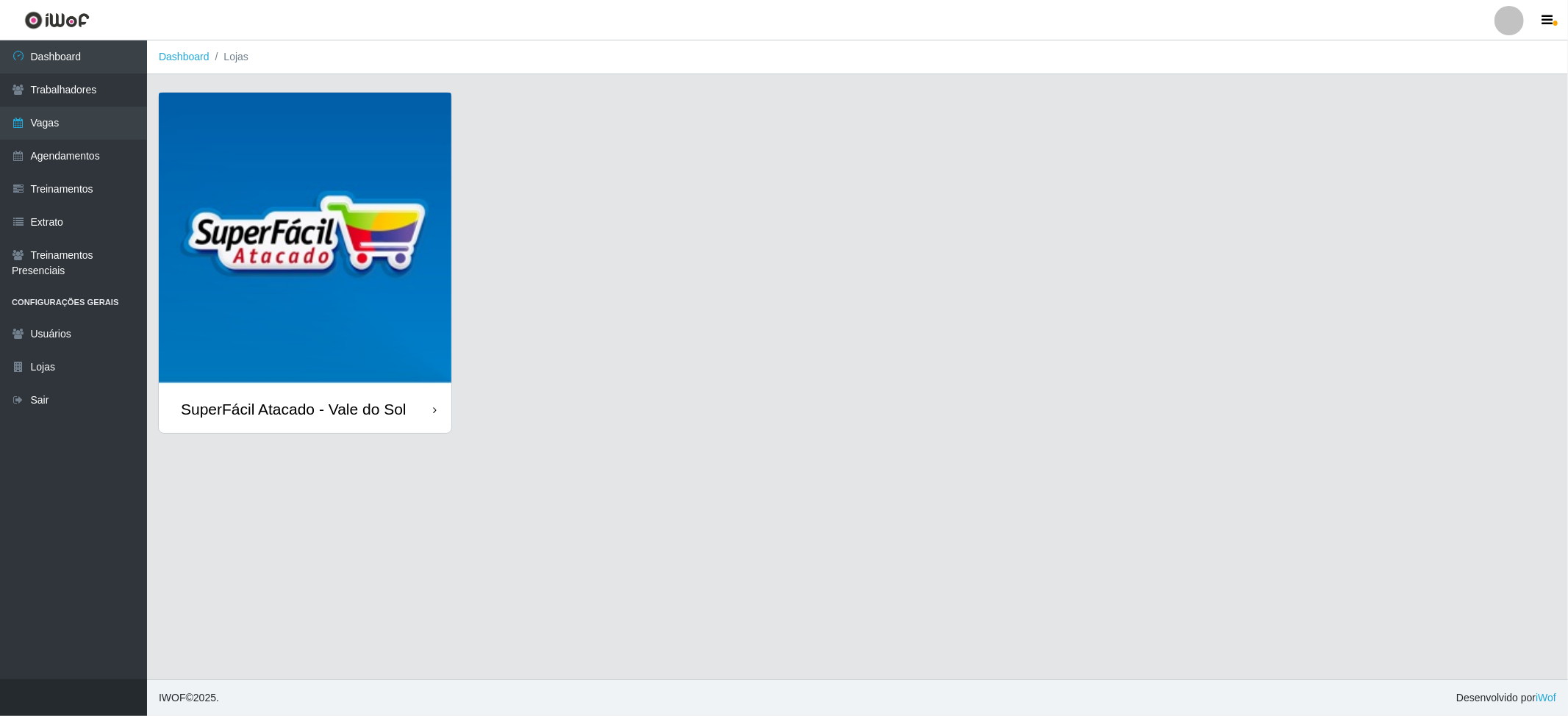
click at [396, 400] on div "SuperFácil Atacado - Vale do Sol" at bounding box center [293, 410] width 226 height 18
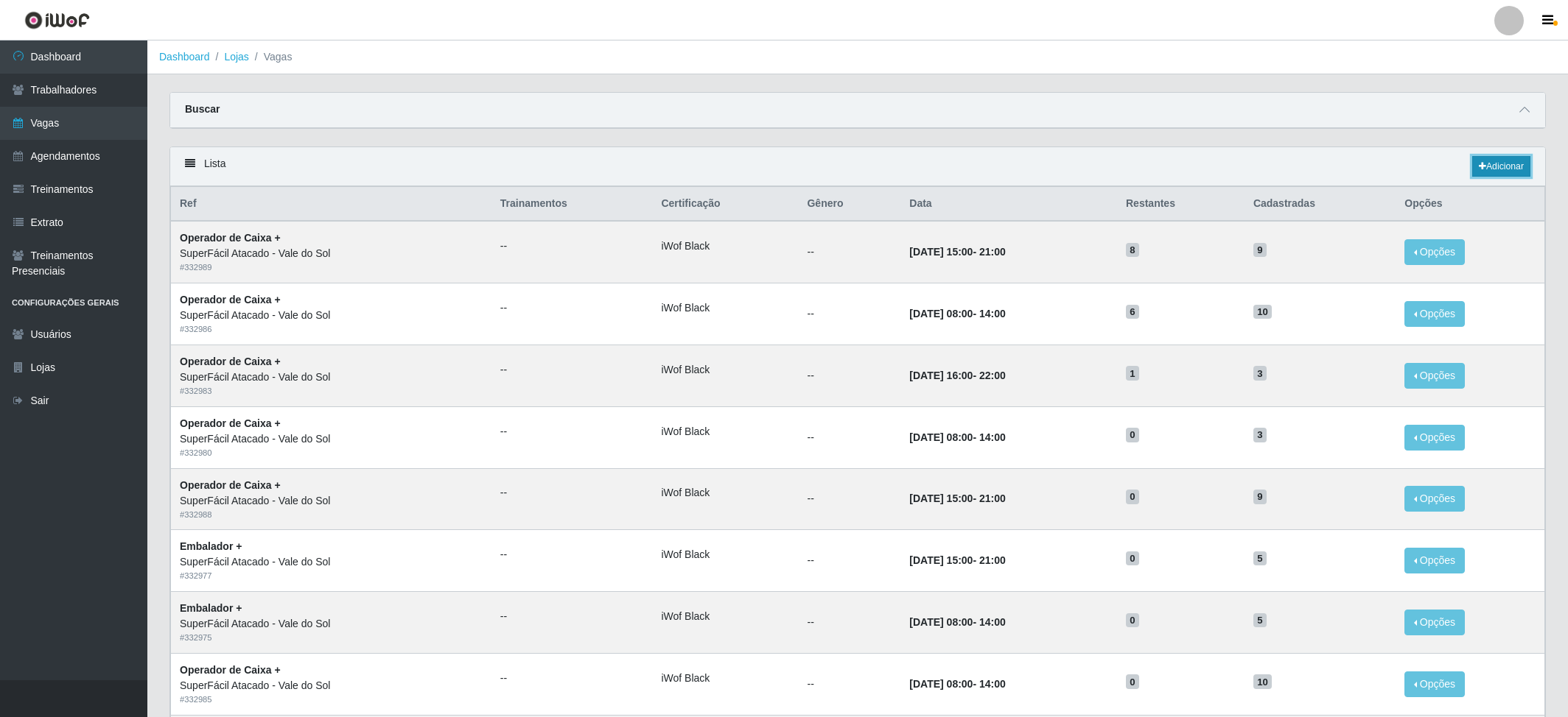
click at [1174, 168] on icon at bounding box center [1482, 166] width 8 height 8
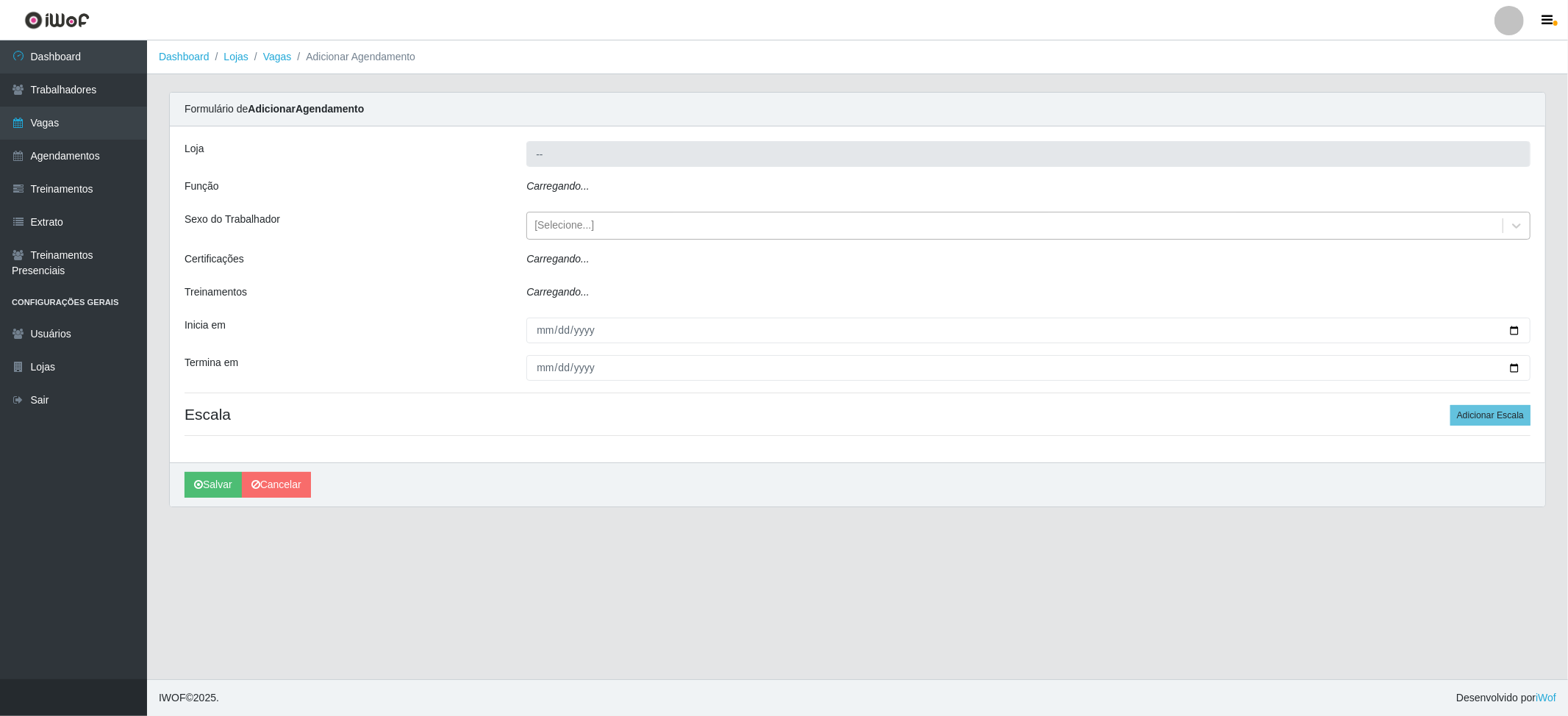
type input "SuperFácil Atacado - Vale do Sol"
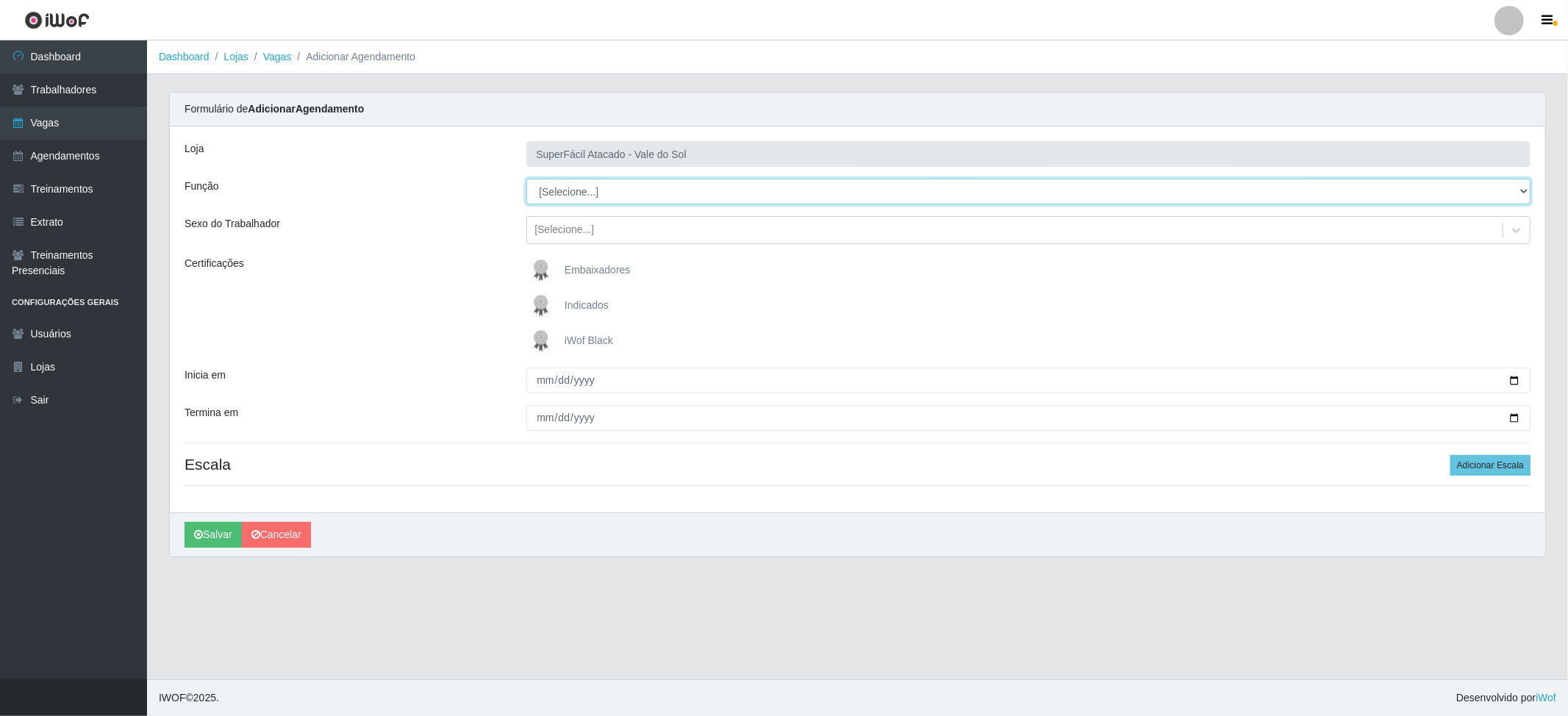
click at [583, 199] on select "[Selecione...] Embalador Embalador + Embalador ++ Operador de Caixa Operador de…" at bounding box center [1028, 191] width 1005 height 25
select select "82"
click at [527, 179] on select "[Selecione...] Embalador Embalador + Embalador ++ Operador de Caixa Operador de…" at bounding box center [1028, 191] width 1005 height 25
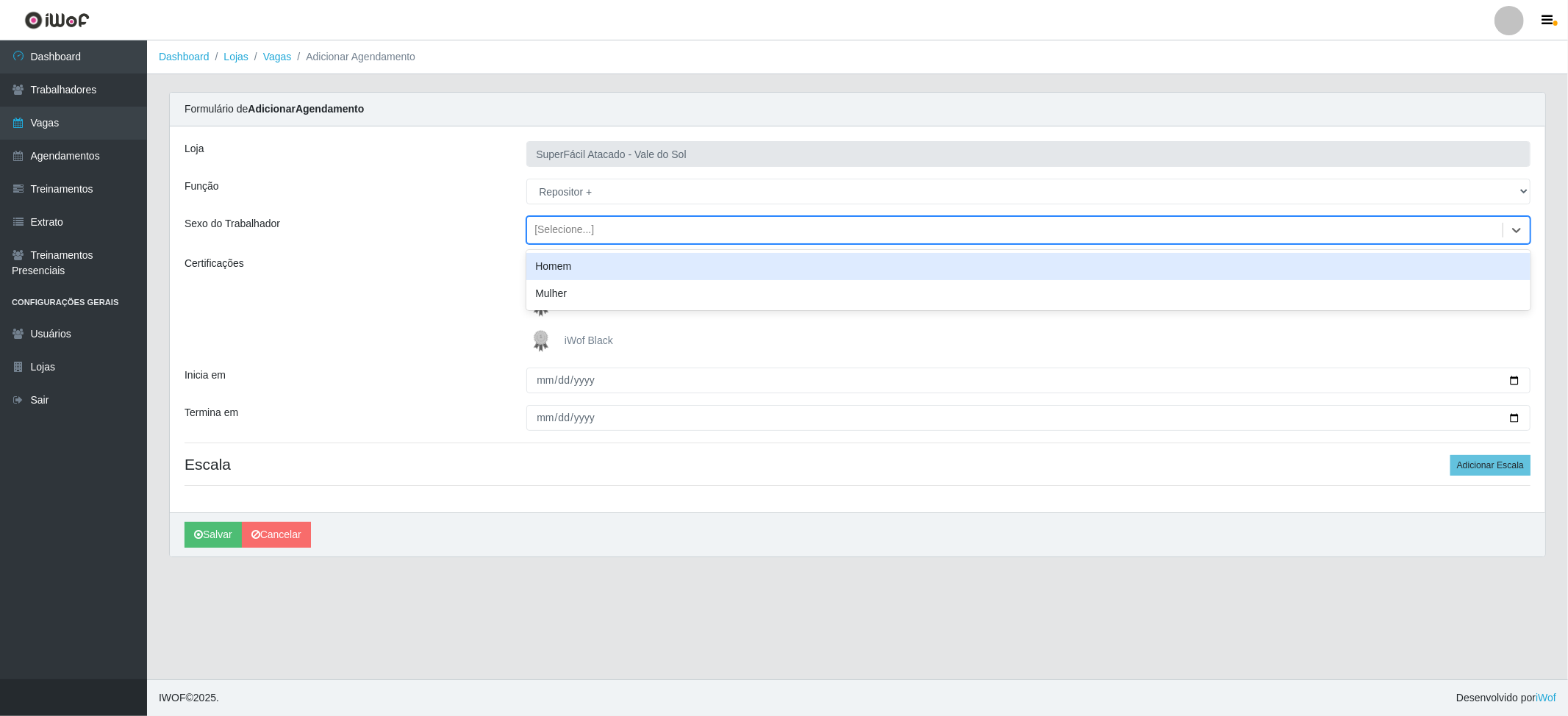
click at [563, 231] on div "[Selecione...]" at bounding box center [563, 230] width 59 height 15
click at [565, 260] on div "Homem" at bounding box center [1028, 266] width 1005 height 27
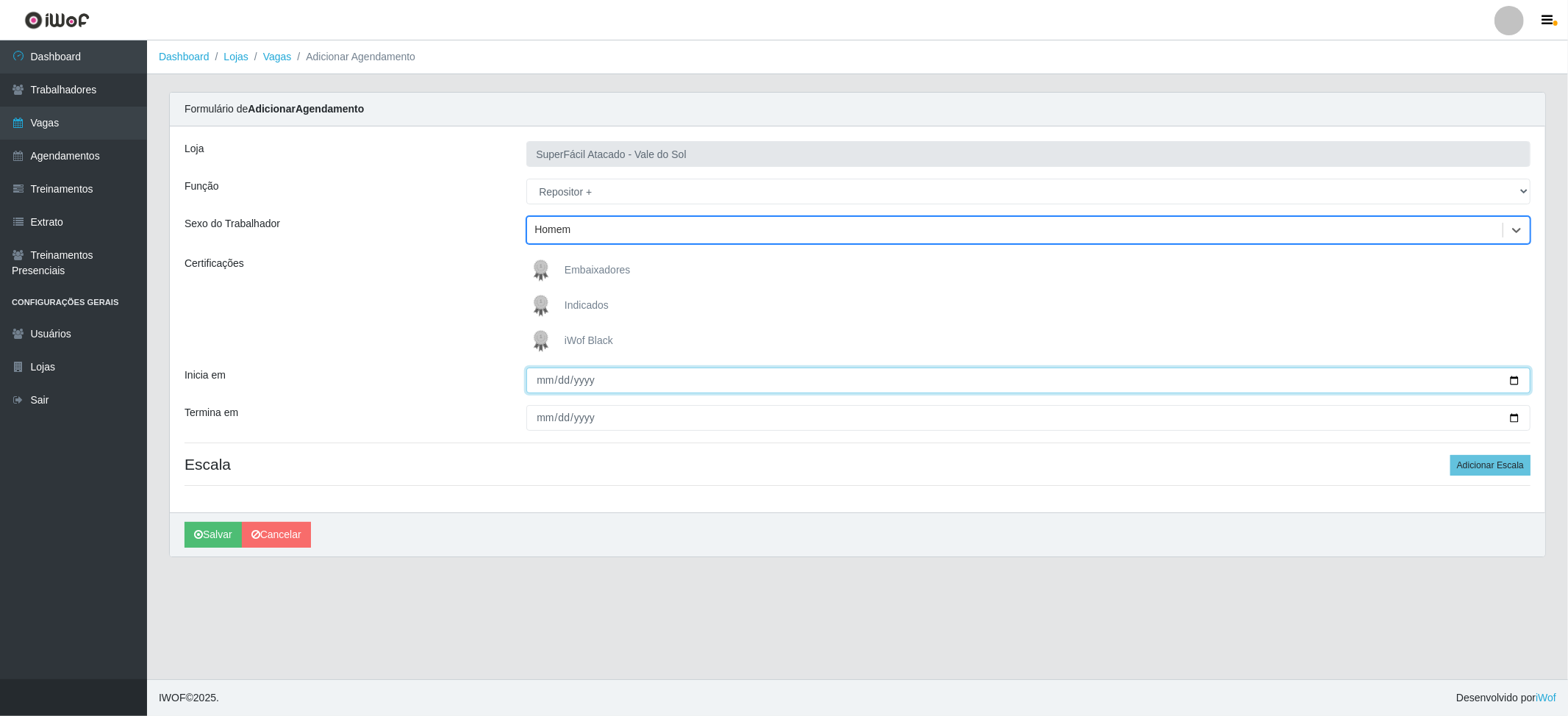
click at [547, 368] on input "Inicia em" at bounding box center [1028, 380] width 1005 height 25
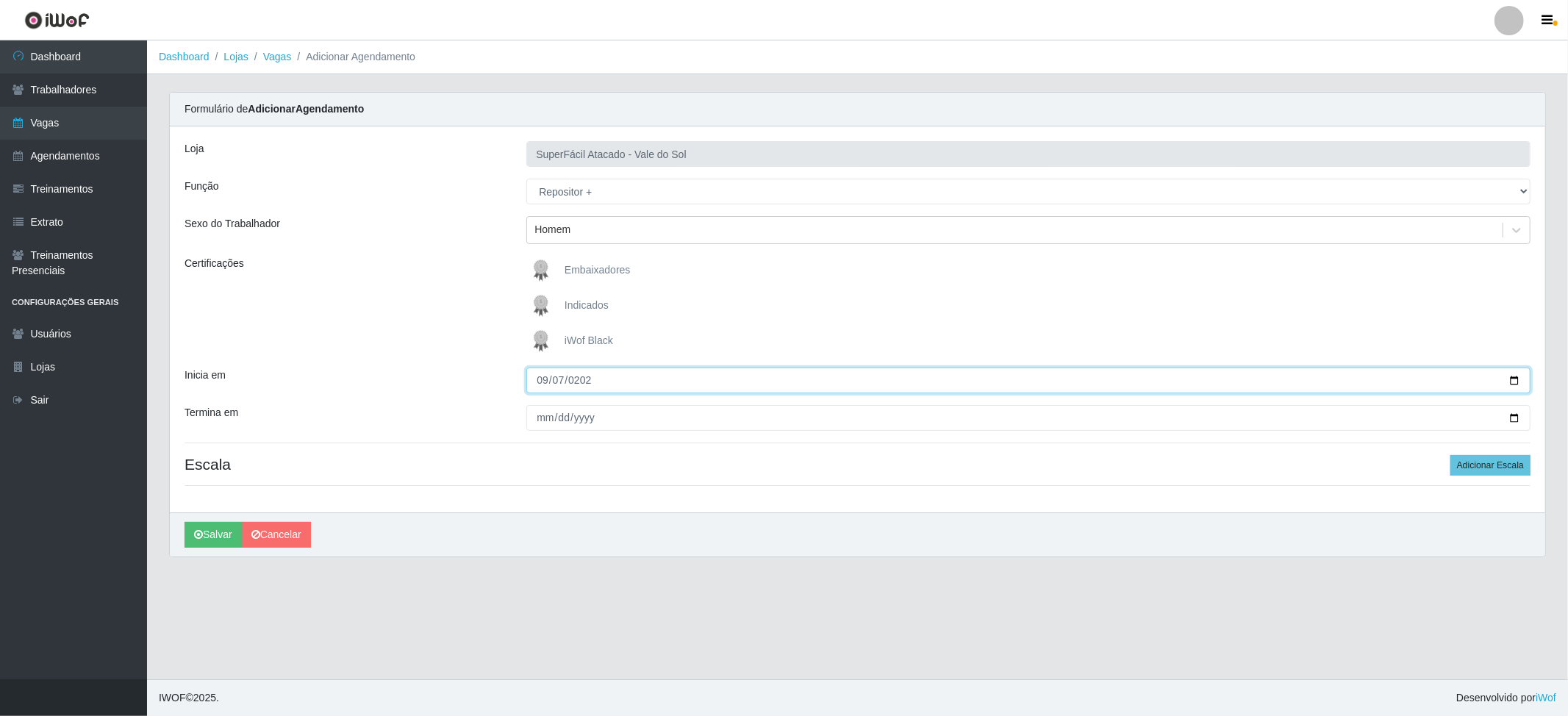
type input "2025-09-07"
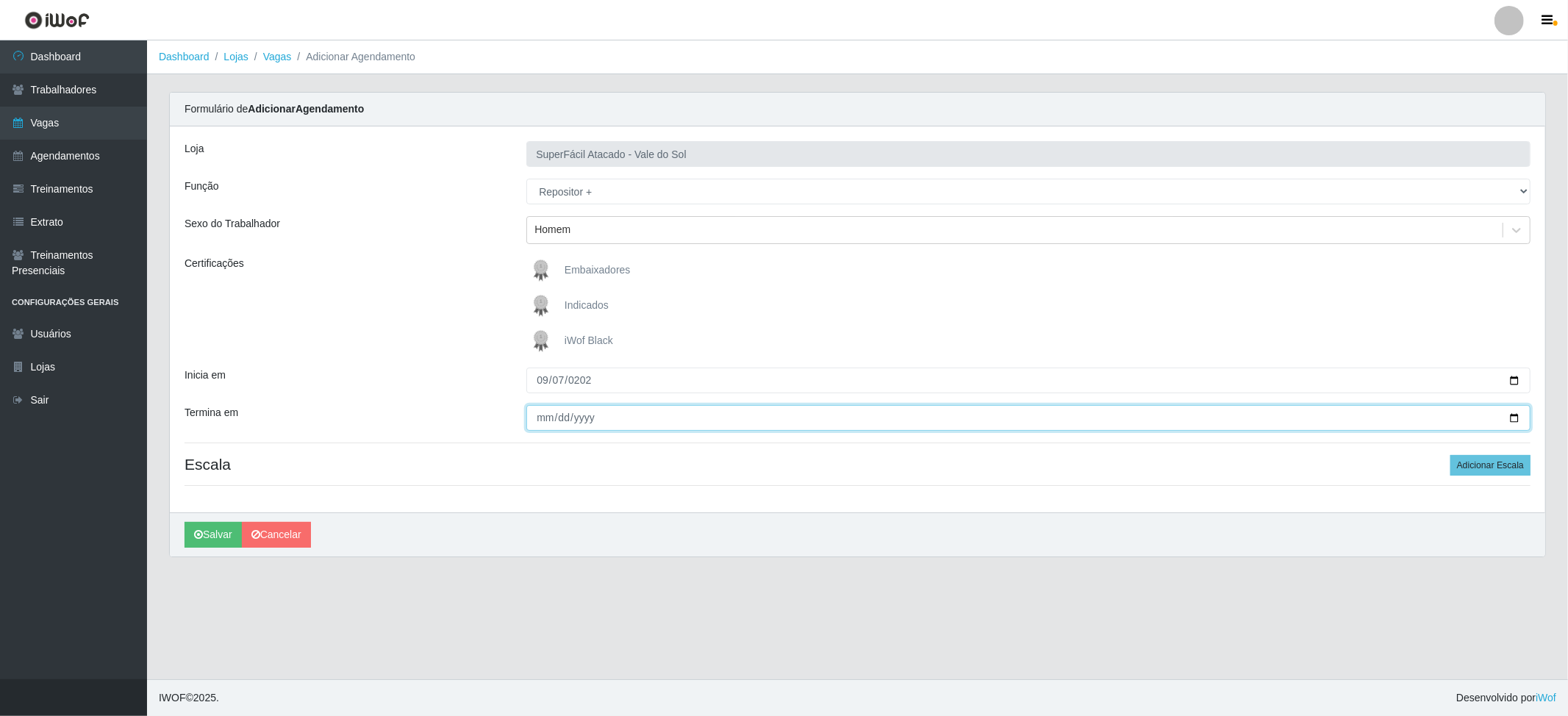
click at [547, 405] on input "Termina em" at bounding box center [1028, 417] width 1005 height 25
type input "2025-09-07"
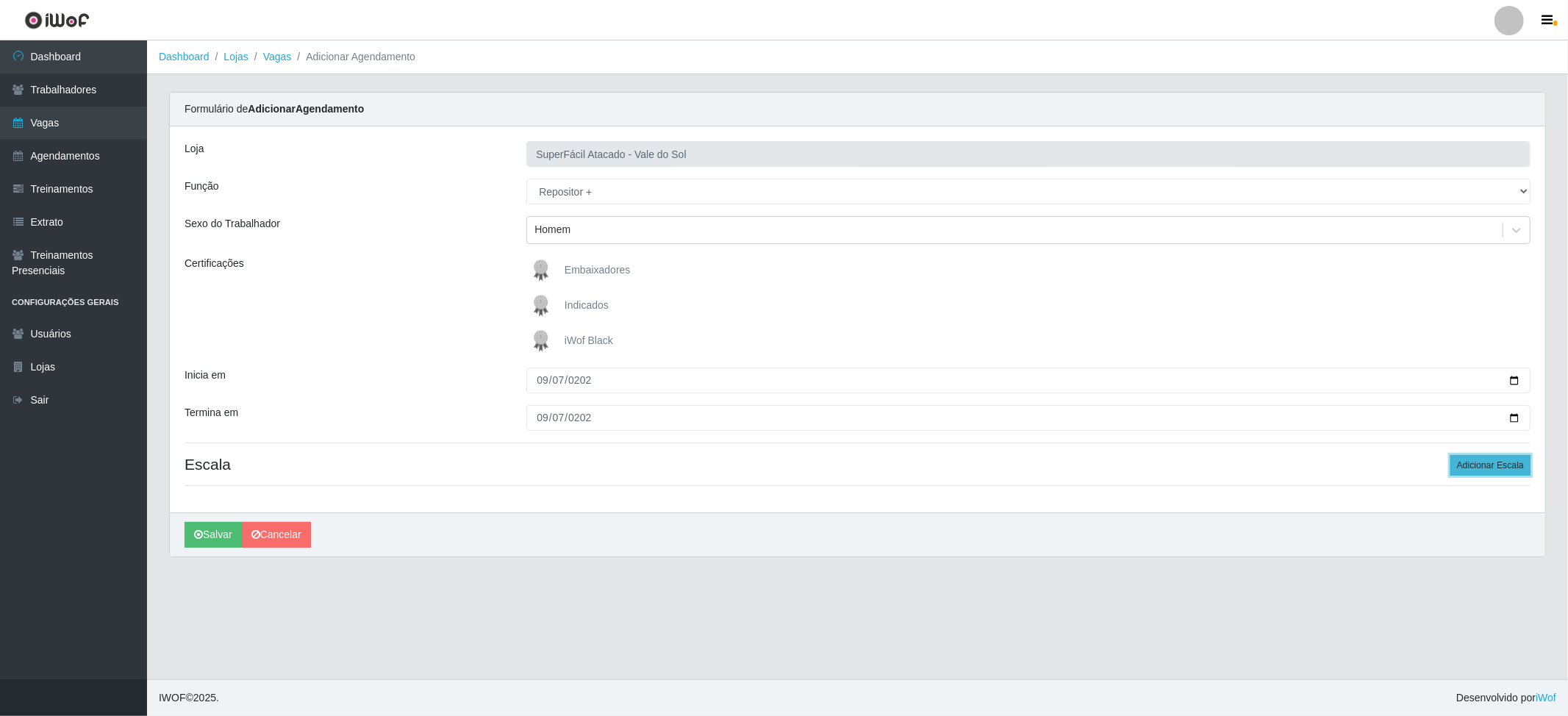
click at [1172, 455] on button "Adicionar Escala" at bounding box center [1490, 465] width 80 height 21
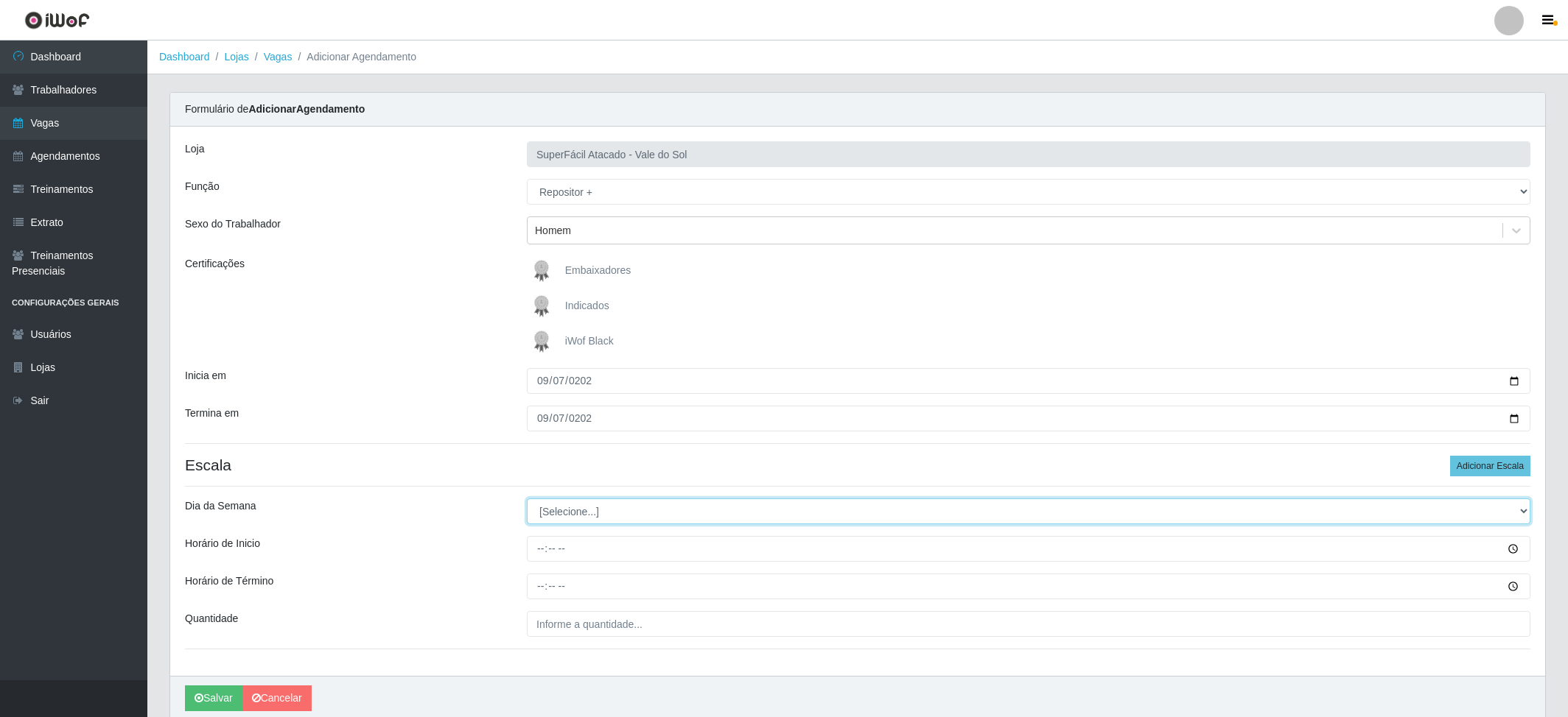
click at [594, 499] on select "[Selecione...] Segunda Terça Quarta Quinta Sexta Sábado Domingo" at bounding box center [1028, 511] width 1003 height 25
select select "0"
click at [527, 499] on select "[Selecione...] Segunda Terça Quarta Quinta Sexta Sábado Domingo" at bounding box center [1028, 511] width 1003 height 25
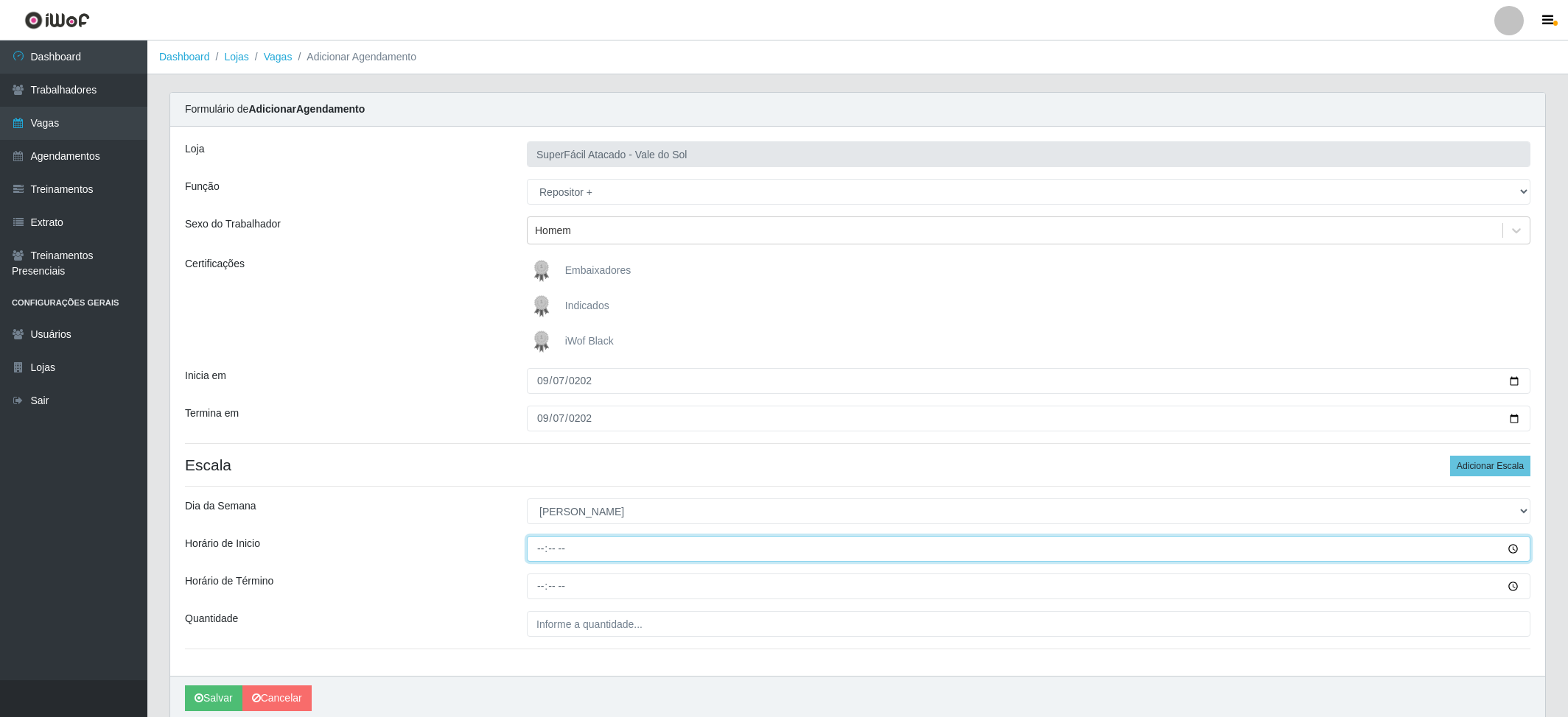
click at [539, 536] on input "Horário de Inicio" at bounding box center [1028, 548] width 1003 height 25
type input "08:00"
click at [547, 537] on input "Horário de Término" at bounding box center [1028, 586] width 1003 height 25
type input "14:00"
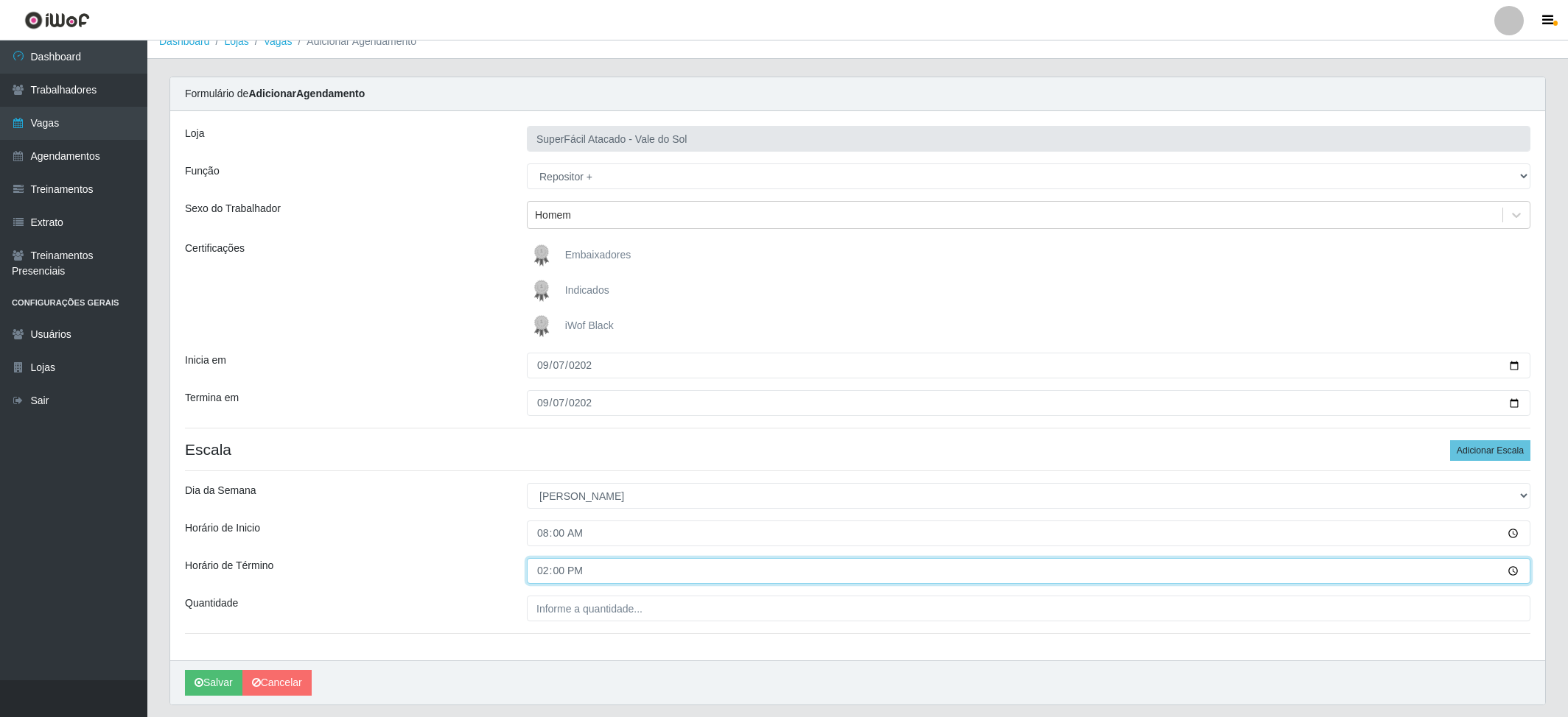
scroll to position [21, 0]
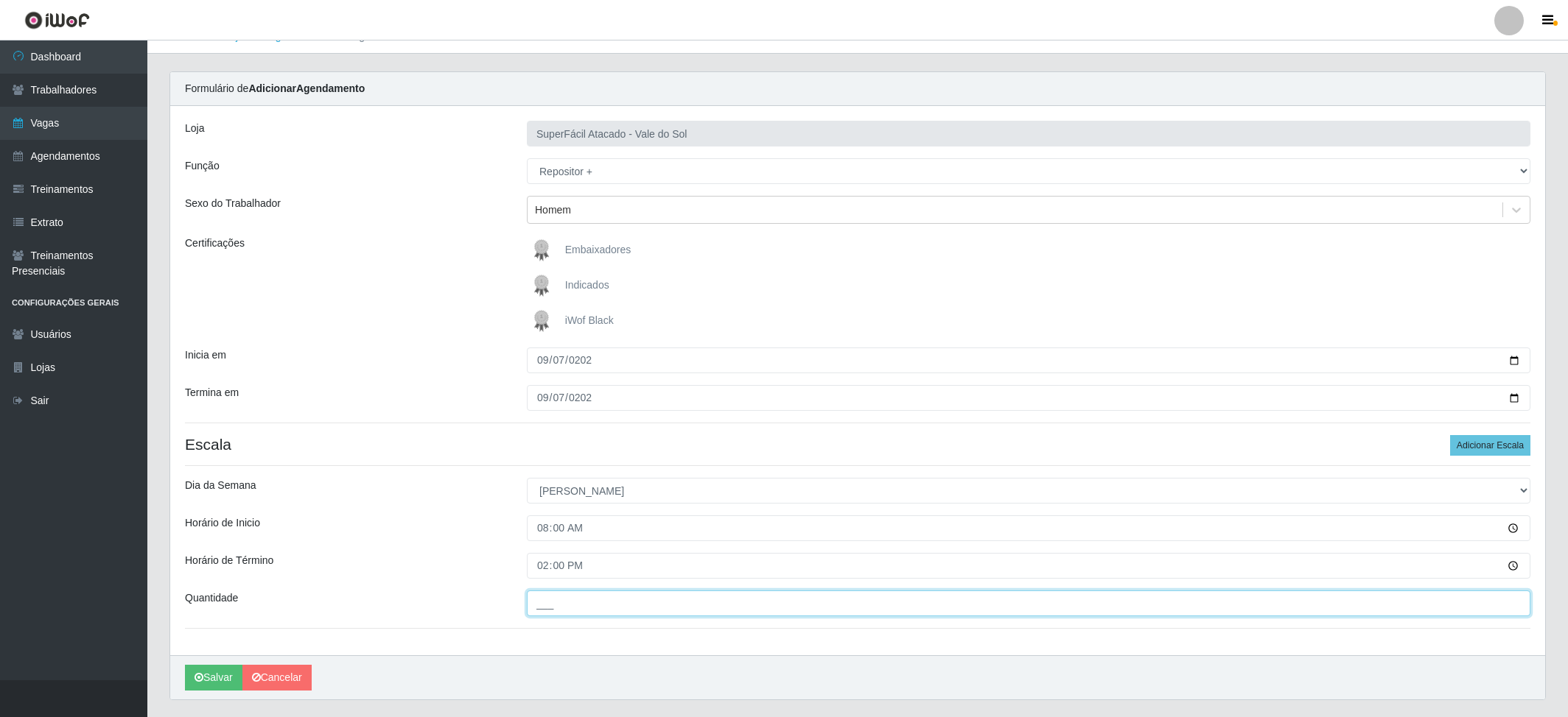
drag, startPoint x: 587, startPoint y: 563, endPoint x: 595, endPoint y: 564, distance: 8.1
click at [587, 537] on input "___" at bounding box center [1028, 603] width 1003 height 25
click at [895, 537] on input "14:00" at bounding box center [1028, 565] width 1003 height 25
click at [590, 537] on input "4__" at bounding box center [1028, 603] width 1003 height 25
type input "6__"
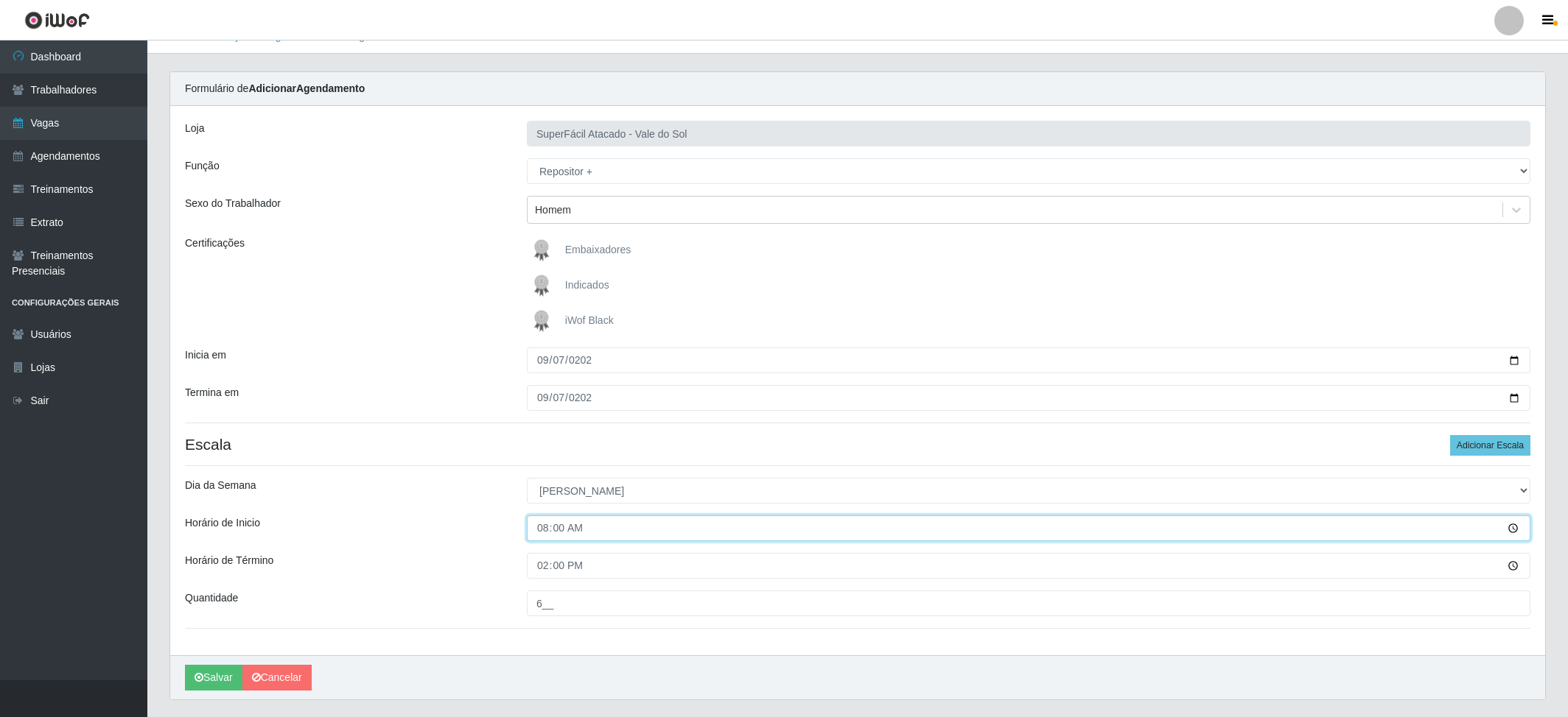
click at [730, 516] on input "08:00" at bounding box center [1028, 528] width 1003 height 25
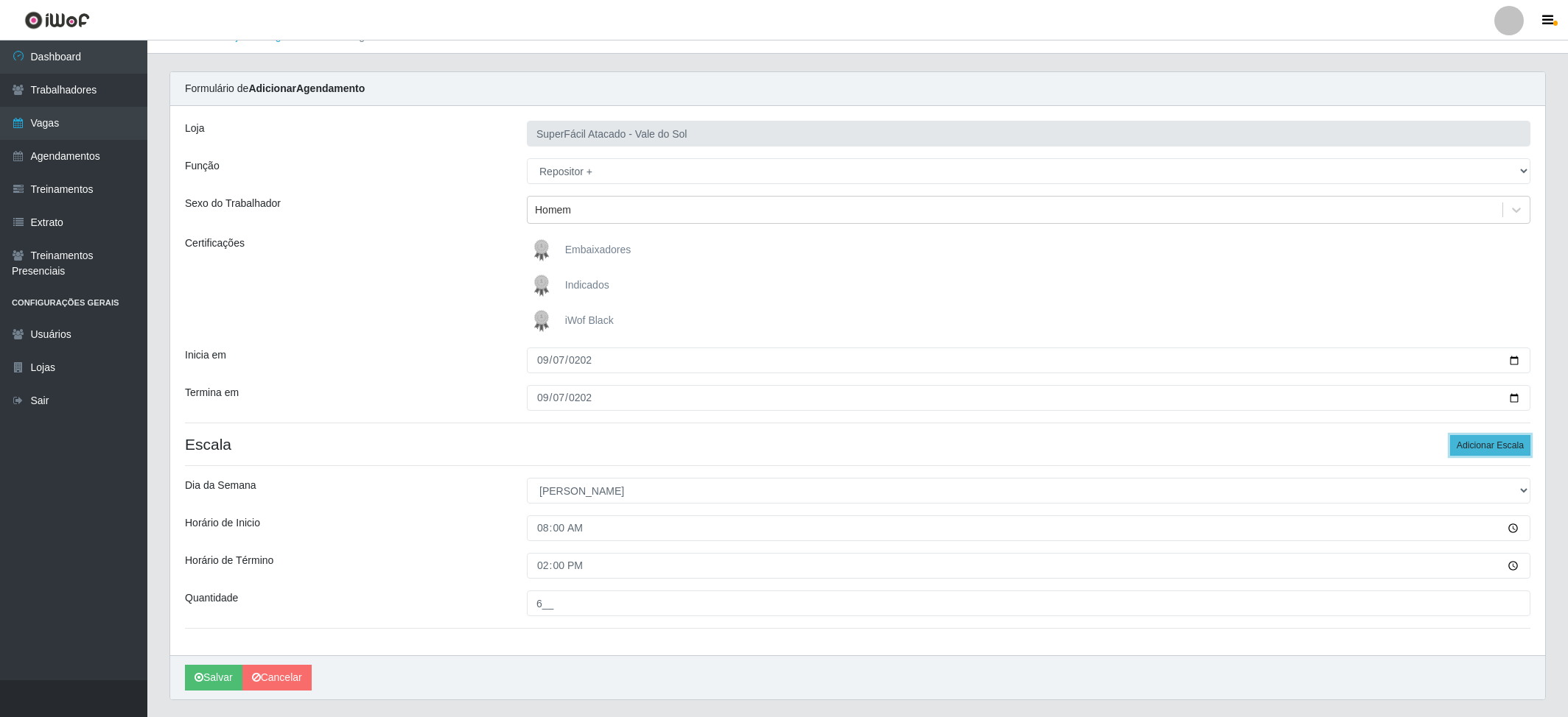
click at [1174, 435] on button "Adicionar Escala" at bounding box center [1490, 445] width 80 height 21
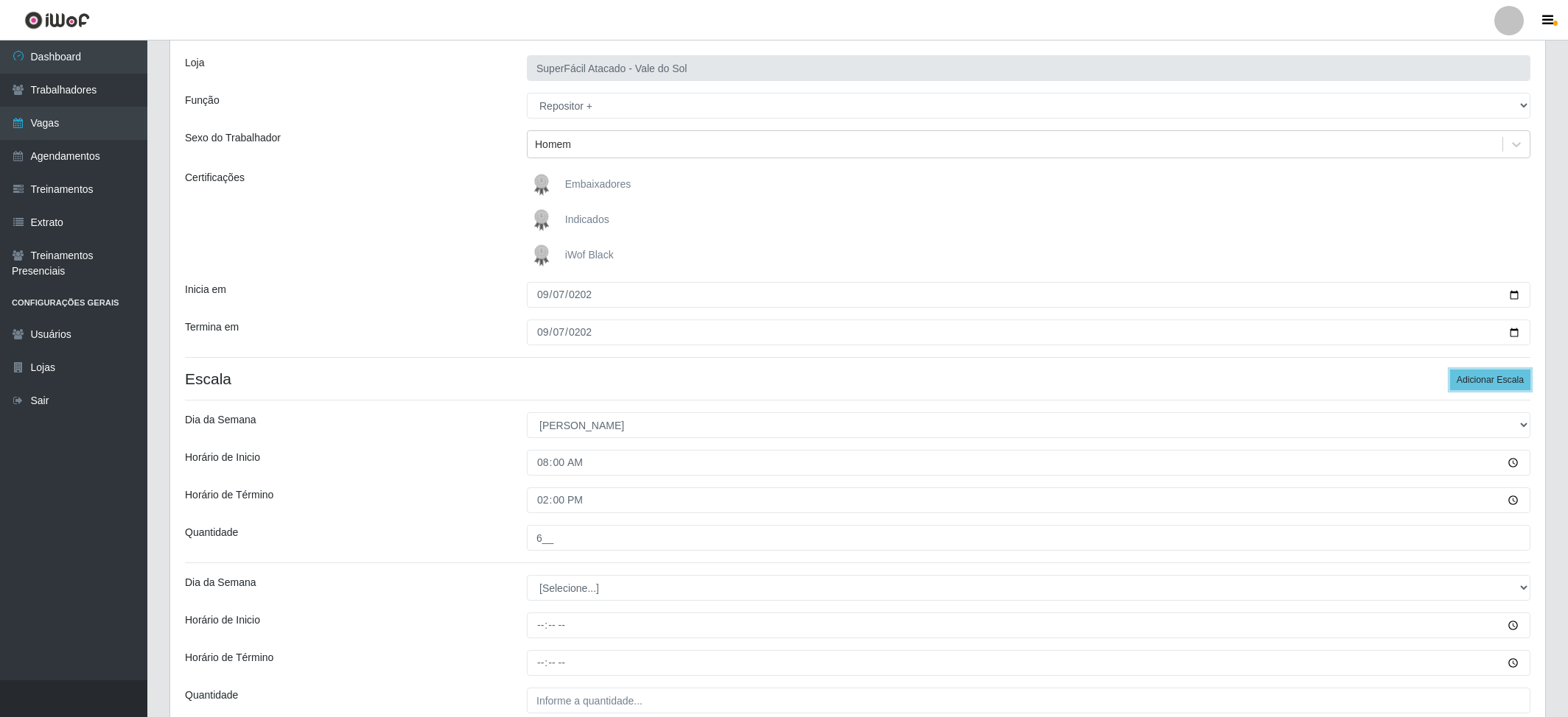
scroll to position [183, 0]
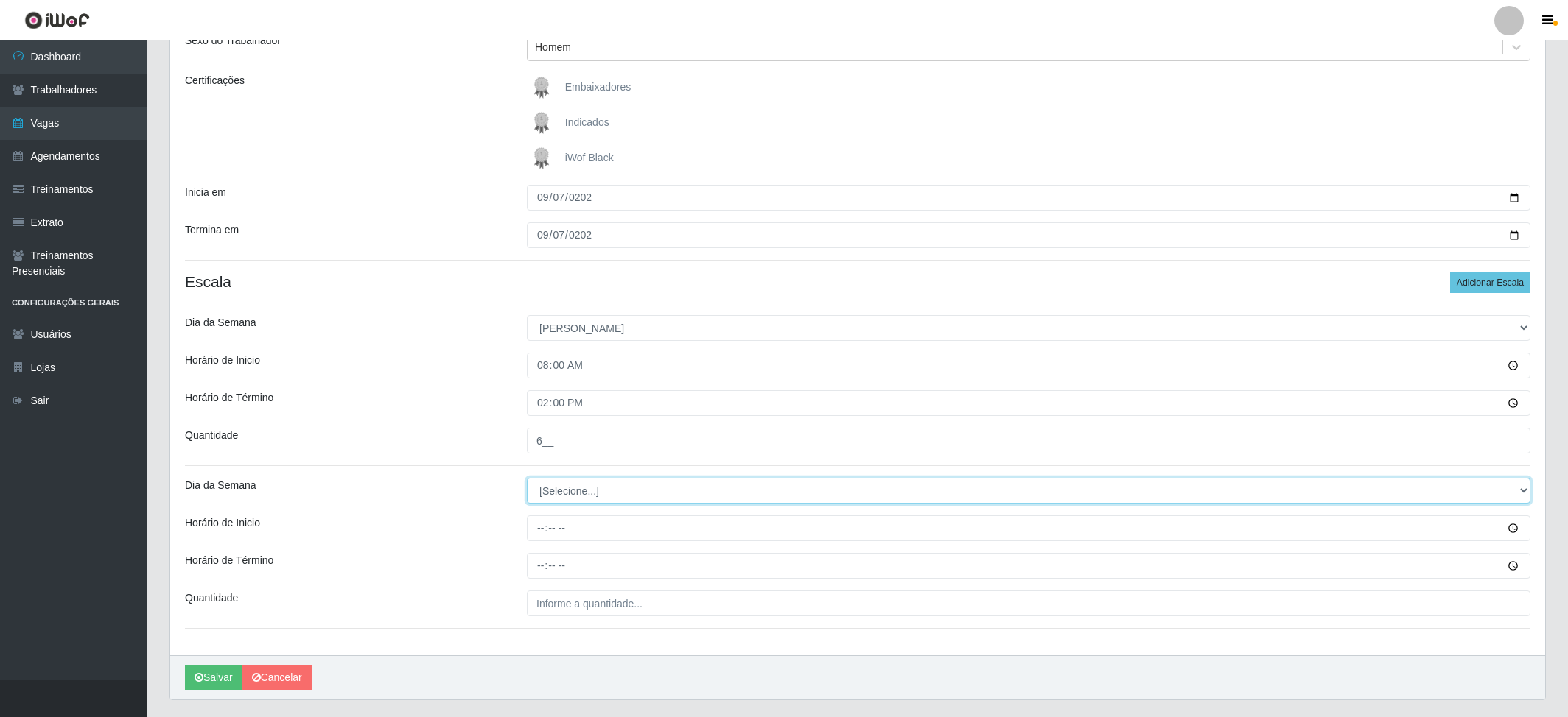
click at [643, 478] on select "[Selecione...] Segunda Terça Quarta Quinta Sexta Sábado Domingo" at bounding box center [1028, 490] width 1003 height 25
select select "0"
click at [527, 478] on select "[Selecione...] Segunda Terça Quarta Quinta Sexta Sábado Domingo" at bounding box center [1028, 490] width 1003 height 25
click at [543, 516] on input "Horário de Inicio" at bounding box center [1028, 528] width 1003 height 25
click at [542, 516] on input "Horário de Inicio" at bounding box center [1028, 528] width 1003 height 25
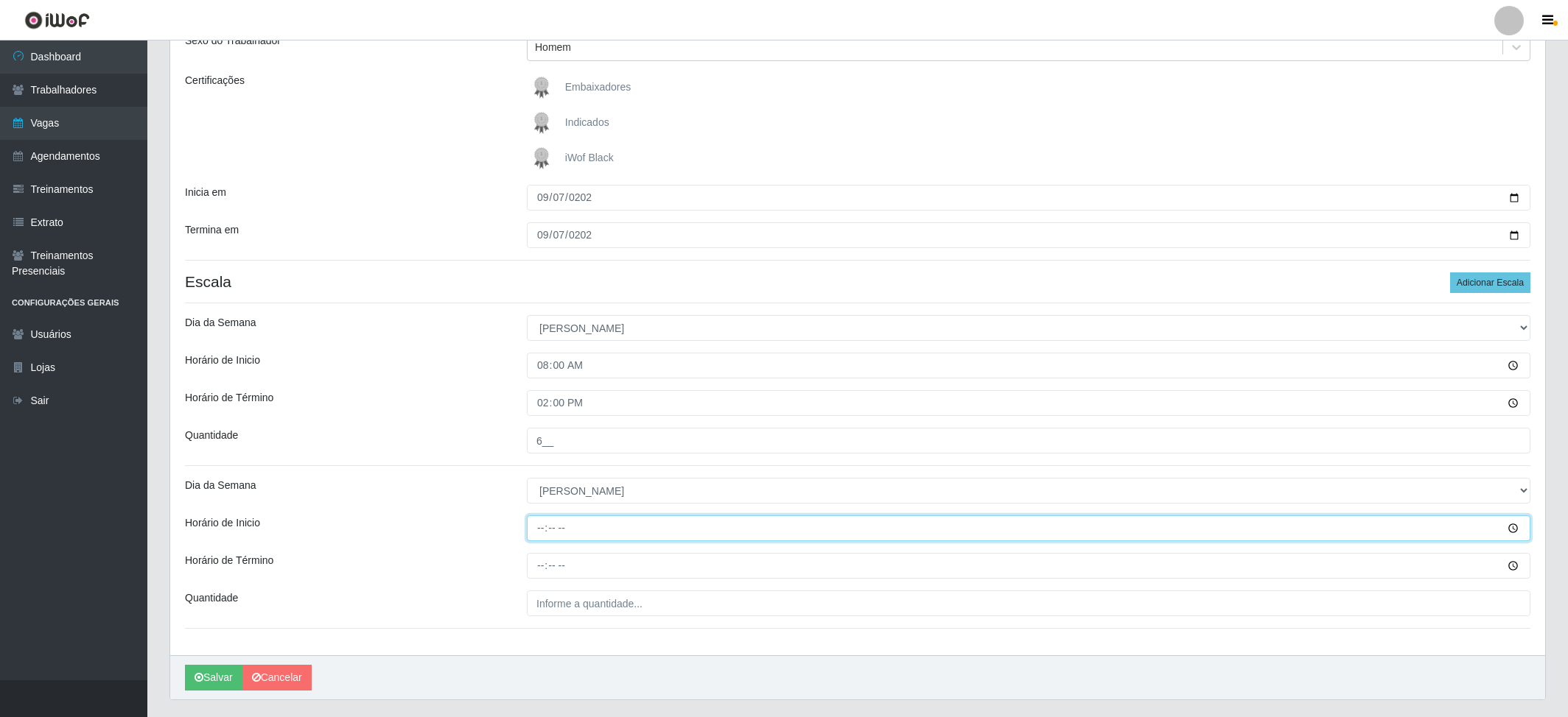
type input "14:00"
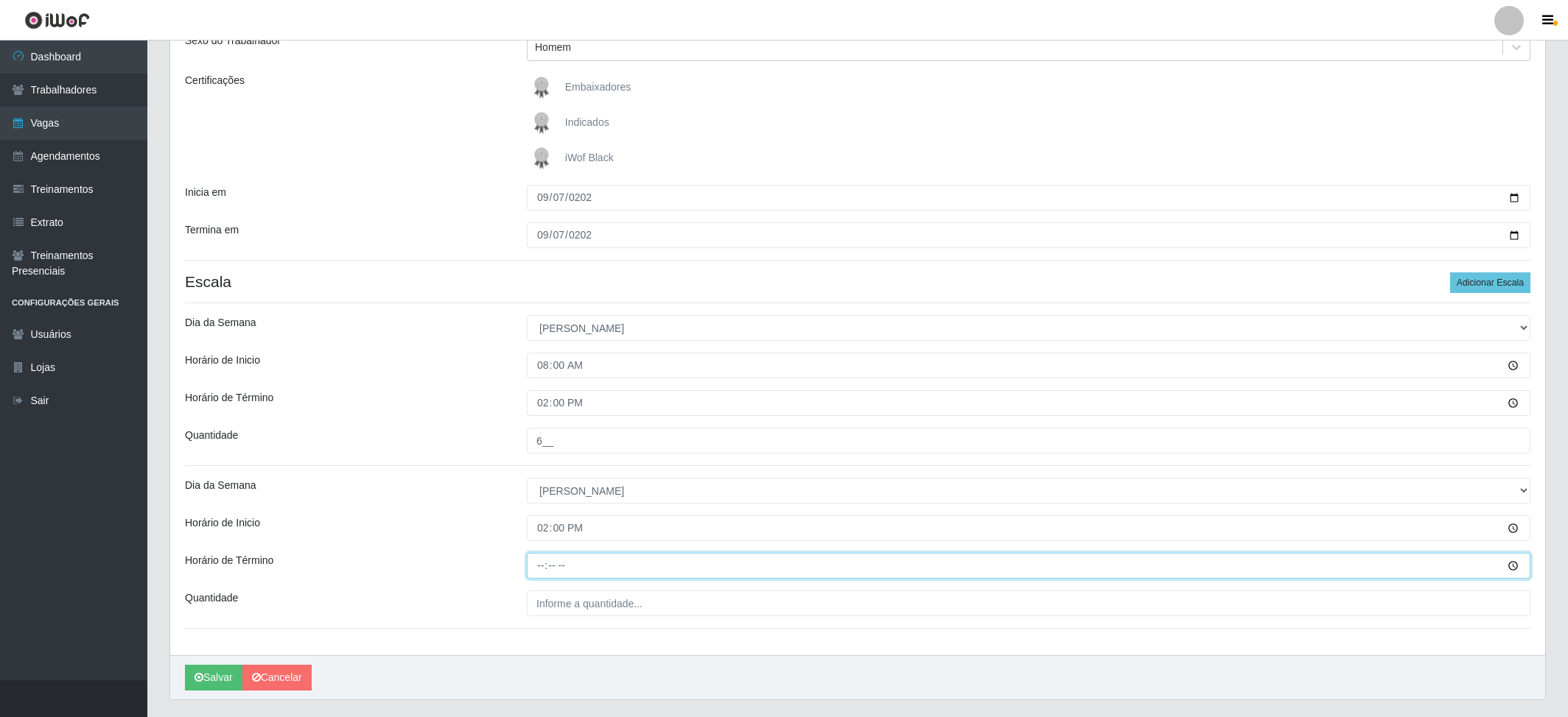
click at [545, 537] on input "Horário de Término" at bounding box center [1028, 565] width 1003 height 25
type input "20:00"
click at [565, 537] on input "___" at bounding box center [1028, 603] width 1003 height 25
type input "4__"
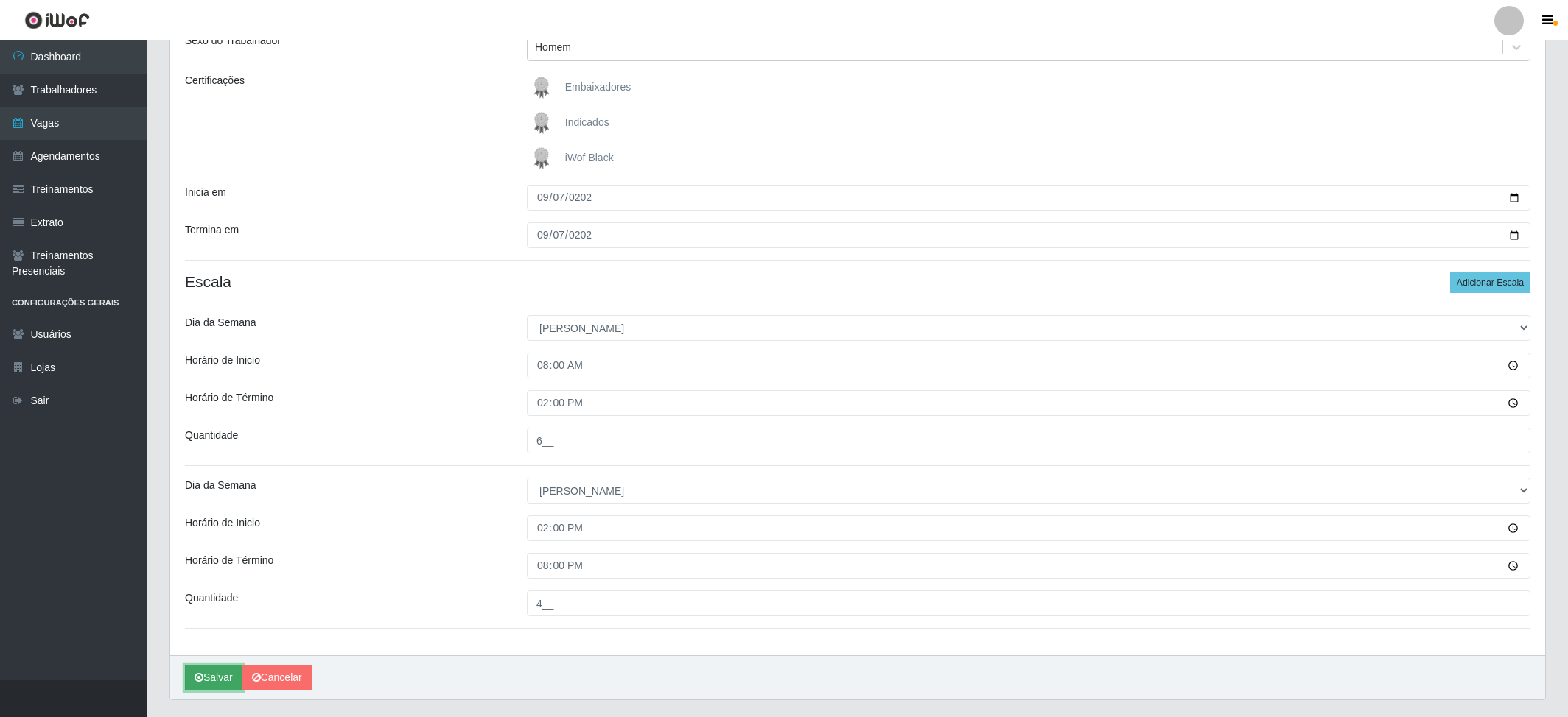
click at [214, 537] on button "Salvar" at bounding box center [214, 677] width 57 height 25
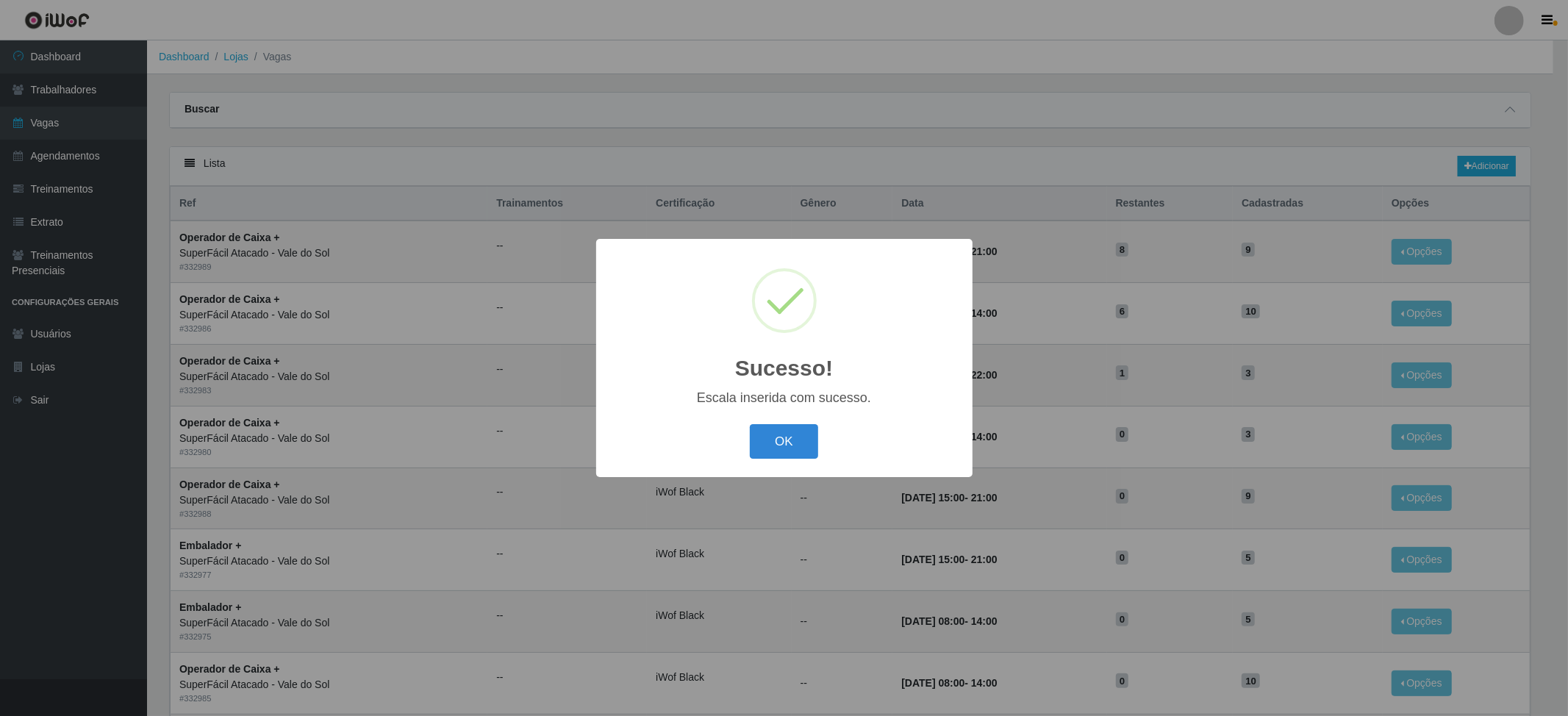
click at [788, 438] on button "OK" at bounding box center [784, 441] width 69 height 35
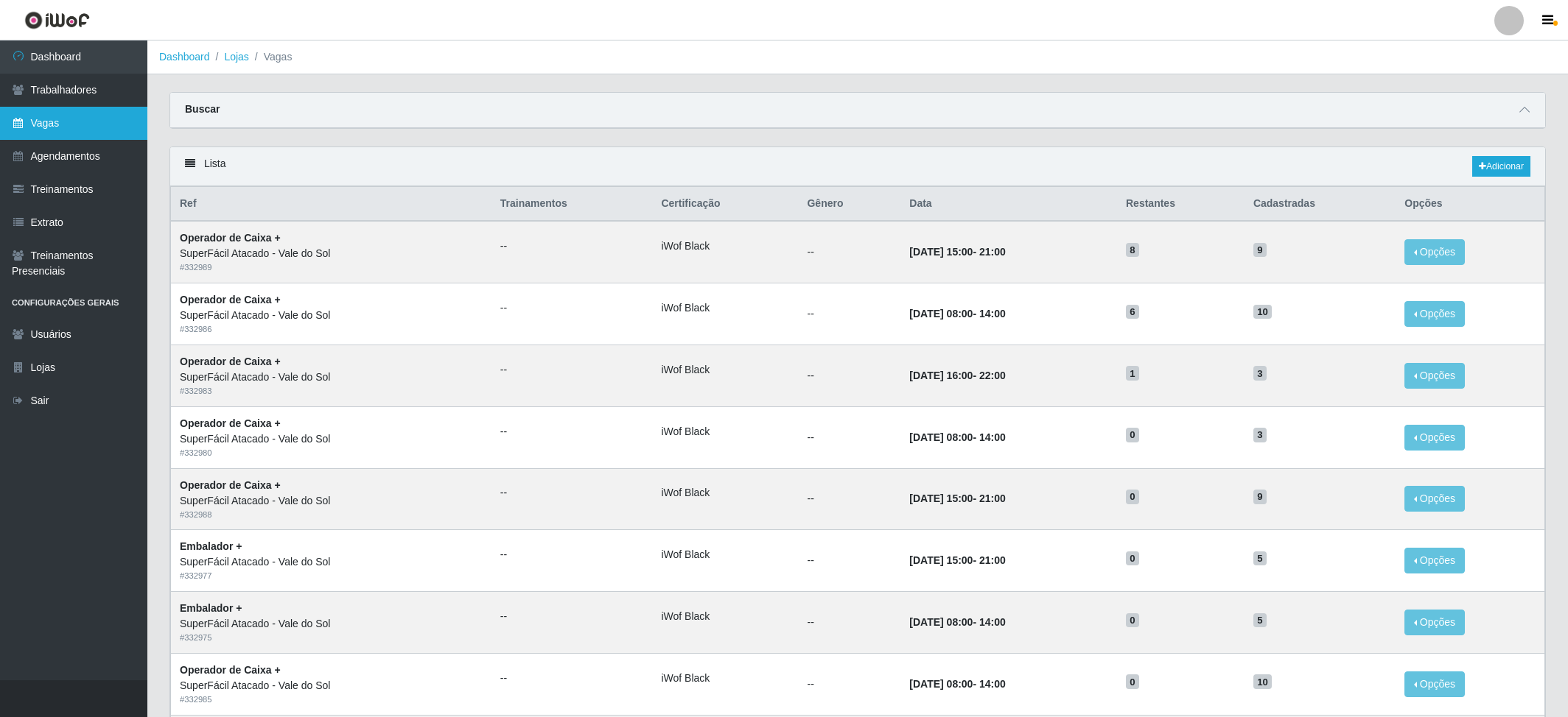
click at [36, 126] on link "Vagas" at bounding box center [73, 123] width 147 height 33
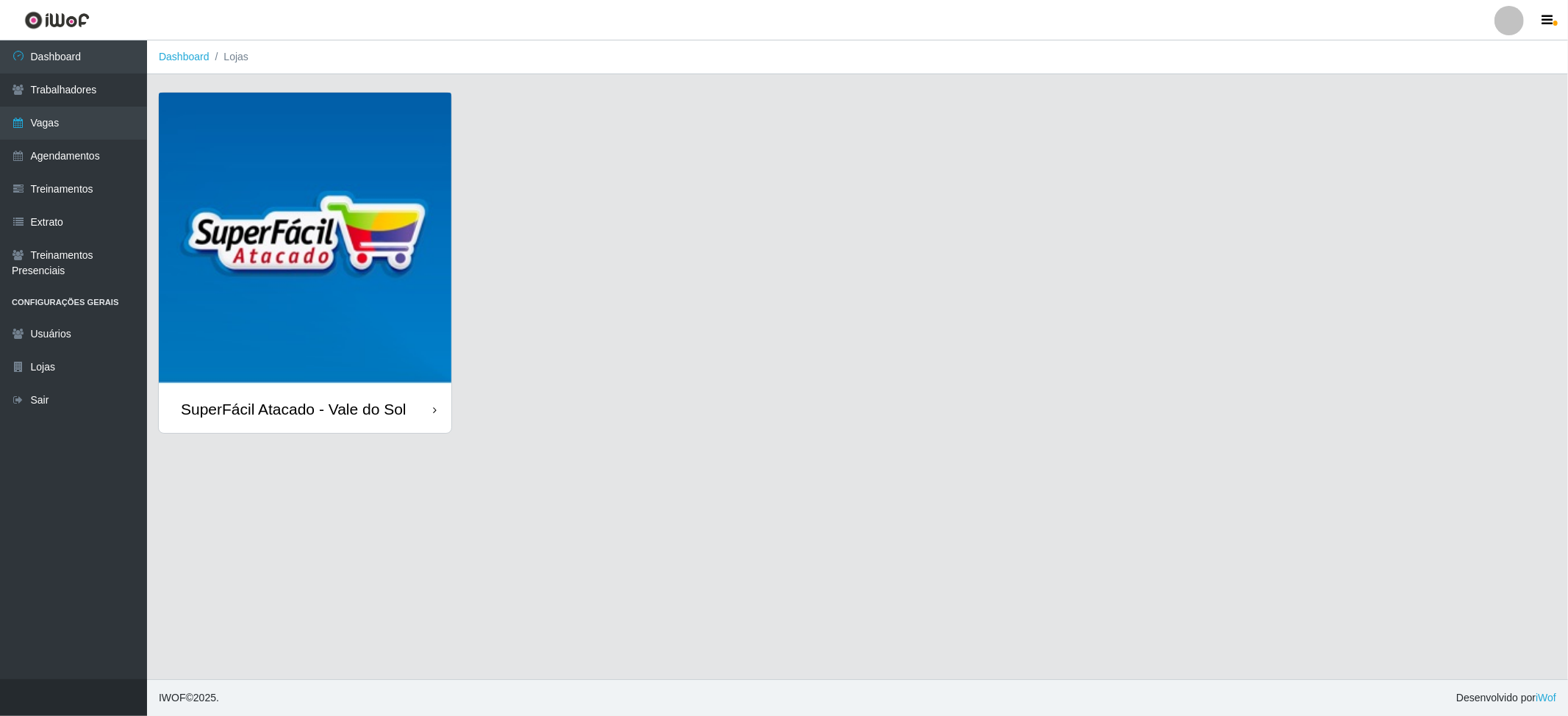
click at [286, 221] on img at bounding box center [305, 239] width 293 height 293
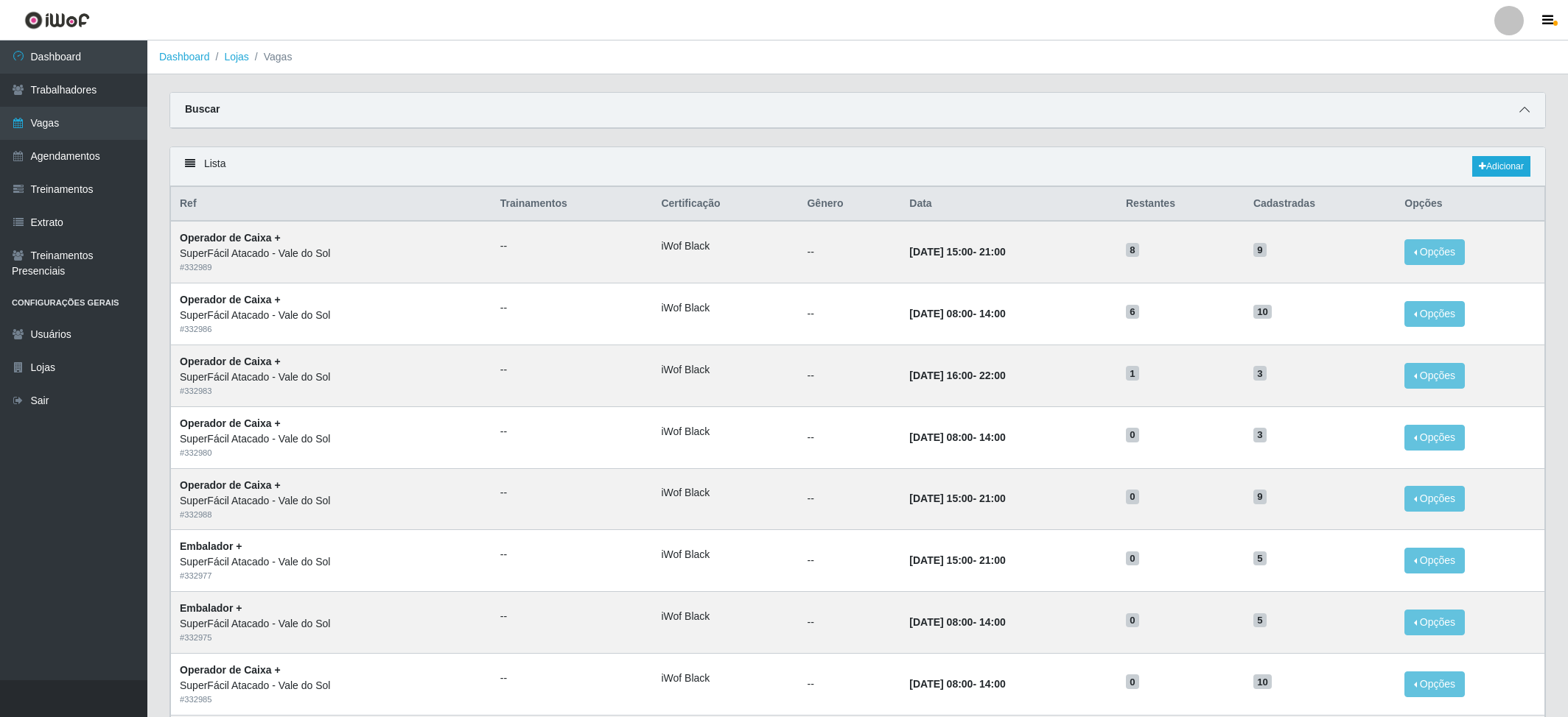
click at [1174, 105] on icon at bounding box center [1523, 109] width 10 height 10
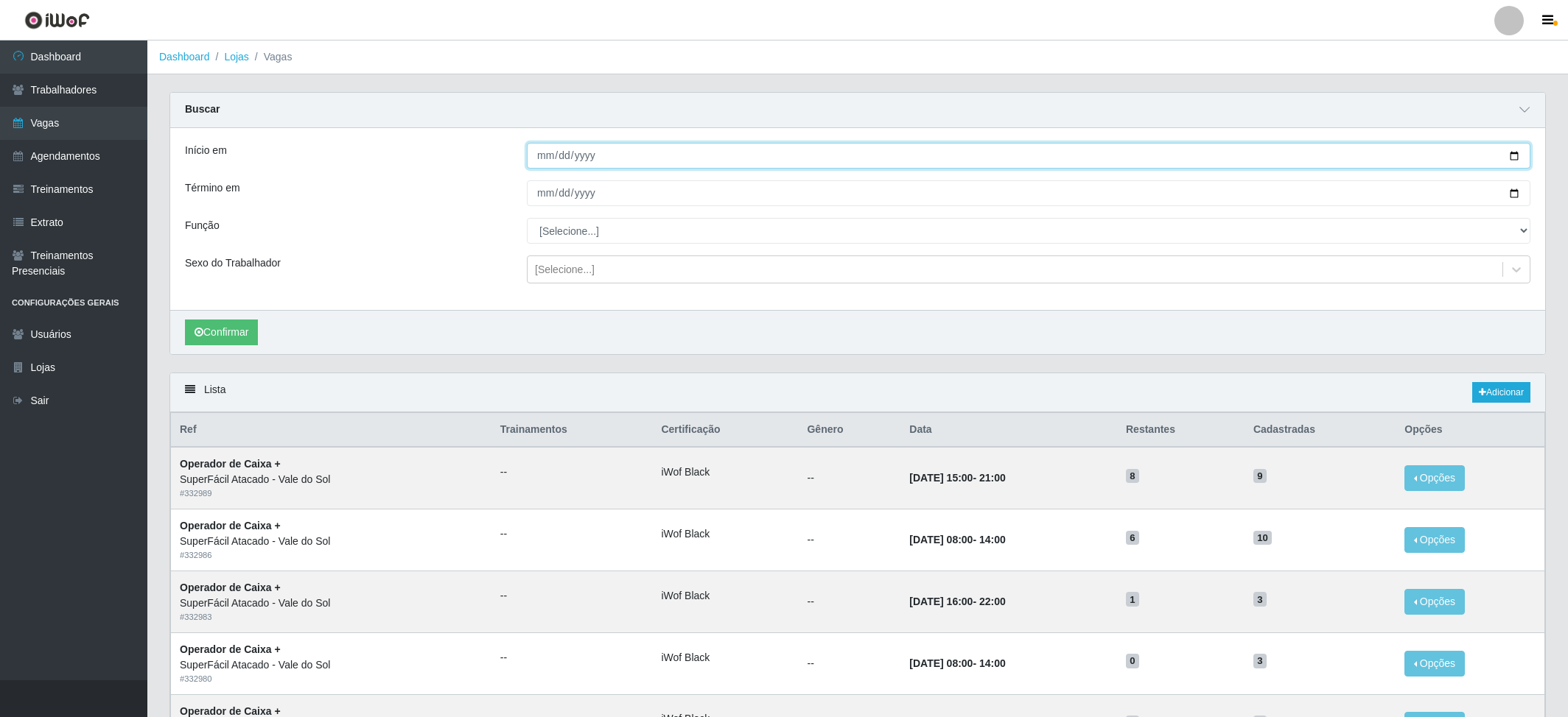
click at [543, 157] on input "Início em" at bounding box center [1028, 155] width 1003 height 25
click at [560, 157] on input "Início em" at bounding box center [1028, 155] width 1003 height 25
type input "2025-09-07"
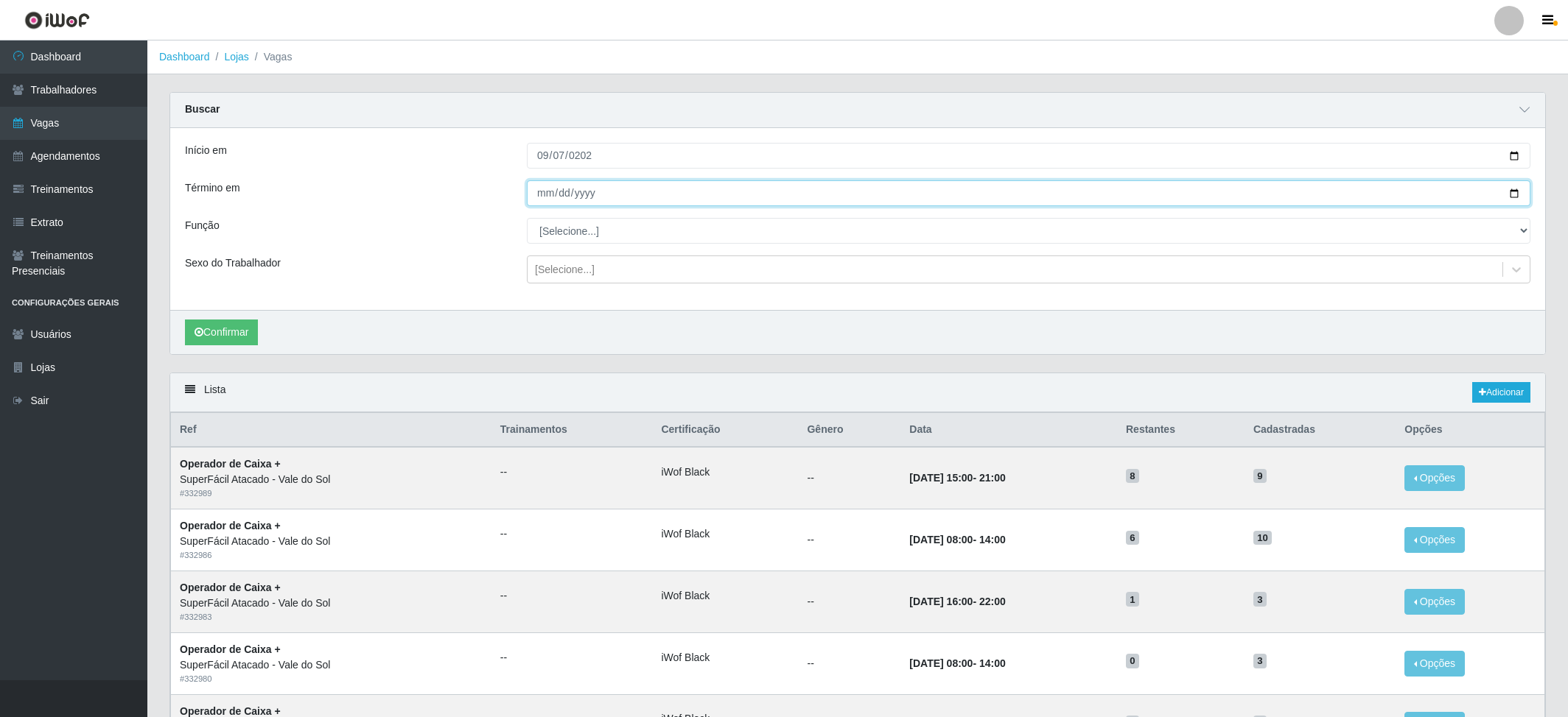
click at [540, 190] on input "Término em" at bounding box center [1028, 193] width 1003 height 25
type input "2025-09-07"
click at [538, 230] on select "[Selecione...] Embalador Embalador + Embalador ++ Operador de Caixa Operador de…" at bounding box center [1028, 231] width 1003 height 25
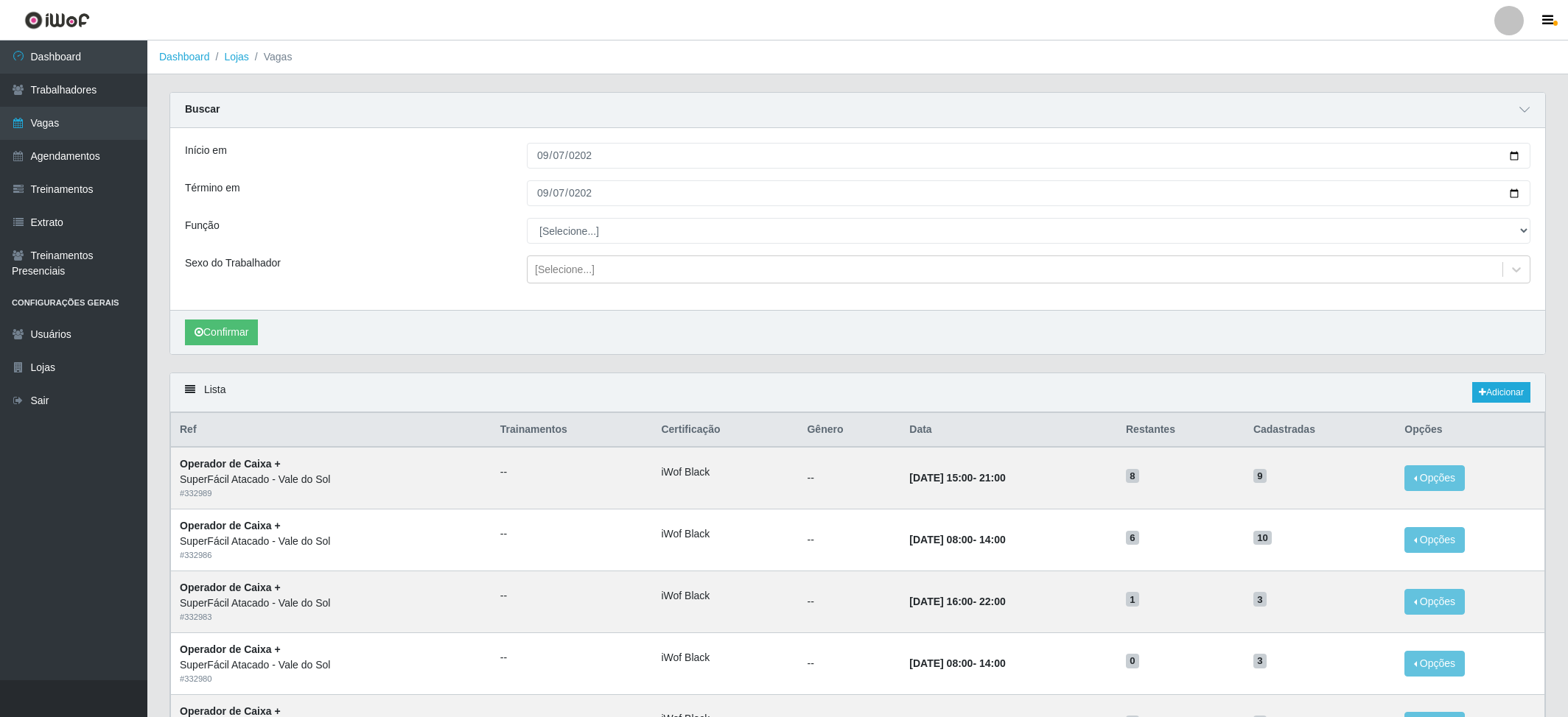
click at [450, 243] on div "Função" at bounding box center [344, 231] width 342 height 25
click at [33, 172] on link "Agendamentos" at bounding box center [73, 156] width 147 height 33
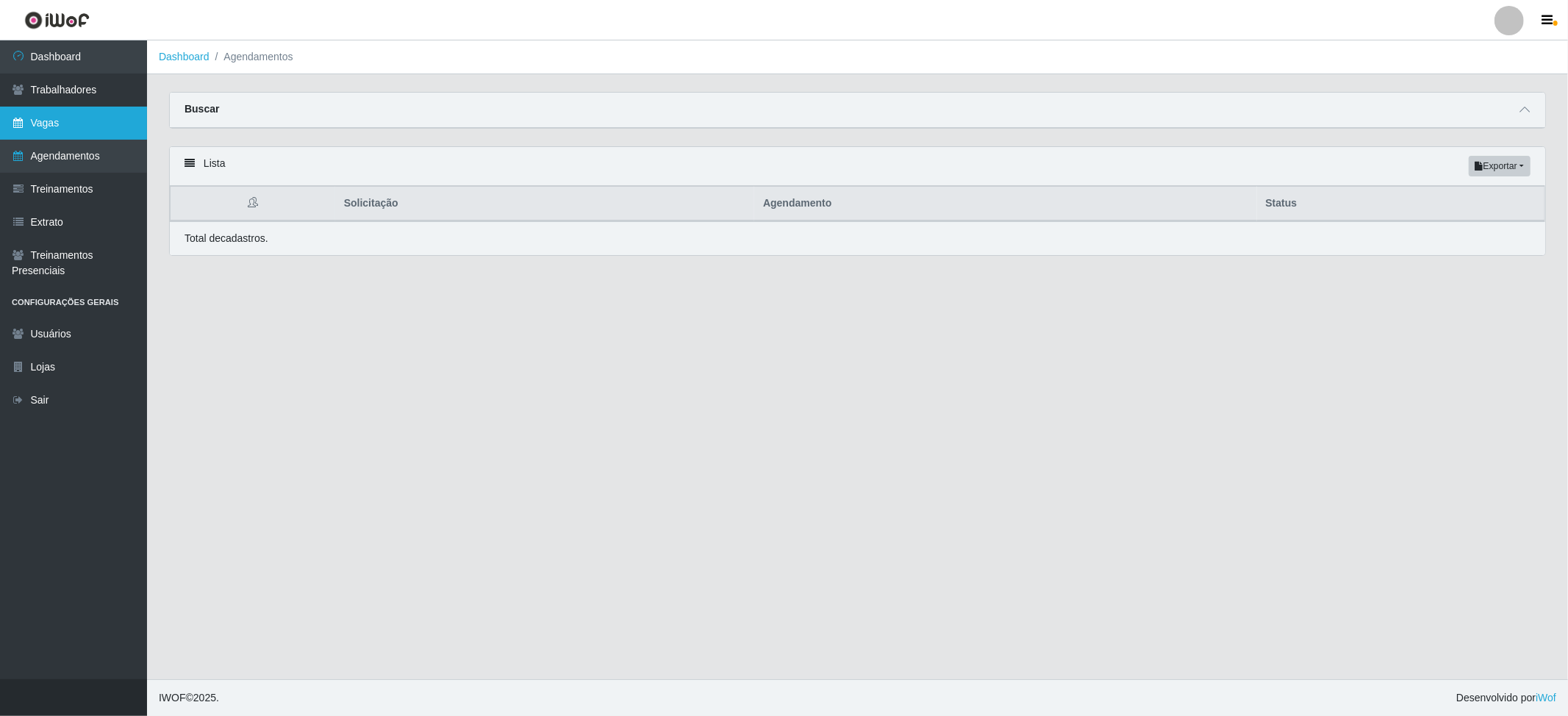
click at [55, 134] on link "Vagas" at bounding box center [73, 122] width 147 height 33
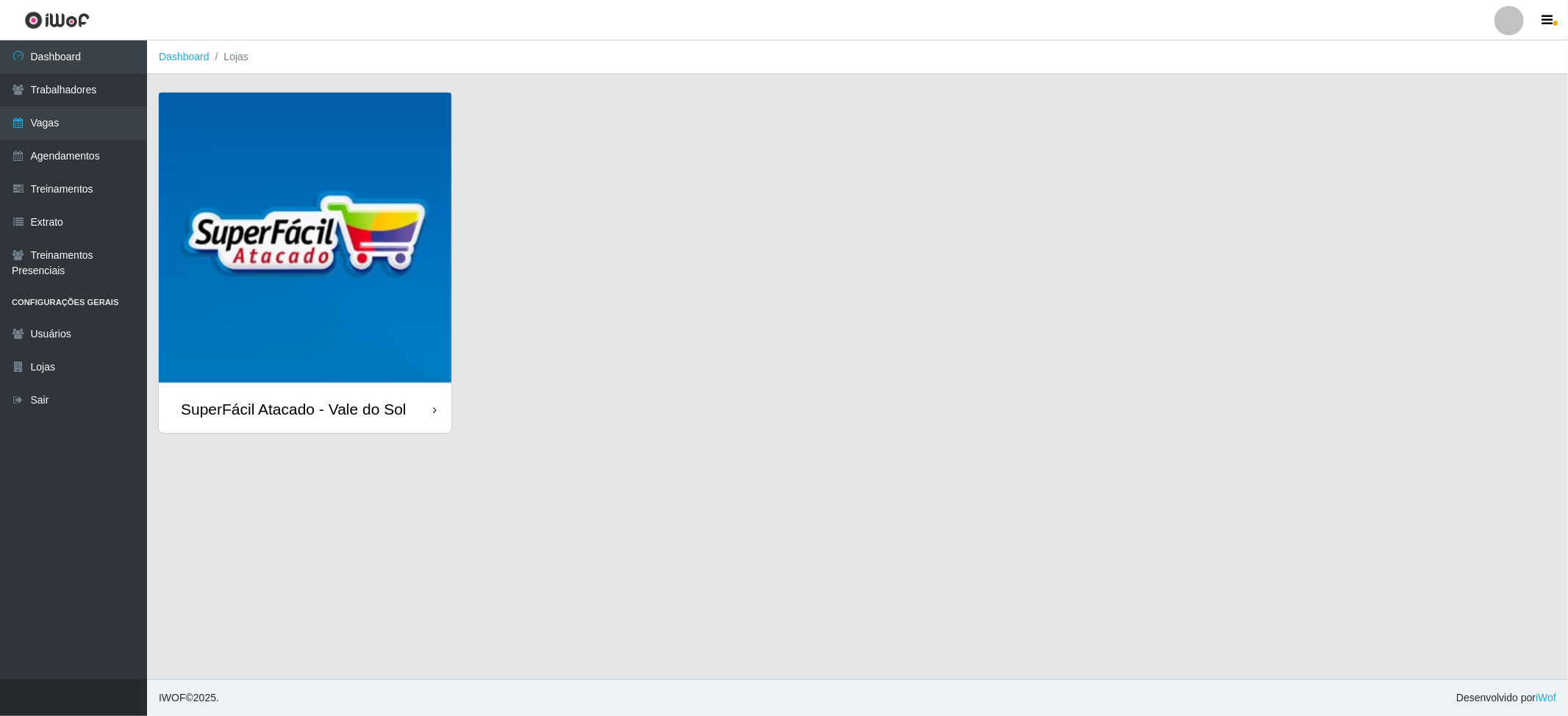
click at [197, 309] on img at bounding box center [305, 239] width 293 height 293
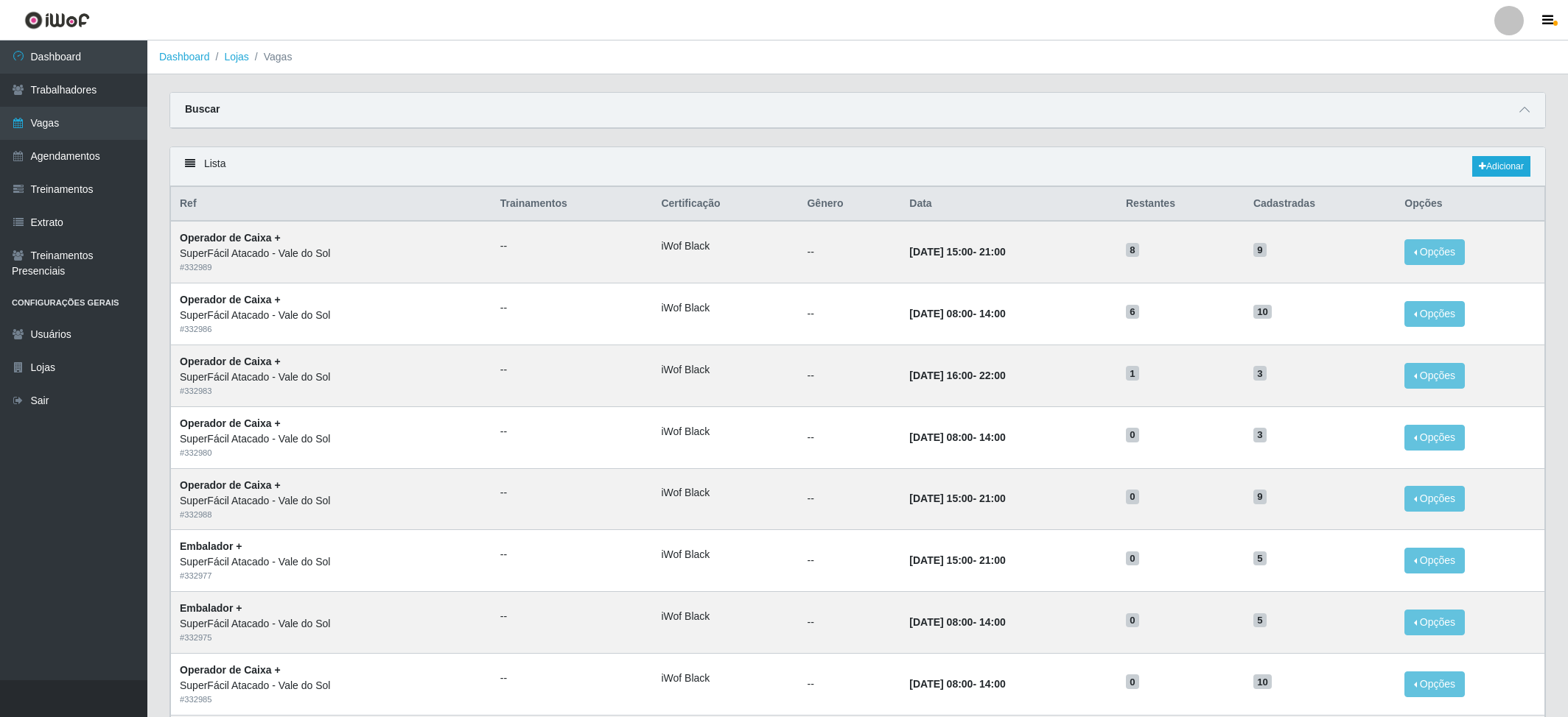
click at [359, 106] on div "Buscar" at bounding box center [858, 110] width 1374 height 35
click at [1174, 110] on icon at bounding box center [1523, 109] width 10 height 10
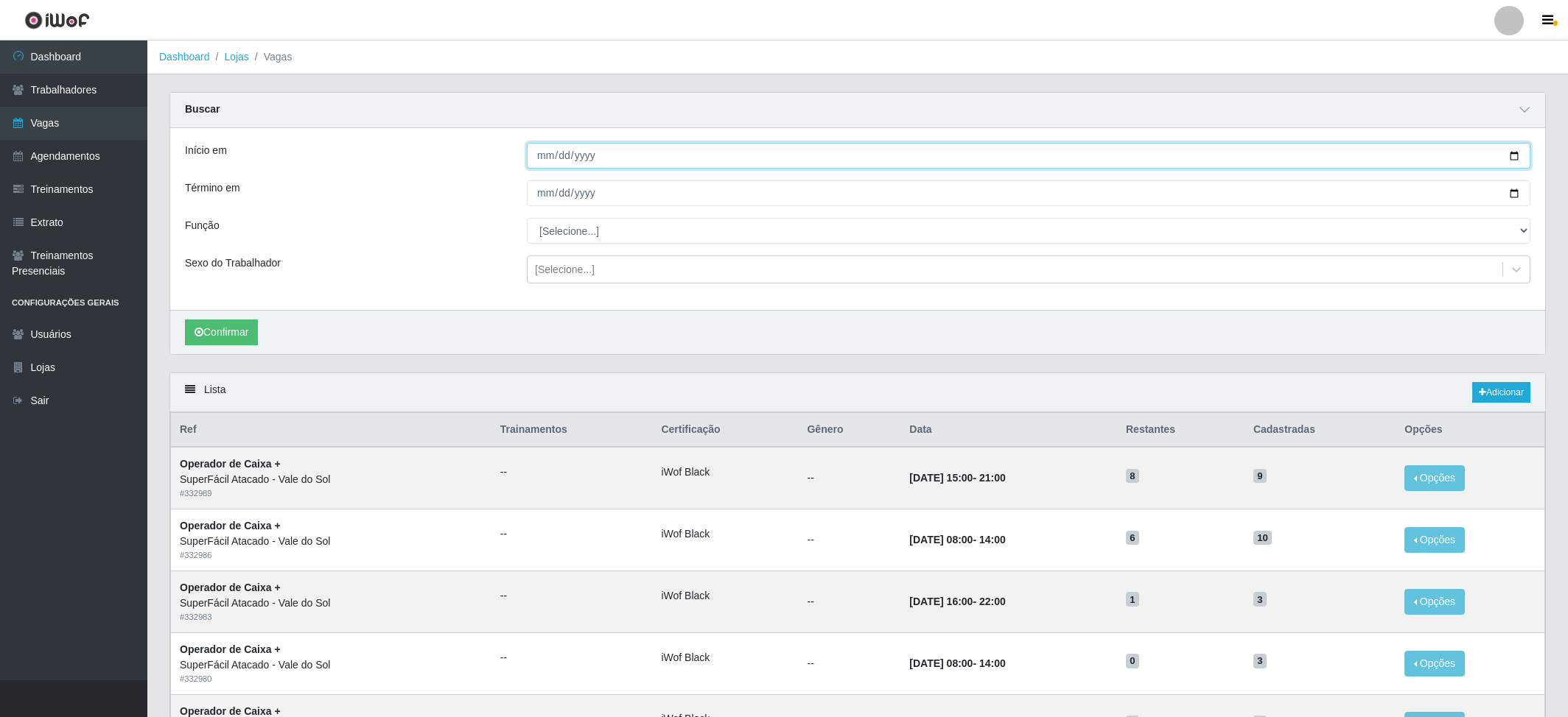
click at [539, 160] on input "Início em" at bounding box center [1028, 155] width 1003 height 25
type input "2025-09-07"
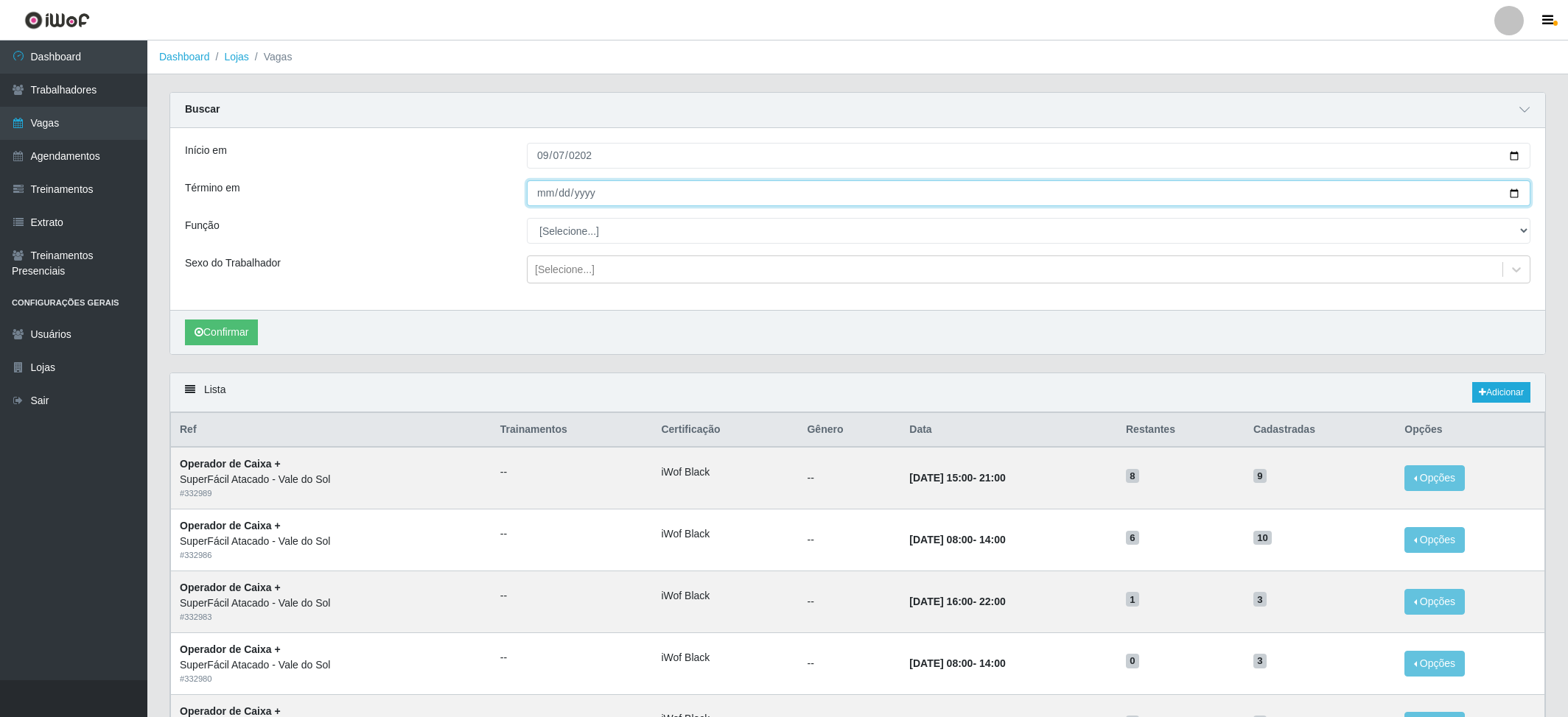
click at [540, 198] on input "Término em" at bounding box center [1028, 193] width 1003 height 25
type input "2025-09-07"
click at [555, 231] on select "[Selecione...] Embalador Embalador + Embalador ++ Operador de Caixa Operador de…" at bounding box center [1028, 231] width 1003 height 25
select select "82"
click at [527, 219] on select "[Selecione...] Embalador Embalador + Embalador ++ Operador de Caixa Operador de…" at bounding box center [1028, 231] width 1003 height 25
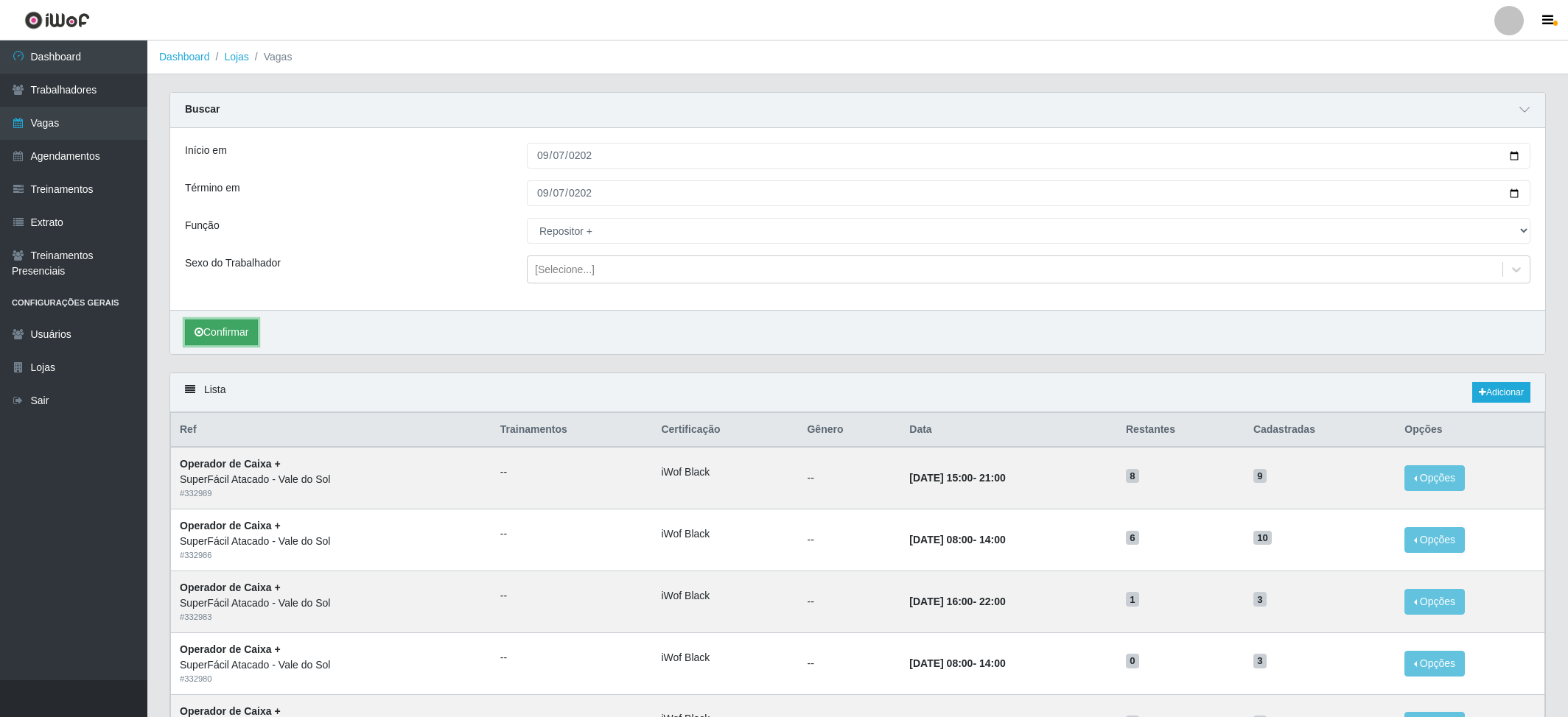
click at [249, 338] on button "Confirmar" at bounding box center [221, 332] width 73 height 25
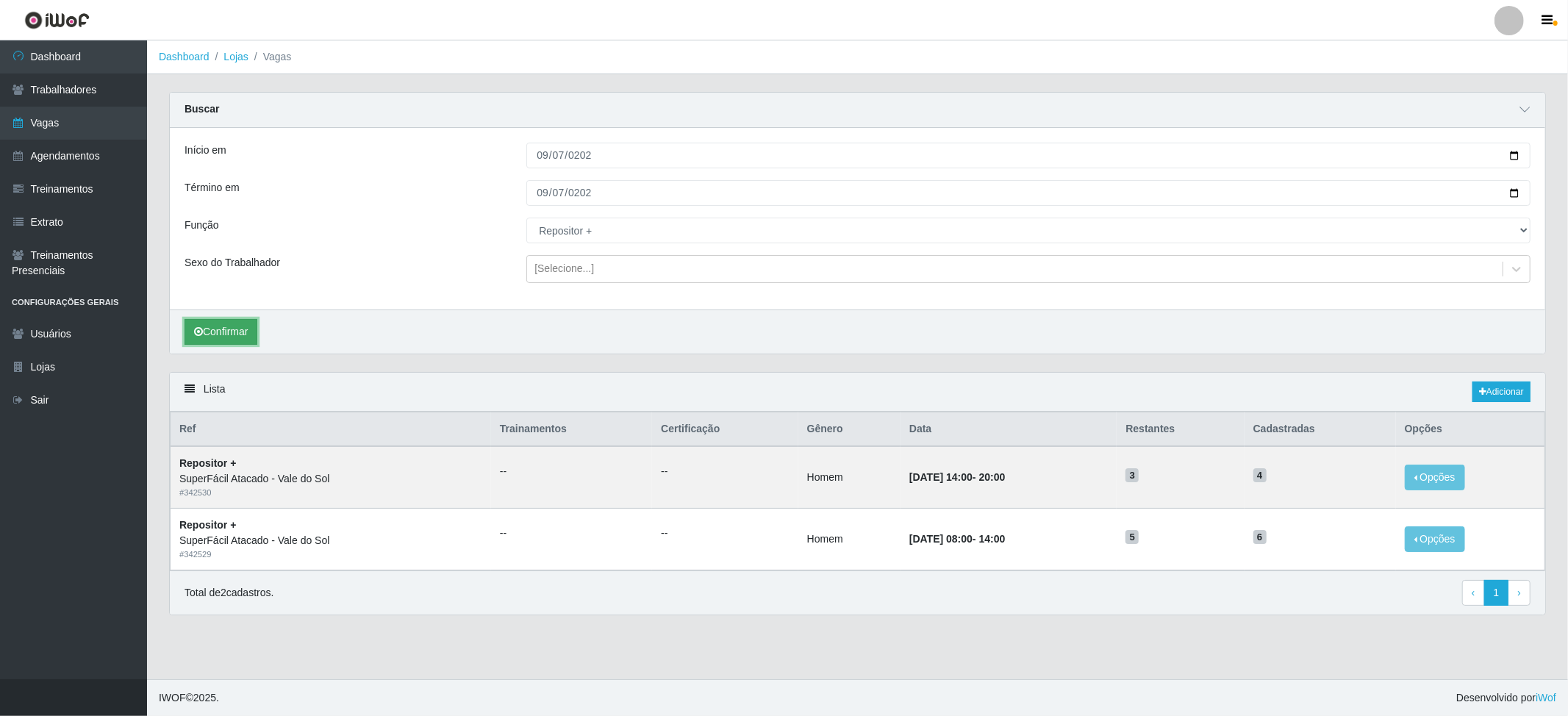
click at [242, 336] on button "Confirmar" at bounding box center [221, 332] width 73 height 25
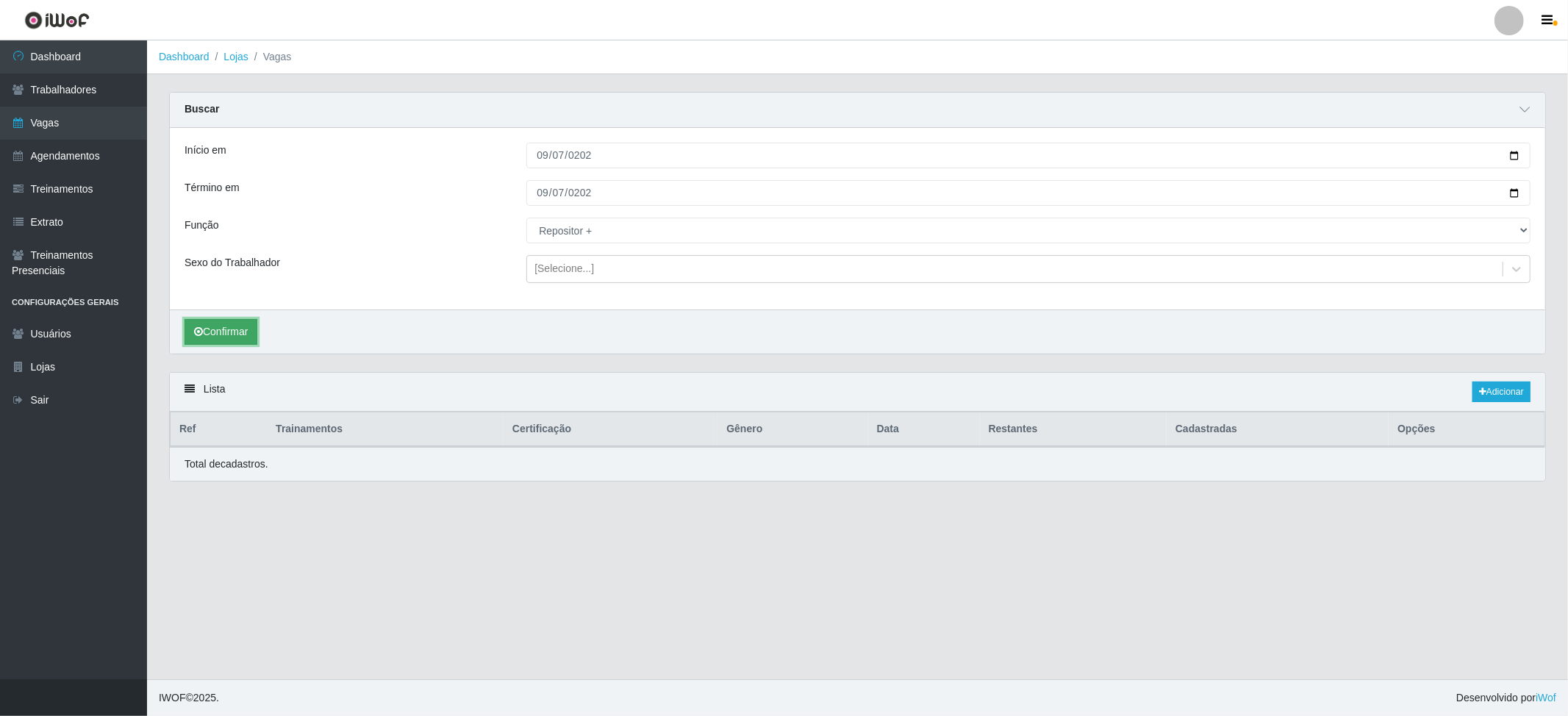
click at [239, 330] on button "Confirmar" at bounding box center [221, 332] width 73 height 25
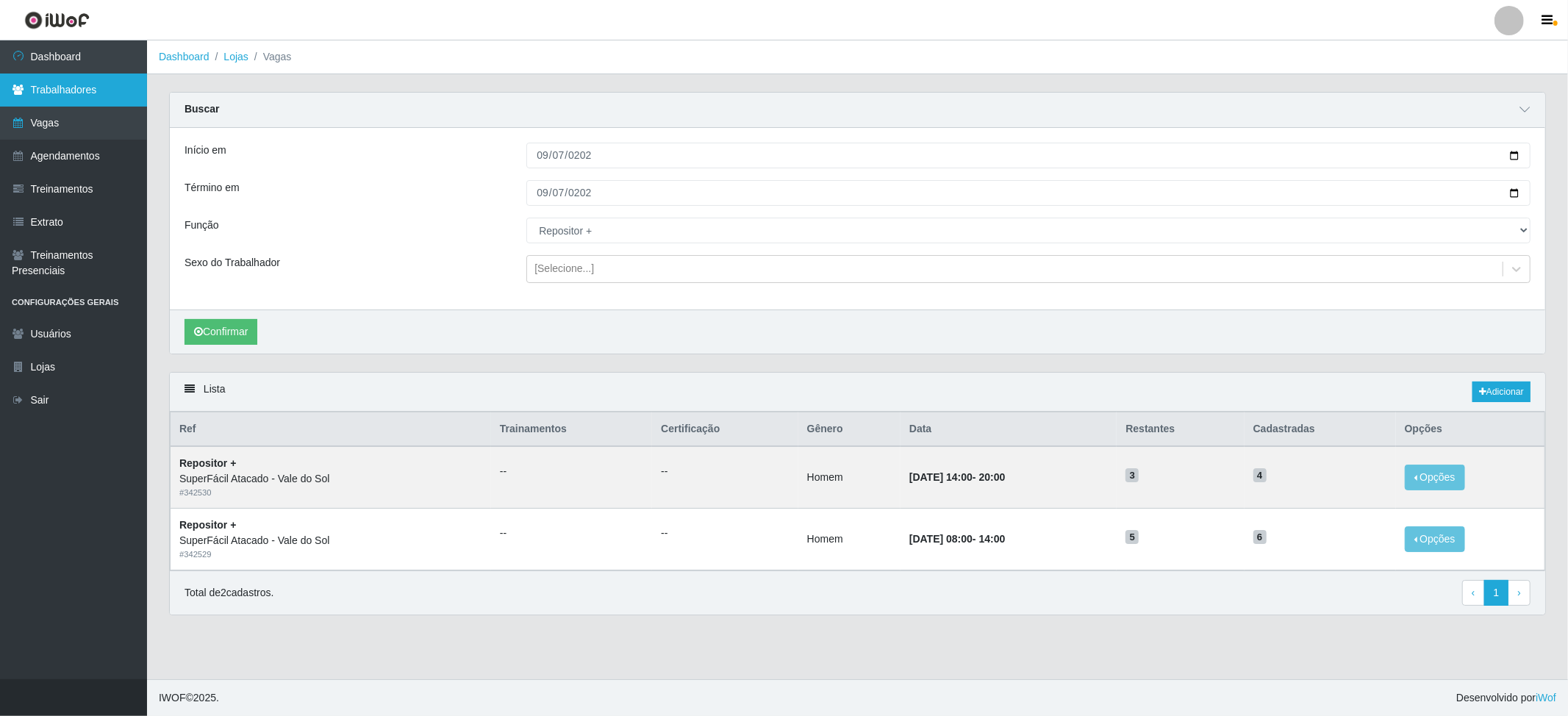
click at [92, 83] on link "Trabalhadores" at bounding box center [73, 90] width 147 height 33
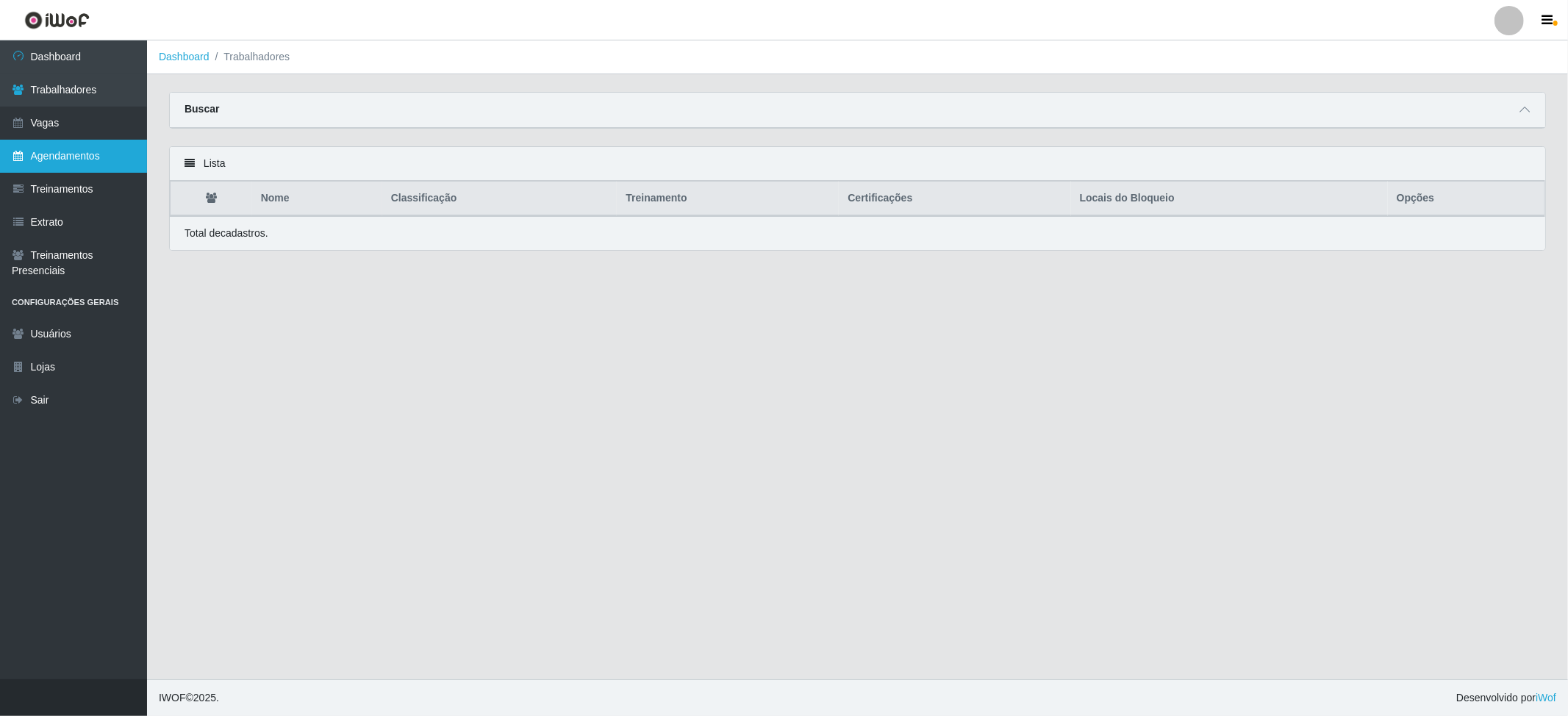
click at [77, 162] on link "Agendamentos" at bounding box center [73, 156] width 147 height 33
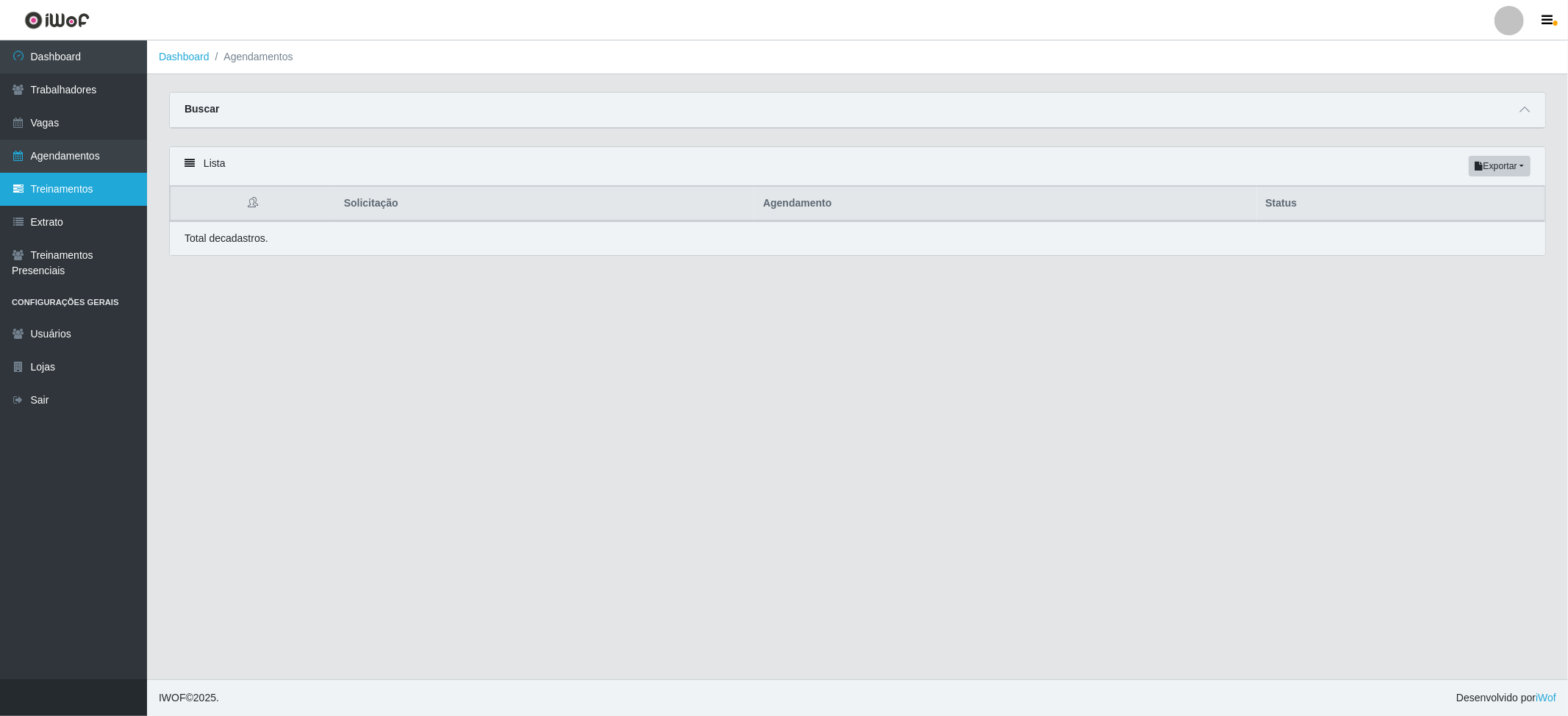
click at [72, 194] on link "Treinamentos" at bounding box center [73, 189] width 147 height 33
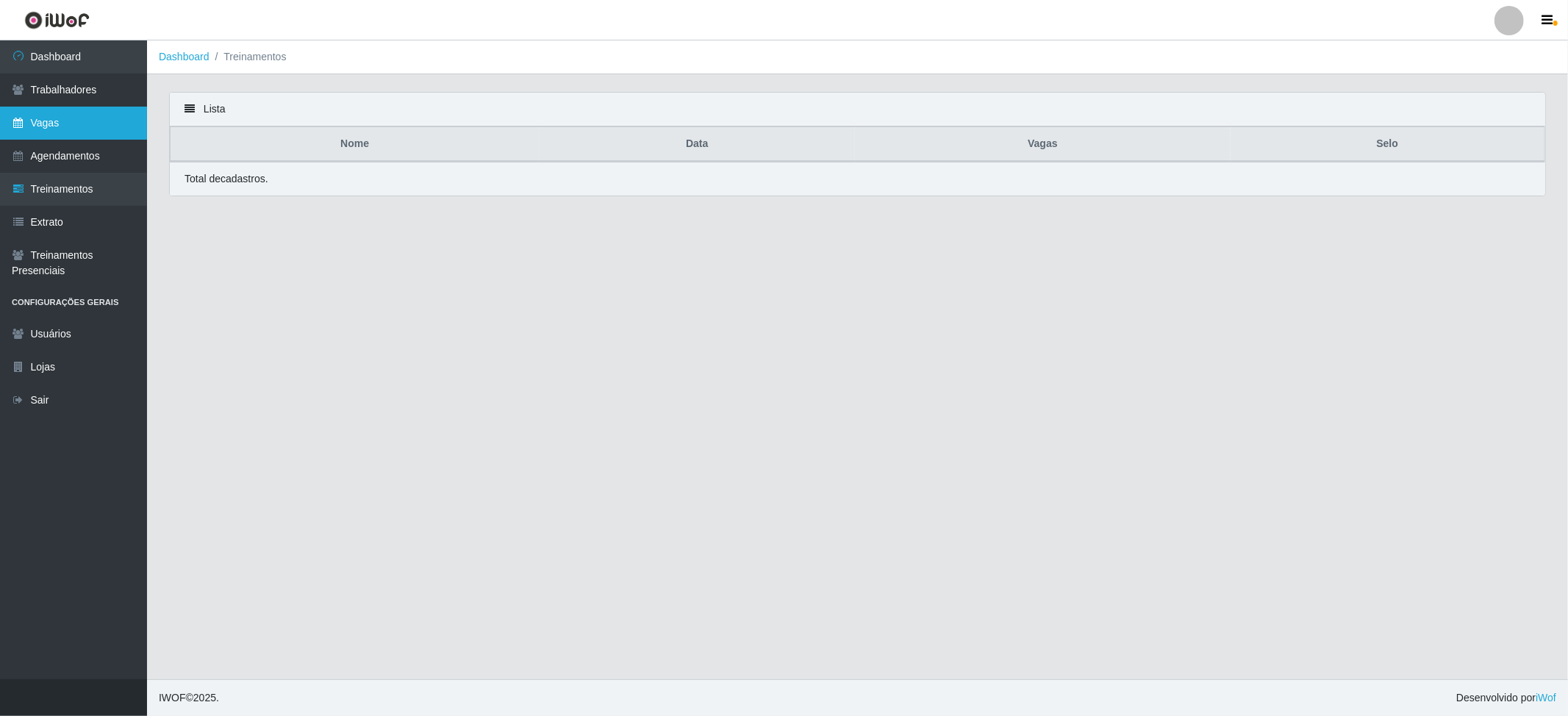
click at [85, 115] on link "Vagas" at bounding box center [73, 122] width 147 height 33
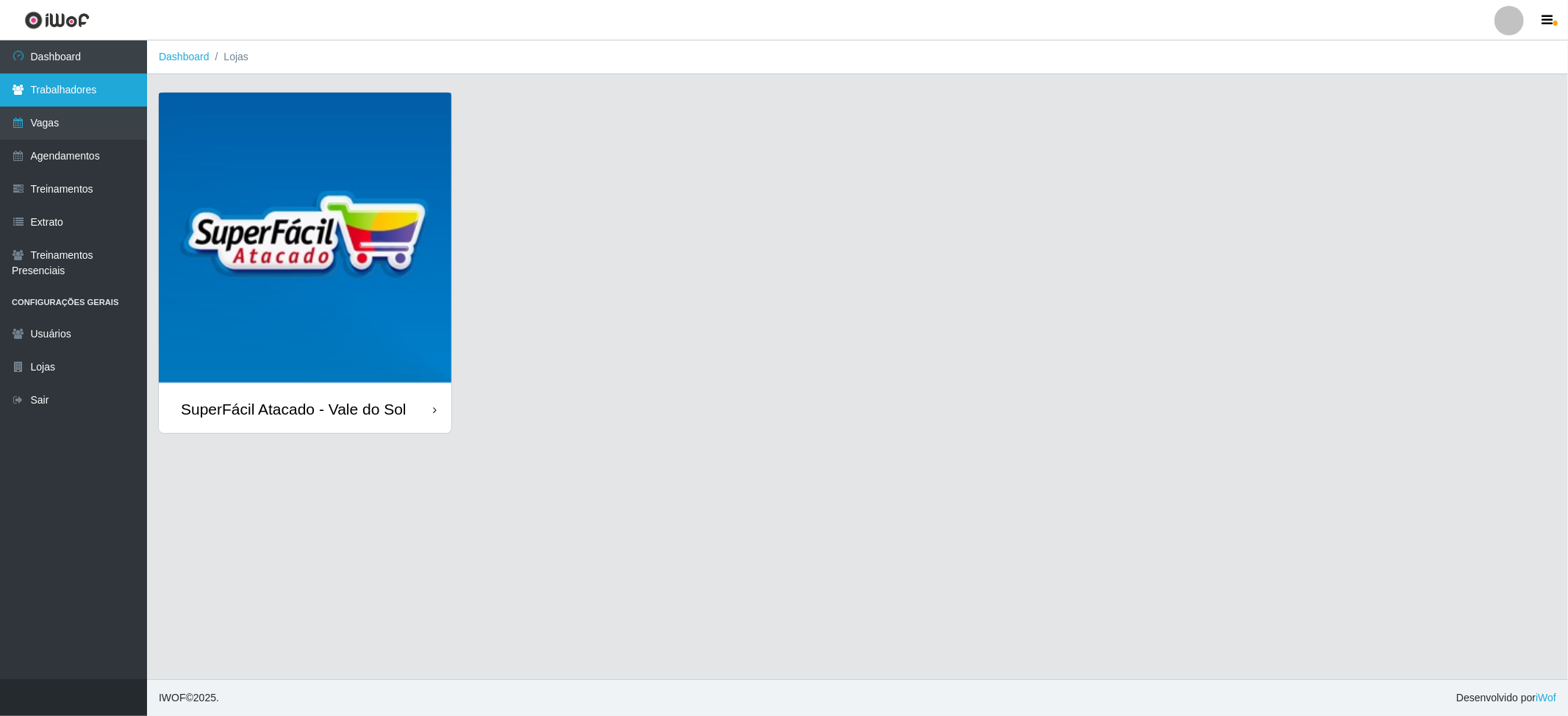
click at [94, 92] on link "Trabalhadores" at bounding box center [73, 90] width 147 height 33
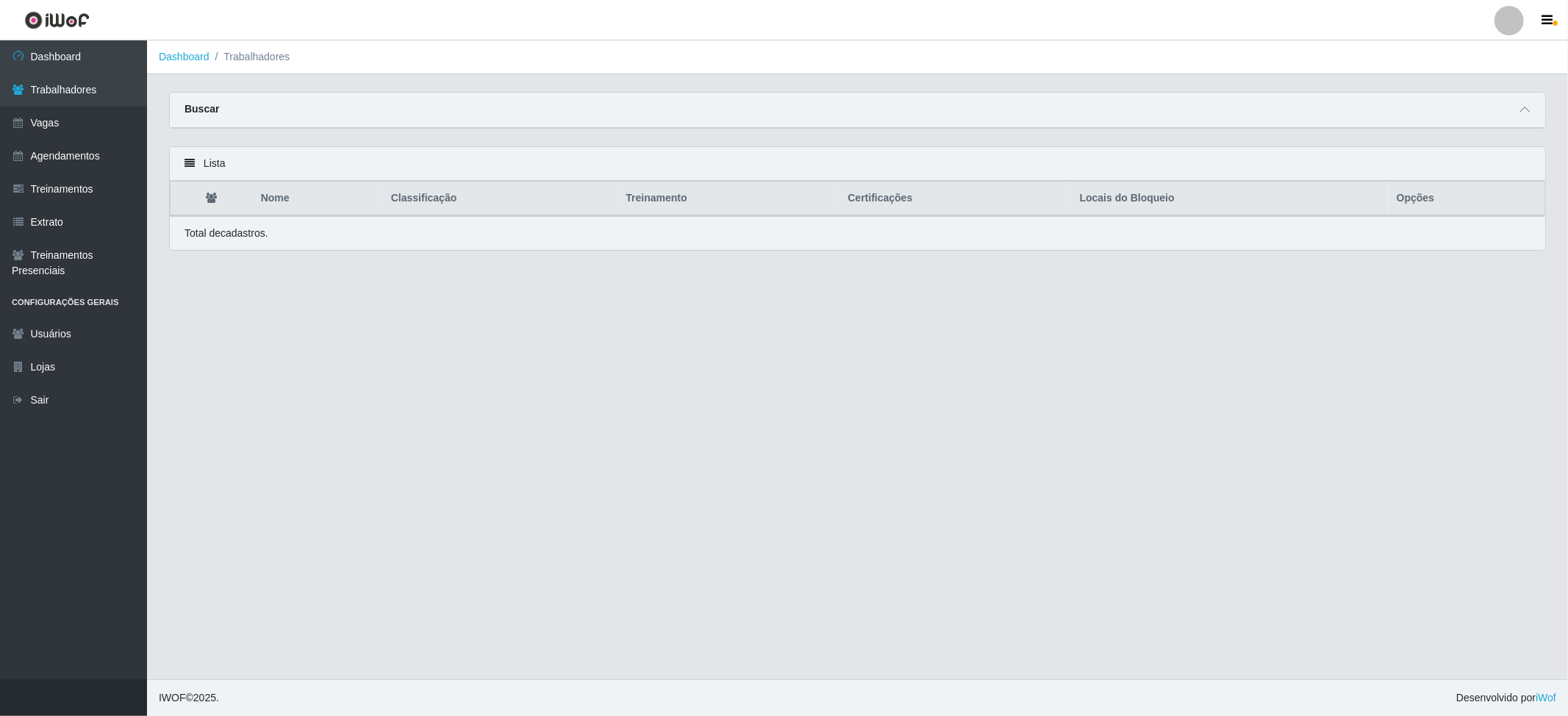
click at [580, 159] on div "Lista" at bounding box center [858, 164] width 1376 height 34
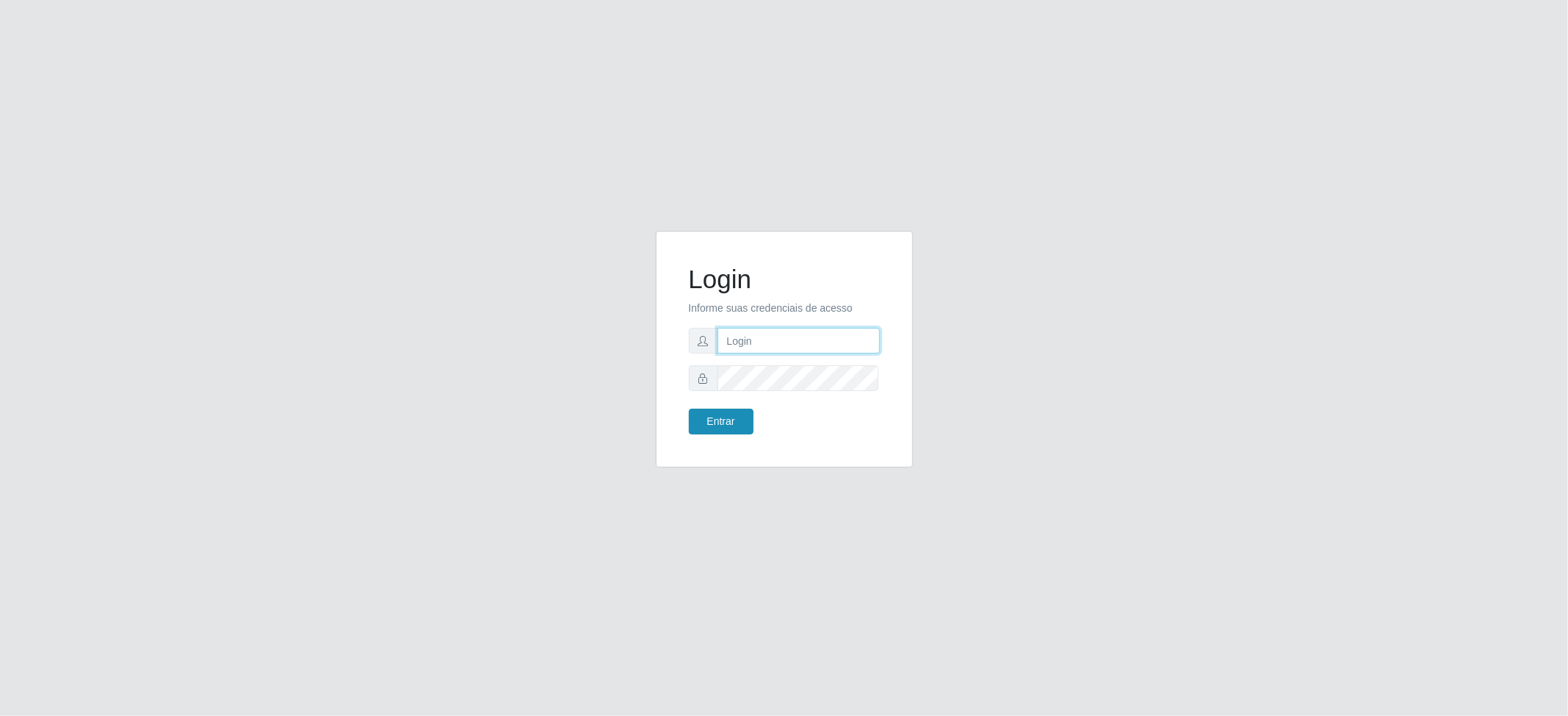
type input "[EMAIL_ADDRESS][DOMAIN_NAME]"
click at [740, 424] on button "Entrar" at bounding box center [721, 421] width 65 height 25
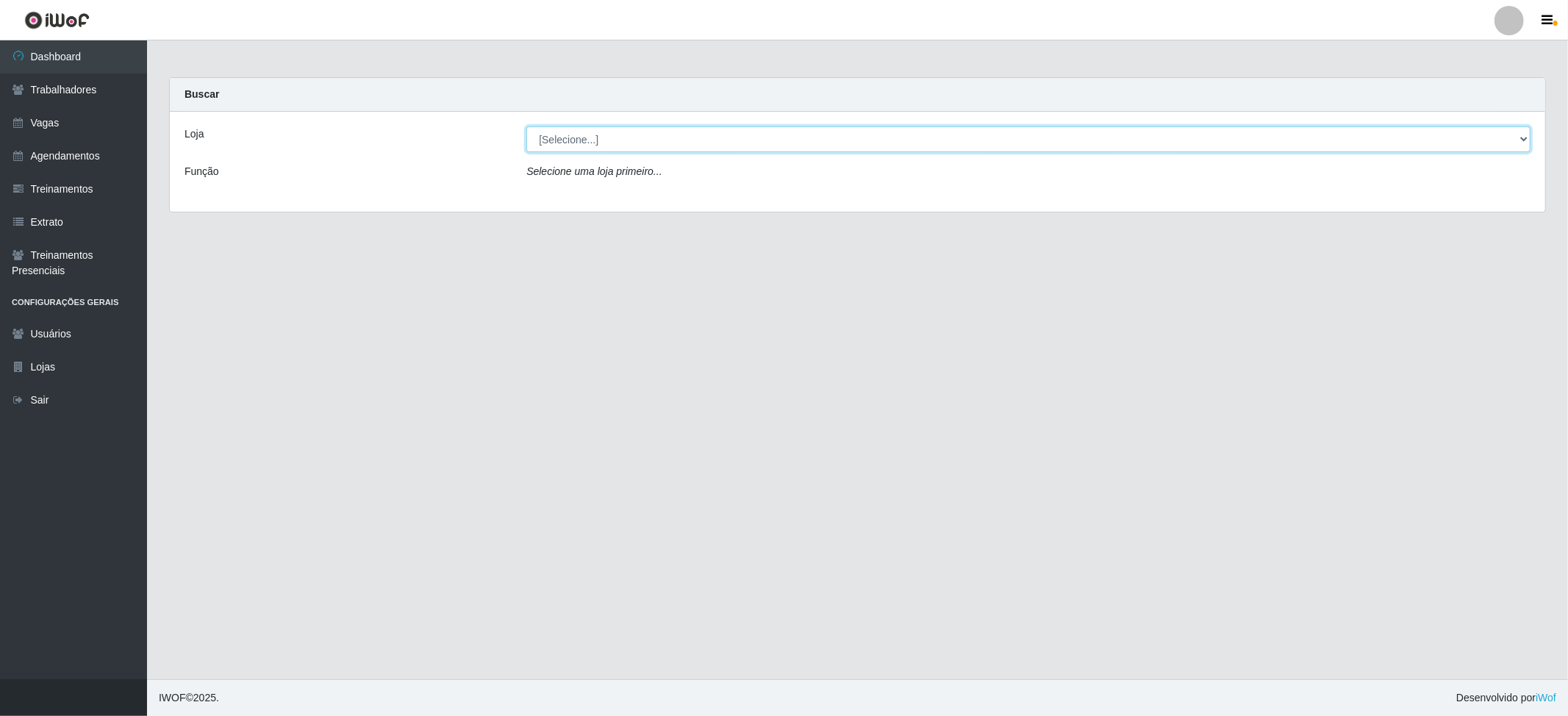
click at [650, 139] on select "[Selecione...] SuperFácil Atacado - Vale do Sol" at bounding box center [1028, 139] width 1005 height 25
select select "502"
click at [527, 126] on select "[Selecione...] SuperFácil Atacado - Vale do Sol" at bounding box center [1028, 139] width 1005 height 25
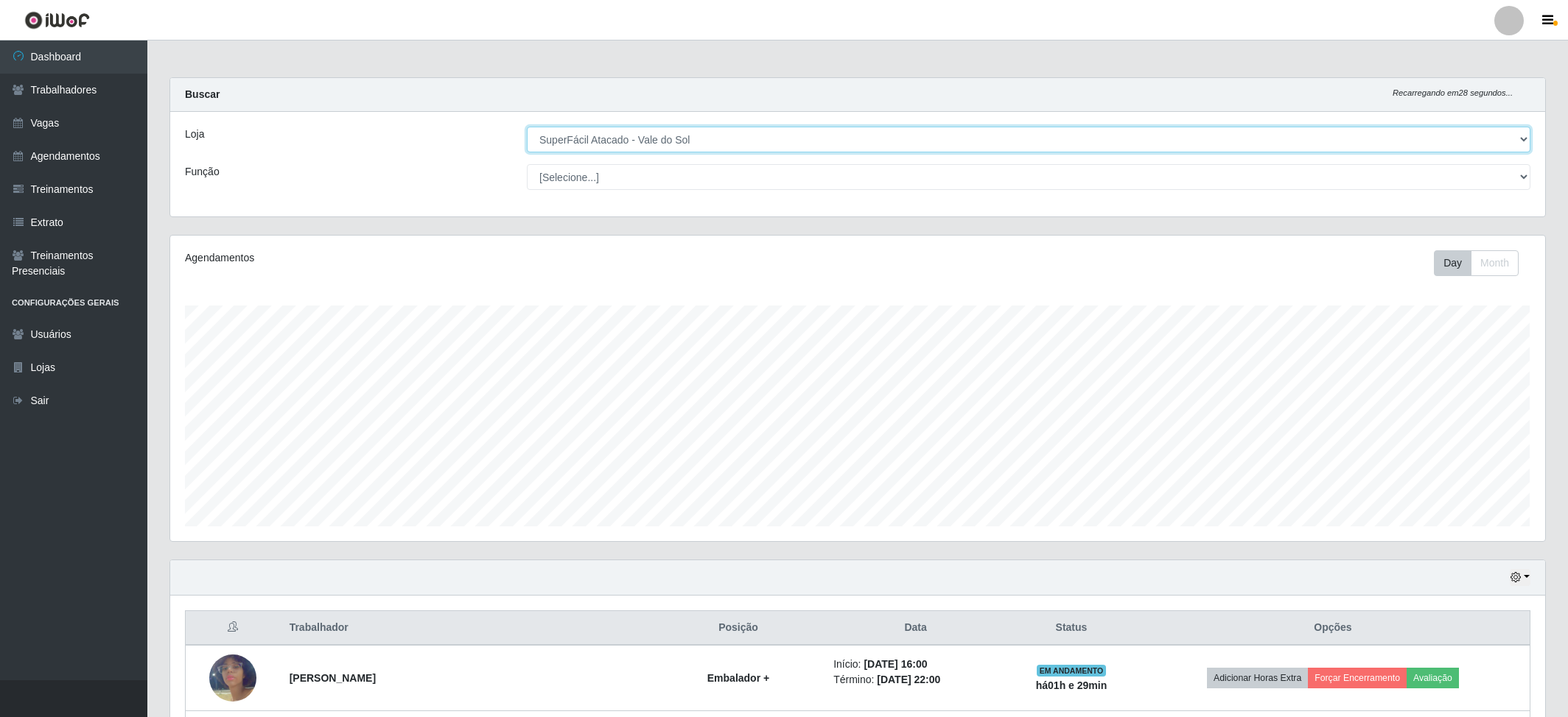
scroll to position [306, 1374]
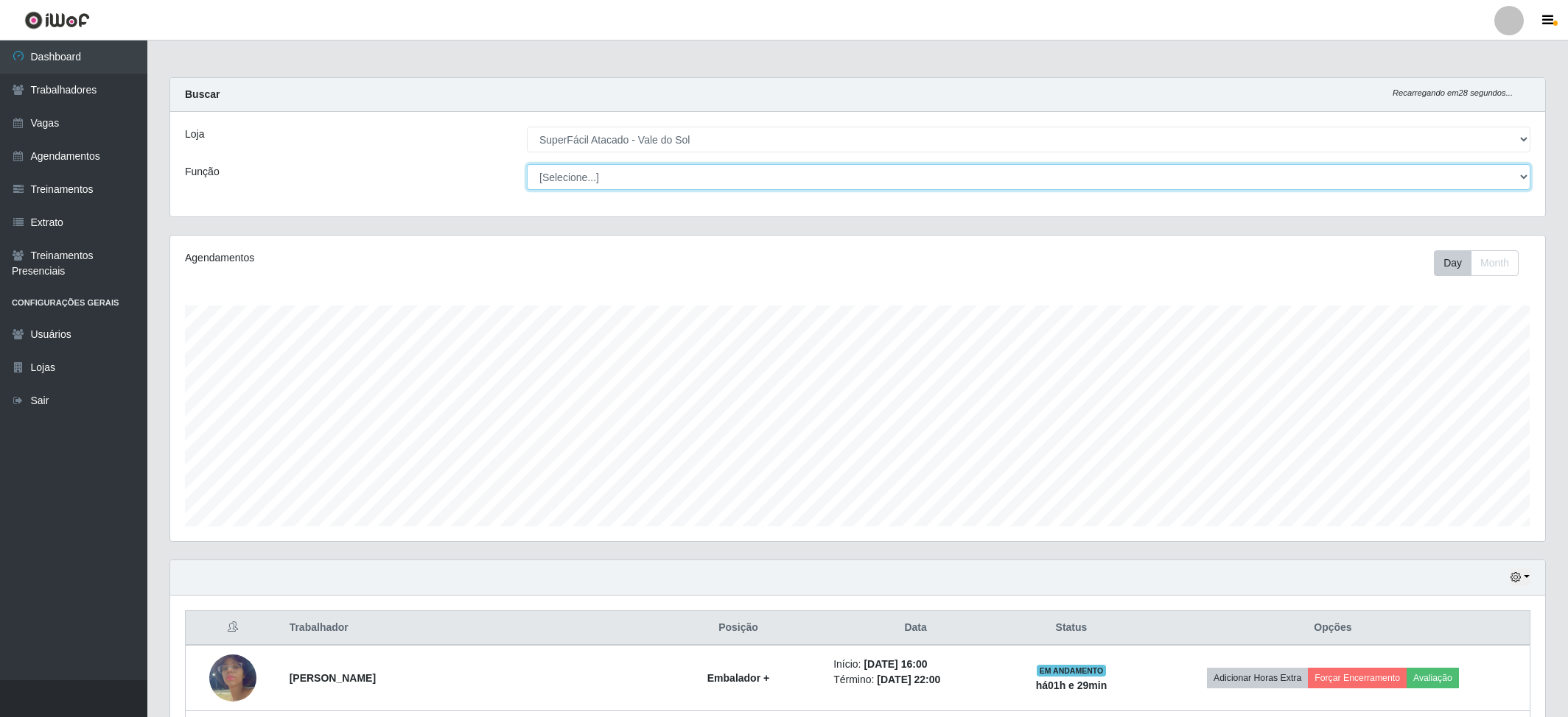
click at [605, 178] on select "[Selecione...] Embalador Embalador + Embalador ++ Operador de Caixa Operador de…" at bounding box center [1028, 177] width 1003 height 25
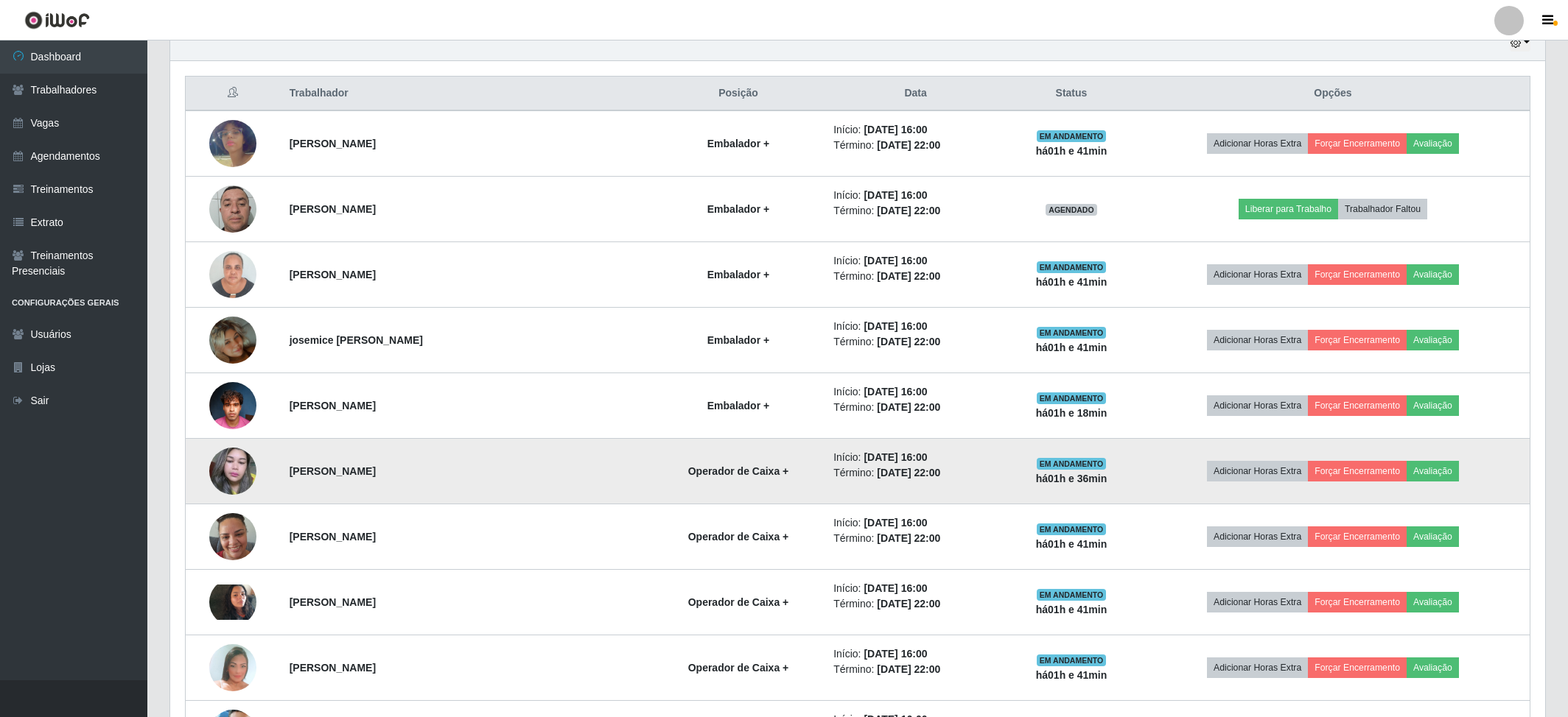
scroll to position [364, 0]
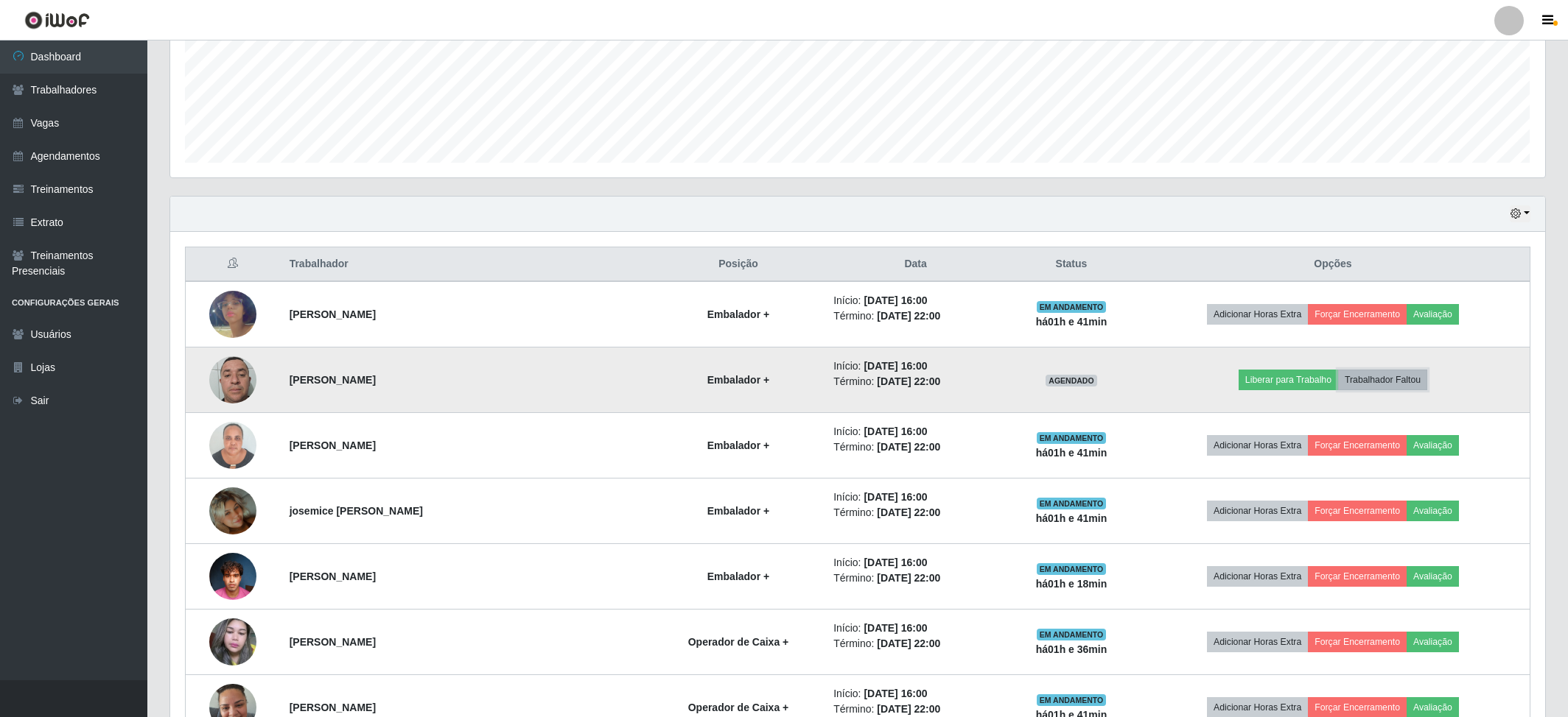
click at [1376, 377] on button "Trabalhador Faltou" at bounding box center [1383, 379] width 89 height 21
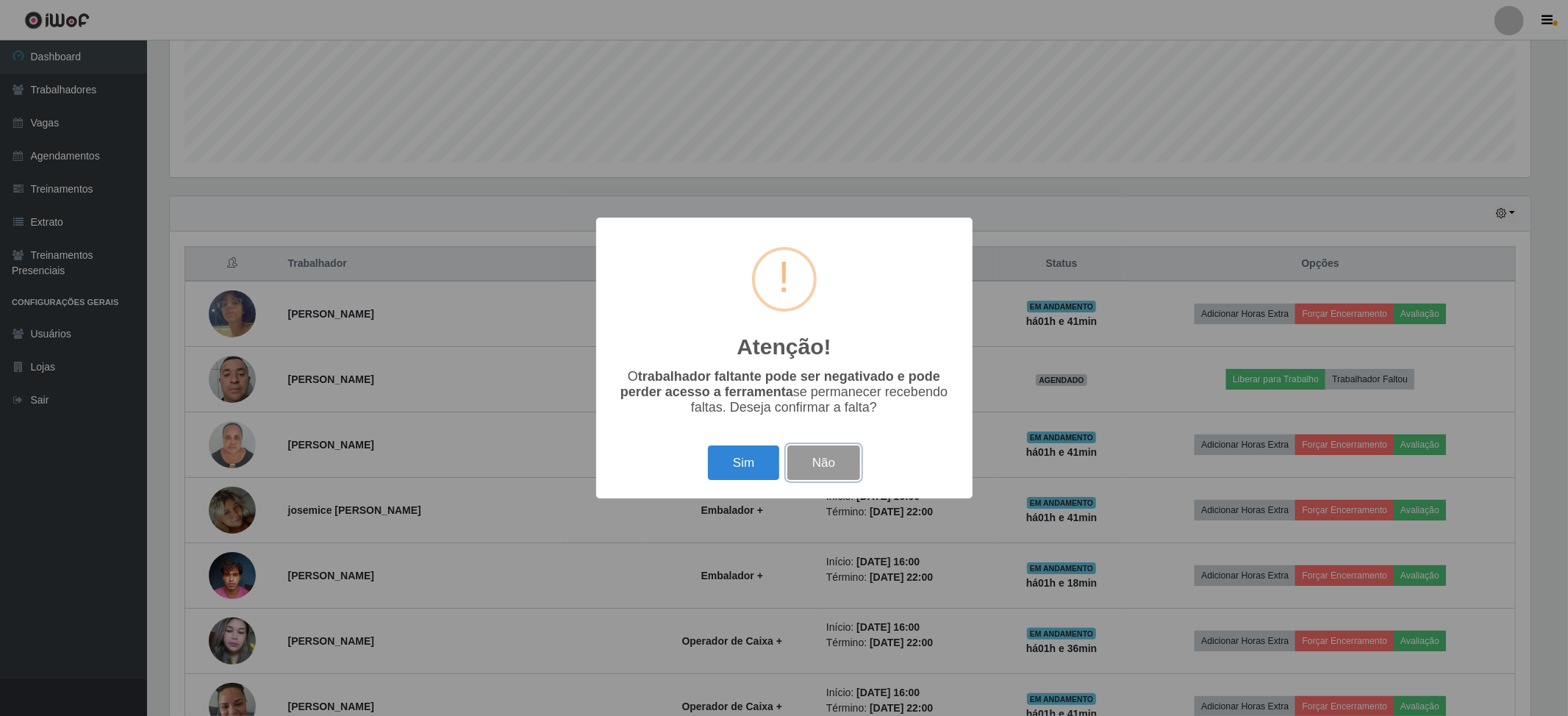
click at [843, 465] on button "Não" at bounding box center [824, 463] width 73 height 35
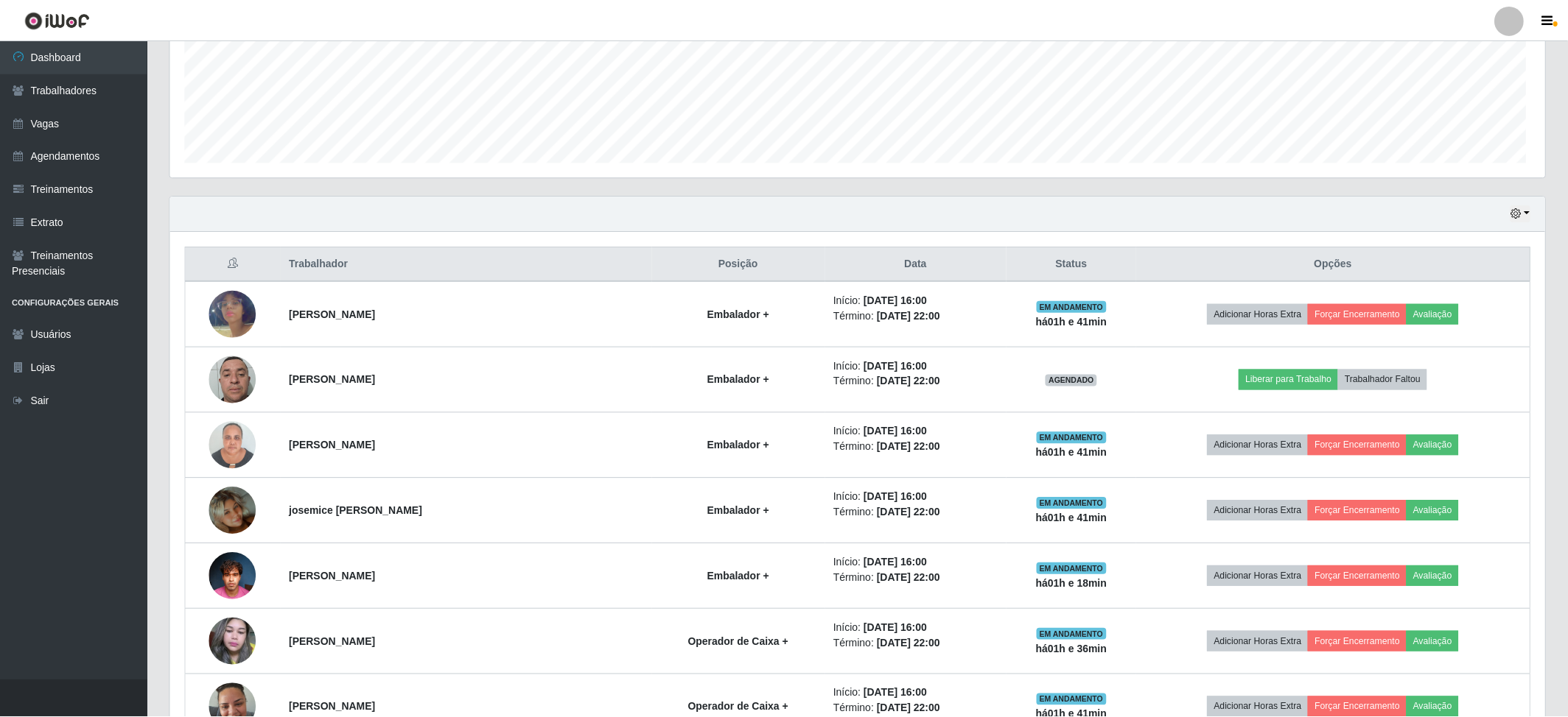
scroll to position [306, 1374]
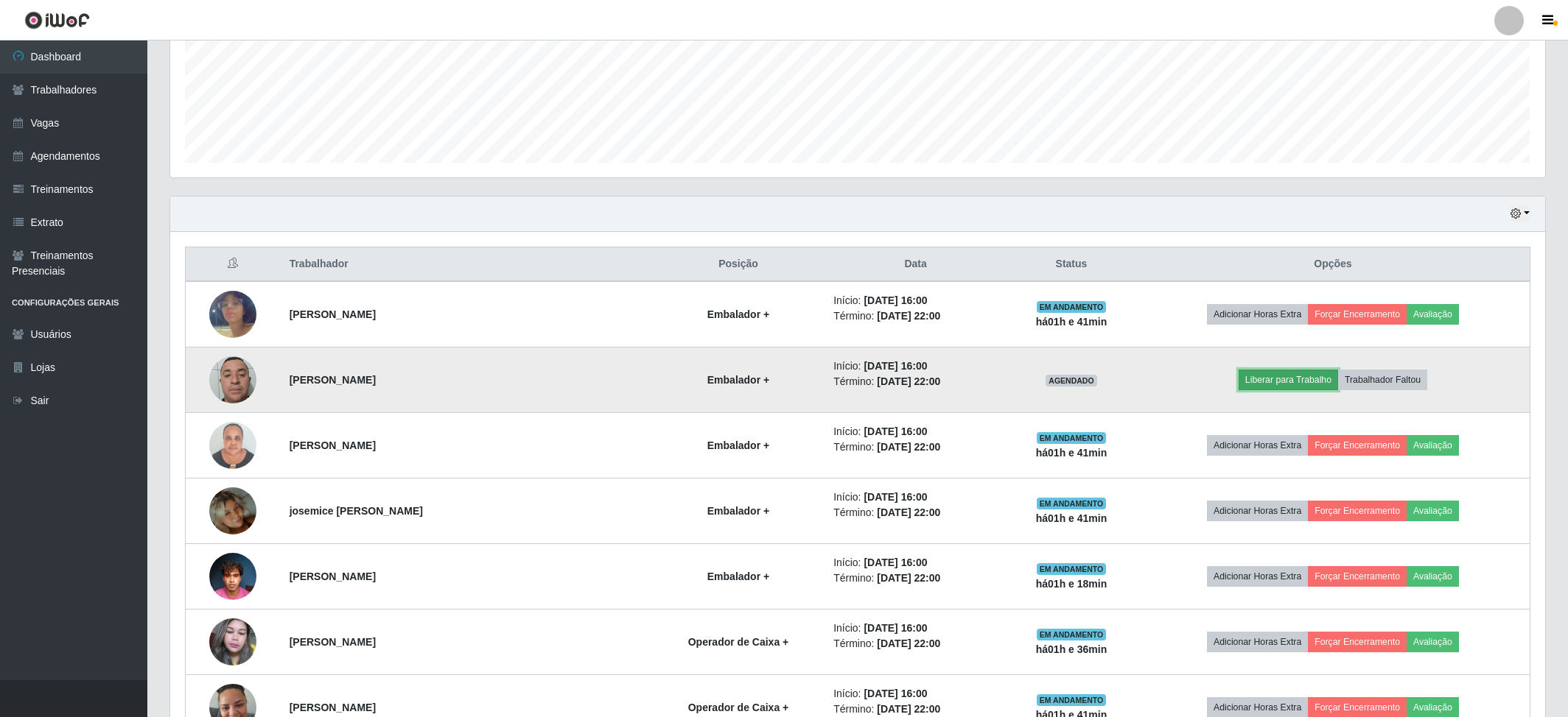
click at [1300, 385] on button "Liberar para Trabalho" at bounding box center [1288, 379] width 99 height 21
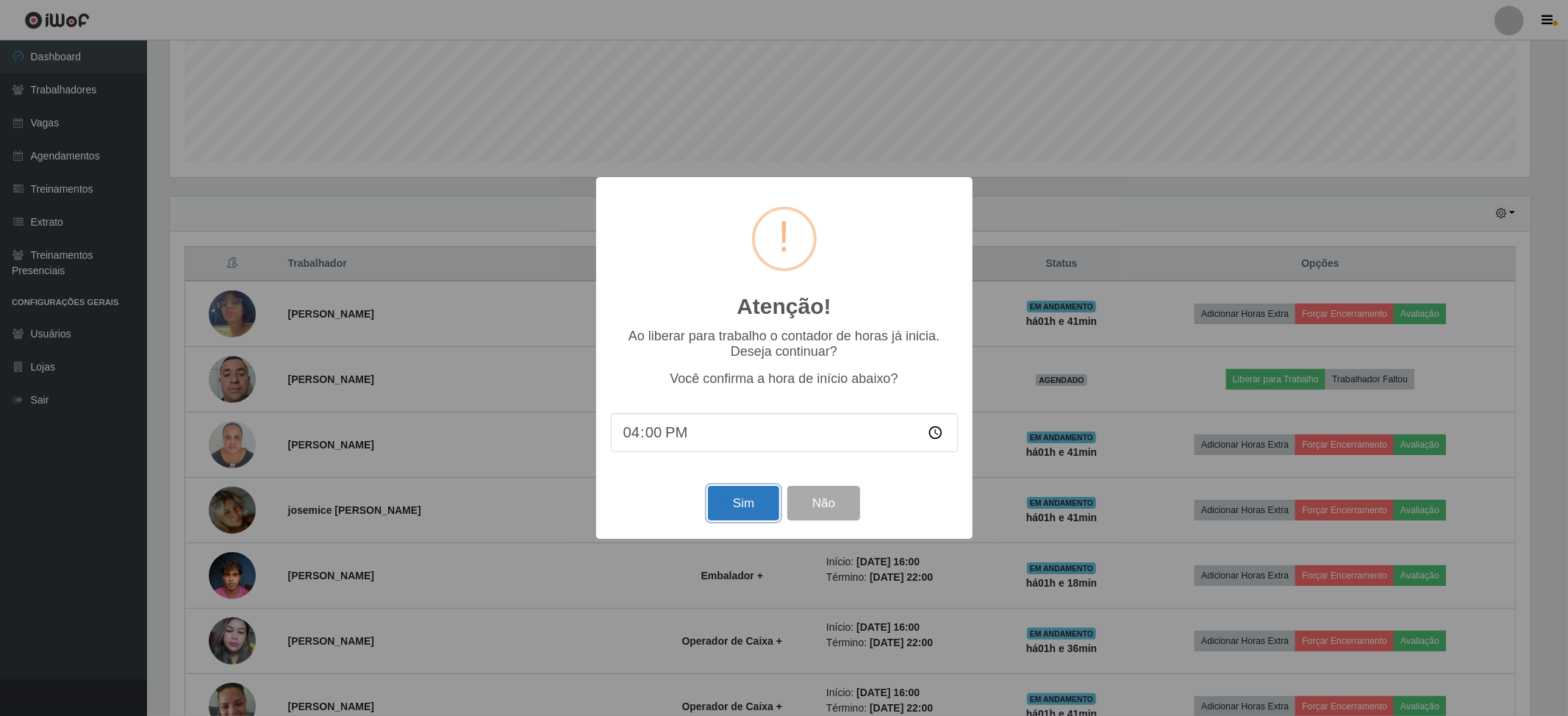
click at [731, 510] on button "Sim" at bounding box center [744, 503] width 72 height 35
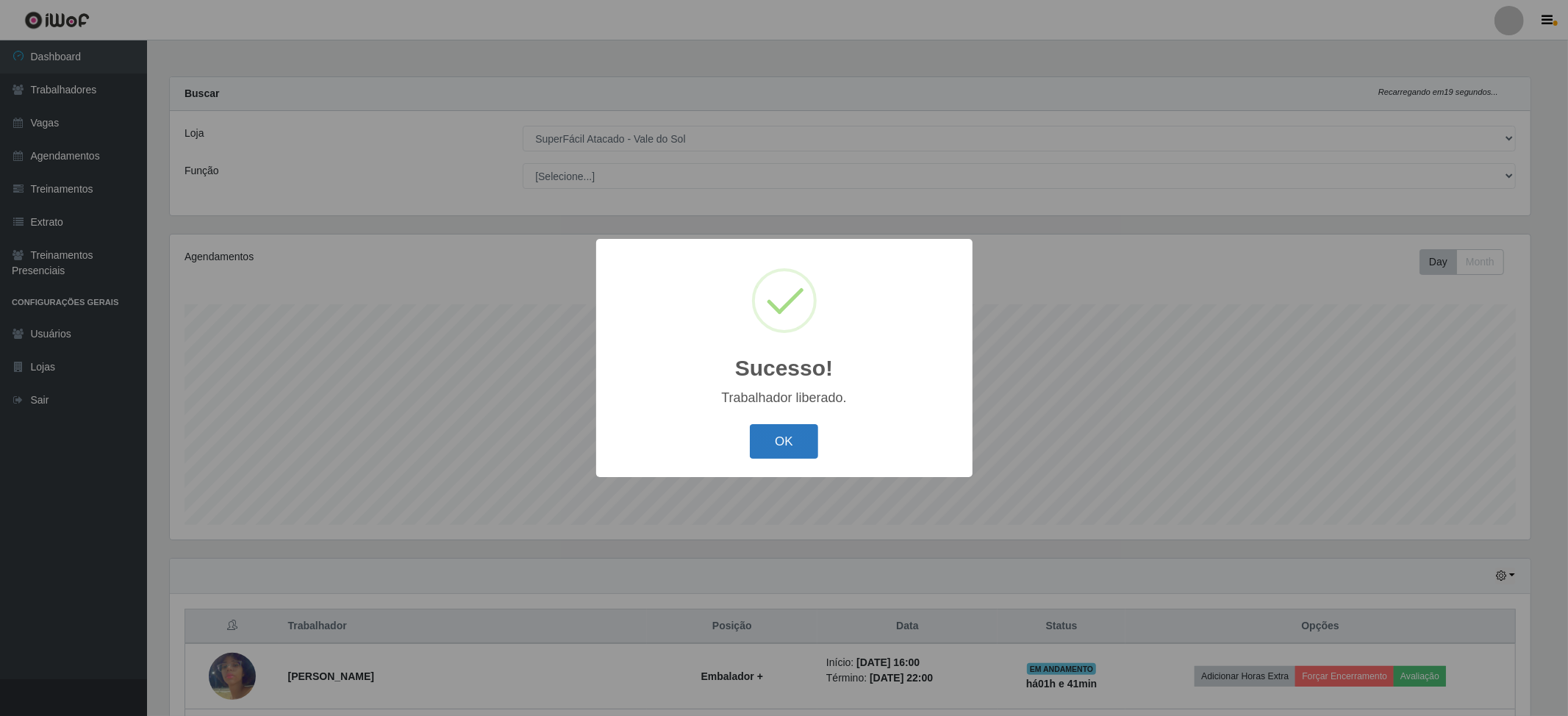
click at [801, 441] on button "OK" at bounding box center [784, 441] width 69 height 35
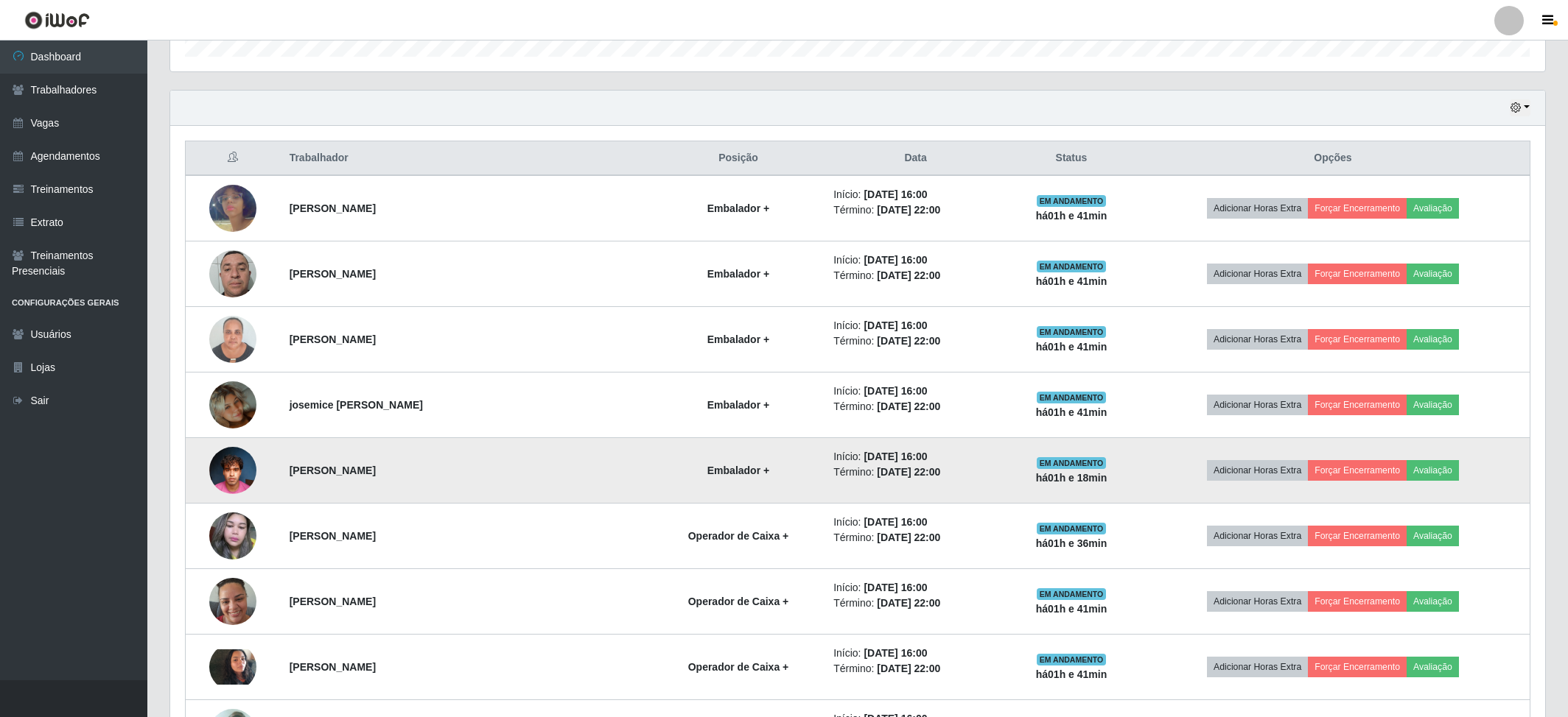
scroll to position [463, 0]
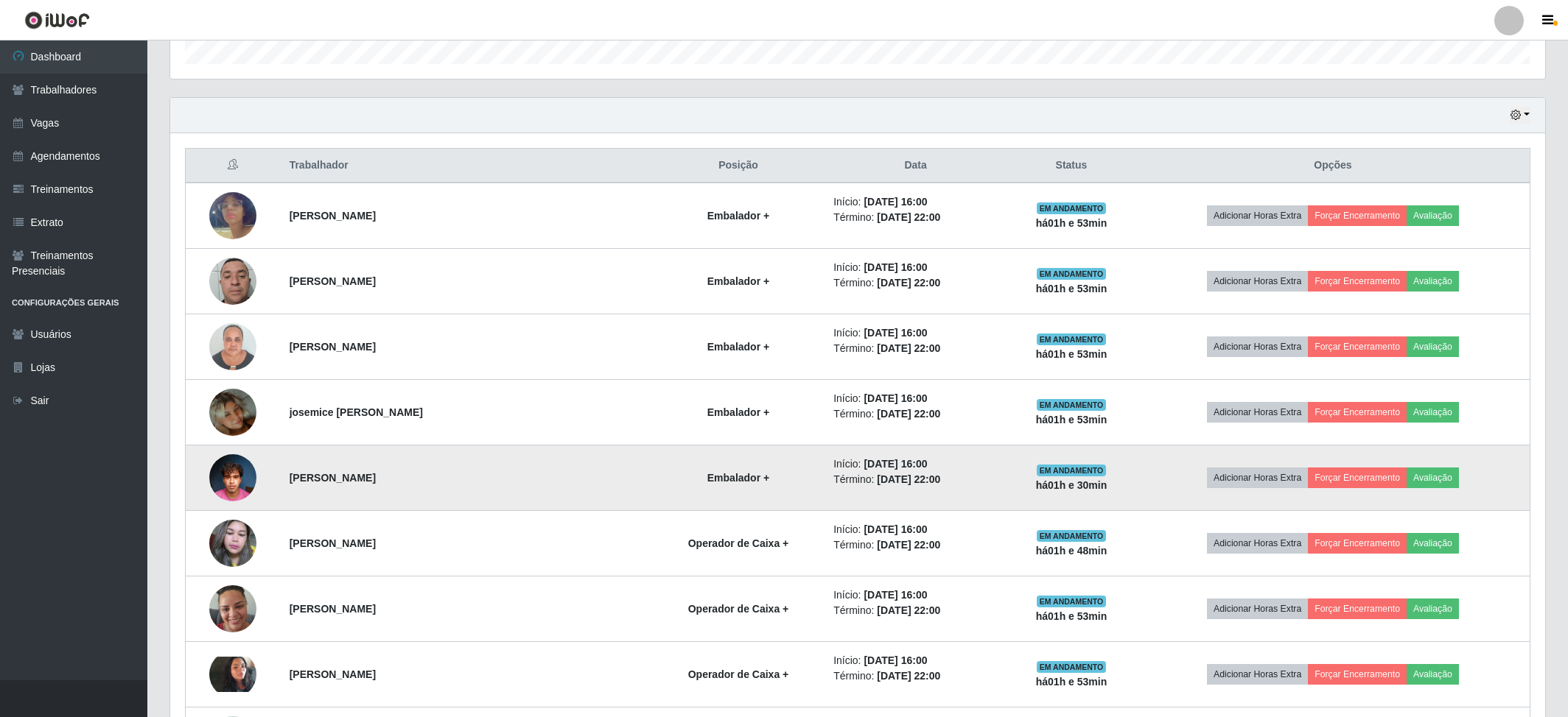
click at [230, 476] on img at bounding box center [232, 477] width 47 height 62
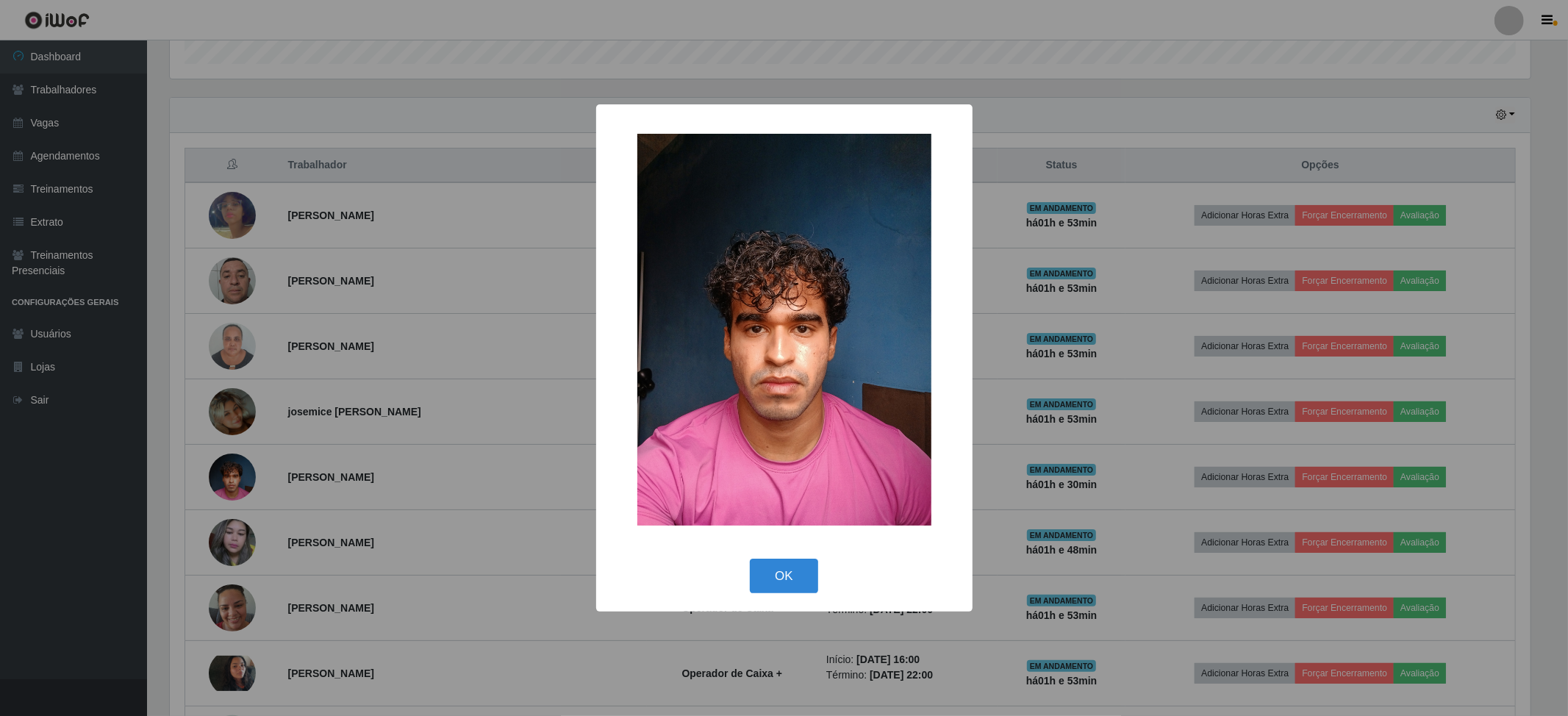
drag, startPoint x: 783, startPoint y: 583, endPoint x: 782, endPoint y: 571, distance: 12.0
click at [783, 582] on button "OK" at bounding box center [784, 576] width 69 height 35
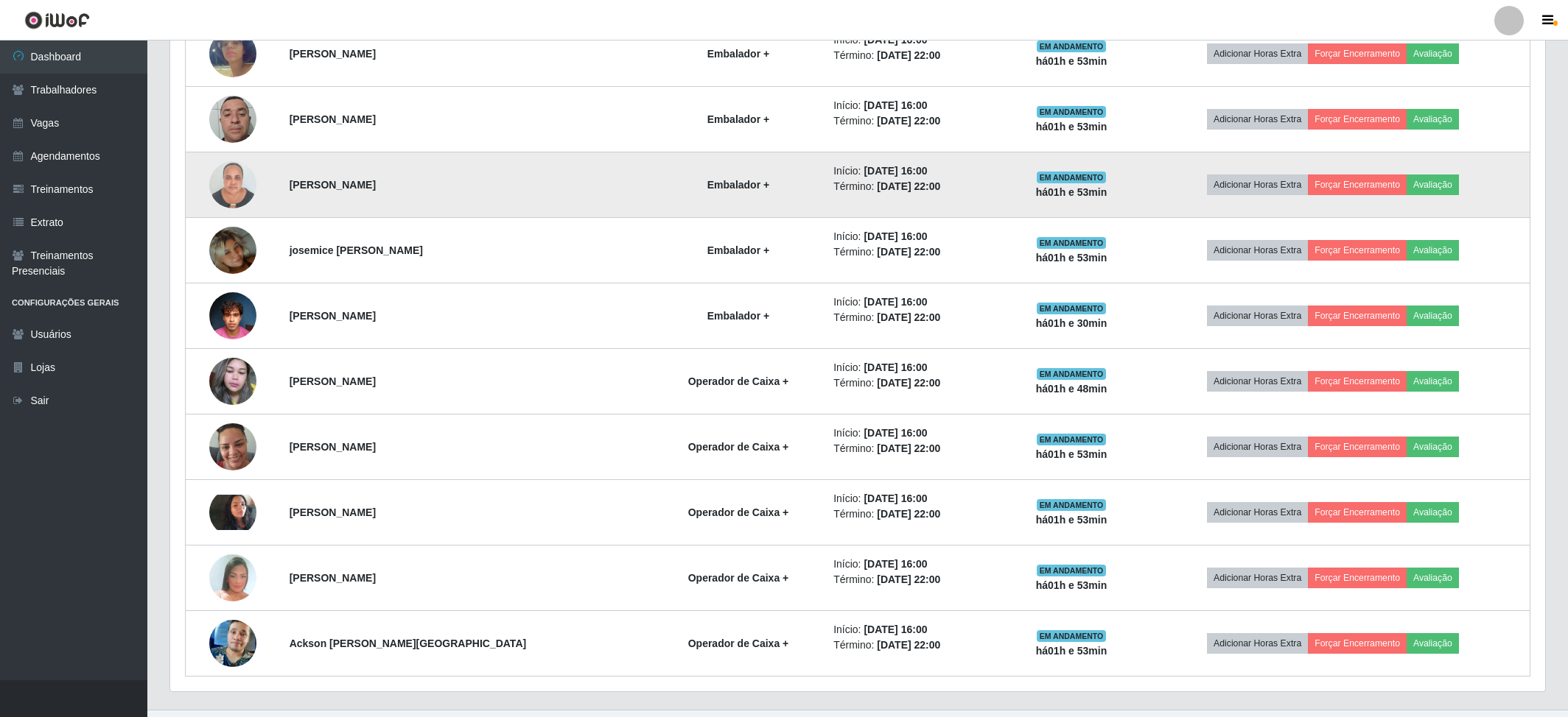
scroll to position [658, 0]
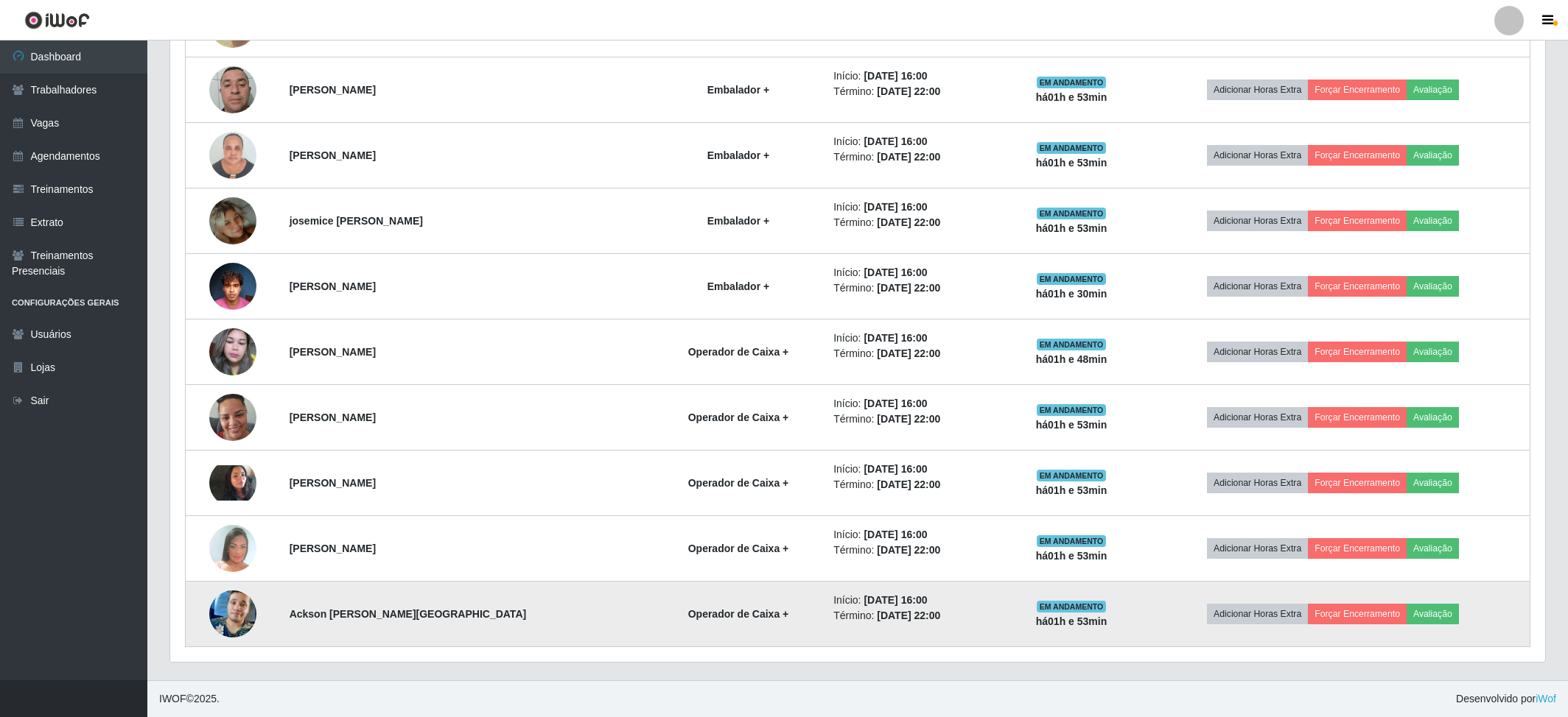
click at [230, 611] on img at bounding box center [232, 614] width 47 height 84
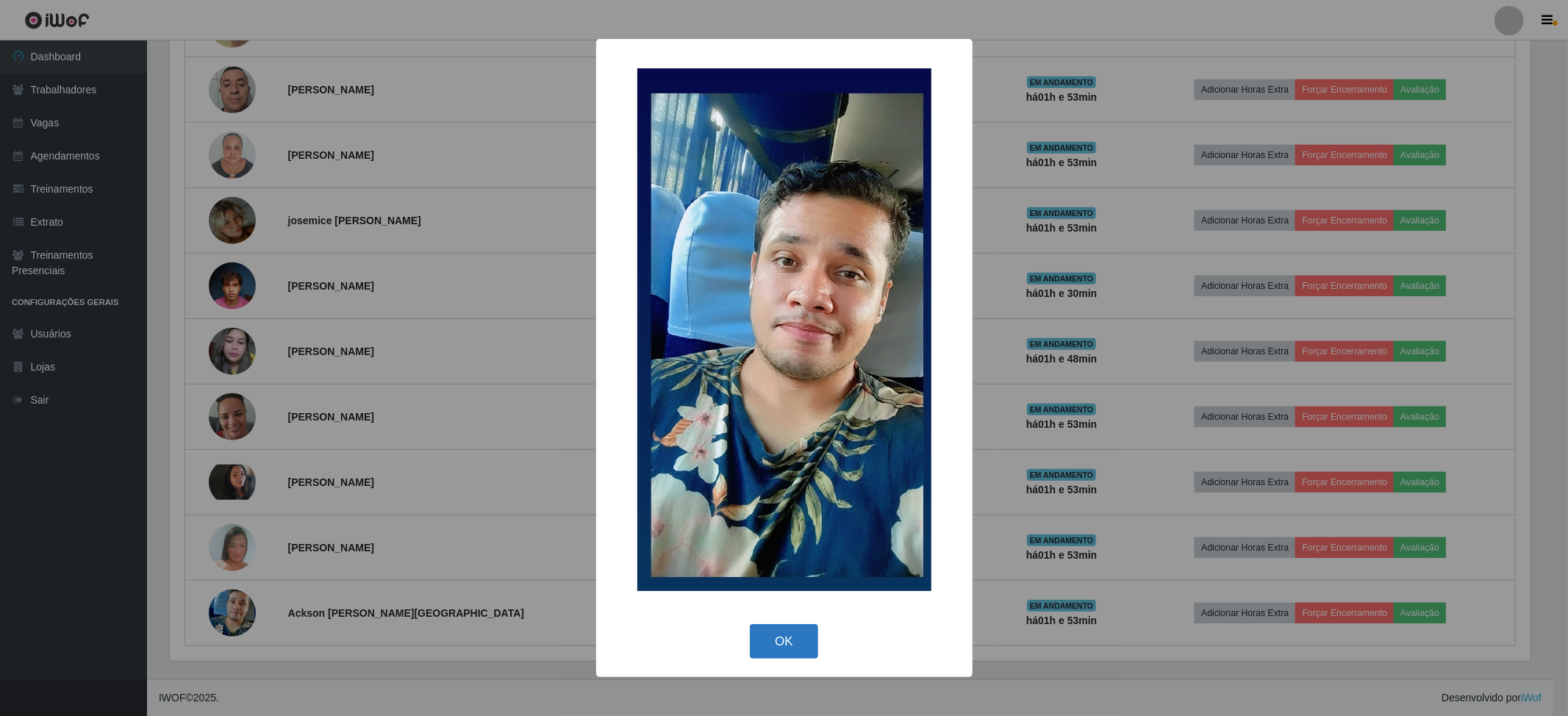
click at [777, 641] on button "OK" at bounding box center [784, 641] width 69 height 35
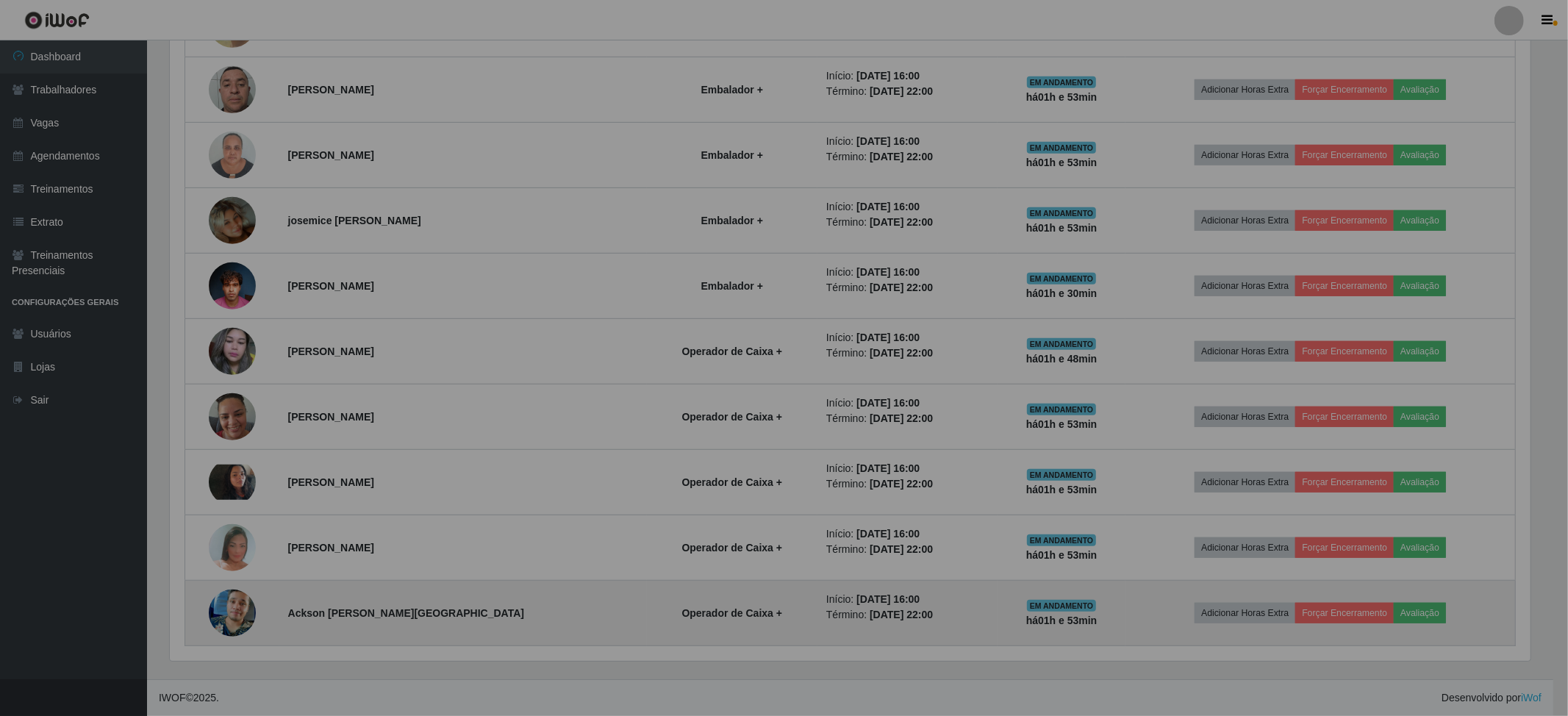
scroll to position [306, 1371]
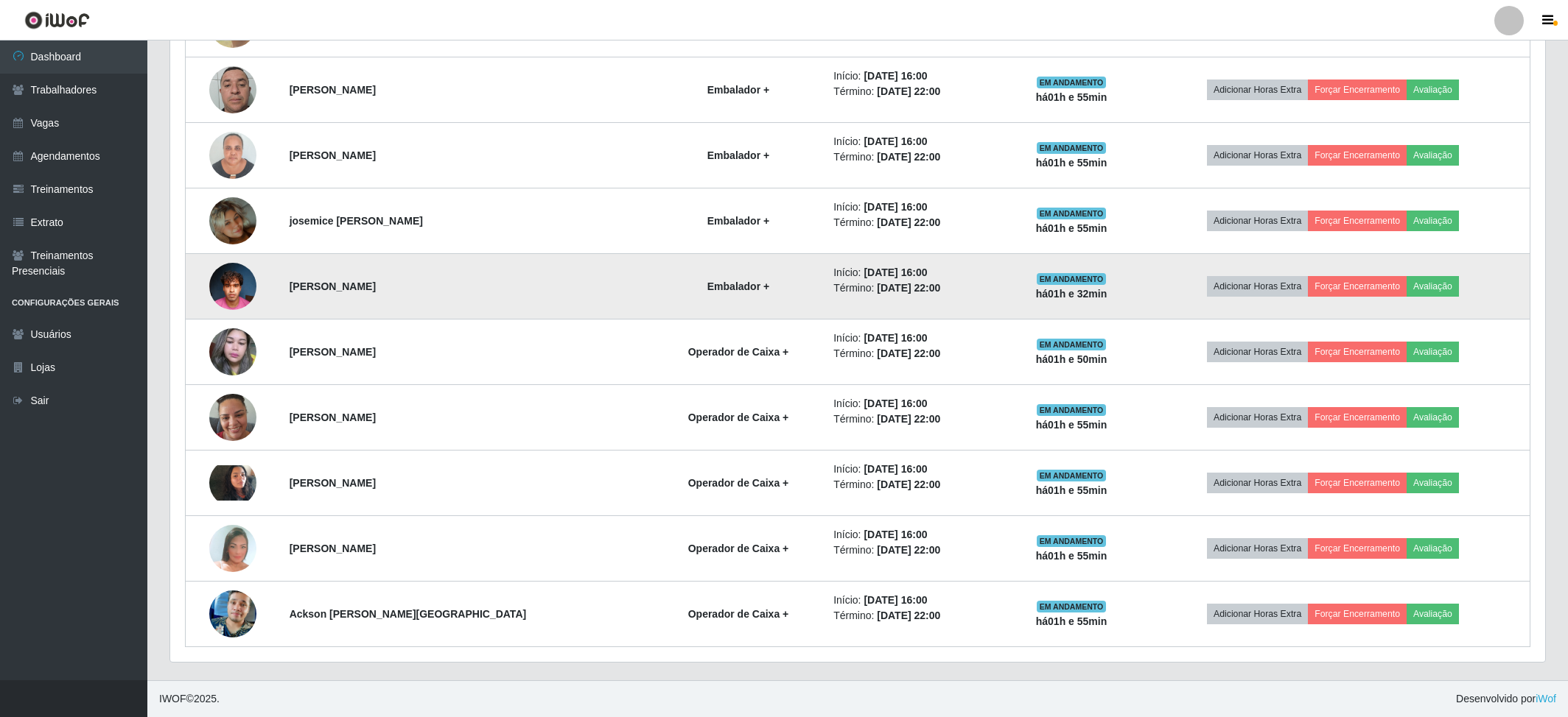
click at [237, 284] on img at bounding box center [232, 285] width 47 height 62
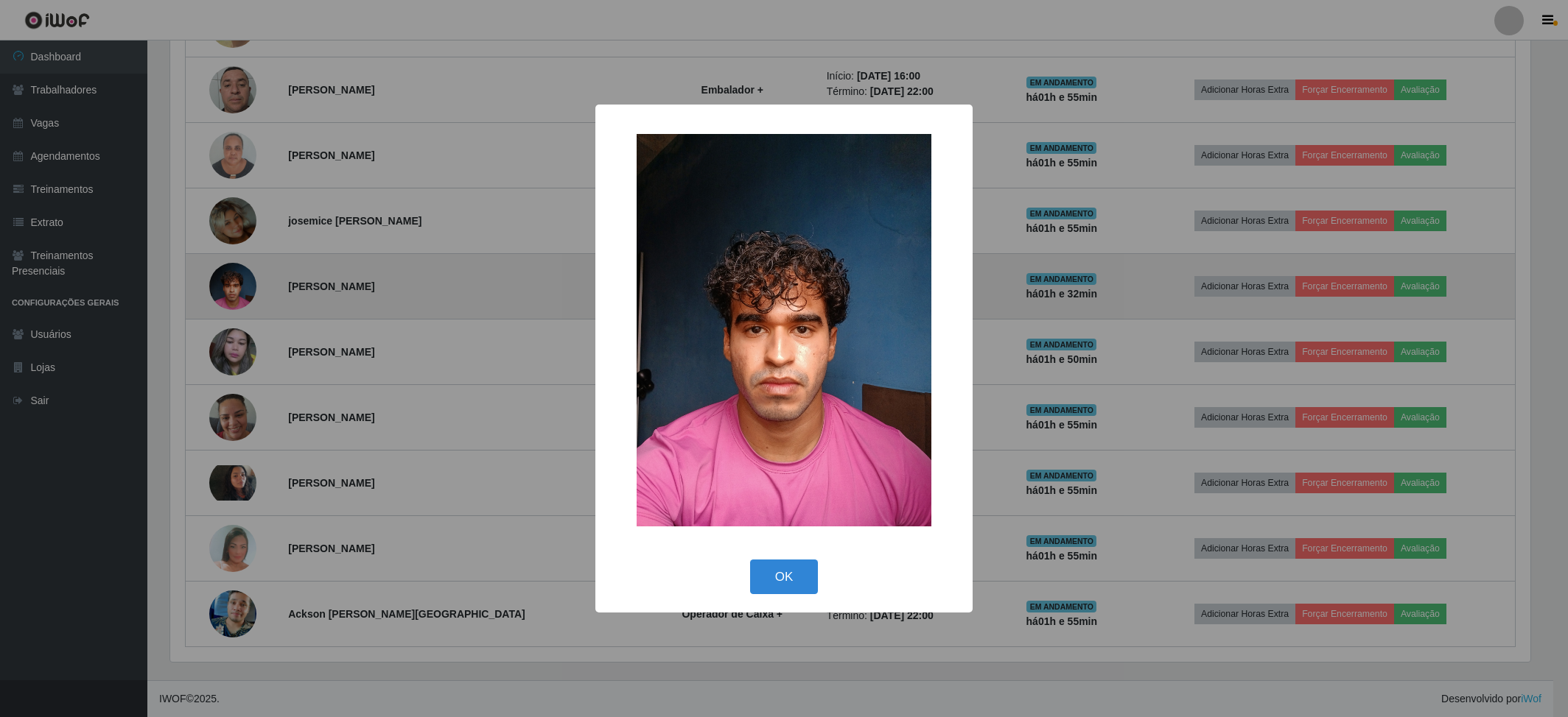
scroll to position [306, 1363]
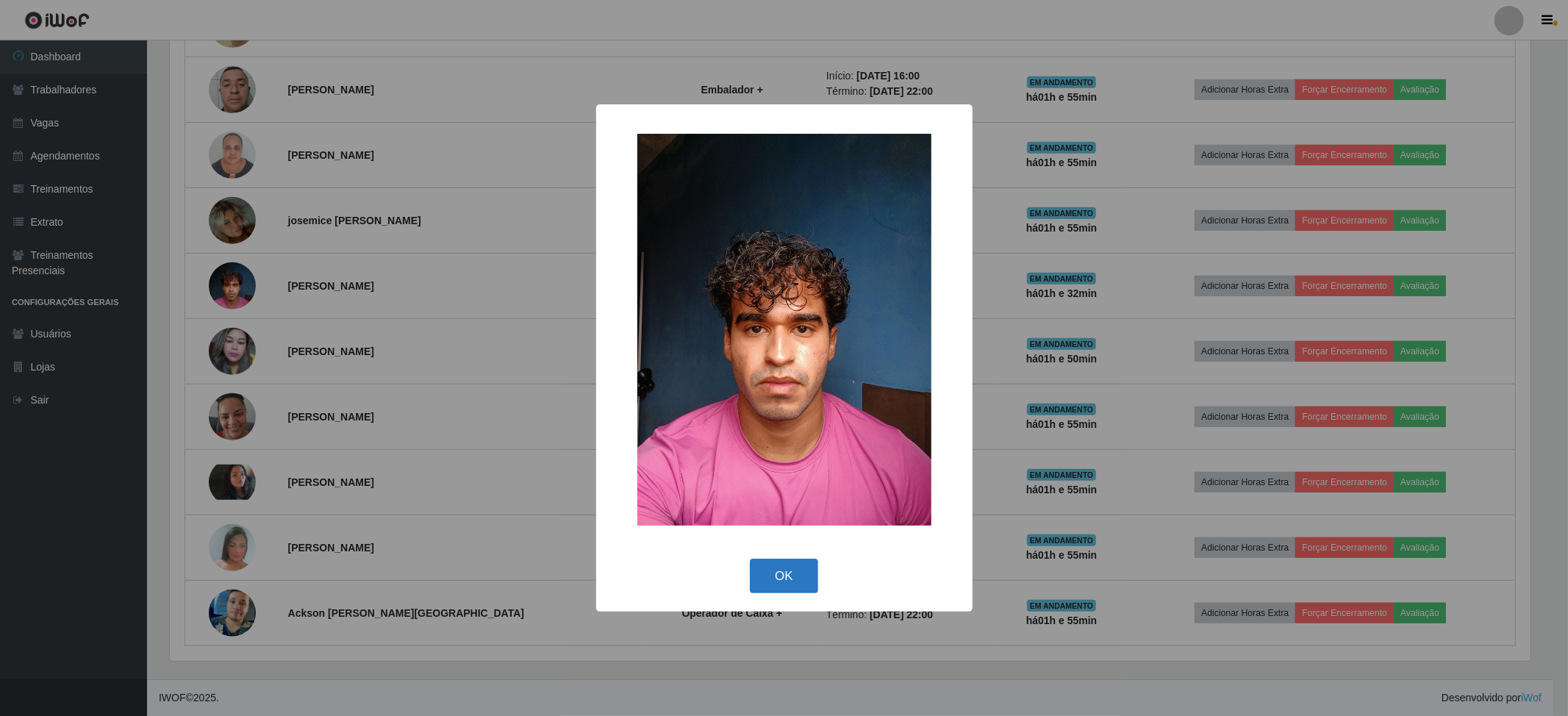
click at [756, 562] on button "OK" at bounding box center [784, 576] width 69 height 35
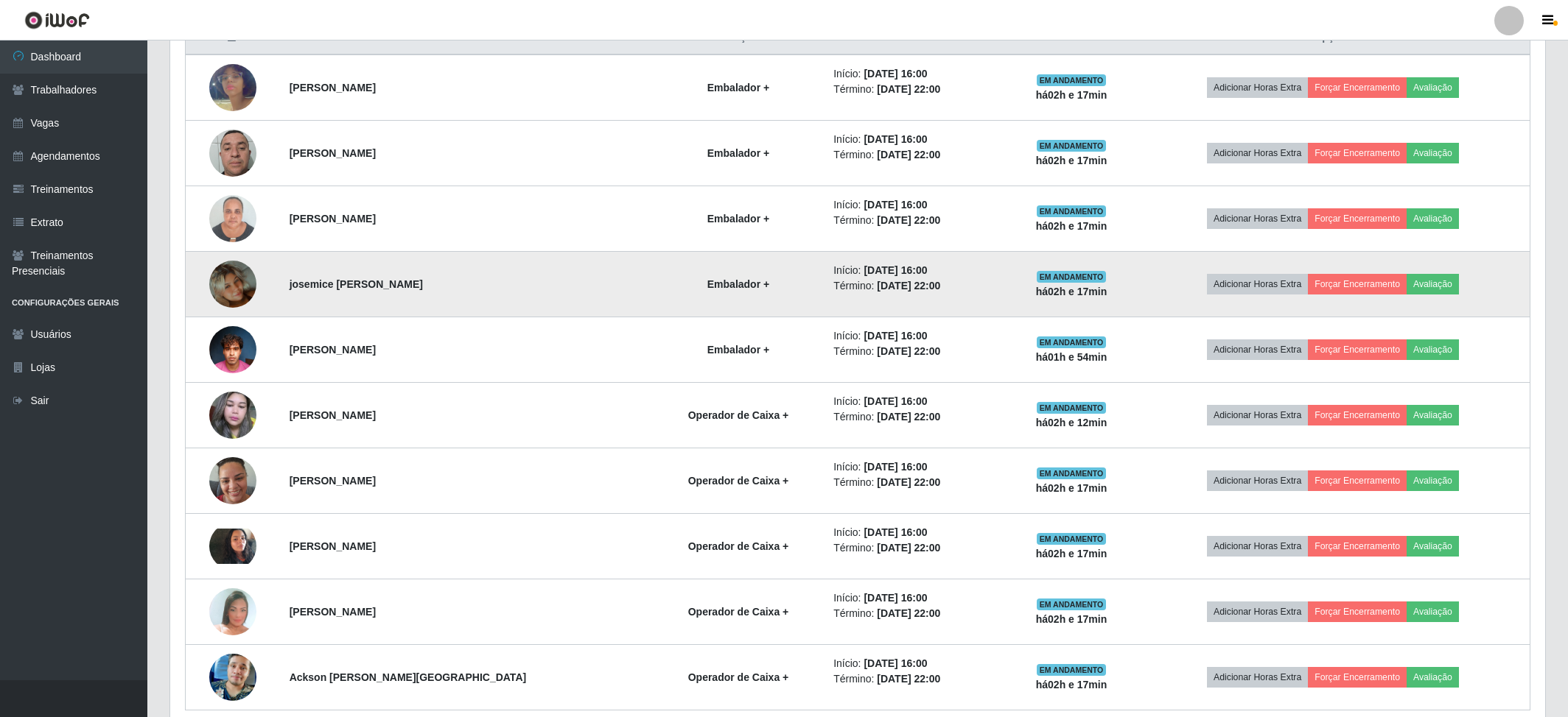
scroll to position [364, 0]
